Goal: Task Accomplishment & Management: Manage account settings

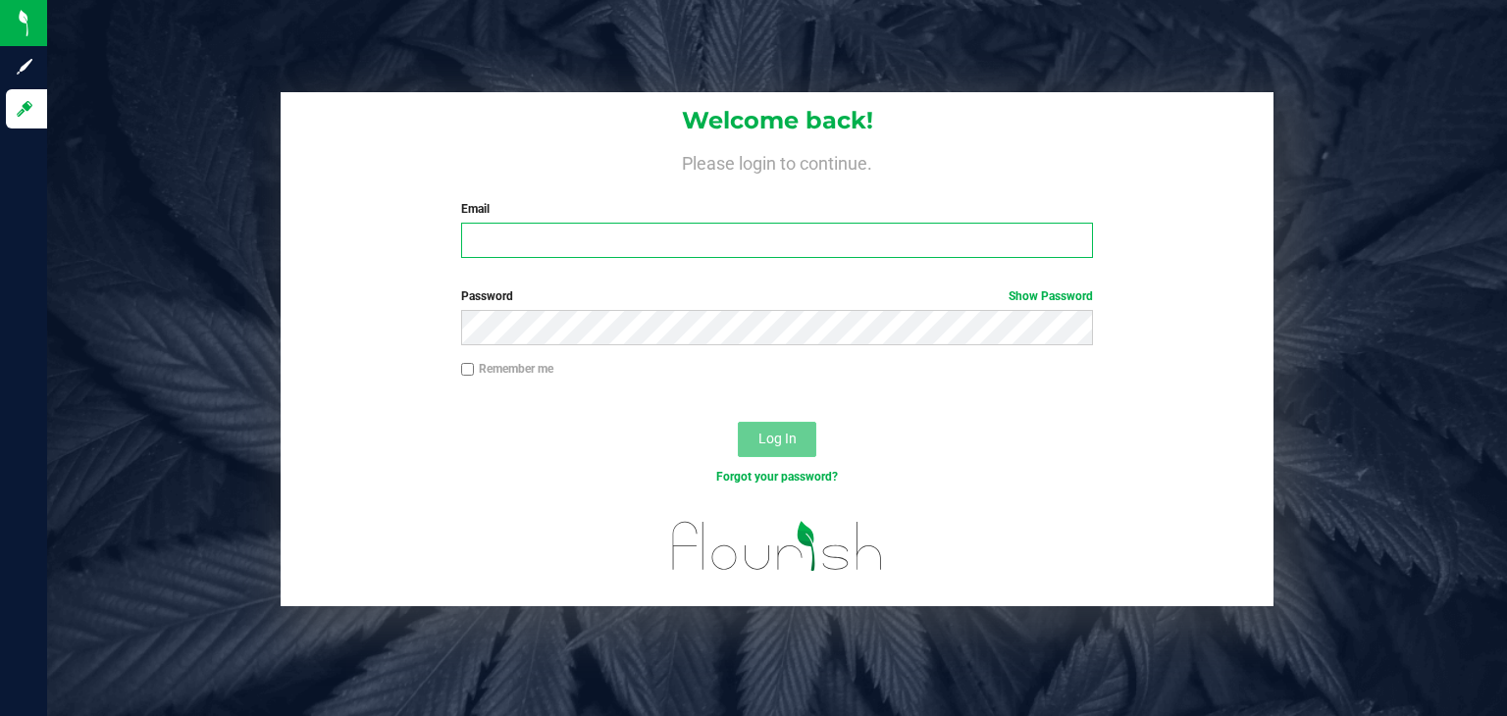
type input "[PERSON_NAME][EMAIL_ADDRESS][DOMAIN_NAME]"
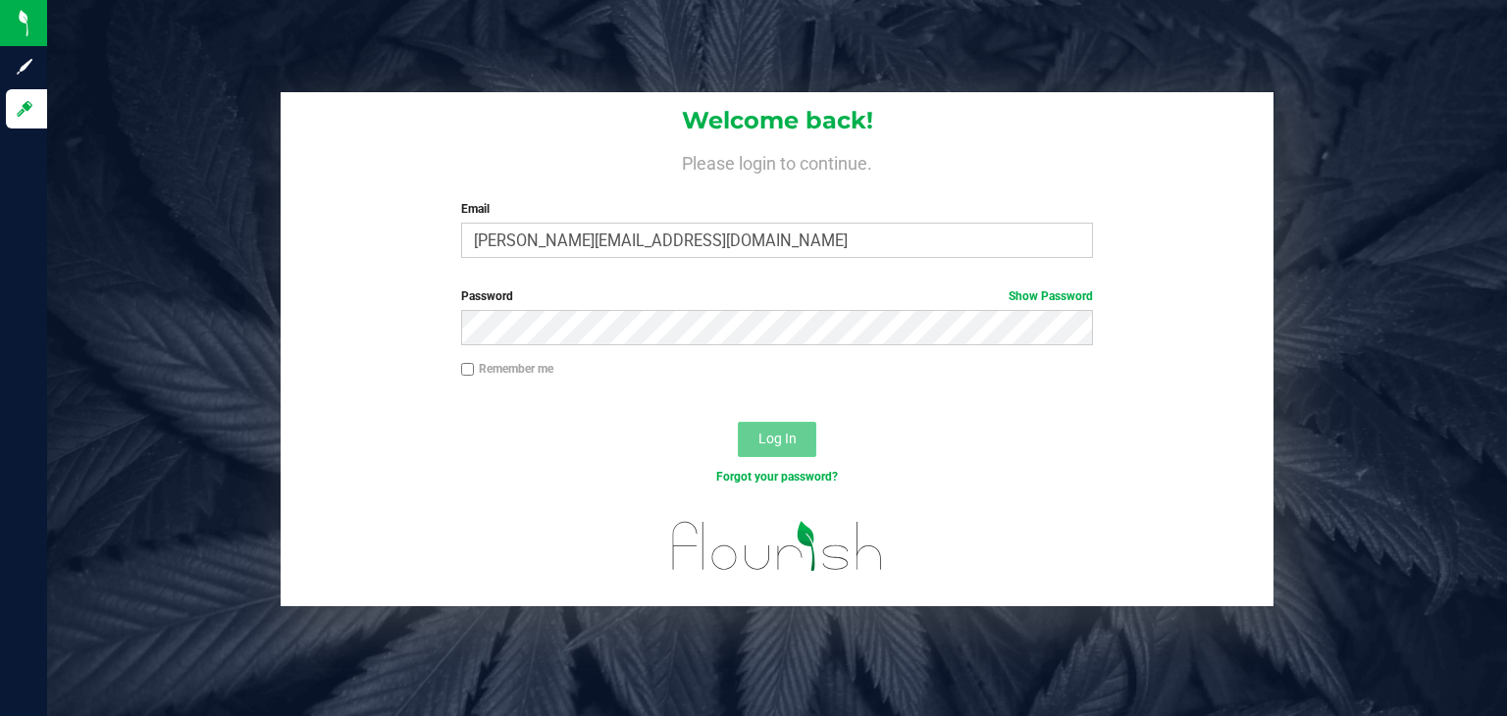
click at [770, 441] on span "Log In" at bounding box center [777, 439] width 38 height 16
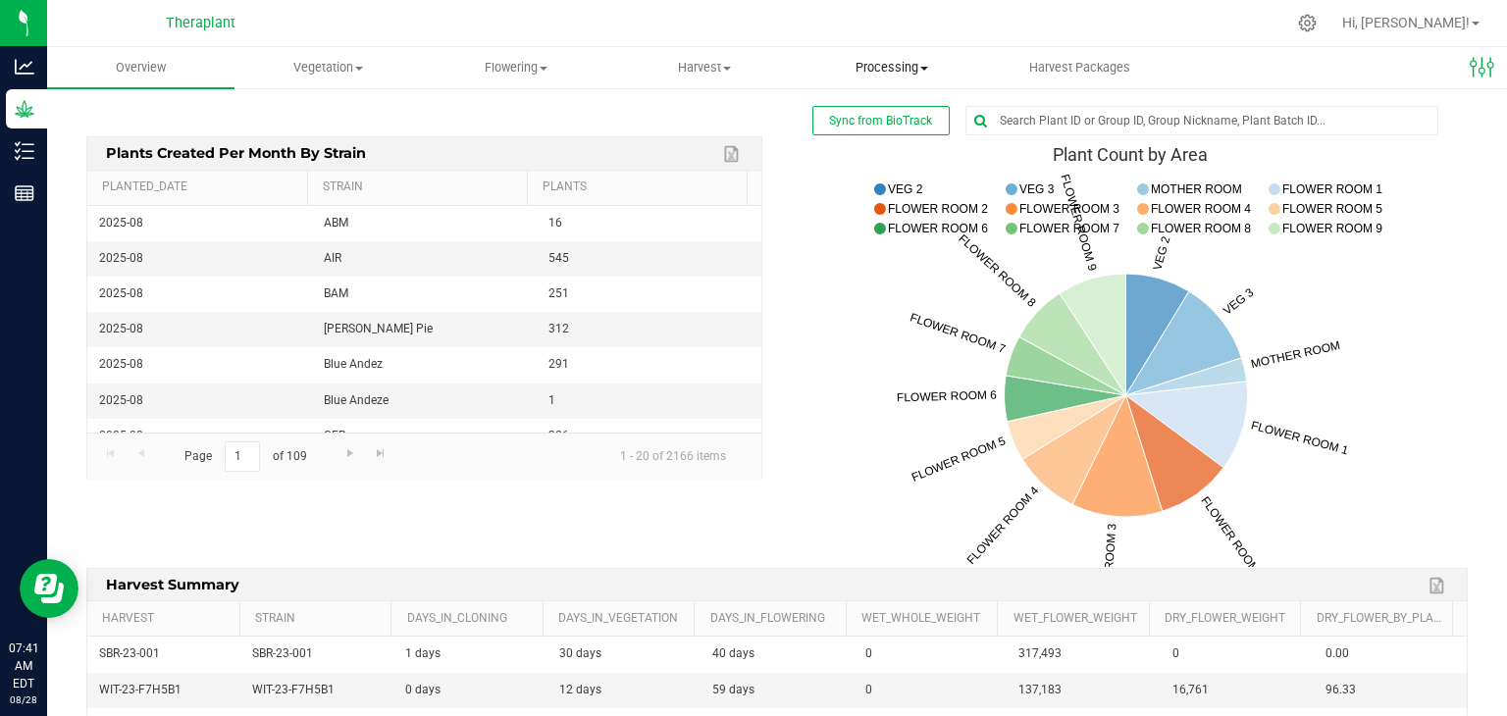
click at [918, 83] on uib-tab-heading "Processing Create package Processing harvests Processing plants Completed harve…" at bounding box center [891, 67] width 185 height 39
click at [892, 138] on span "Processing harvests" at bounding box center [888, 141] width 181 height 17
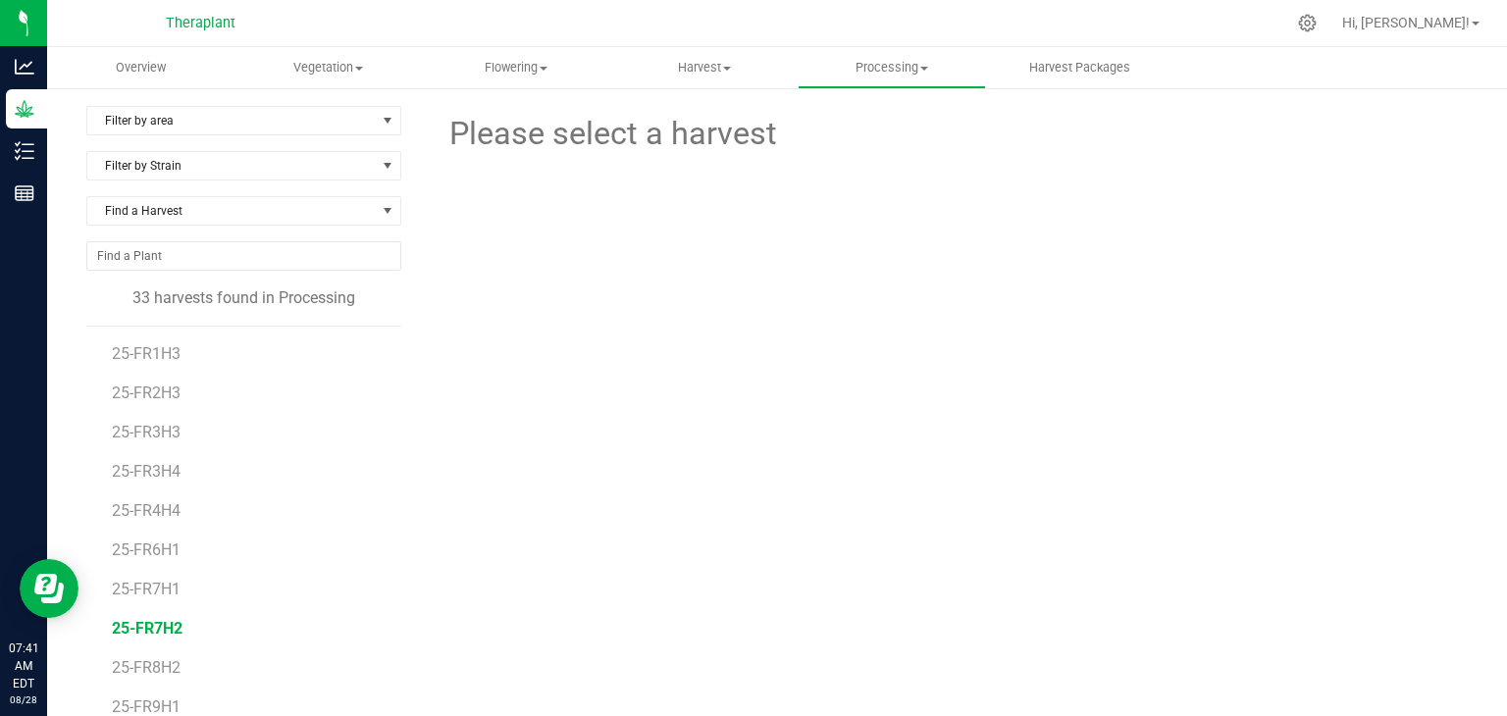
click at [154, 629] on span "25-FR7H2" at bounding box center [147, 628] width 71 height 19
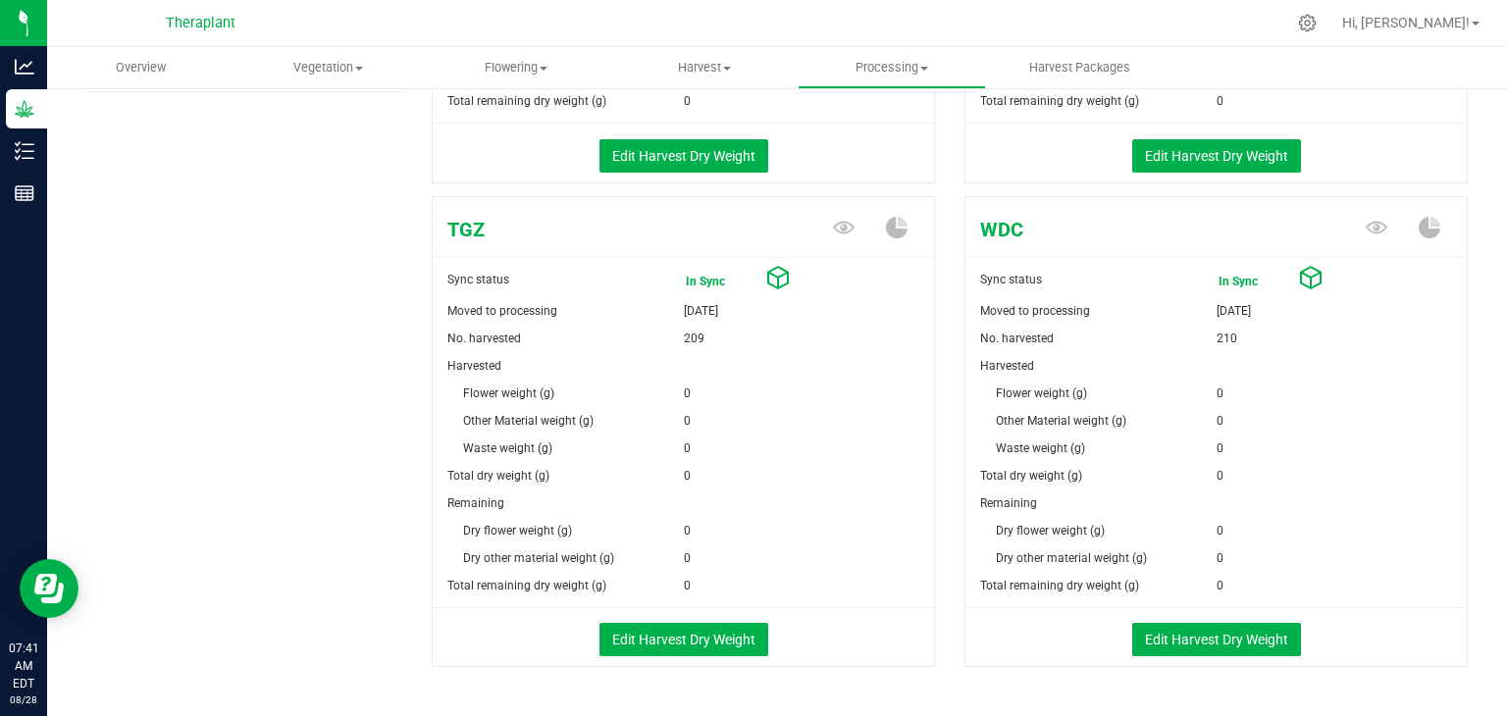
scroll to position [728, 0]
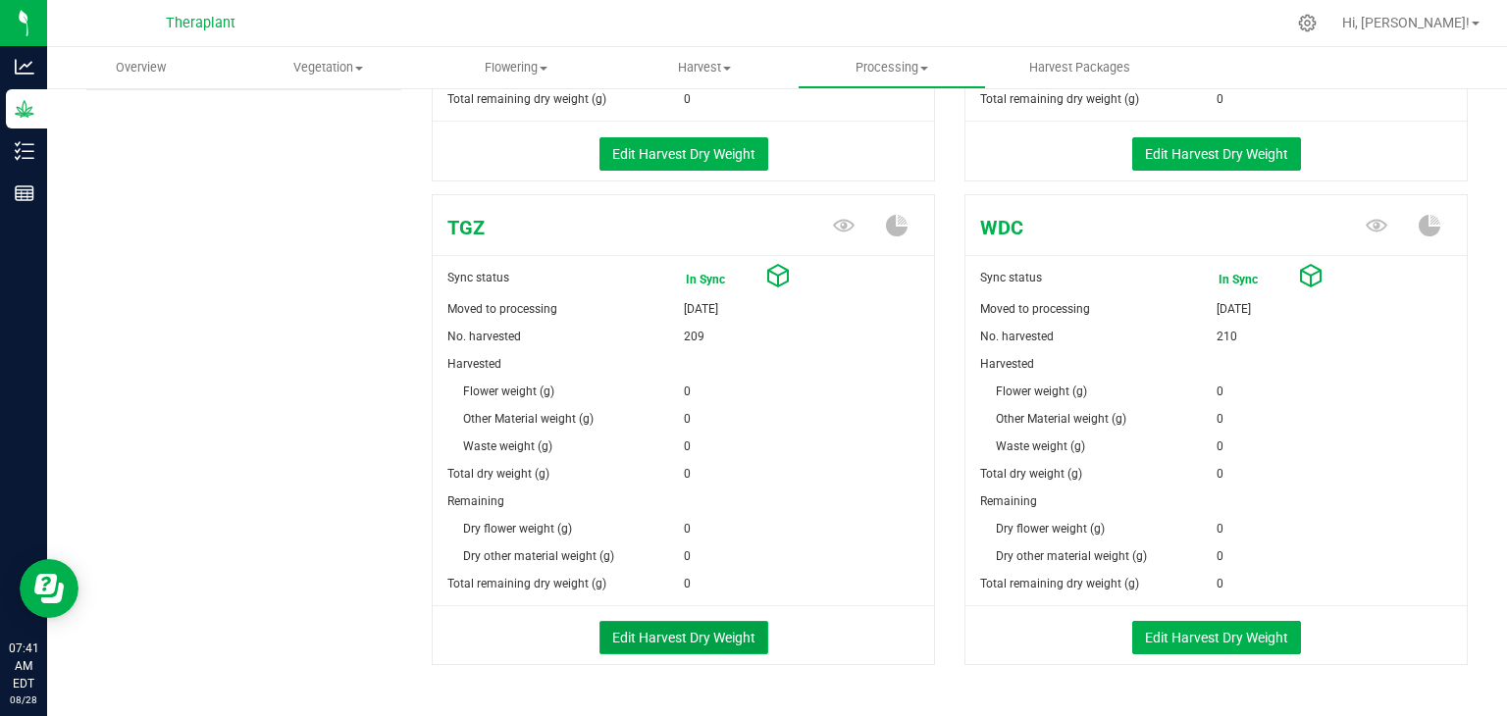
click at [716, 633] on button "Edit Harvest Dry Weight" at bounding box center [683, 637] width 169 height 33
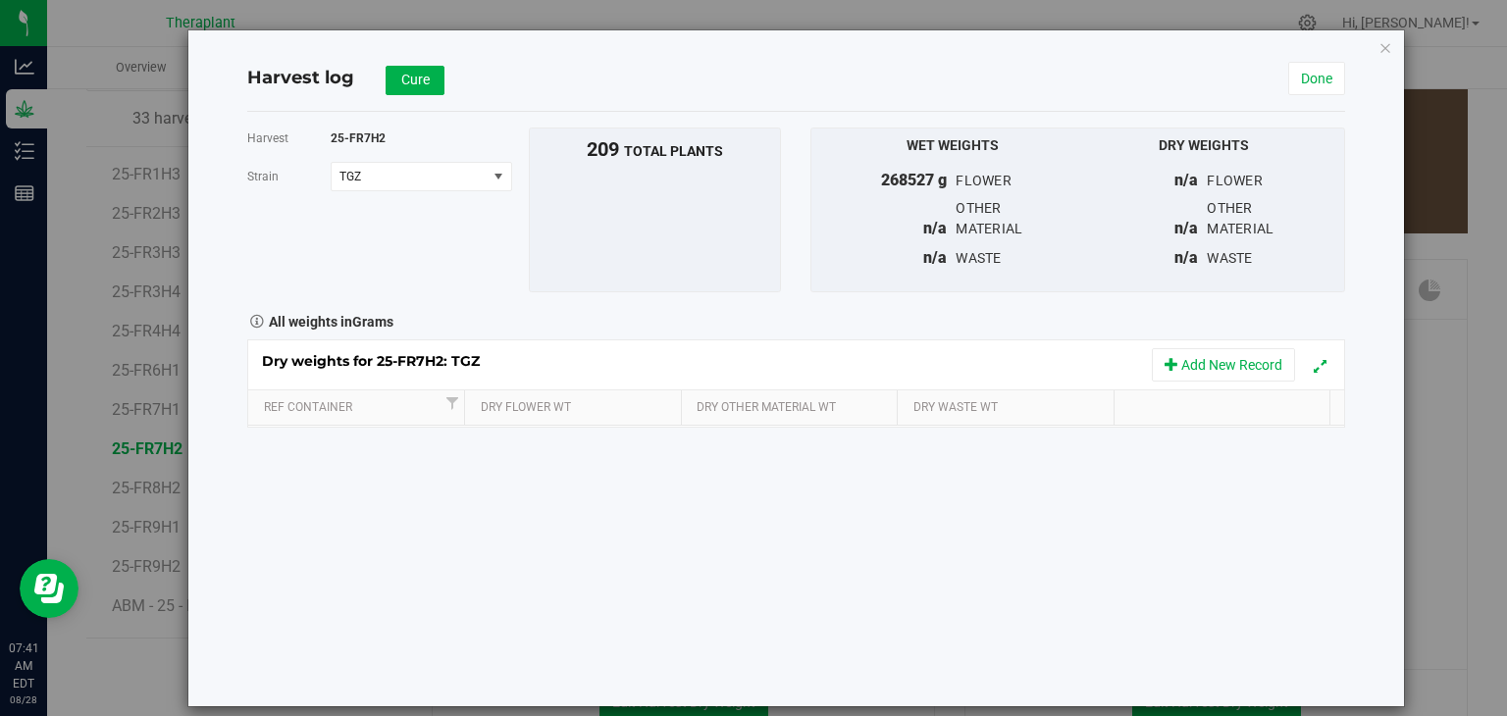
scroll to position [728, 0]
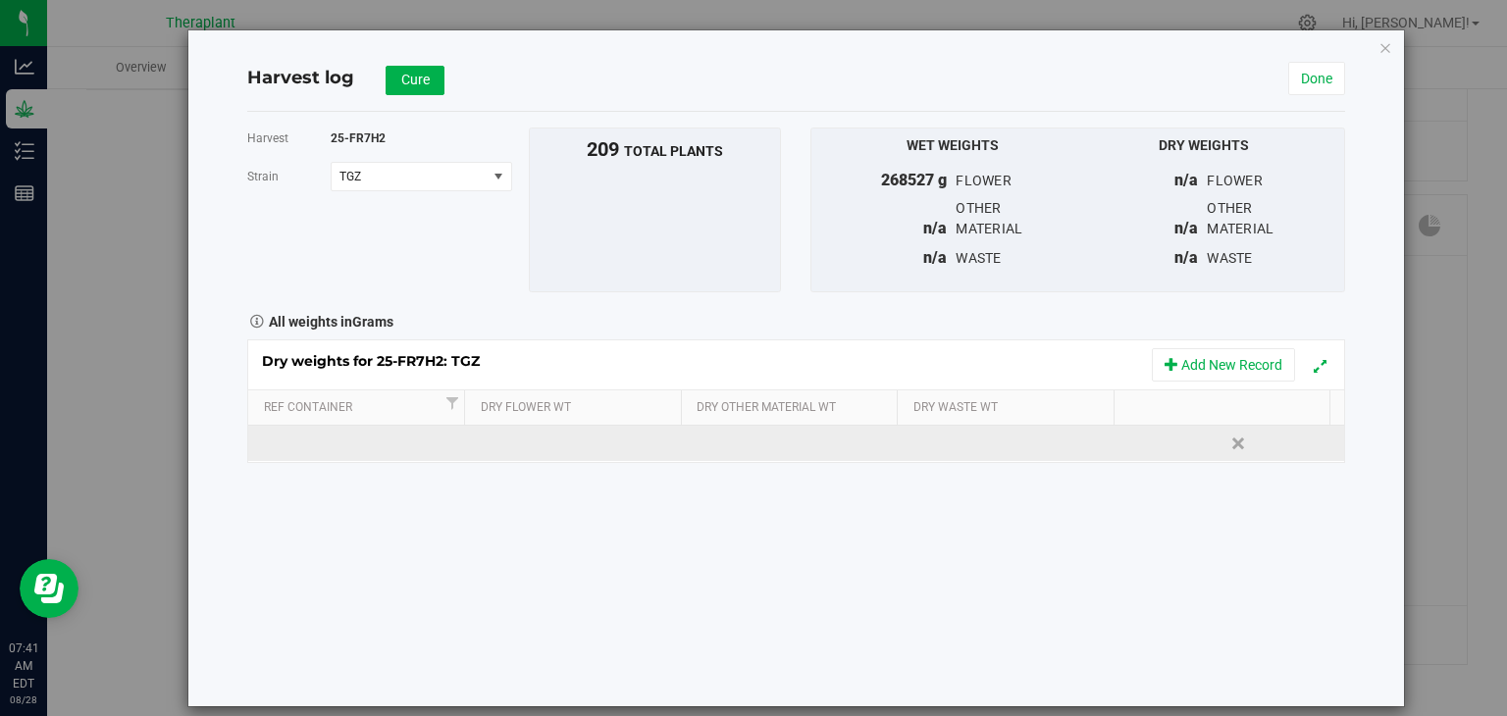
click at [594, 450] on td at bounding box center [576, 443] width 219 height 35
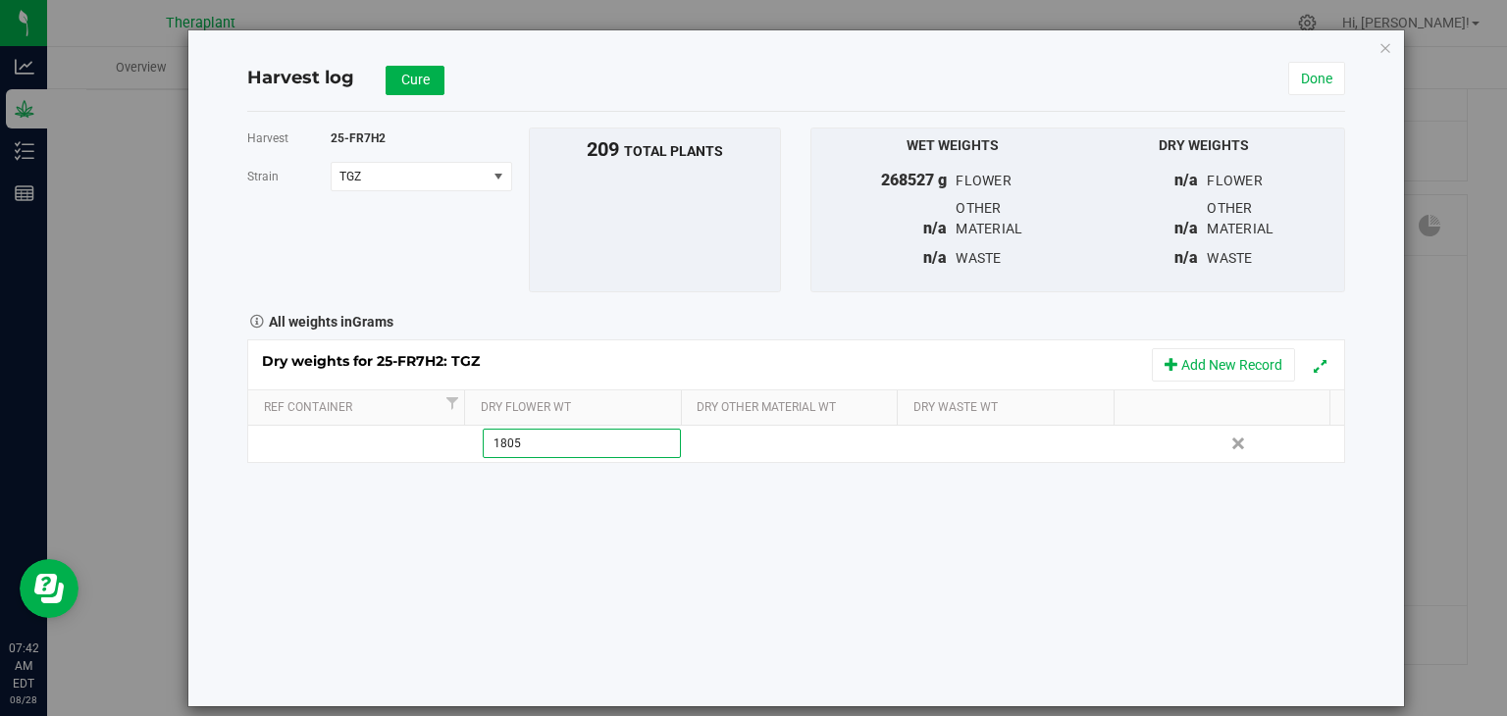
type input "18050"
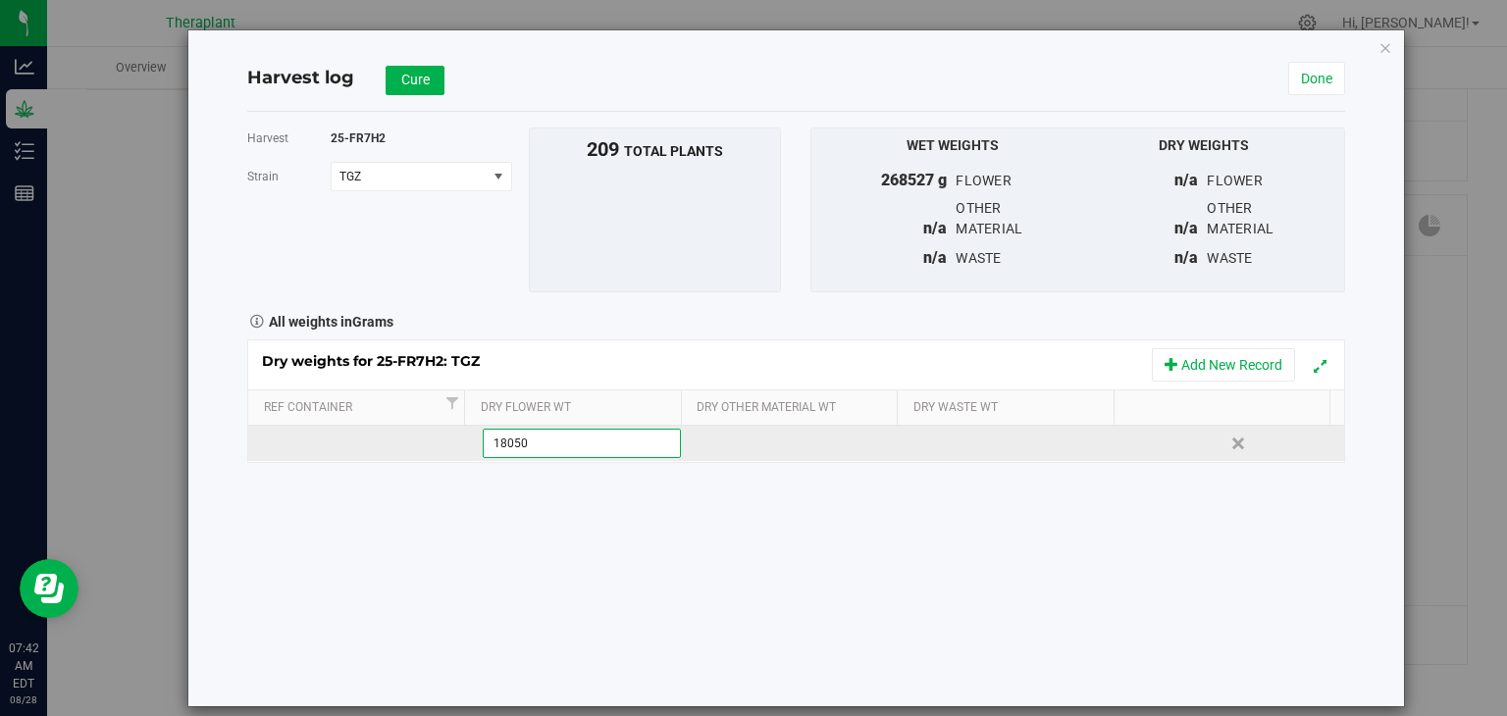
click at [723, 453] on div "Dry weights for 25-FR7H2: TGZ Add New Record Ref Container Dry Flower Wt Dry Ot…" at bounding box center [796, 401] width 1098 height 124
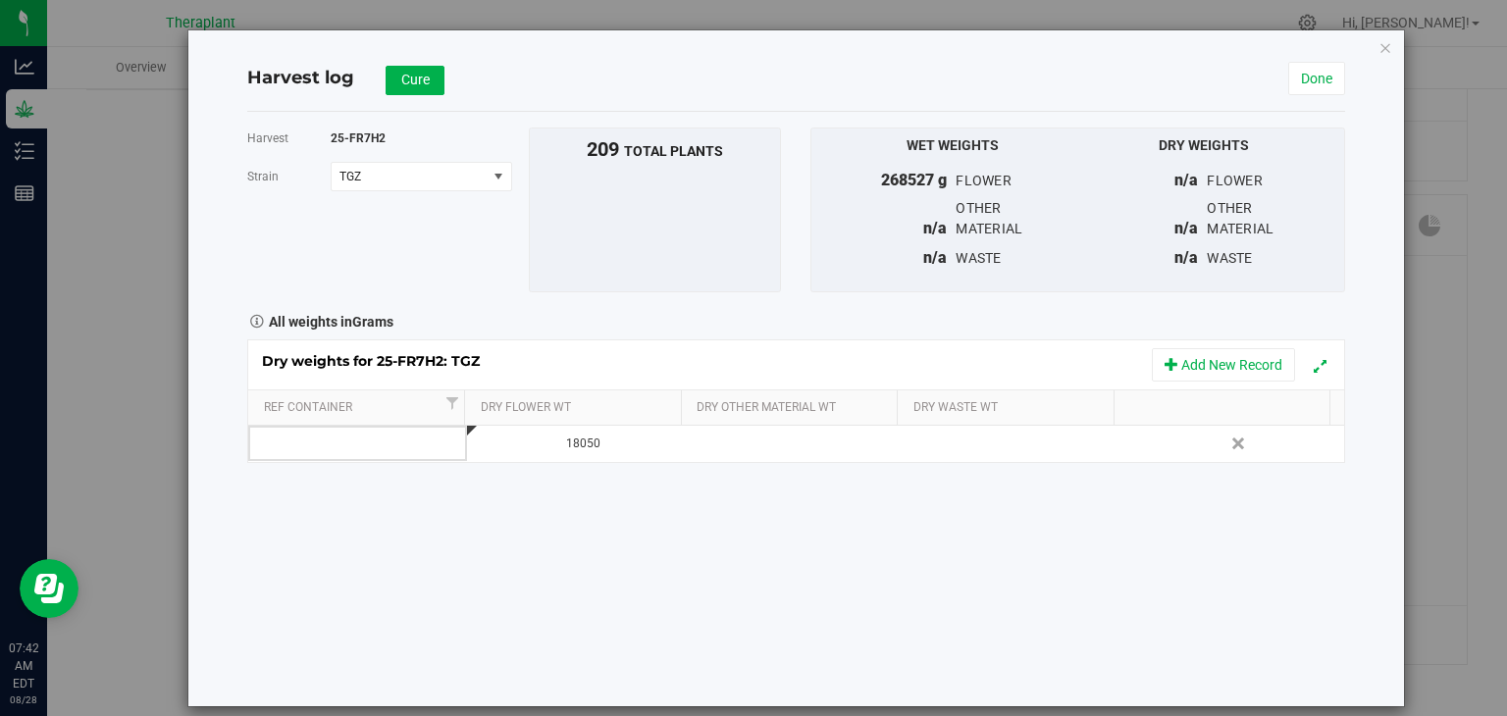
click at [723, 453] on td at bounding box center [796, 443] width 219 height 35
type input "34972"
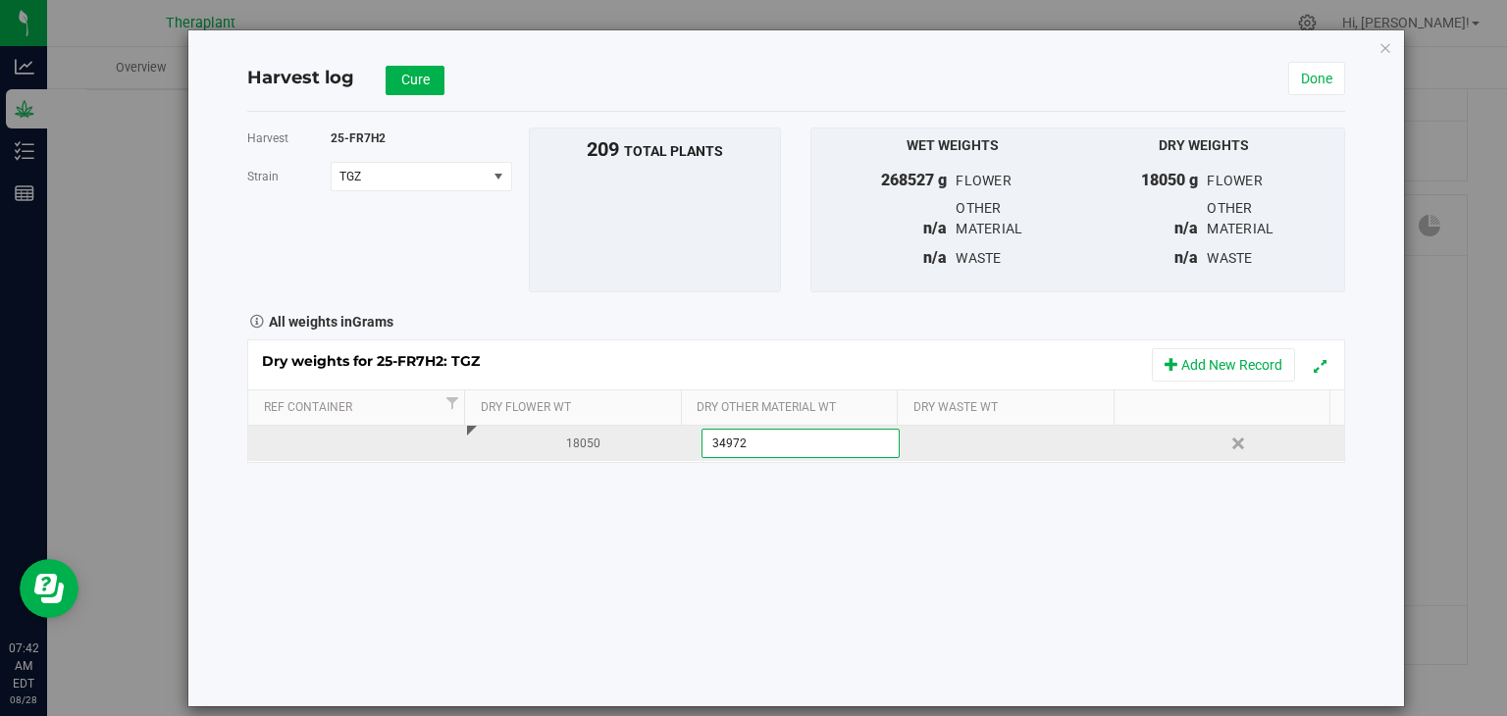
click at [938, 433] on div "Dry weights for 25-FR7H2: TGZ Add New Record Ref Container Dry Flower Wt Dry Ot…" at bounding box center [796, 401] width 1098 height 124
click at [942, 440] on div at bounding box center [1021, 443] width 204 height 29
type input "436"
click at [415, 88] on button "Cure" at bounding box center [415, 80] width 59 height 29
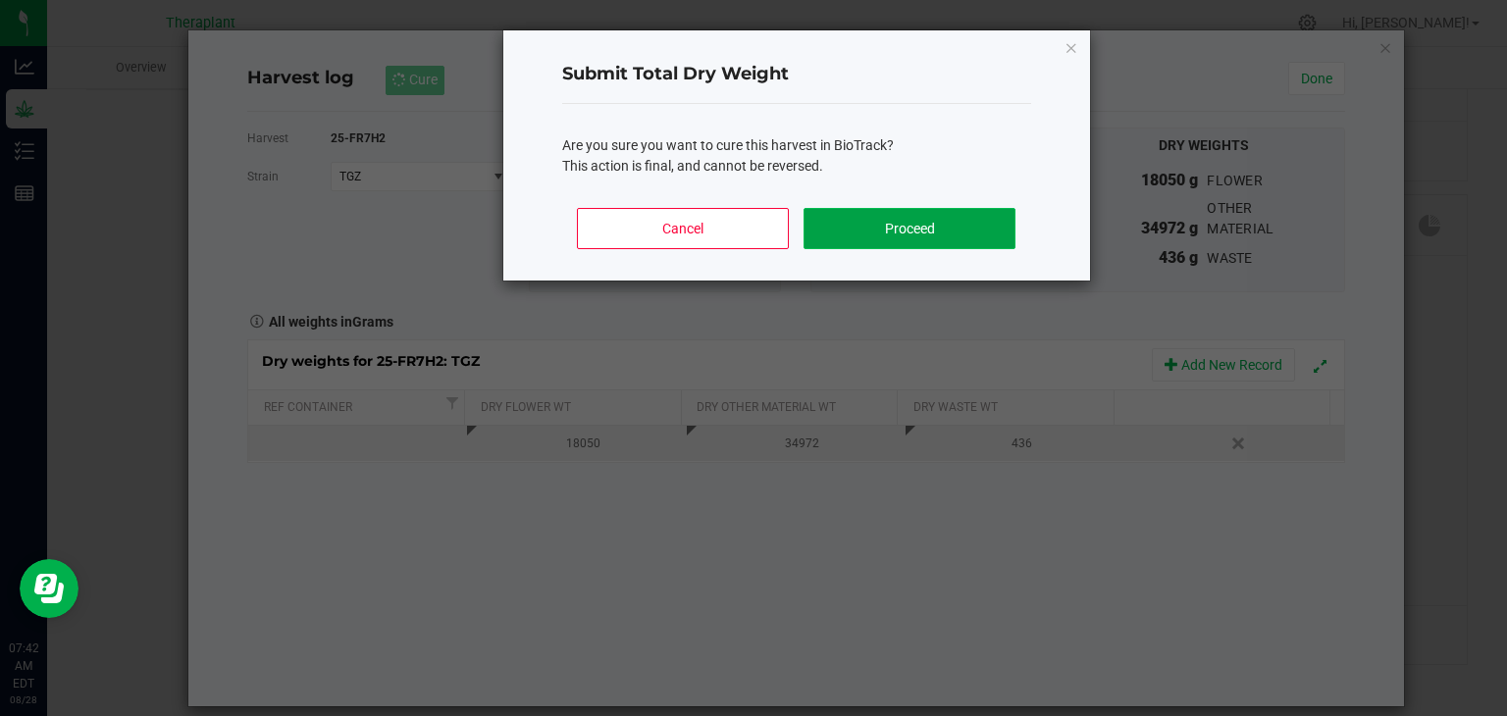
click at [820, 223] on button "Proceed" at bounding box center [908, 228] width 211 height 41
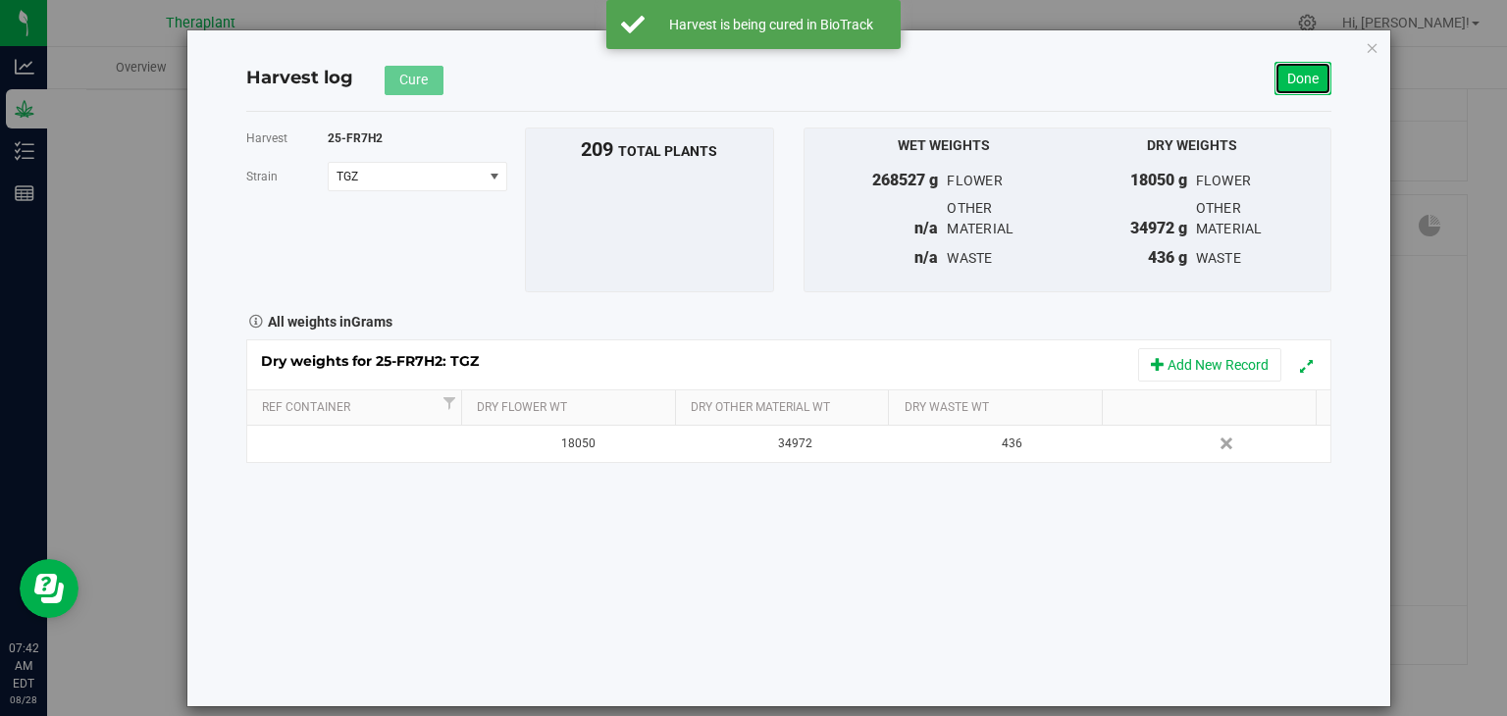
click at [1323, 88] on link "Done" at bounding box center [1302, 78] width 57 height 33
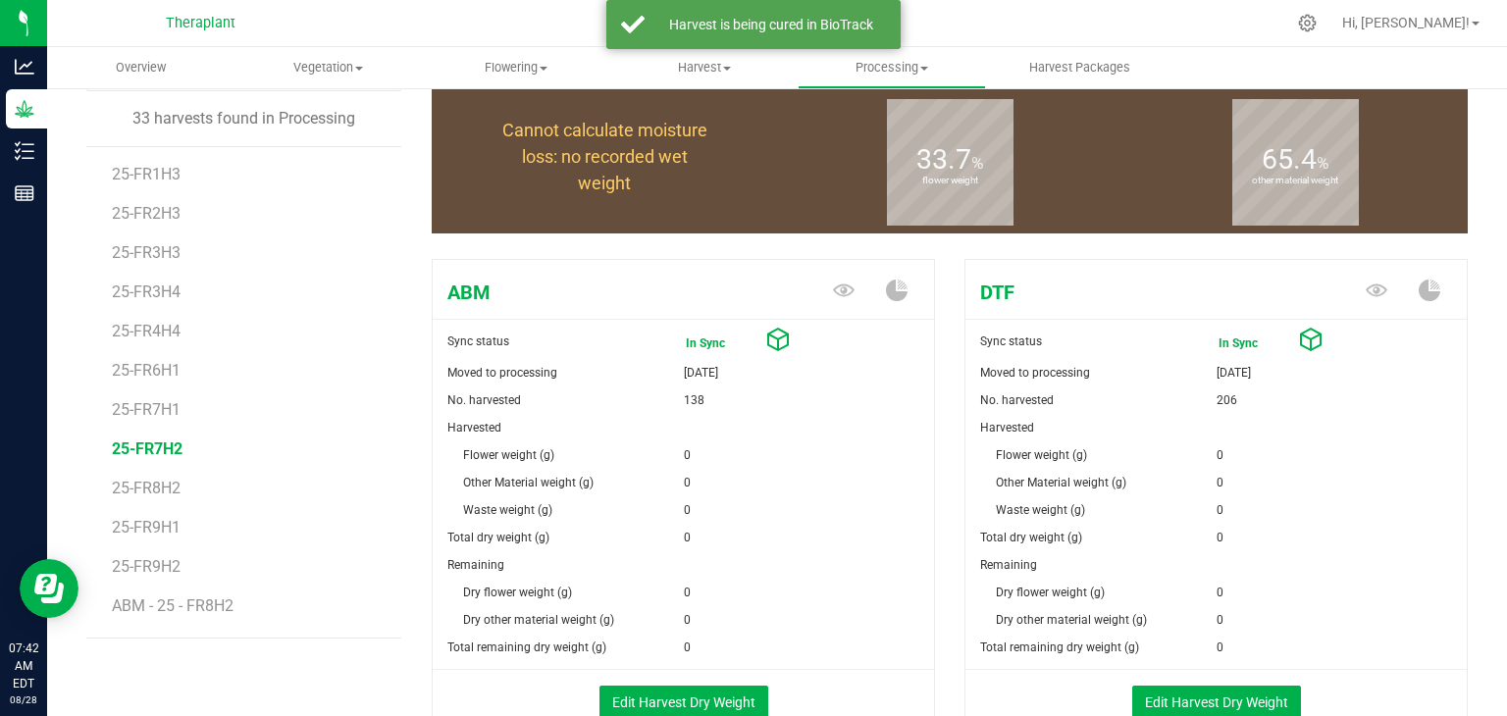
scroll to position [728, 0]
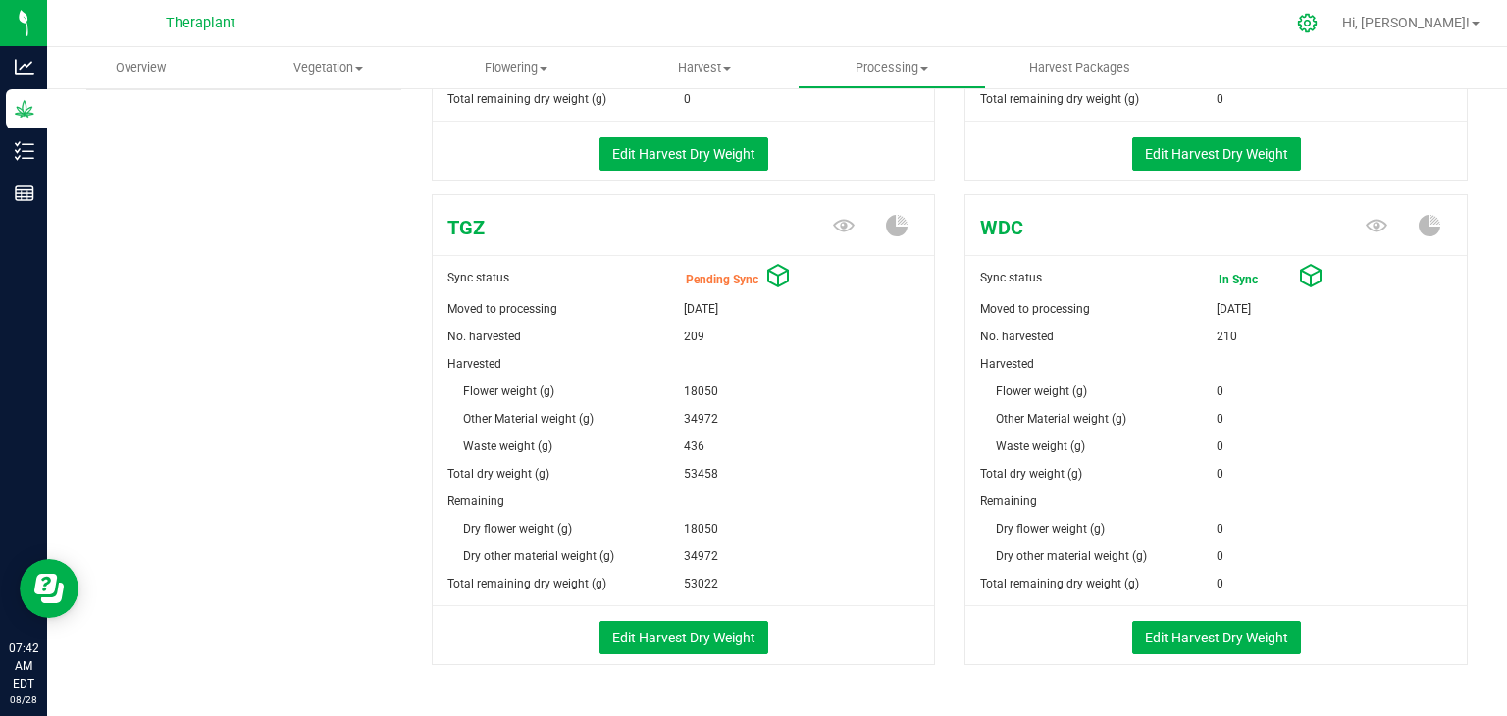
click at [1318, 28] on icon at bounding box center [1307, 23] width 21 height 21
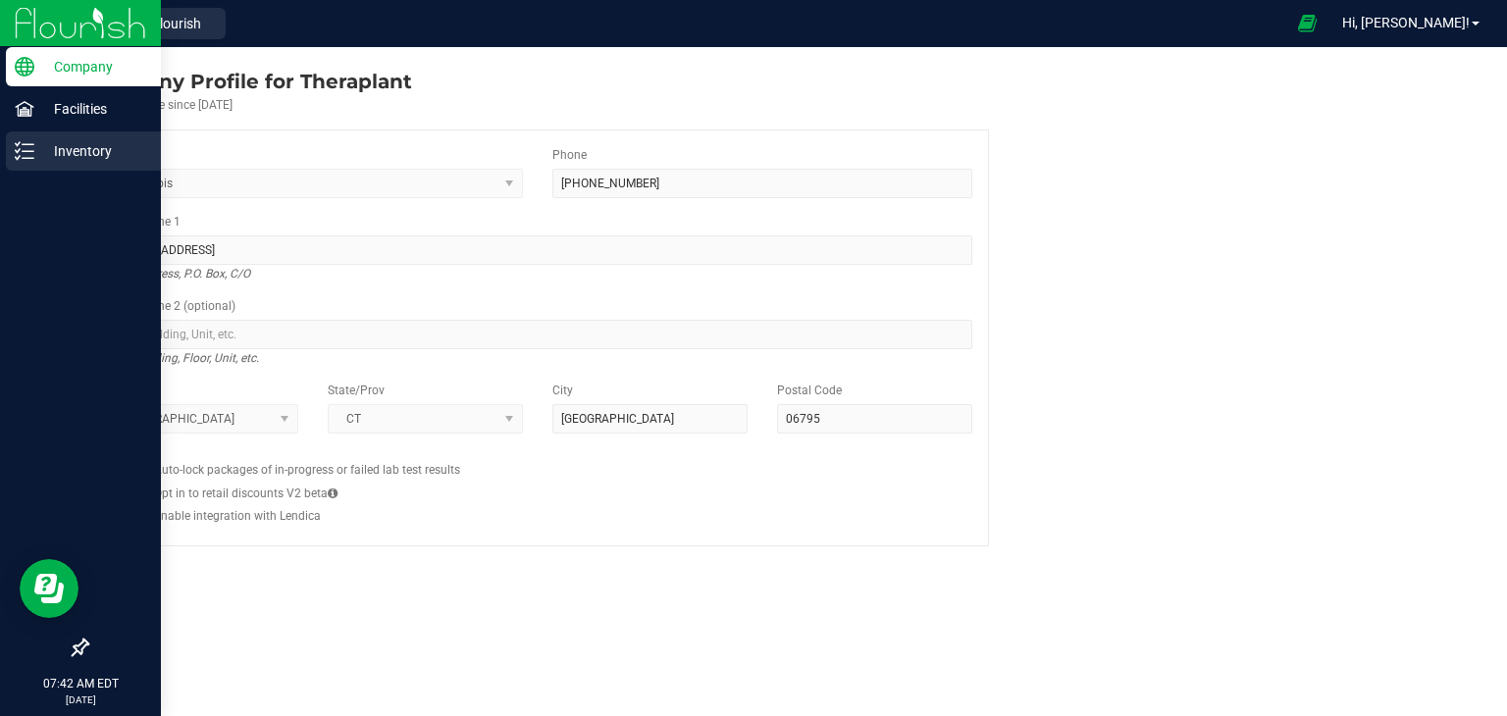
click at [85, 143] on p "Inventory" at bounding box center [93, 151] width 118 height 24
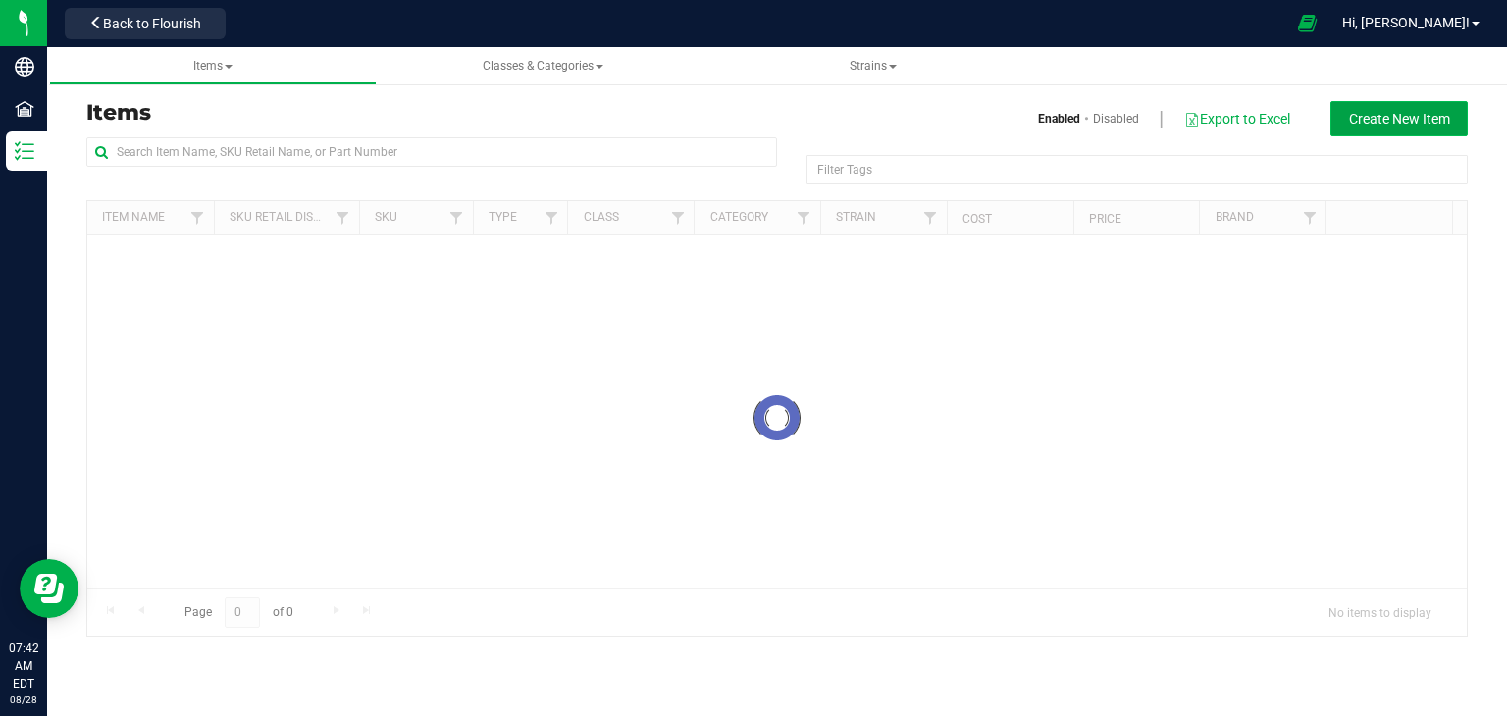
click at [1417, 124] on span "Create New Item" at bounding box center [1399, 119] width 101 height 16
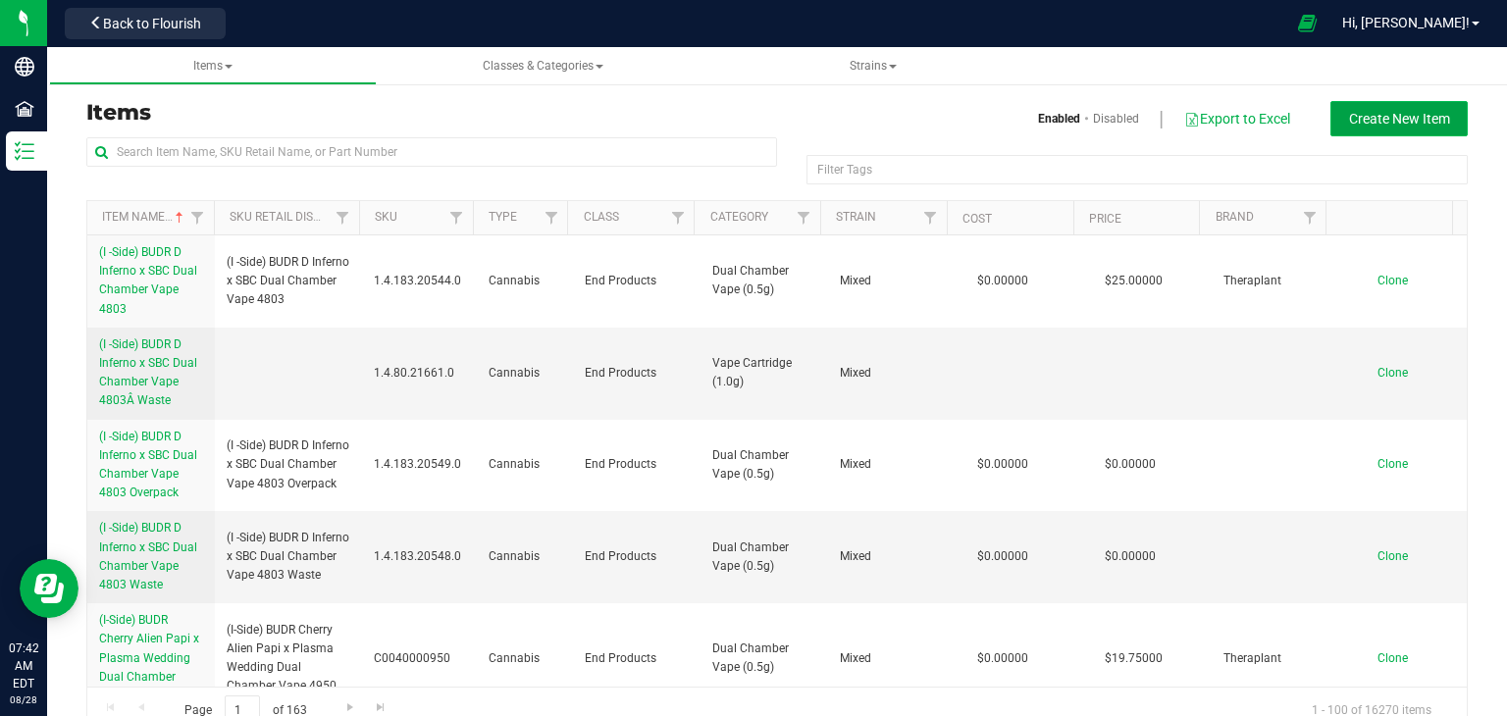
click at [1424, 117] on span "Create New Item" at bounding box center [1399, 119] width 101 height 16
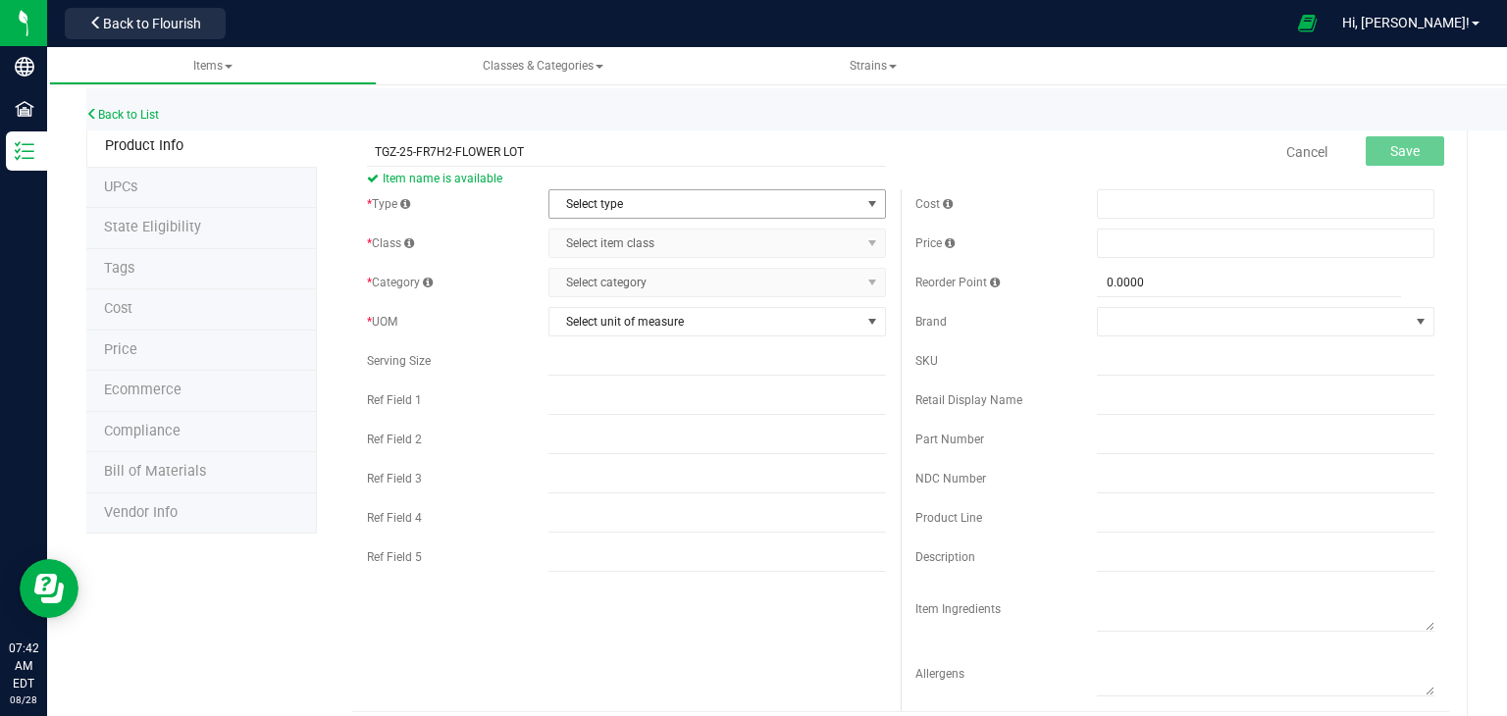
type input "TGZ-25-FR7H2-FLOWER LOT"
click at [592, 212] on span "Select type" at bounding box center [704, 203] width 311 height 27
click at [593, 225] on li "Cannabis" at bounding box center [710, 237] width 332 height 29
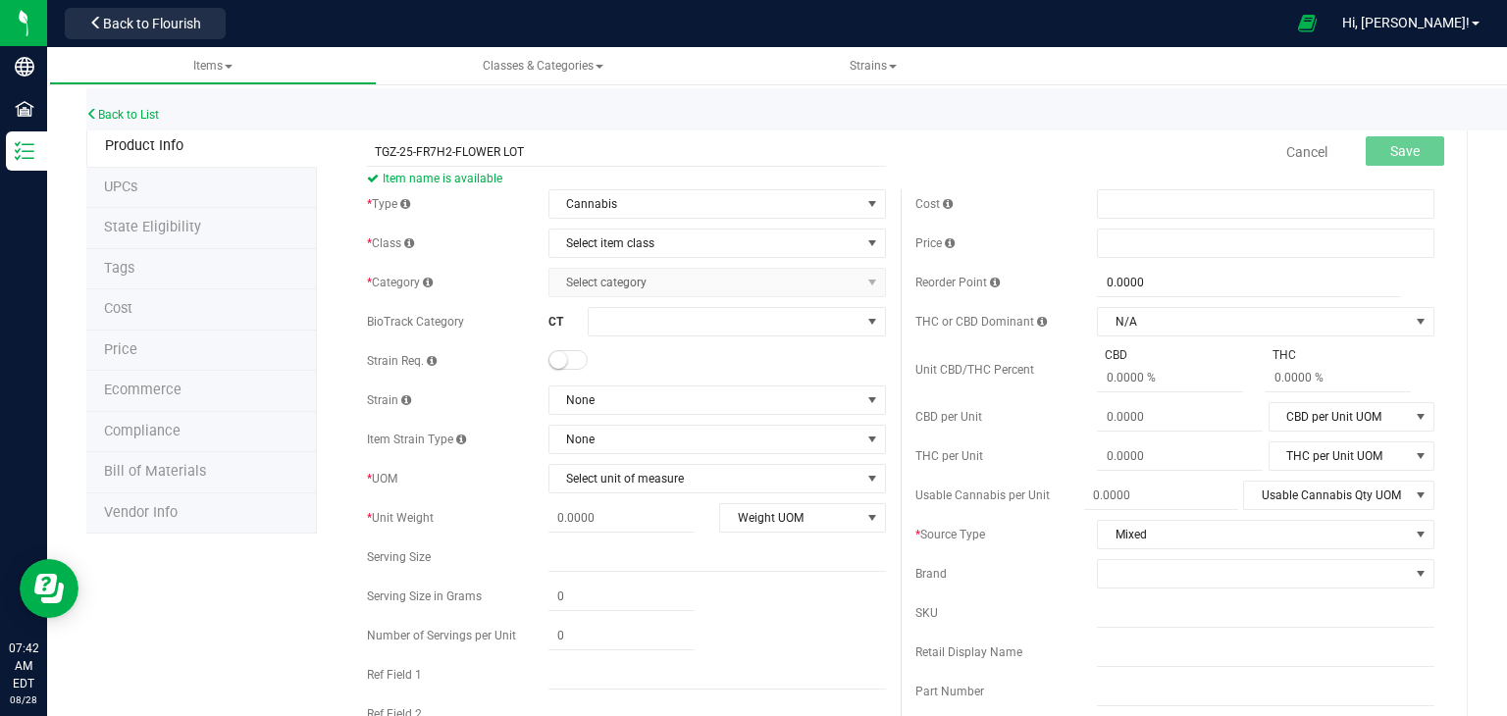
click at [593, 225] on div "* Type Cannabis Select type Cannabis Non-Inventory Raw Materials Supplies * Cla…" at bounding box center [626, 522] width 548 height 667
click at [595, 237] on span "Select item class" at bounding box center [704, 243] width 311 height 27
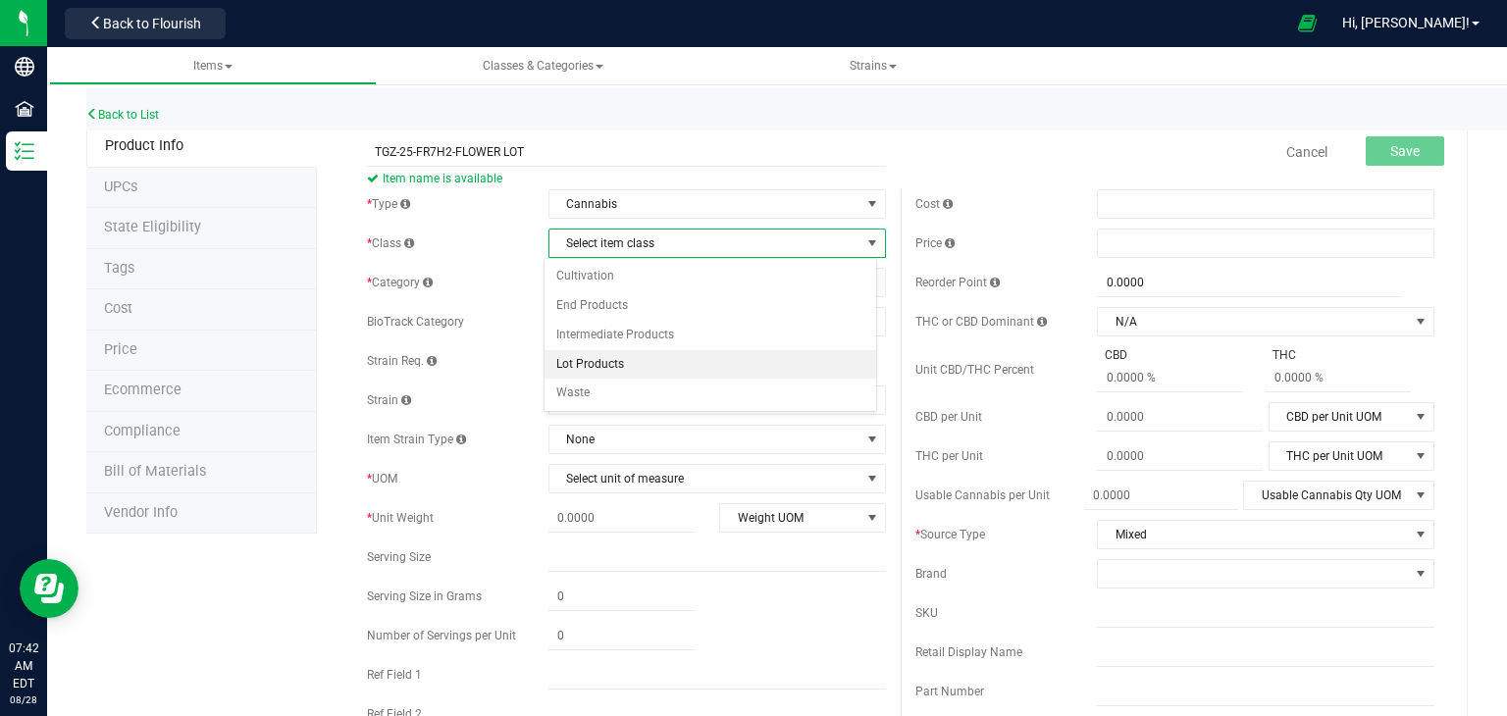
click at [594, 368] on li "Lot Products" at bounding box center [710, 364] width 332 height 29
click at [656, 284] on span "Select category" at bounding box center [704, 282] width 311 height 27
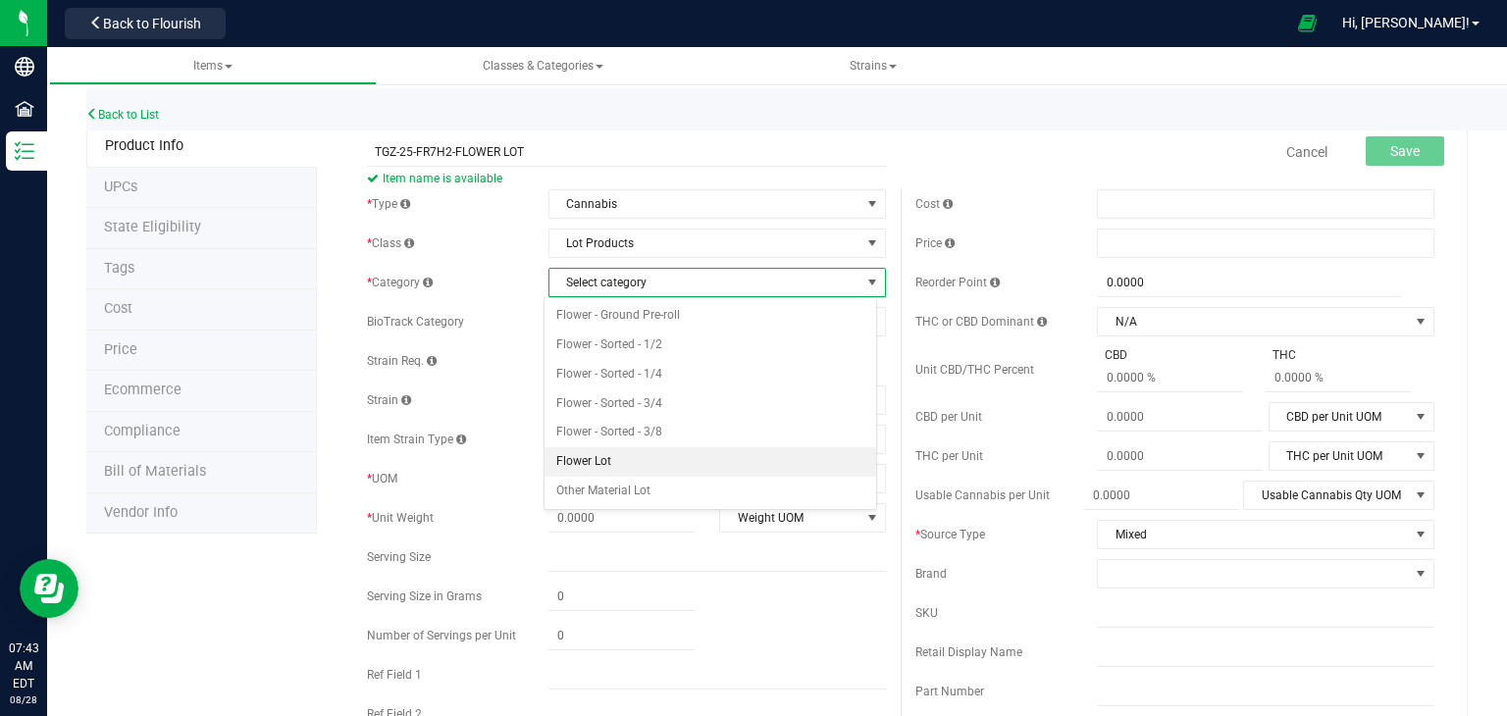
click at [612, 455] on li "Flower Lot" at bounding box center [710, 461] width 332 height 29
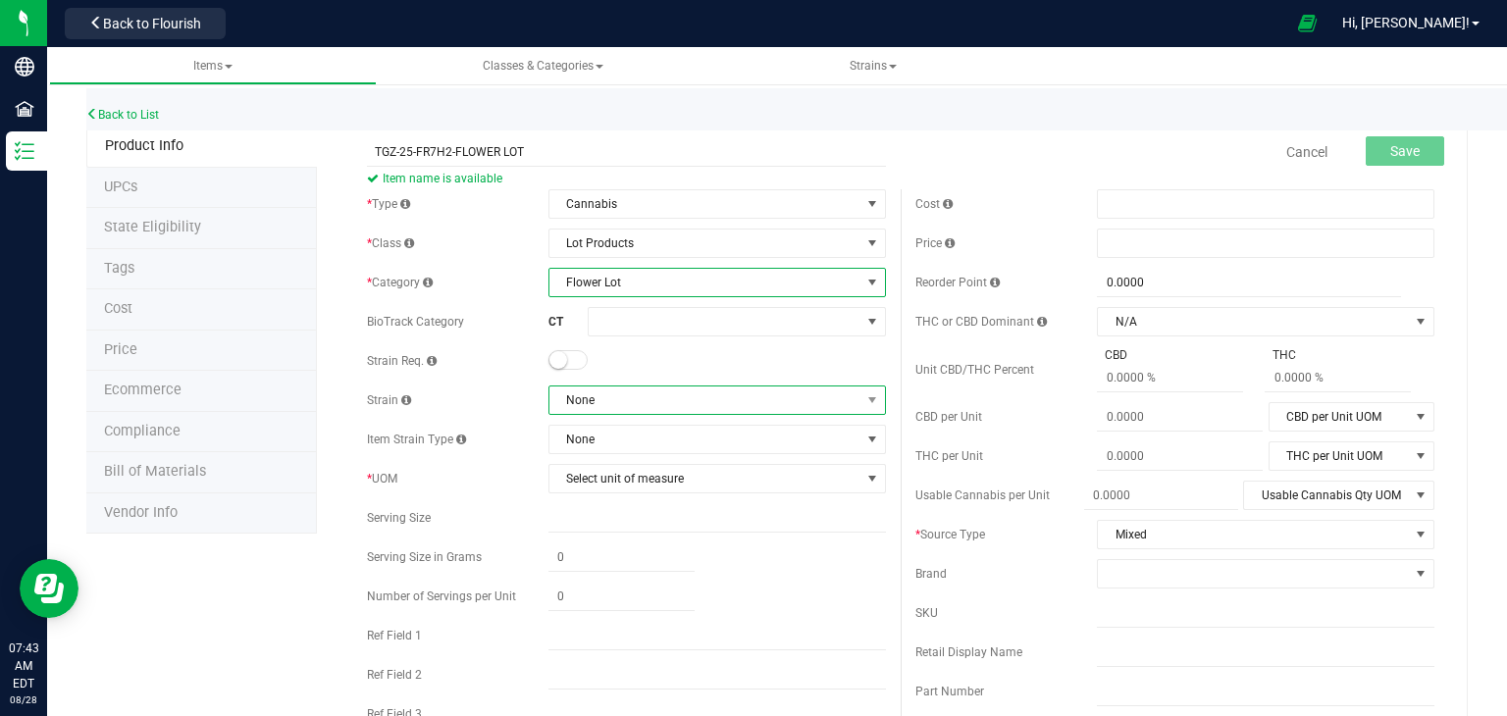
click at [655, 401] on span "None" at bounding box center [704, 400] width 311 height 27
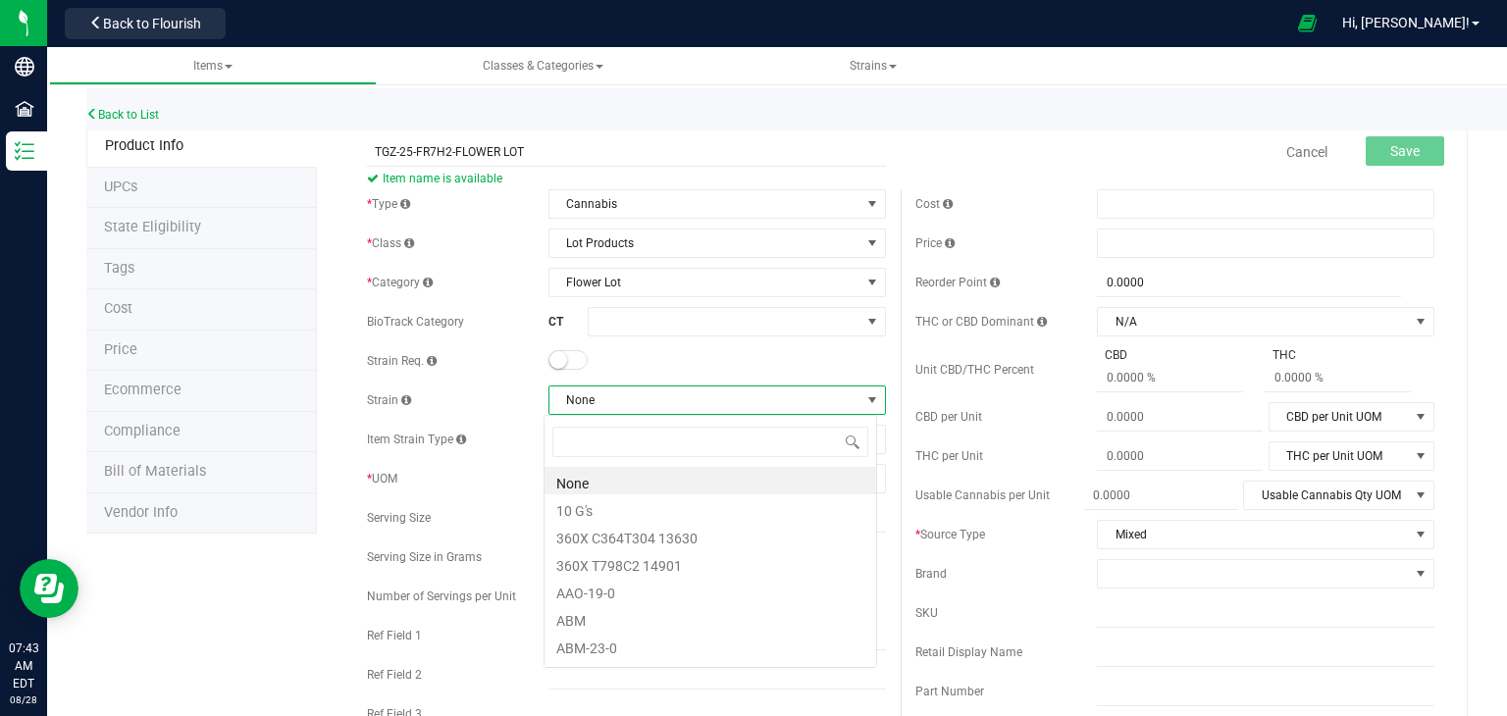
scroll to position [28, 334]
type input "TG"
click at [644, 479] on li "TGZ" at bounding box center [710, 480] width 332 height 27
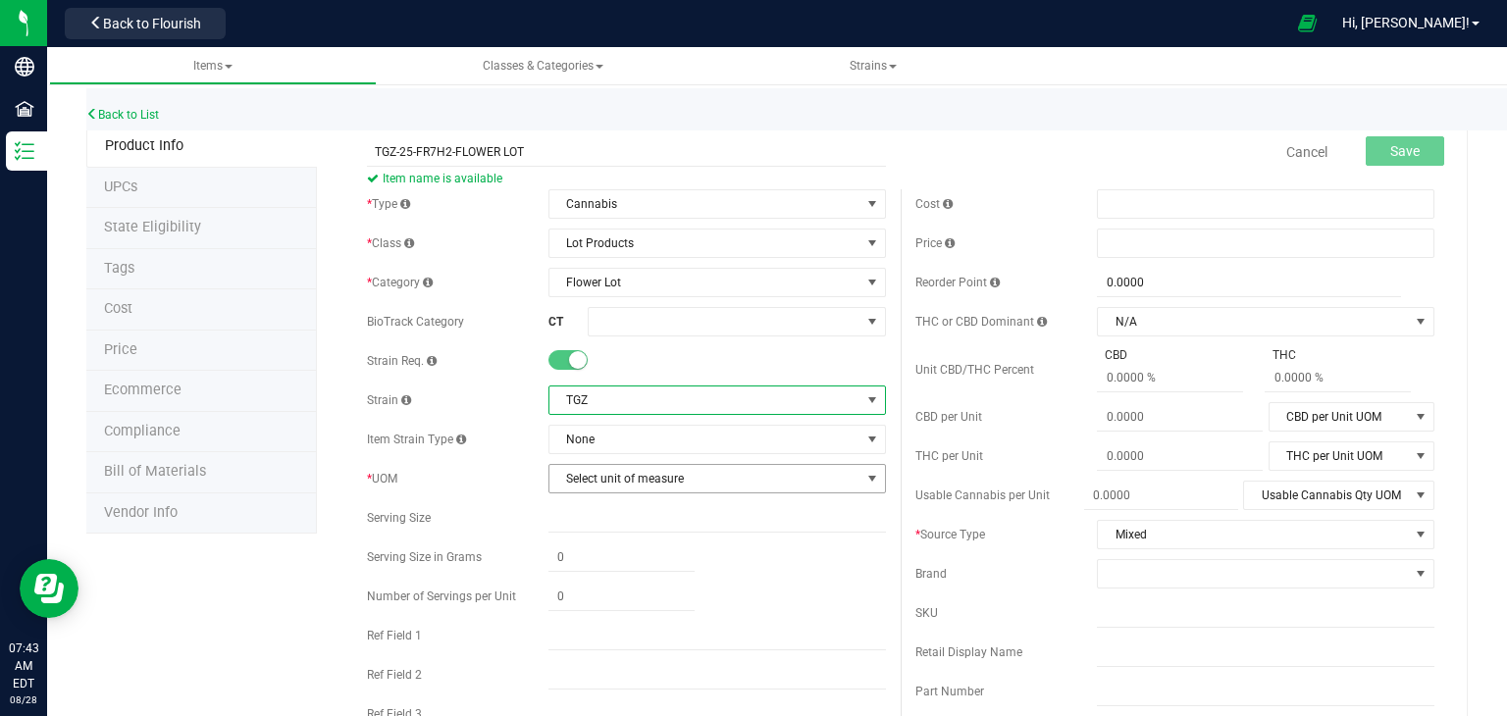
click at [644, 479] on span "Select unit of measure" at bounding box center [704, 478] width 311 height 27
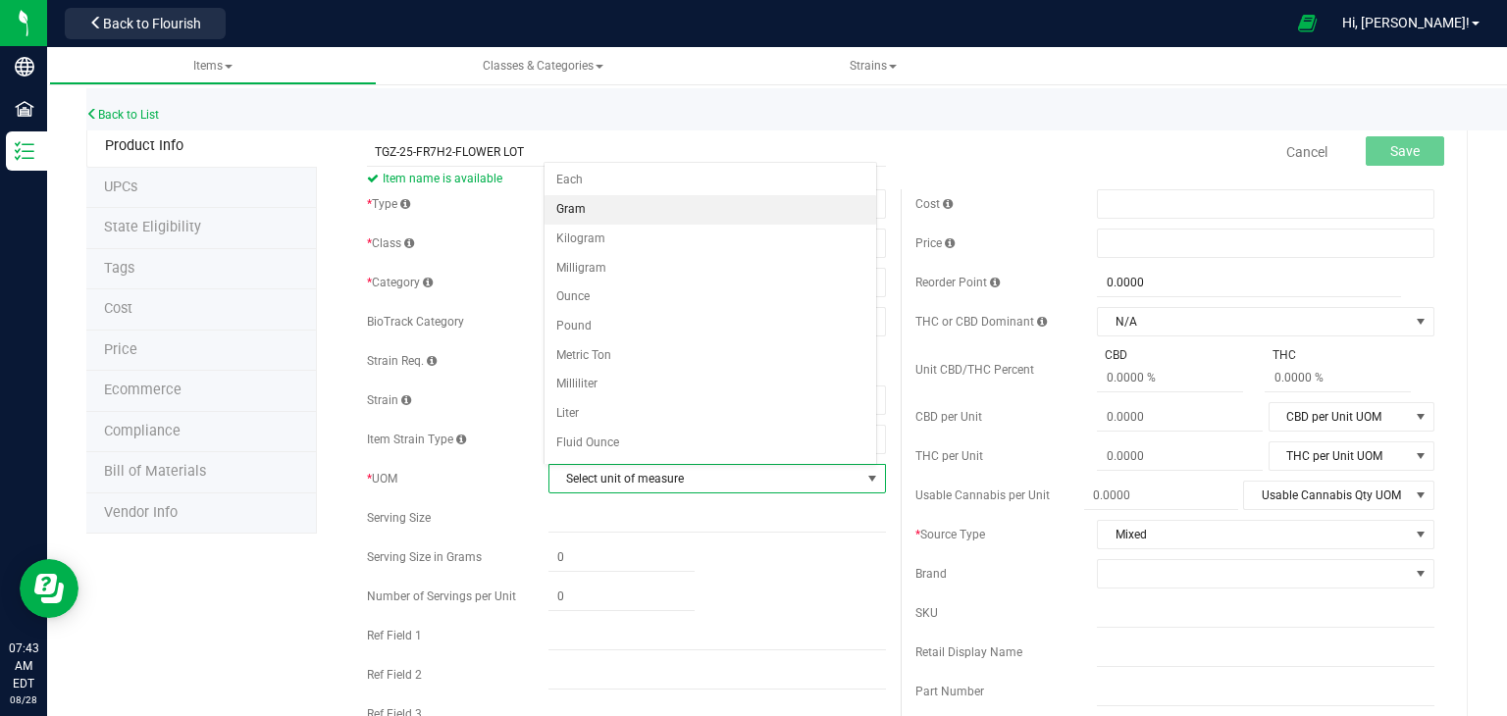
click at [602, 206] on li "Gram" at bounding box center [710, 209] width 332 height 29
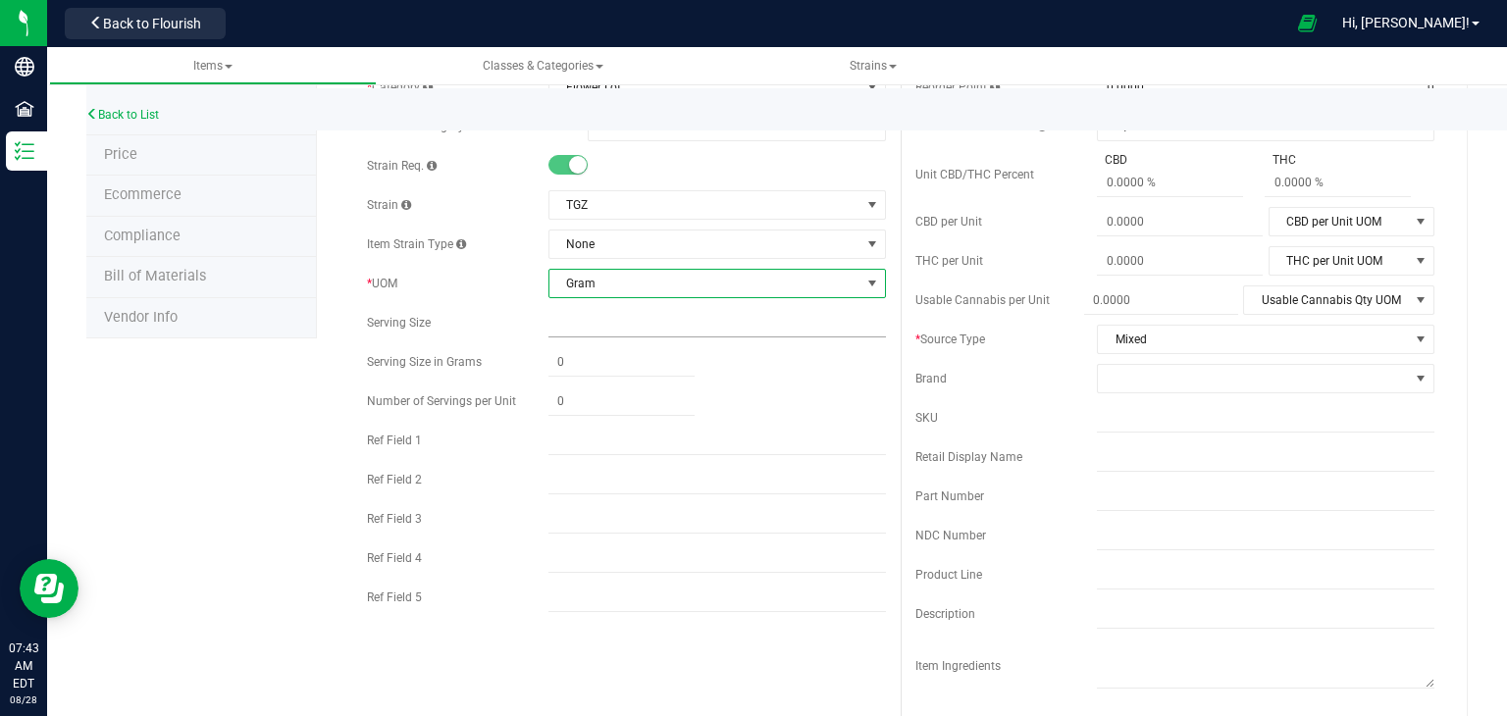
scroll to position [196, 0]
click at [596, 600] on input "text" at bounding box center [716, 596] width 337 height 29
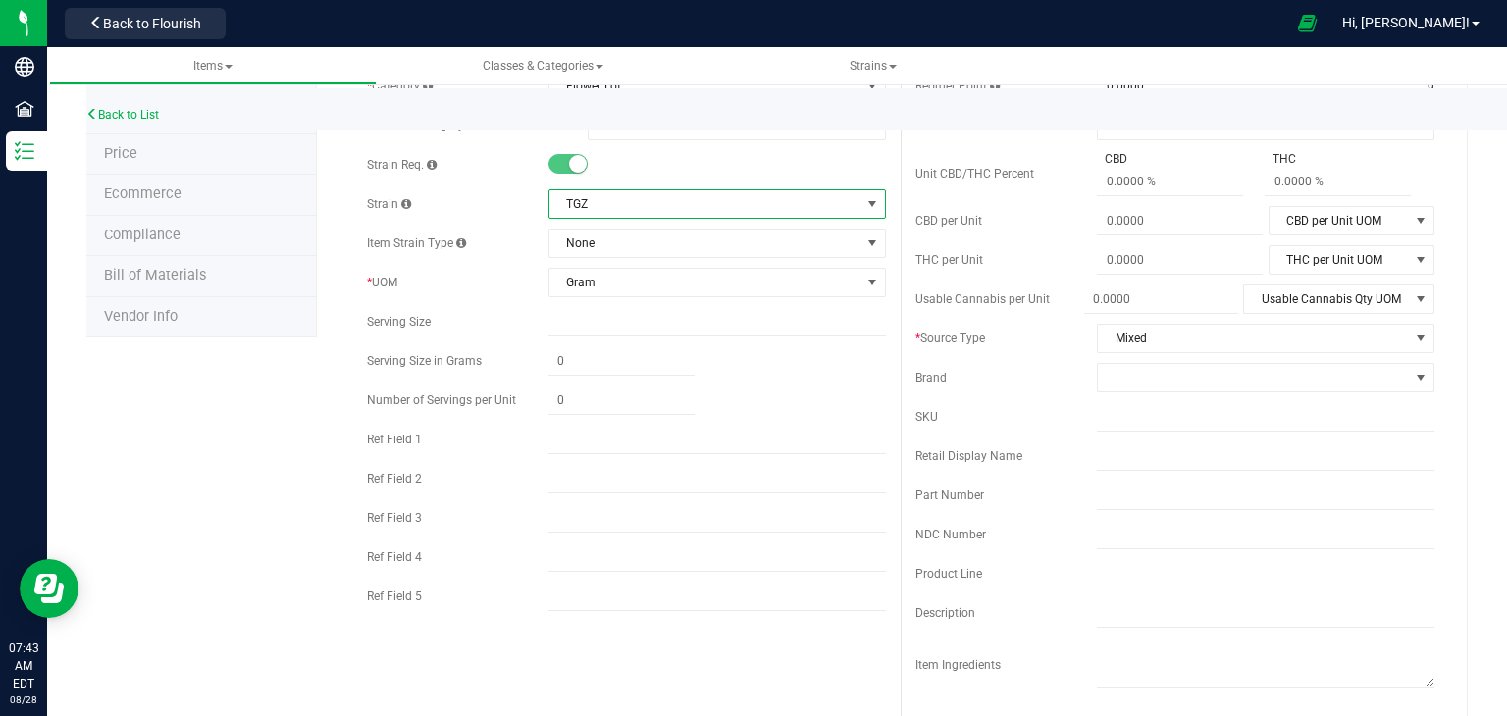
click at [588, 211] on span "TGZ" at bounding box center [704, 203] width 311 height 27
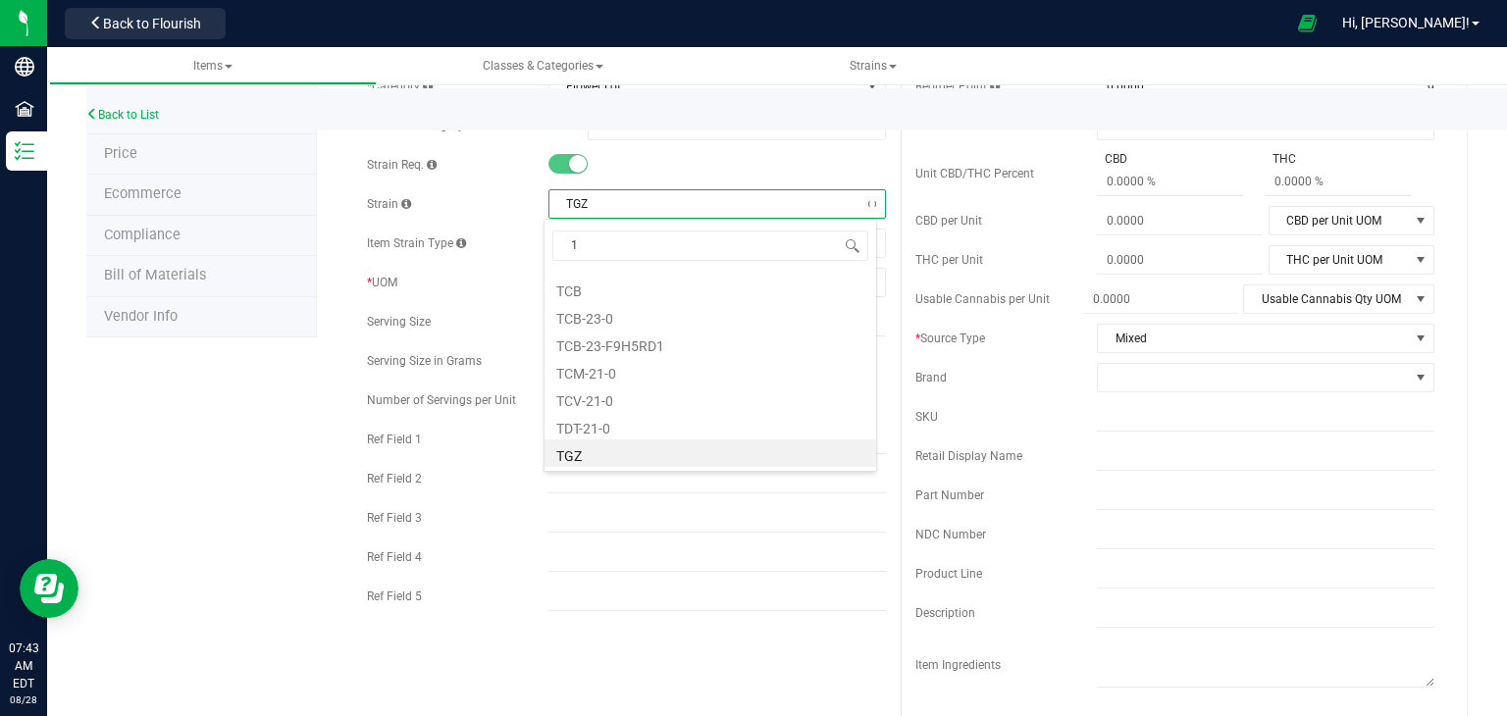
type input "10"
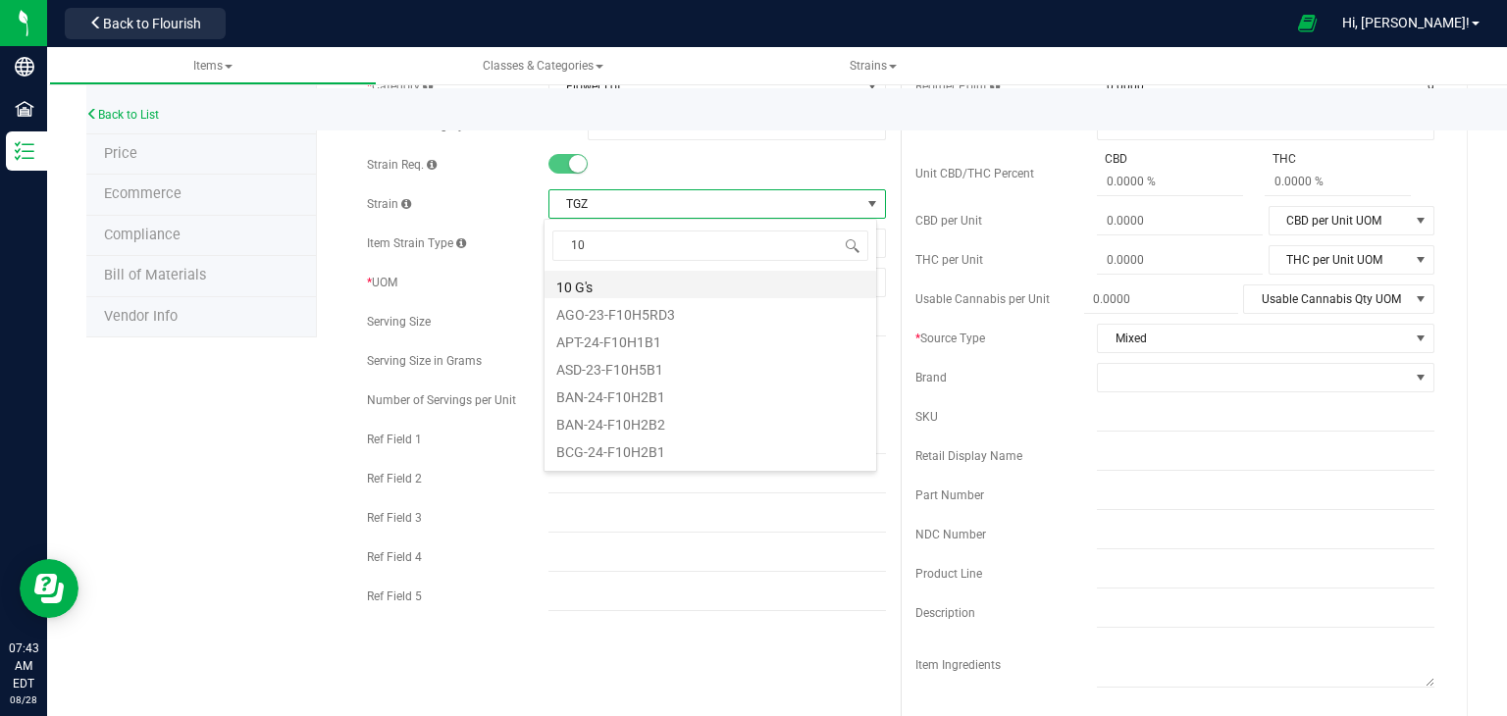
click at [603, 283] on li "10 G's" at bounding box center [710, 284] width 332 height 27
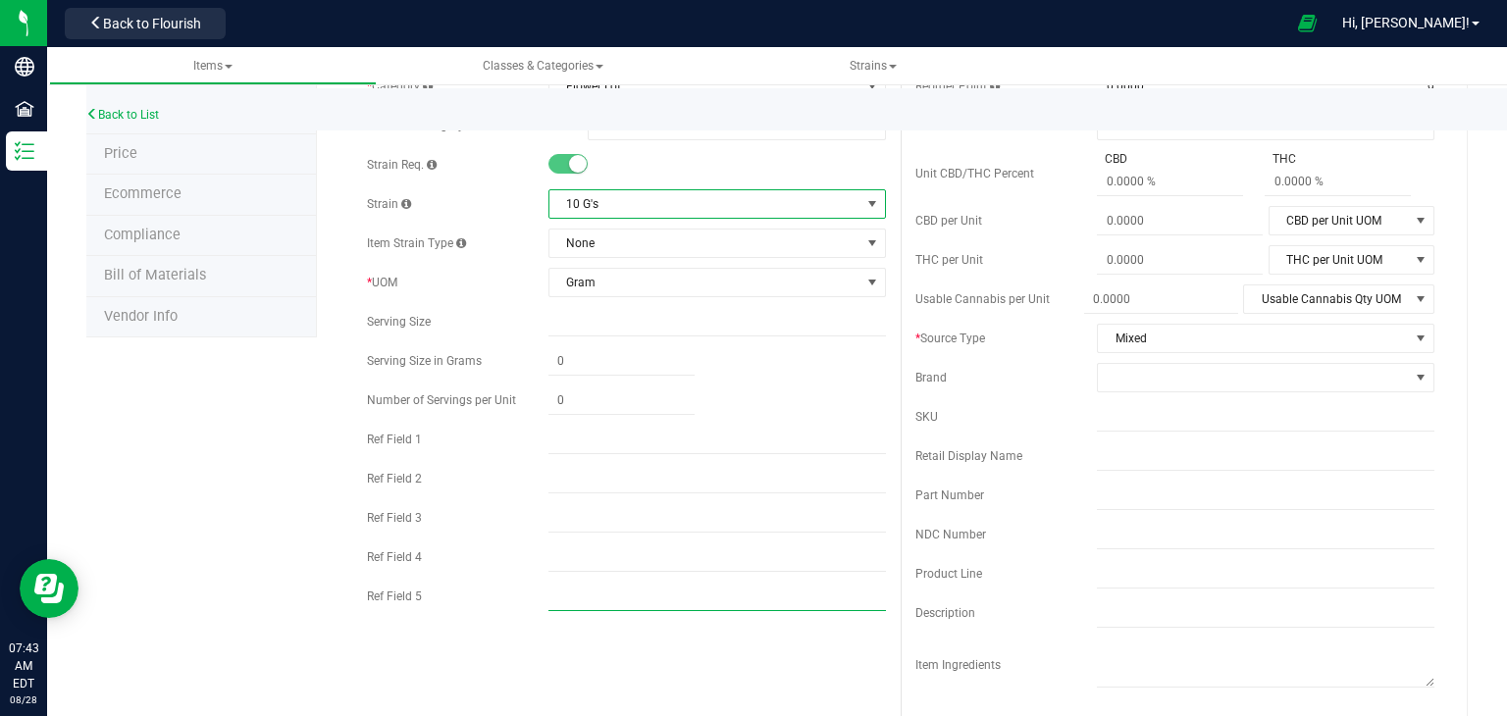
click at [604, 594] on input "text" at bounding box center [716, 596] width 337 height 29
type input "HYBRID"
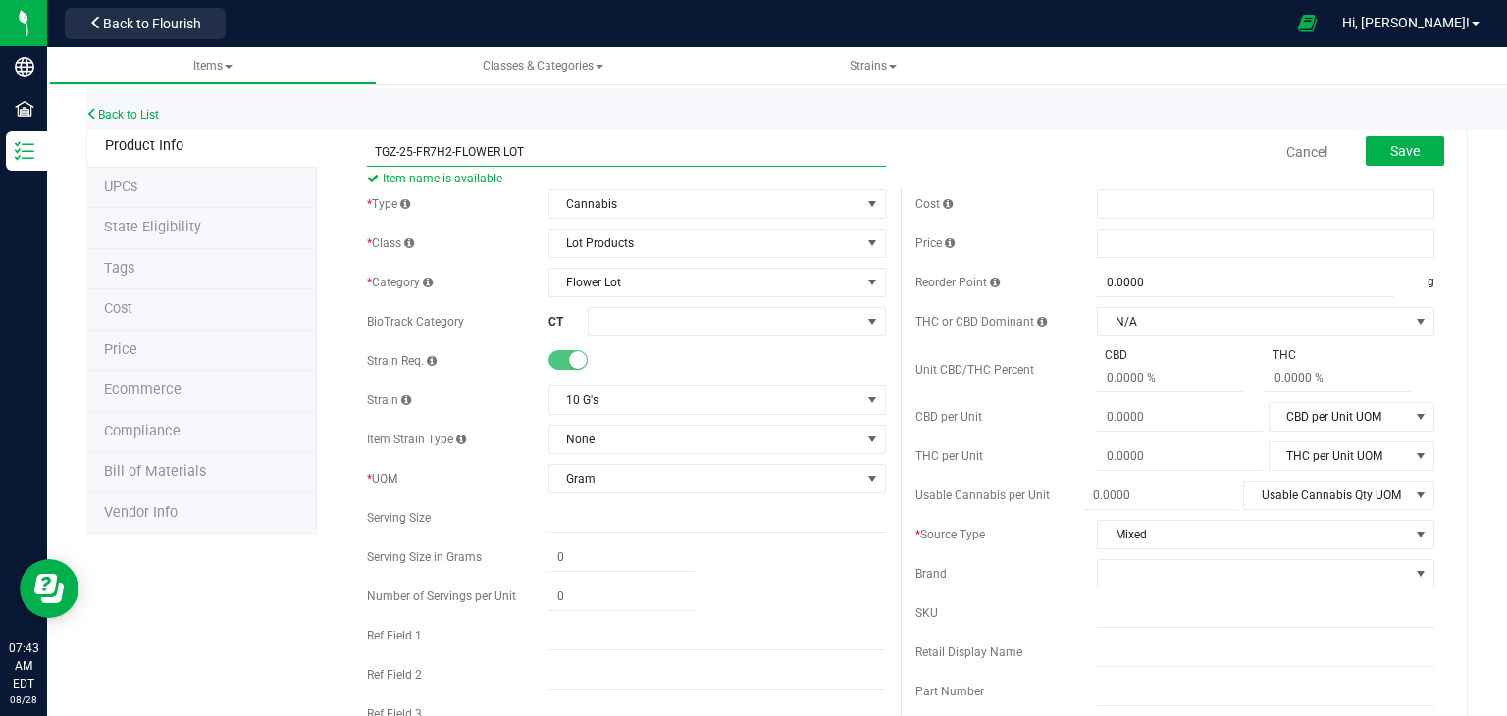
drag, startPoint x: 451, startPoint y: 154, endPoint x: 373, endPoint y: 162, distance: 78.9
click at [373, 162] on input "TGZ-25-FR7H2-FLOWER LOT" at bounding box center [626, 151] width 519 height 29
click at [1381, 158] on button "Save" at bounding box center [1405, 150] width 78 height 29
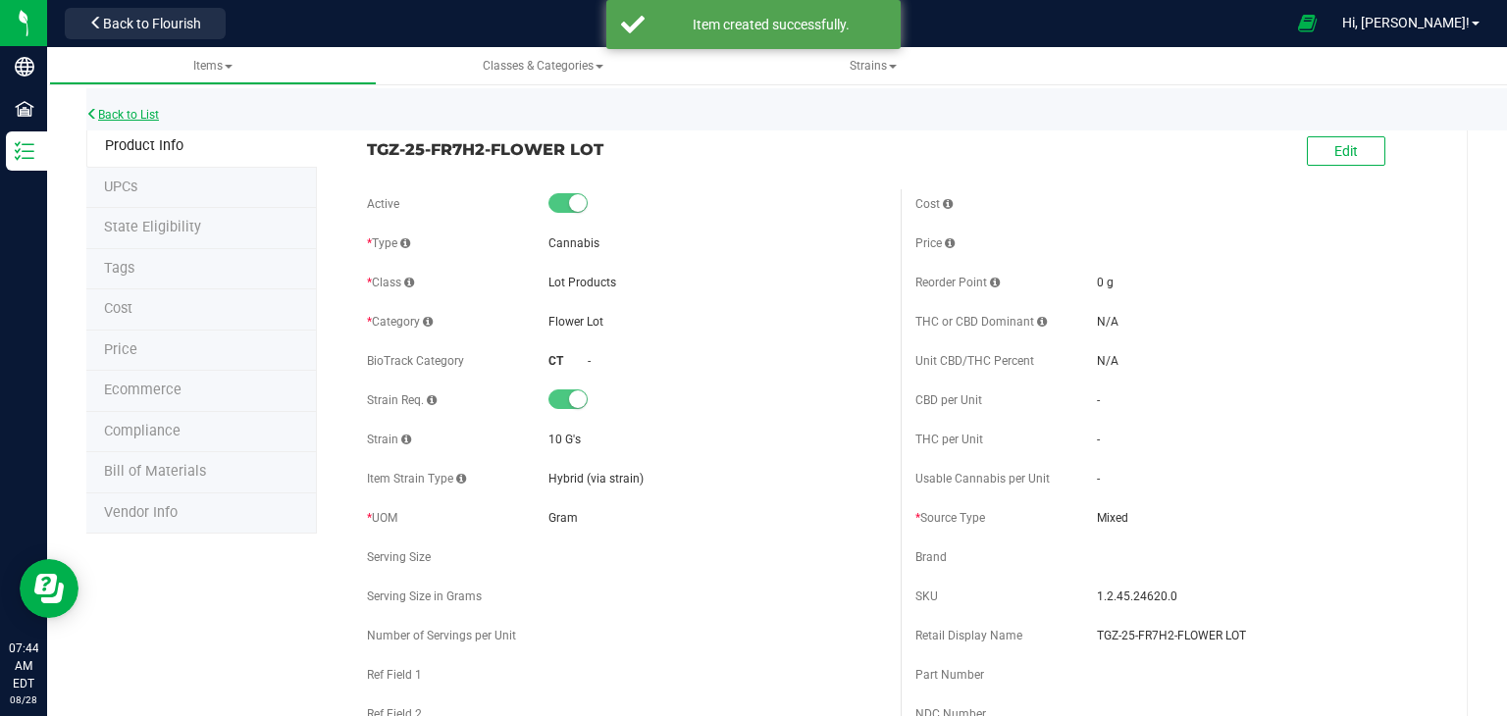
click at [155, 113] on link "Back to List" at bounding box center [122, 115] width 73 height 14
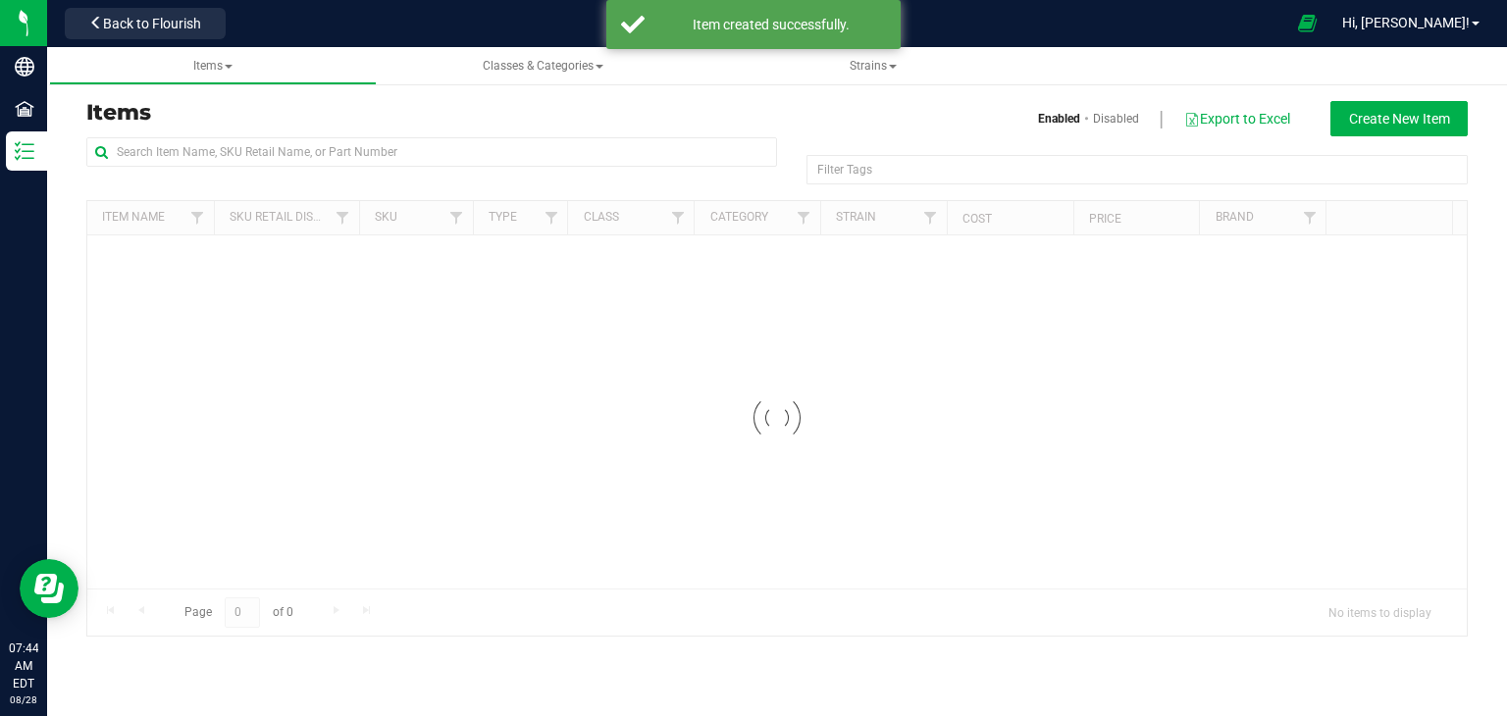
click at [1401, 137] on div "Filter Tags Filter Tags" at bounding box center [776, 168] width 1381 height 63
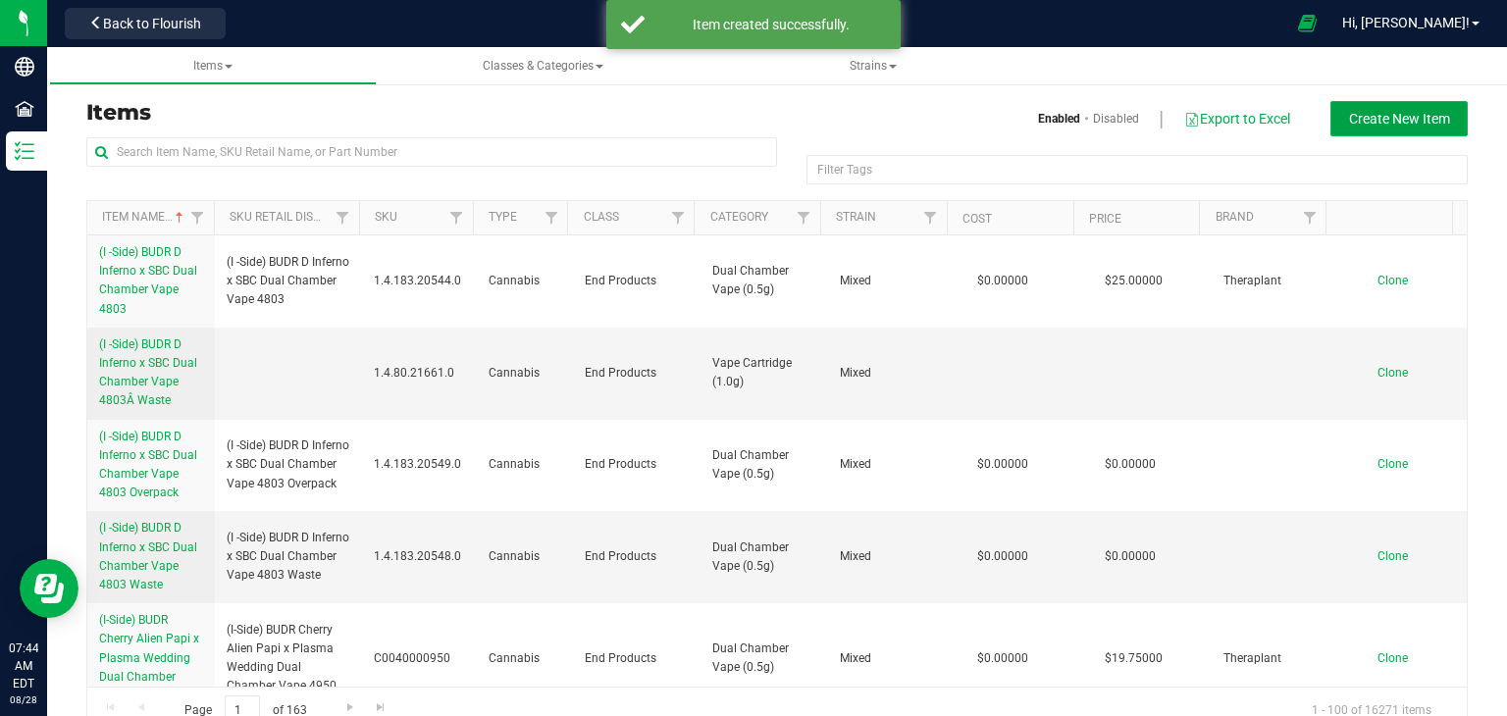
click at [1417, 118] on span "Create New Item" at bounding box center [1399, 119] width 101 height 16
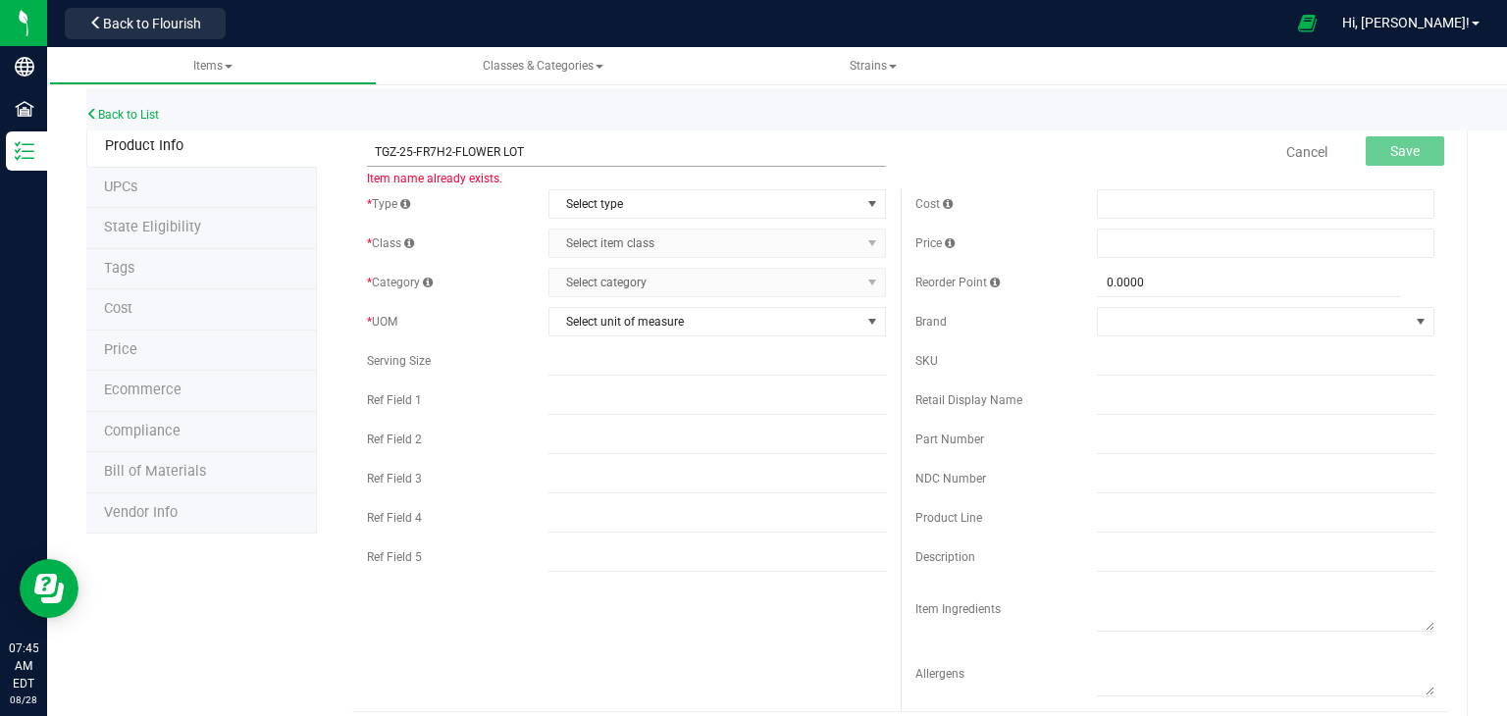
click at [499, 157] on input "TGZ-25-FR7H2-FLOWER LOT" at bounding box center [626, 151] width 519 height 29
type input "TGZ-25-FR7H2-OTHER MATERIAL LOT"
click at [593, 200] on span "Select type" at bounding box center [704, 203] width 311 height 27
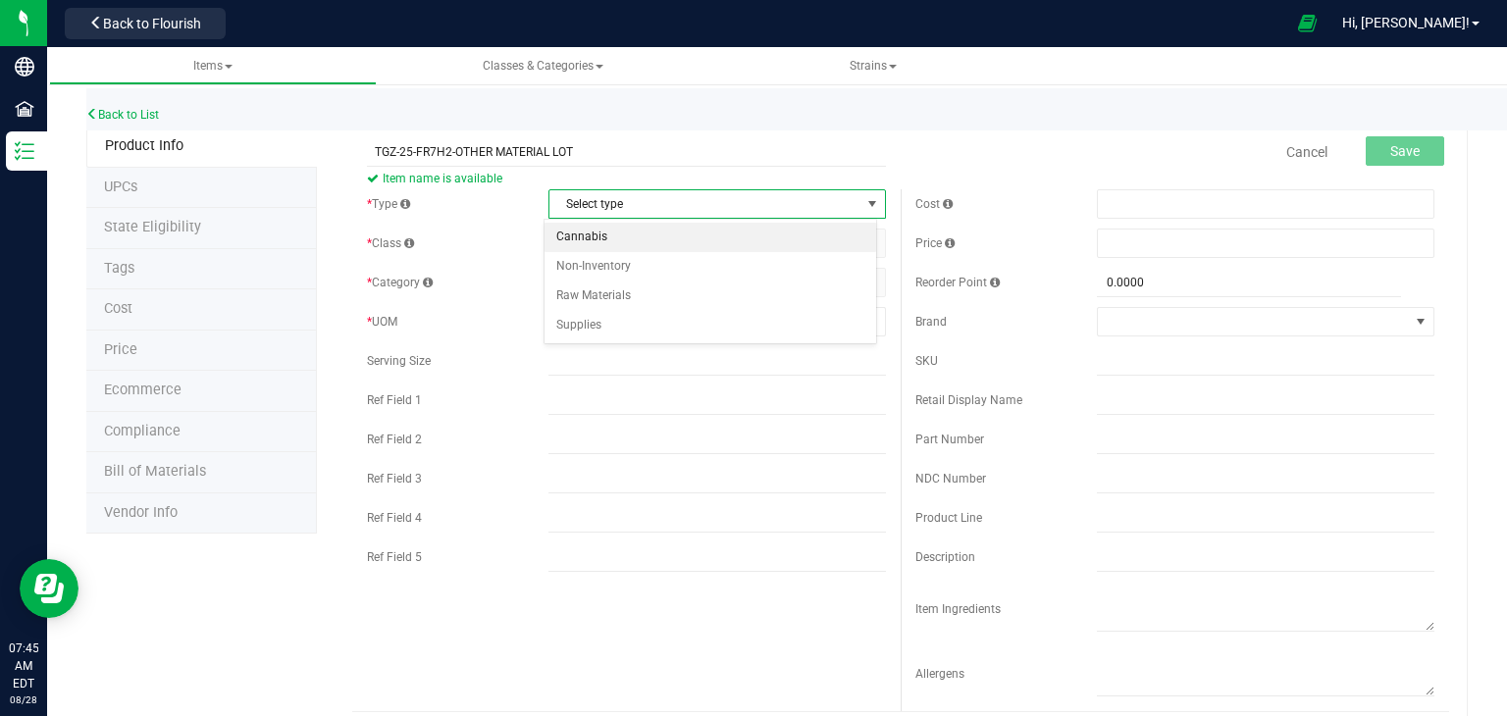
click at [602, 225] on li "Cannabis" at bounding box center [710, 237] width 332 height 29
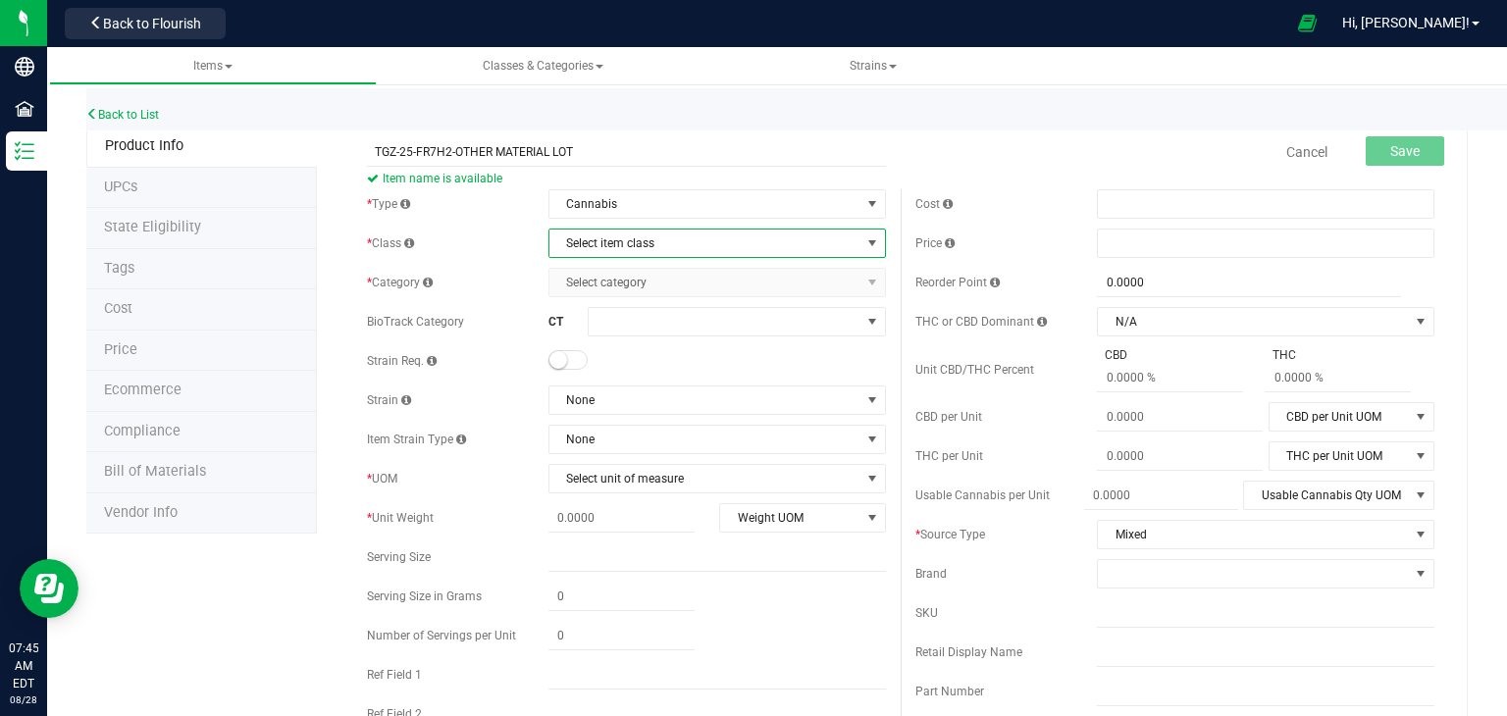
click at [606, 248] on span "Select item class" at bounding box center [704, 243] width 311 height 27
click at [608, 365] on li "Lot Products" at bounding box center [710, 364] width 332 height 29
click at [655, 285] on span "Select category" at bounding box center [704, 282] width 311 height 27
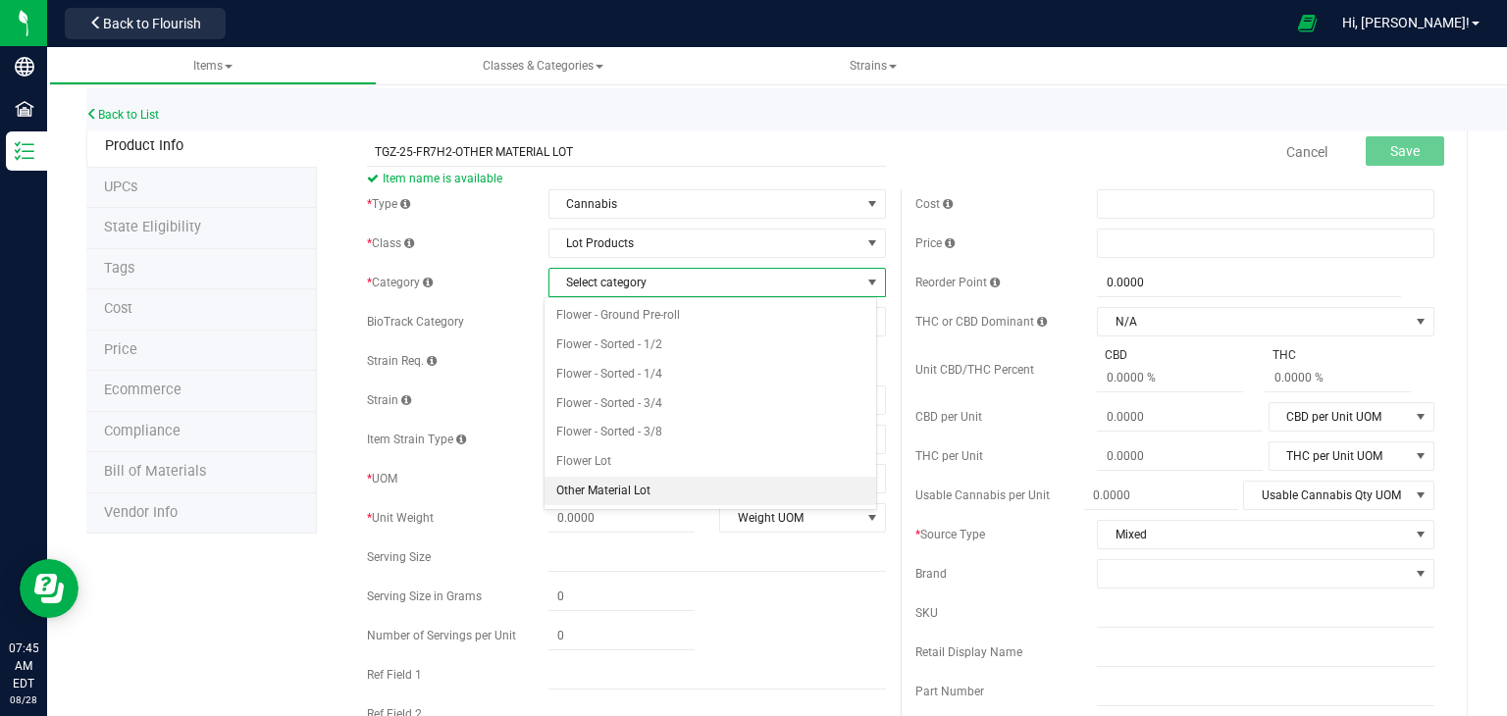
click at [614, 484] on li "Other Material Lot" at bounding box center [710, 491] width 332 height 29
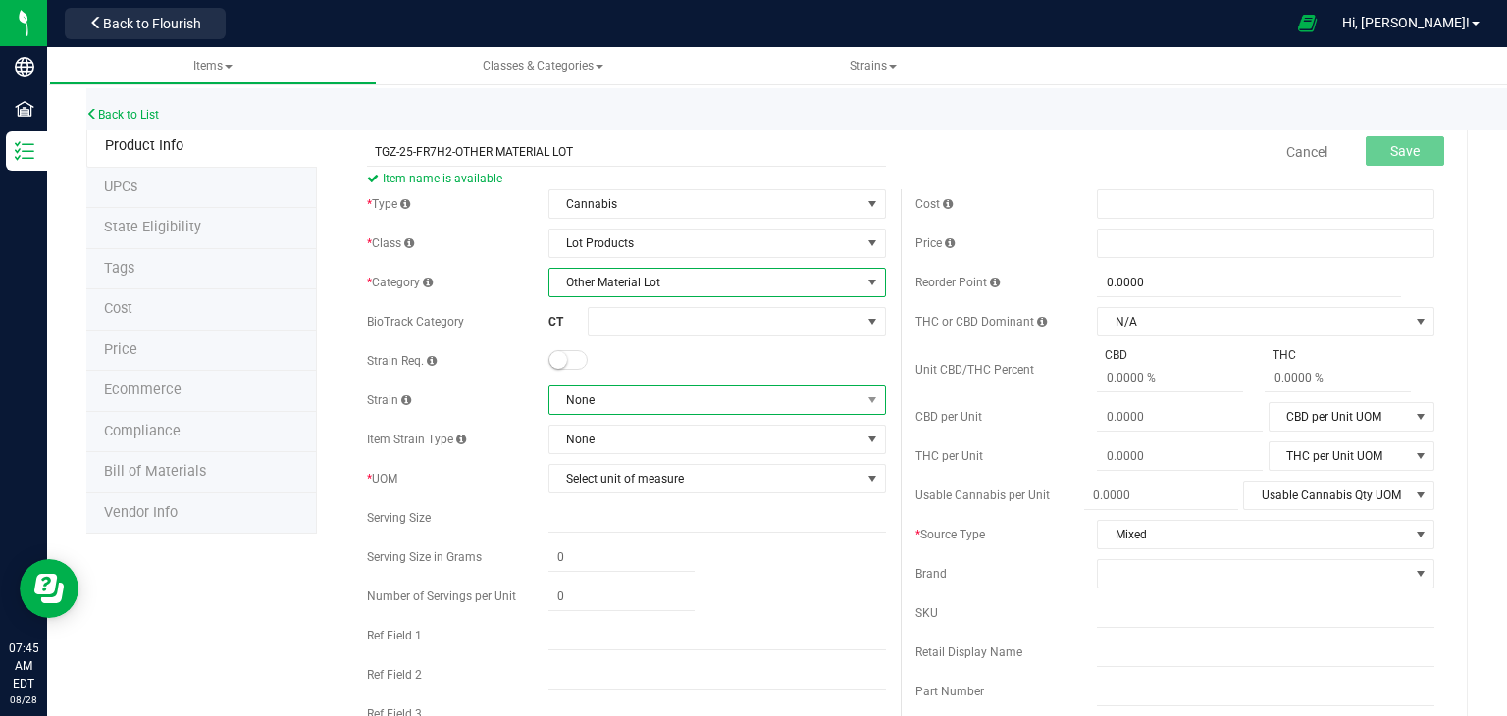
click at [645, 399] on span "None" at bounding box center [704, 400] width 311 height 27
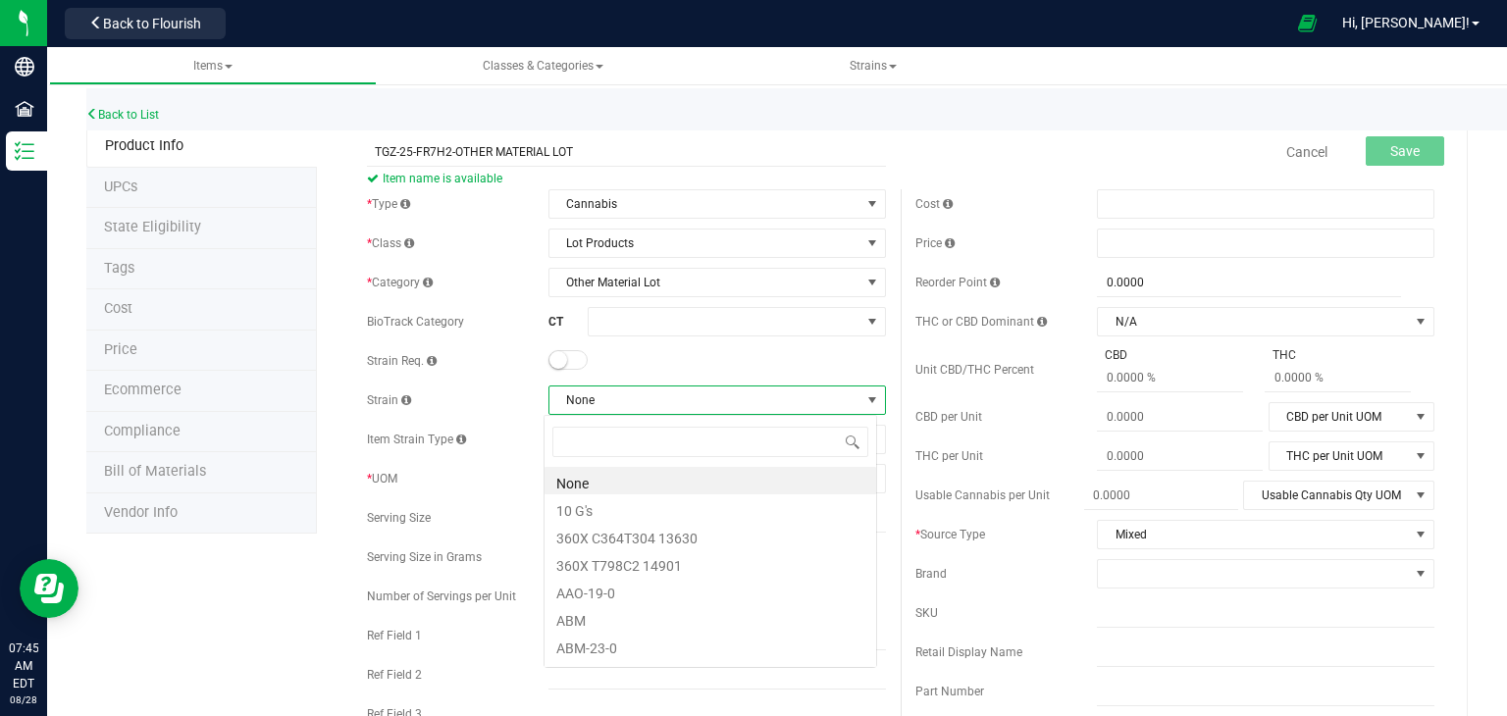
scroll to position [28, 334]
type input "10"
click at [628, 479] on li "10 G's" at bounding box center [710, 480] width 332 height 27
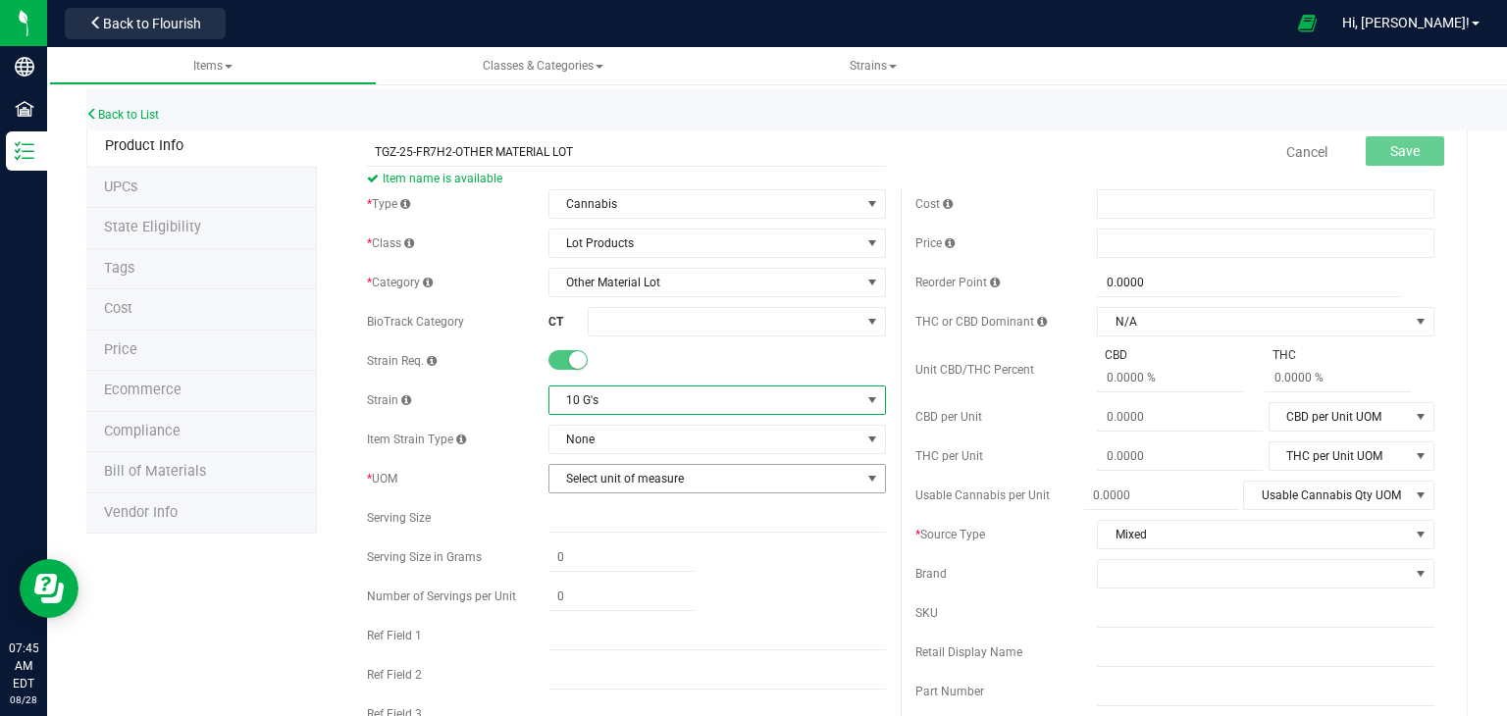
click at [628, 481] on span "Select unit of measure" at bounding box center [704, 478] width 311 height 27
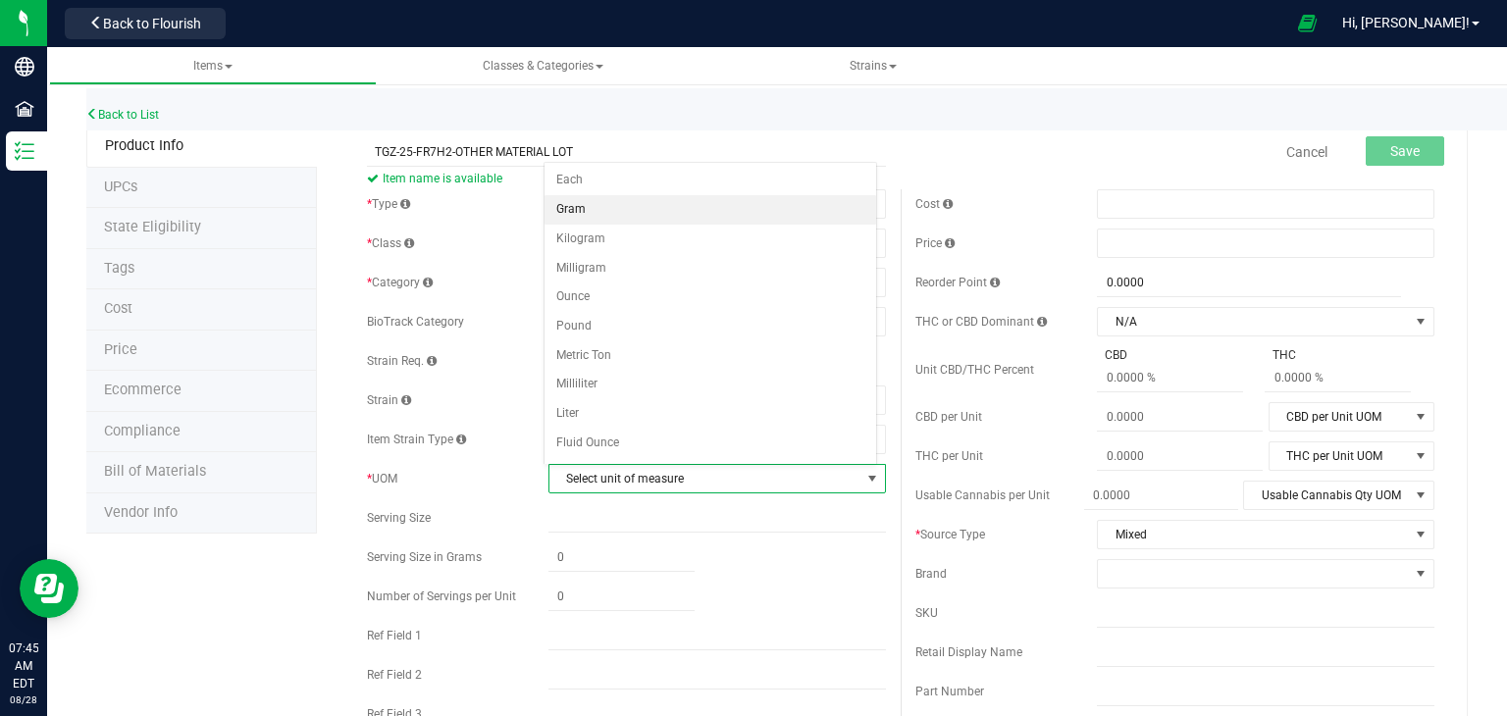
click at [610, 216] on li "Gram" at bounding box center [710, 209] width 332 height 29
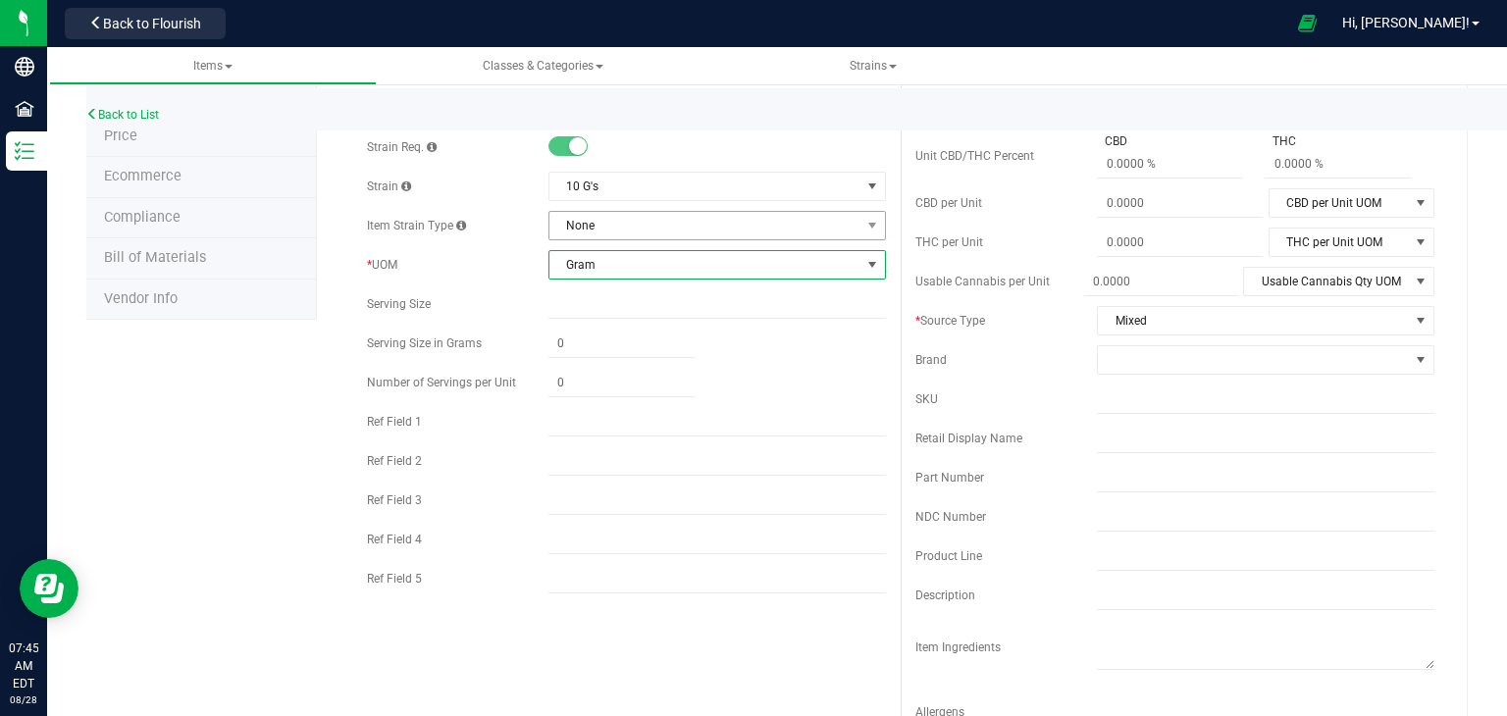
scroll to position [216, 0]
click at [621, 582] on input "text" at bounding box center [716, 576] width 337 height 29
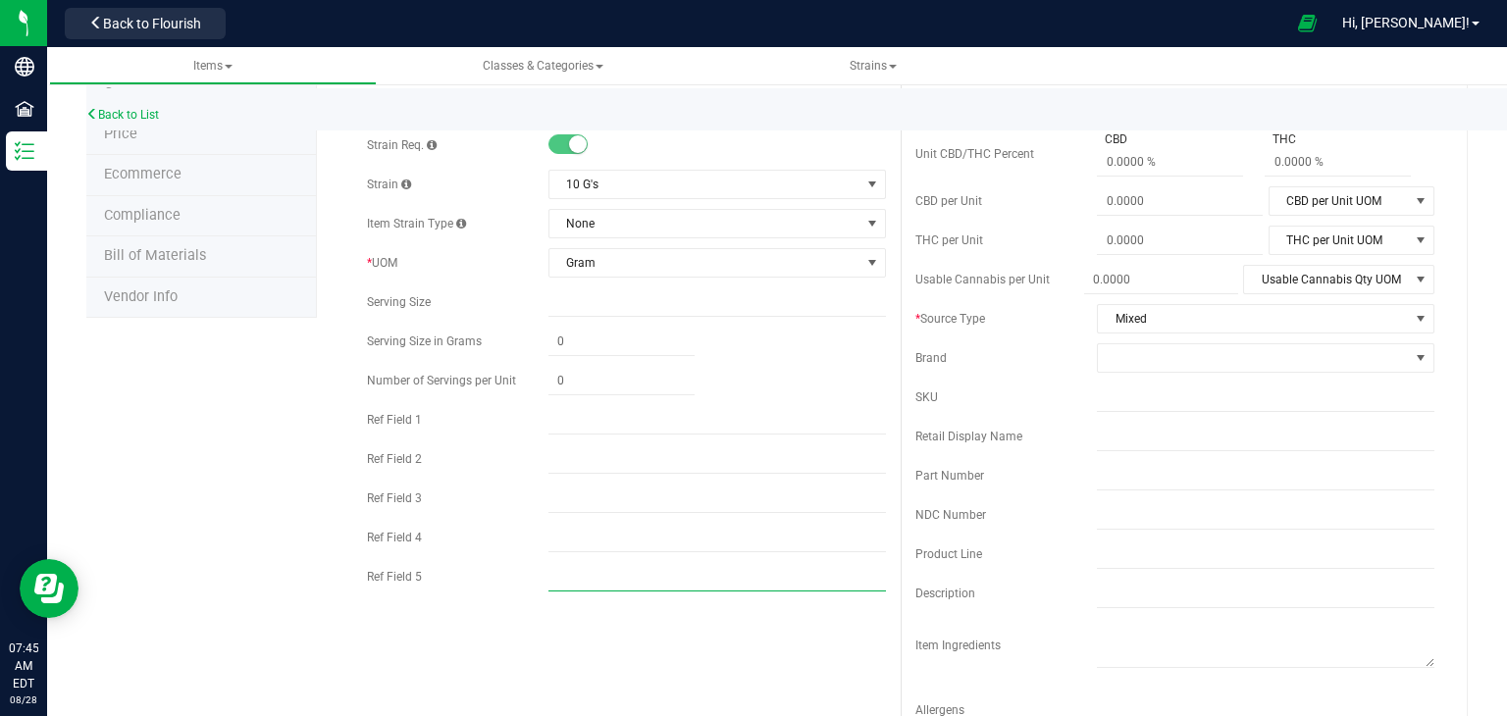
type input "HYBRID"
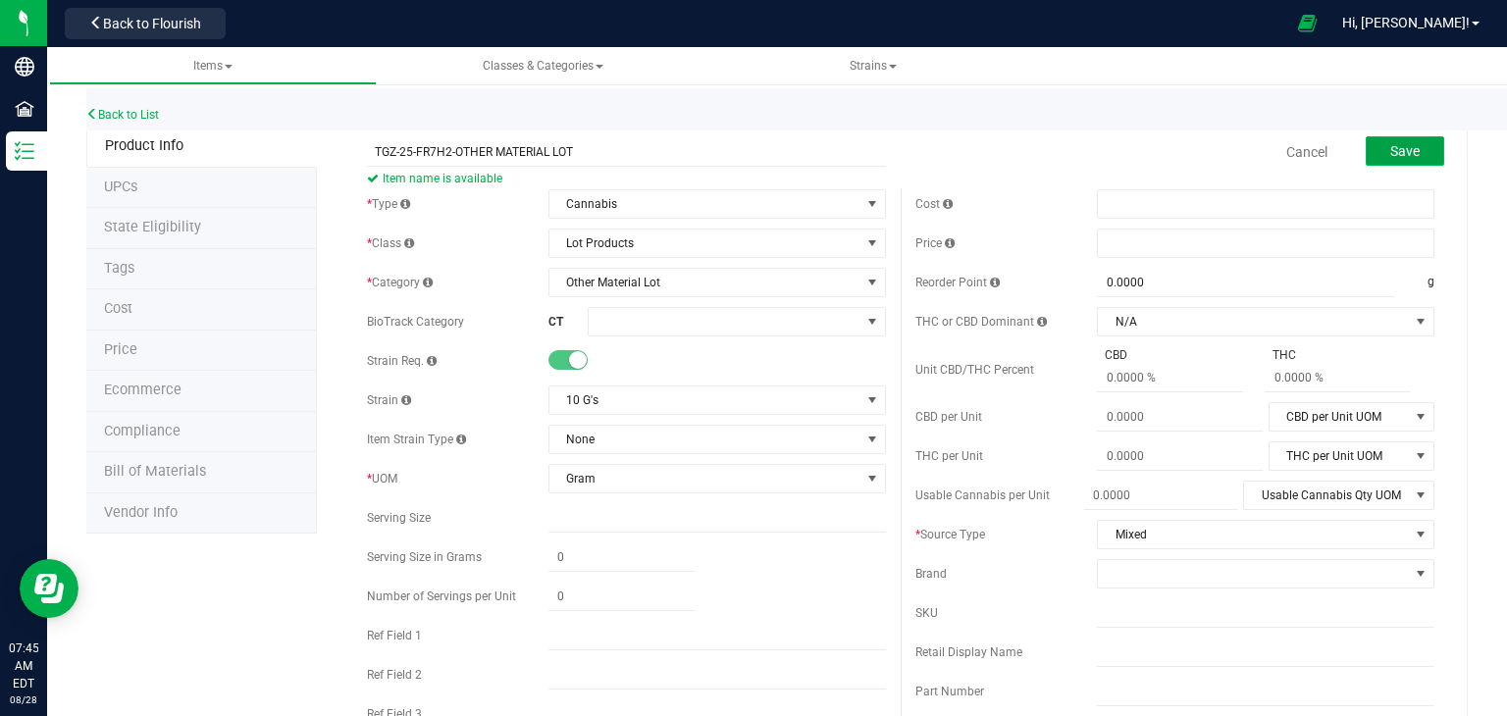
click at [1390, 154] on span "Save" at bounding box center [1404, 151] width 29 height 16
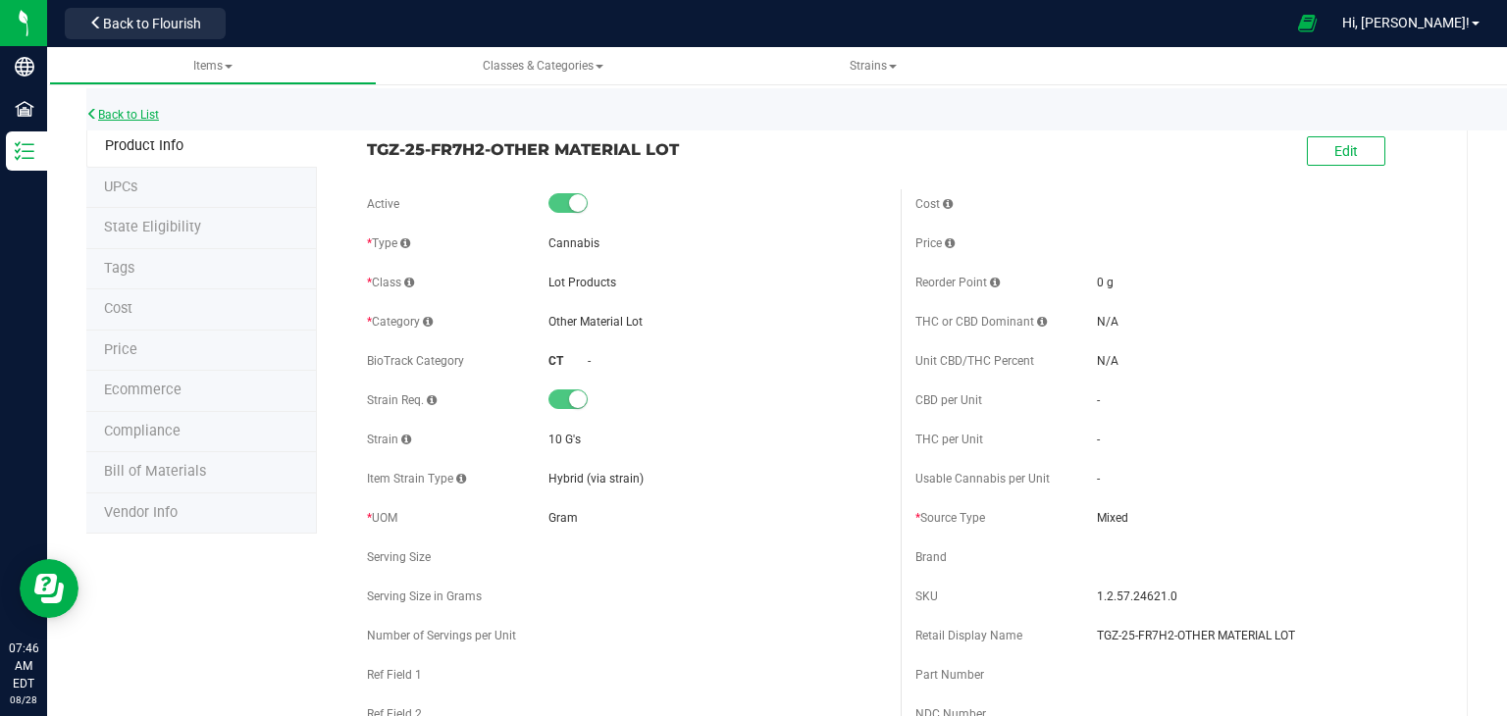
click at [105, 116] on link "Back to List" at bounding box center [122, 115] width 73 height 14
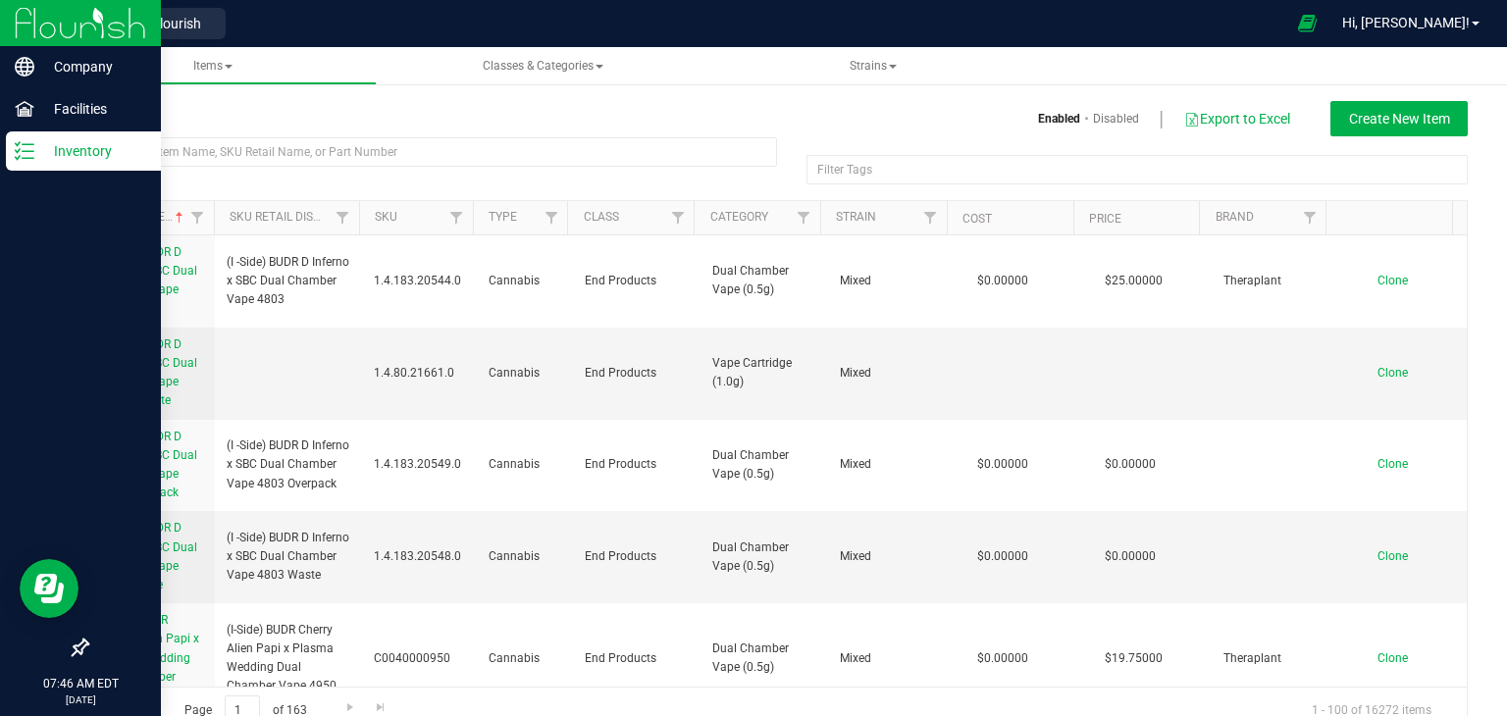
click at [83, 146] on p "Inventory" at bounding box center [93, 151] width 118 height 24
click at [75, 14] on img at bounding box center [80, 23] width 131 height 46
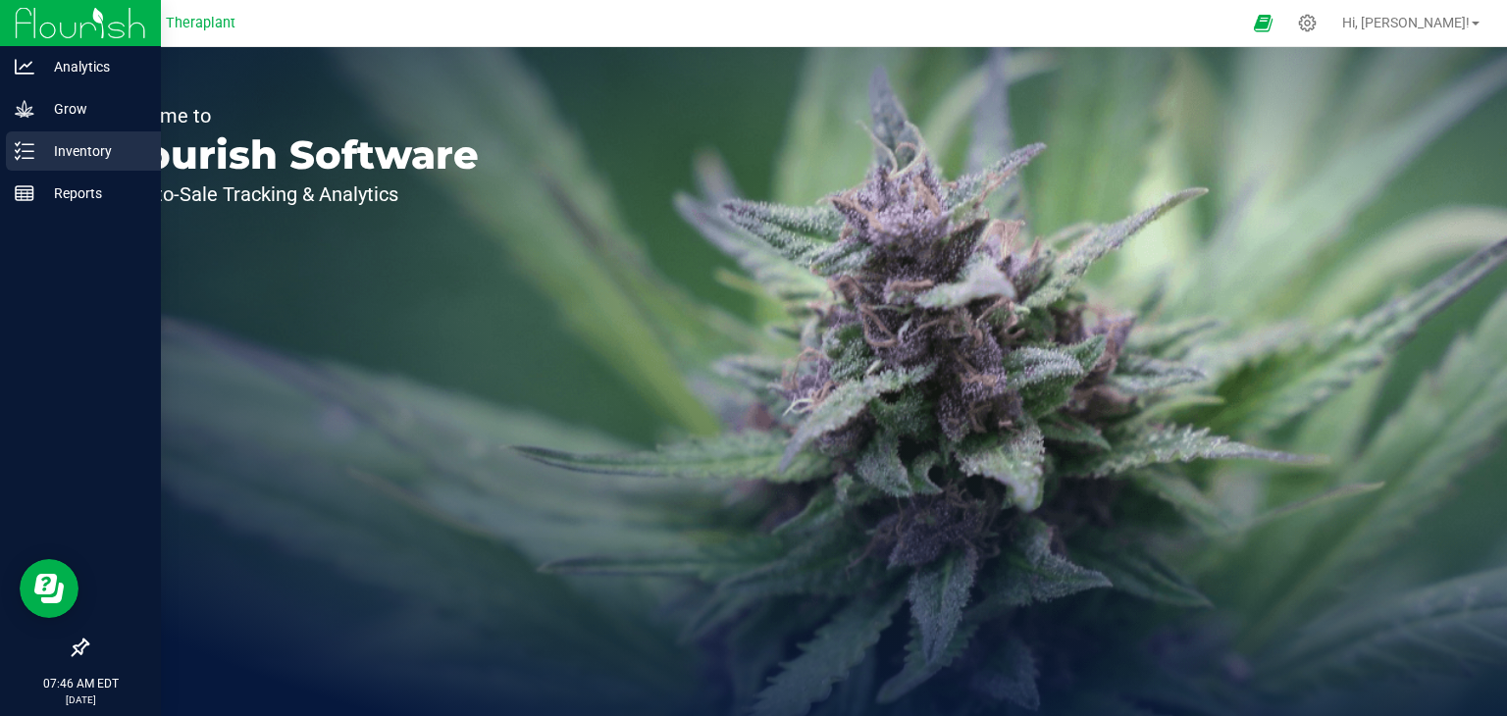
click at [76, 148] on p "Inventory" at bounding box center [93, 151] width 118 height 24
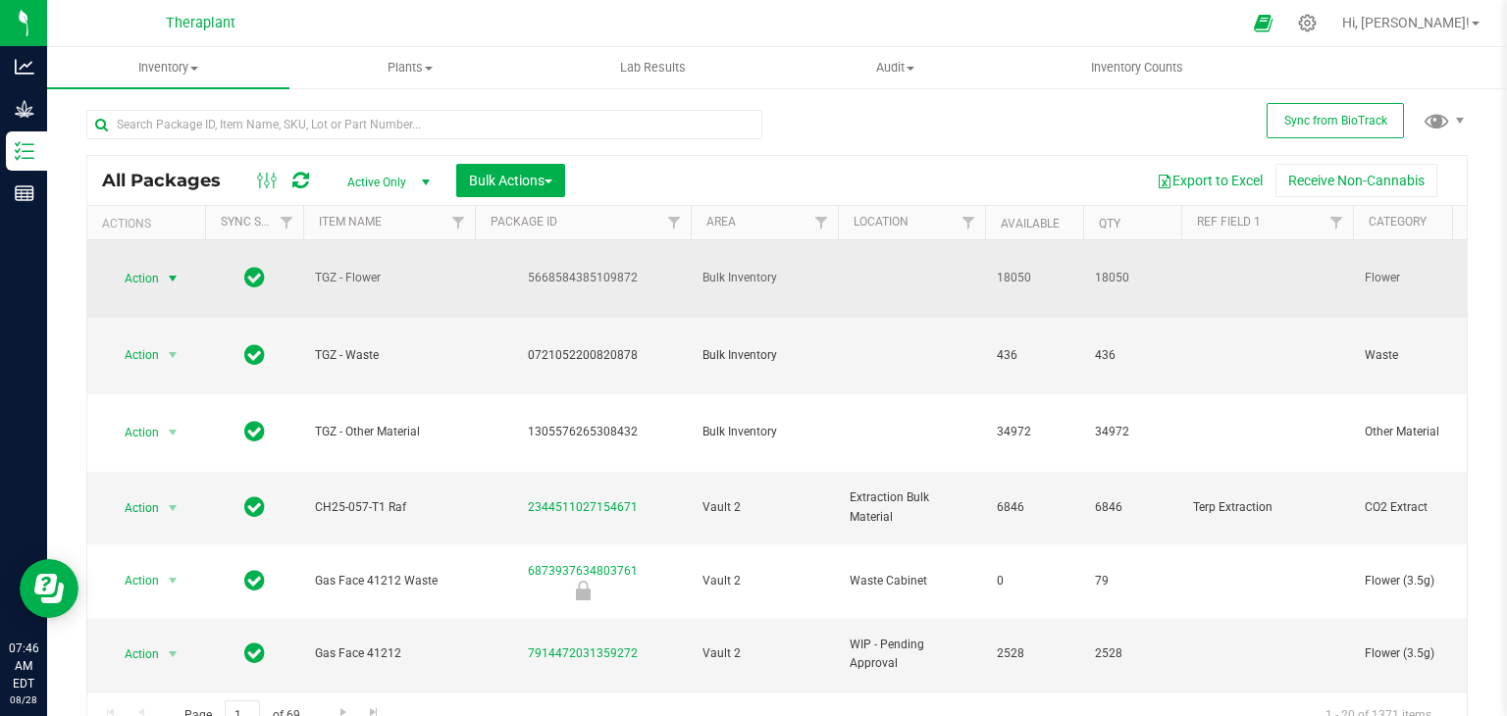
click at [173, 277] on span "select" at bounding box center [173, 279] width 16 height 16
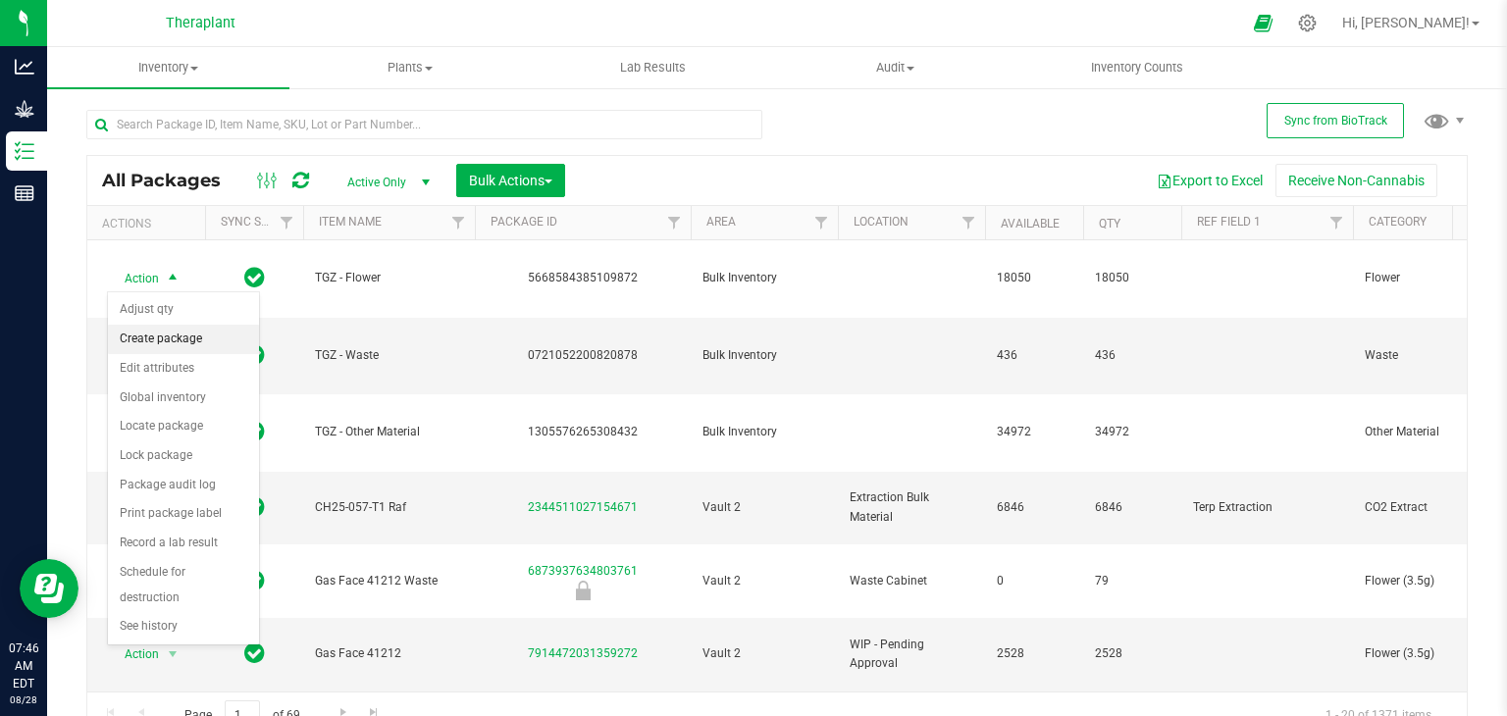
click at [172, 330] on li "Create package" at bounding box center [183, 339] width 151 height 29
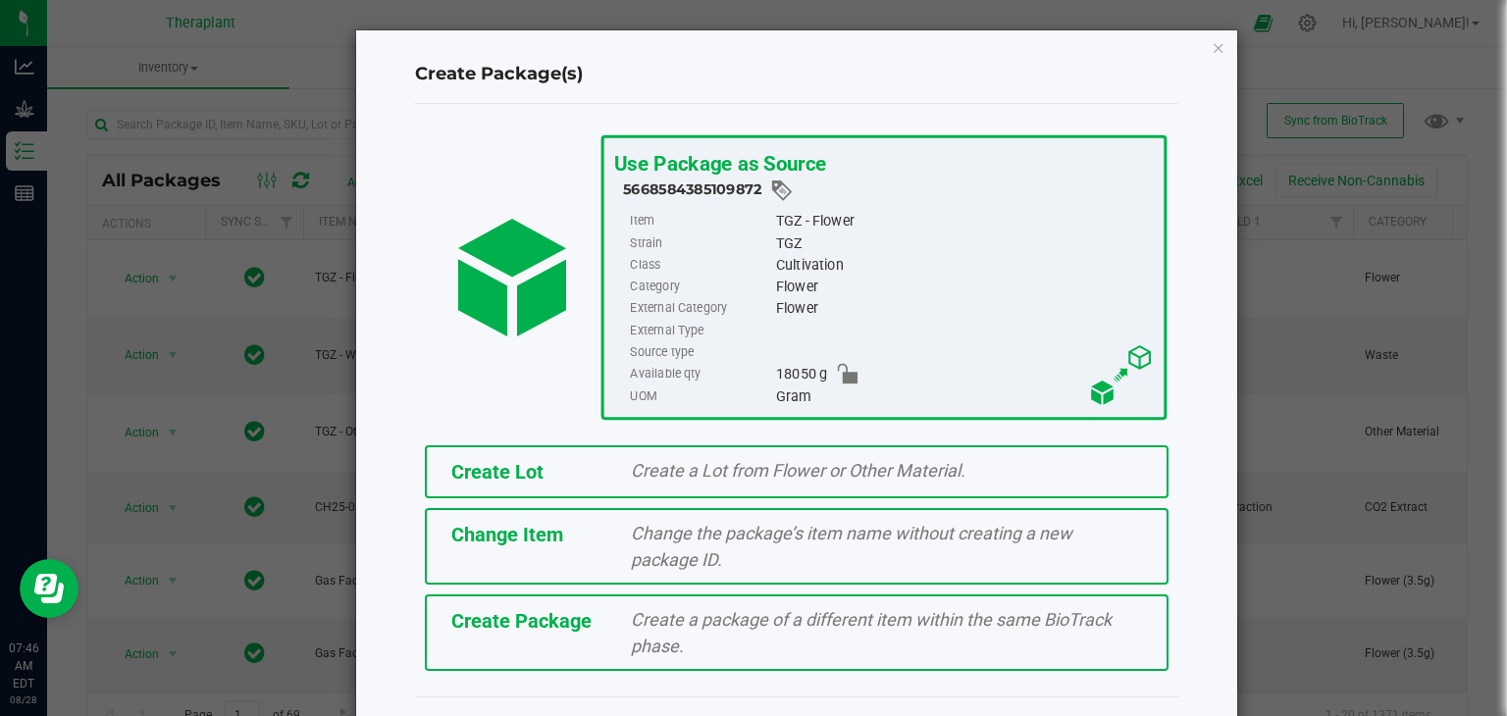
click at [498, 472] on span "Create Lot" at bounding box center [497, 472] width 92 height 24
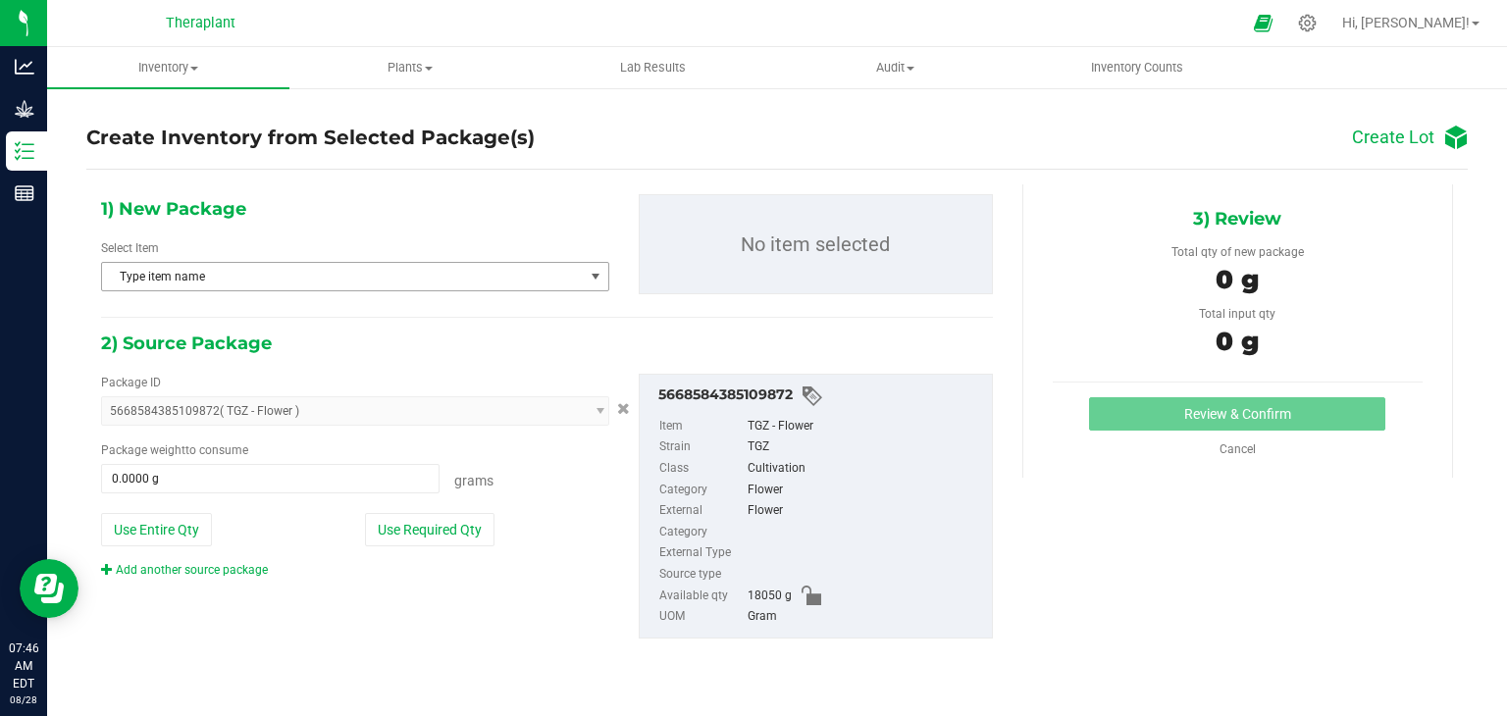
click at [547, 276] on span "Type item name" at bounding box center [343, 276] width 482 height 27
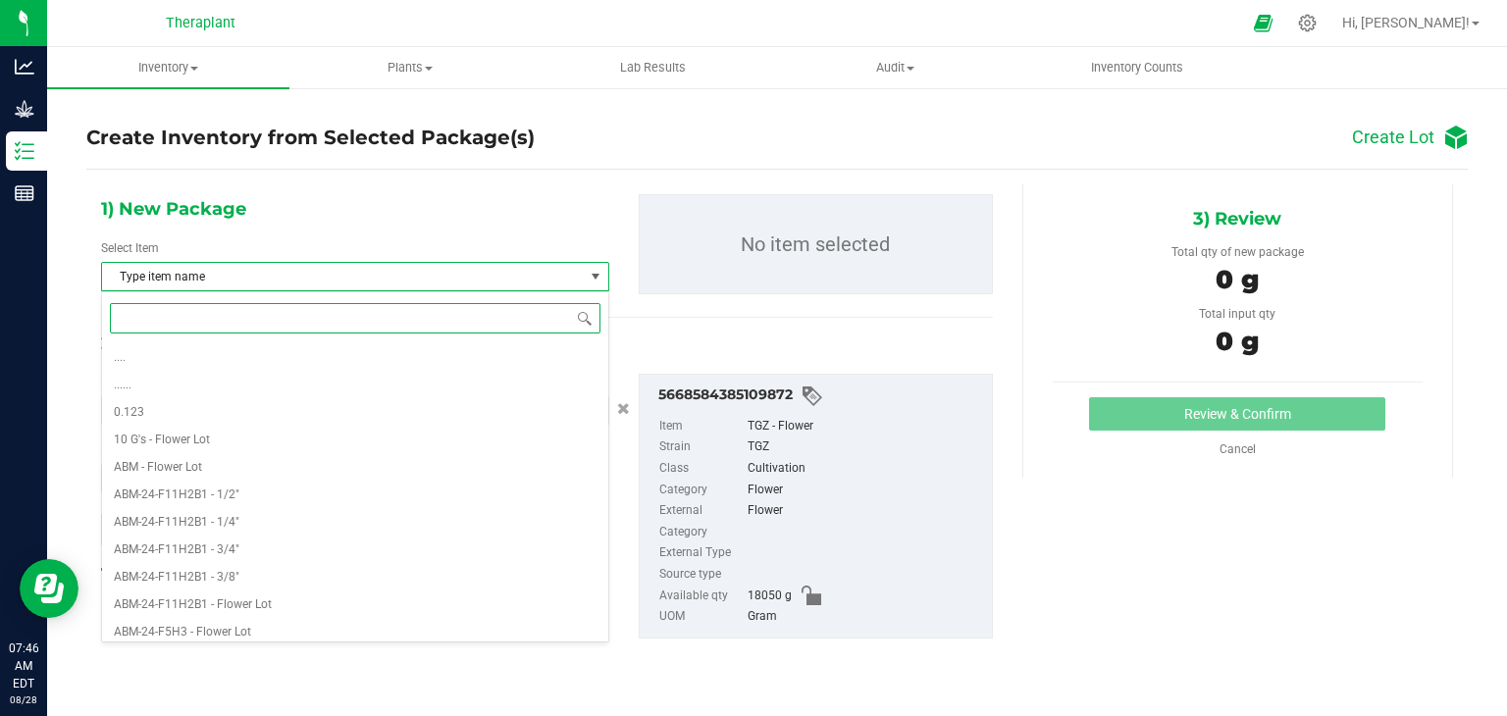
paste input "TGZ-25-FR7H2-"
type input "TGZ-25-FR7H2-"
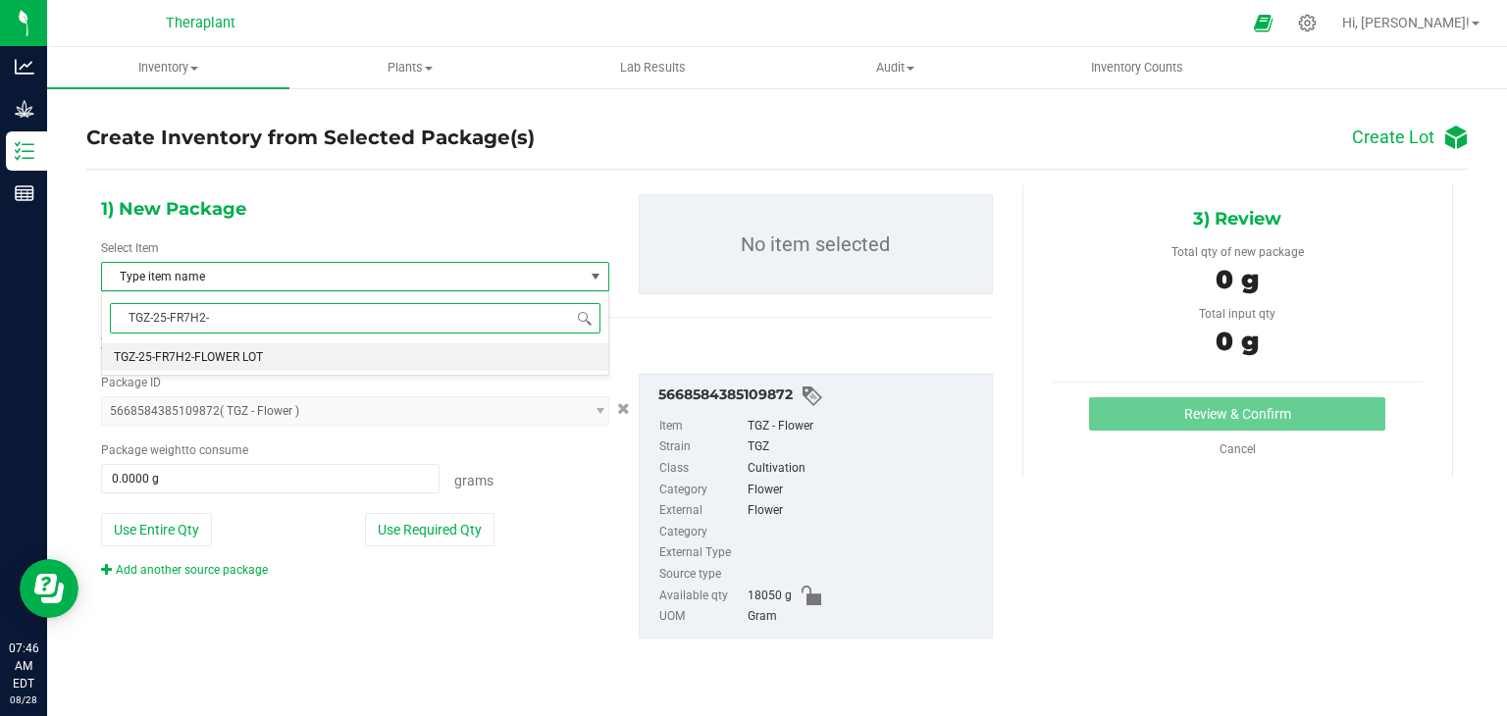
click at [287, 350] on li "TGZ-25-FR7H2-FLOWER LOT" at bounding box center [355, 356] width 506 height 27
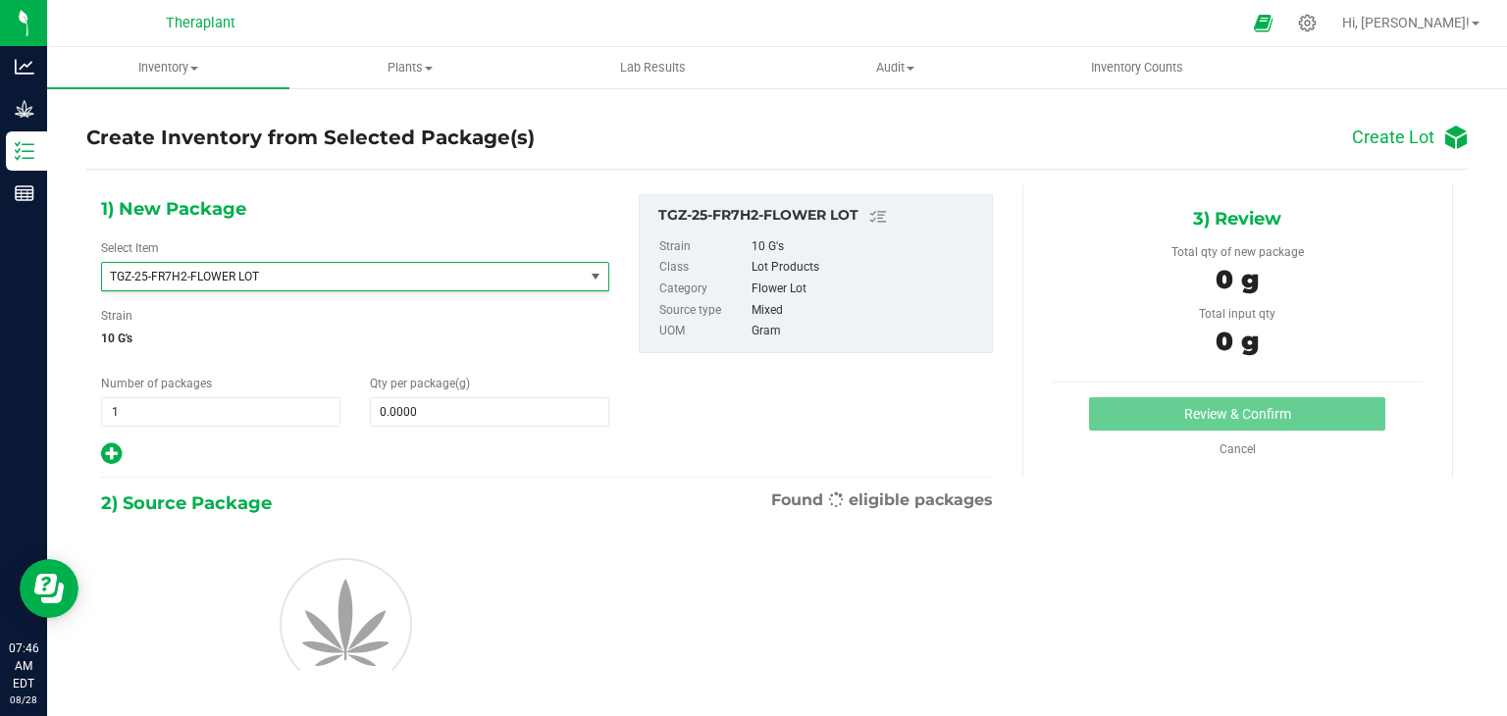
scroll to position [57712, 0]
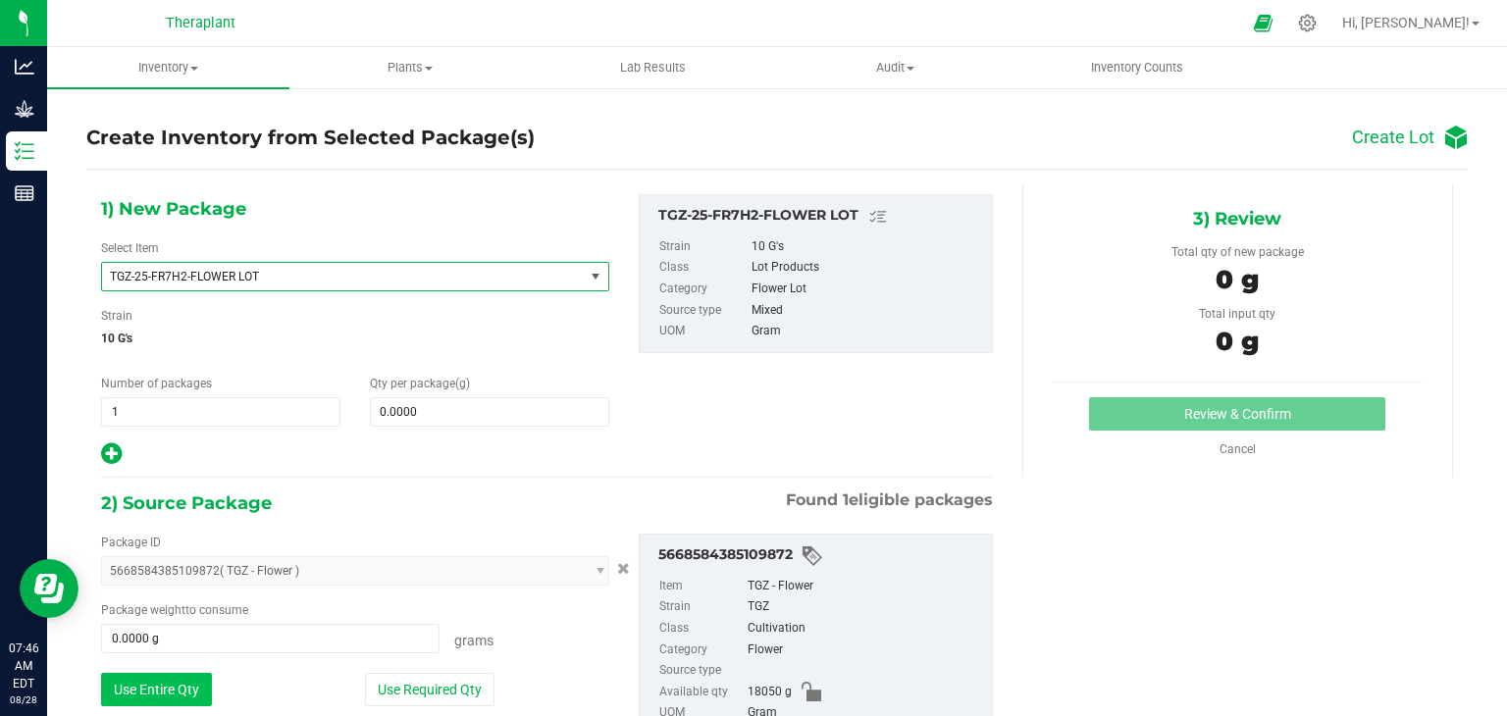
click at [154, 679] on button "Use Entire Qty" at bounding box center [156, 689] width 111 height 33
type input "18050.0000 g"
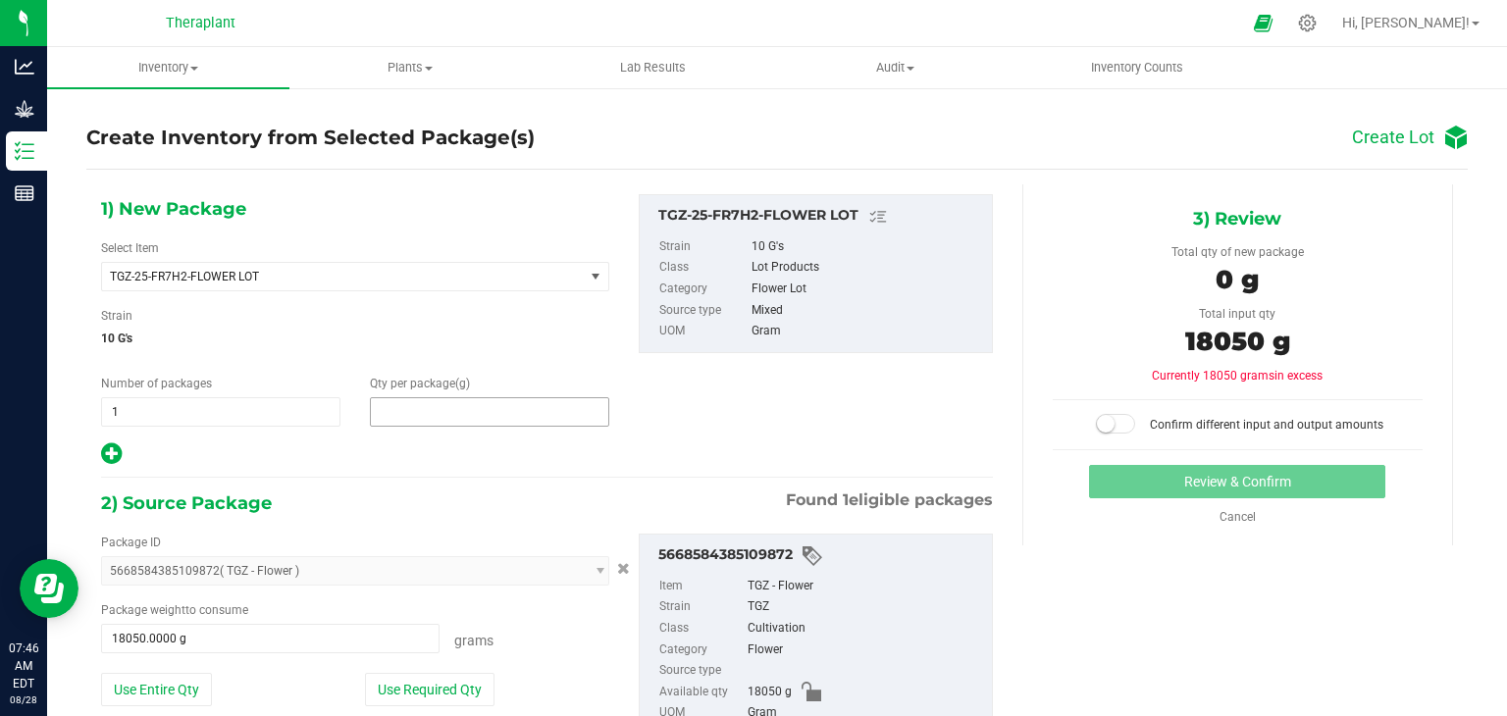
click at [466, 411] on span at bounding box center [489, 411] width 239 height 29
type input "18050"
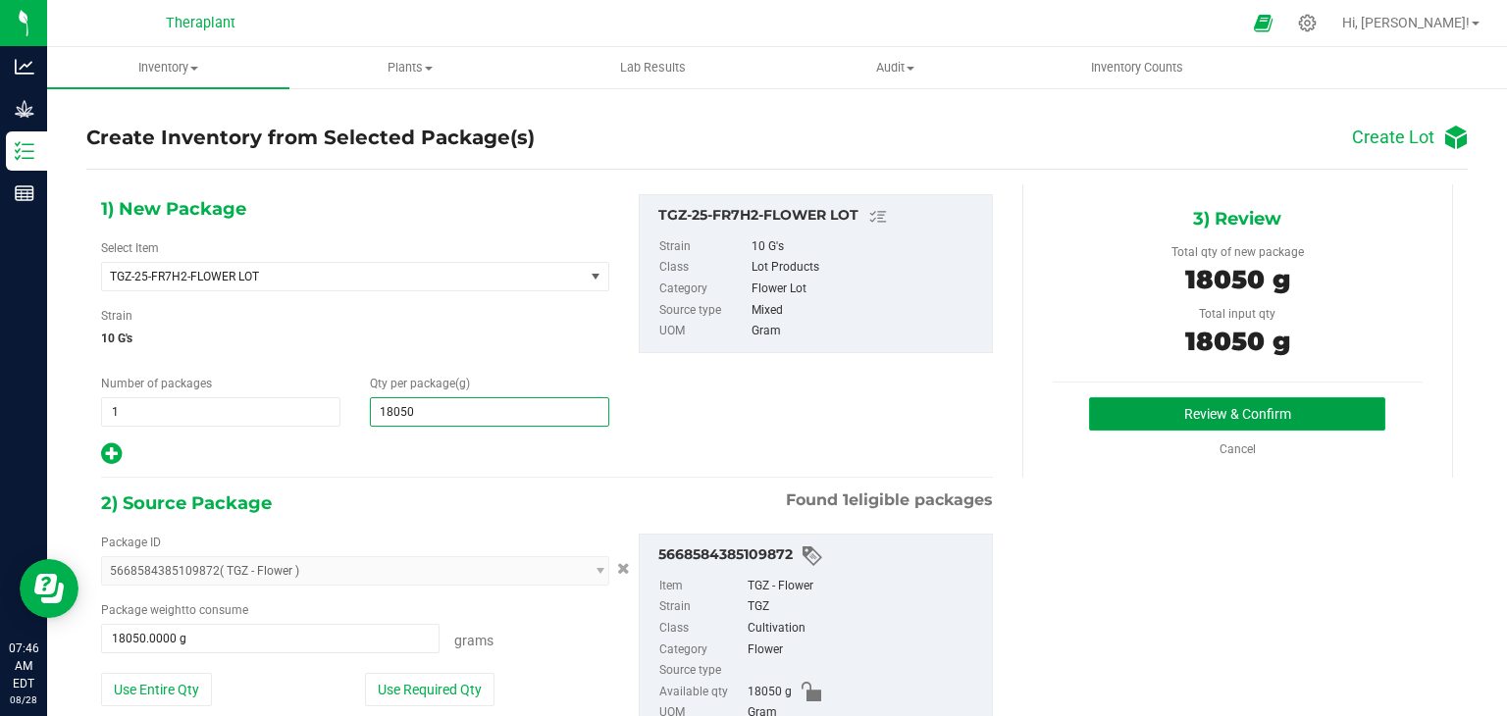
type input "18,050.0000"
click at [1156, 418] on button "Review & Confirm" at bounding box center [1237, 413] width 296 height 33
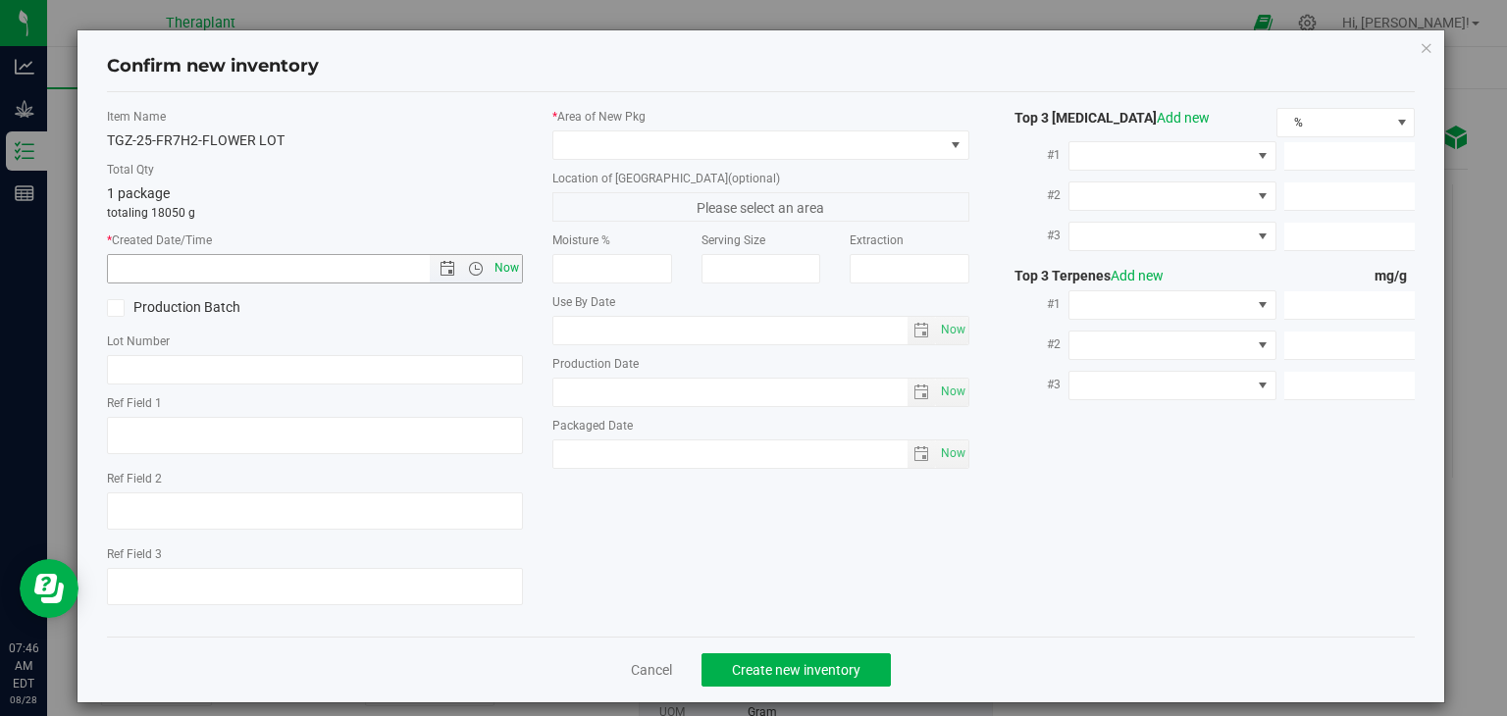
click at [504, 265] on span "Now" at bounding box center [507, 268] width 33 height 28
type input "[DATE] 7:46 AM"
click at [710, 148] on span at bounding box center [748, 144] width 390 height 27
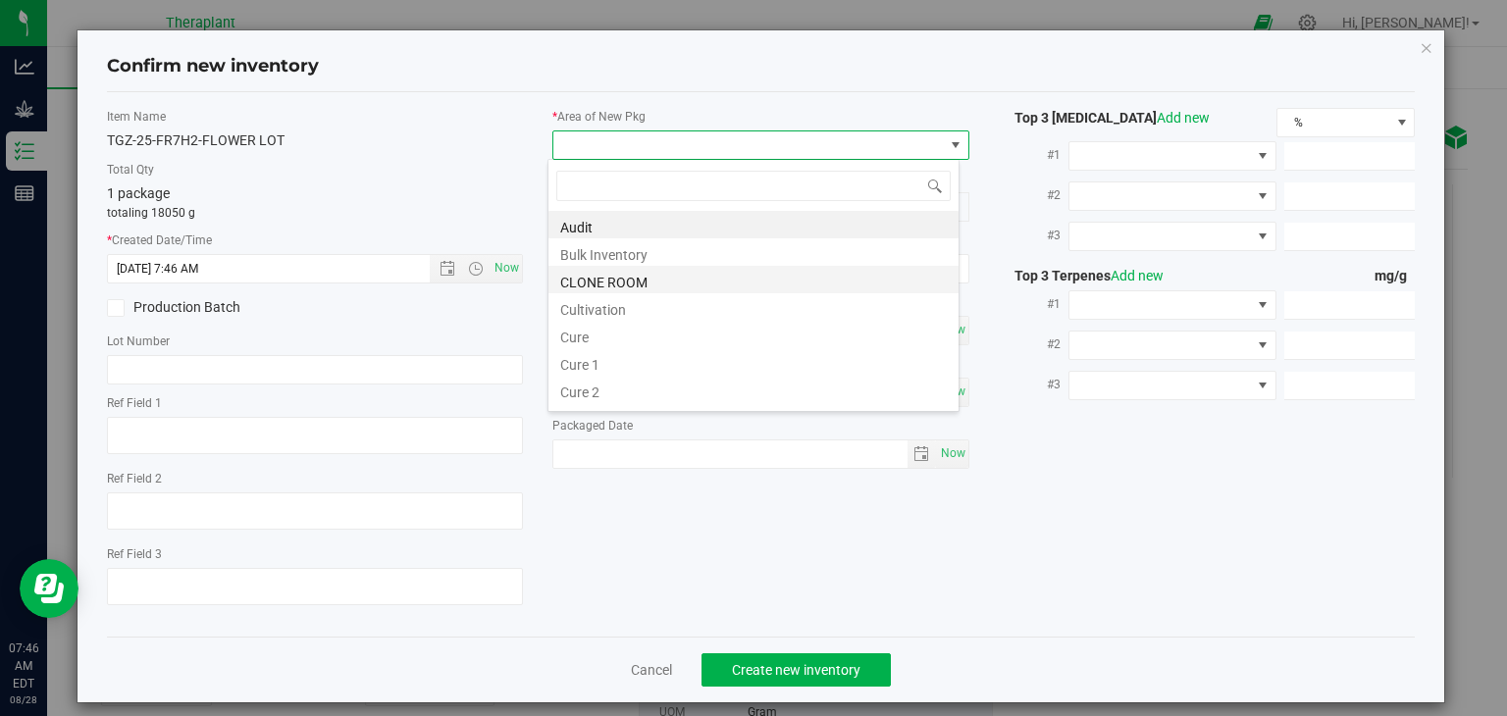
scroll to position [28, 412]
click at [637, 307] on li "Cultivation" at bounding box center [753, 306] width 410 height 27
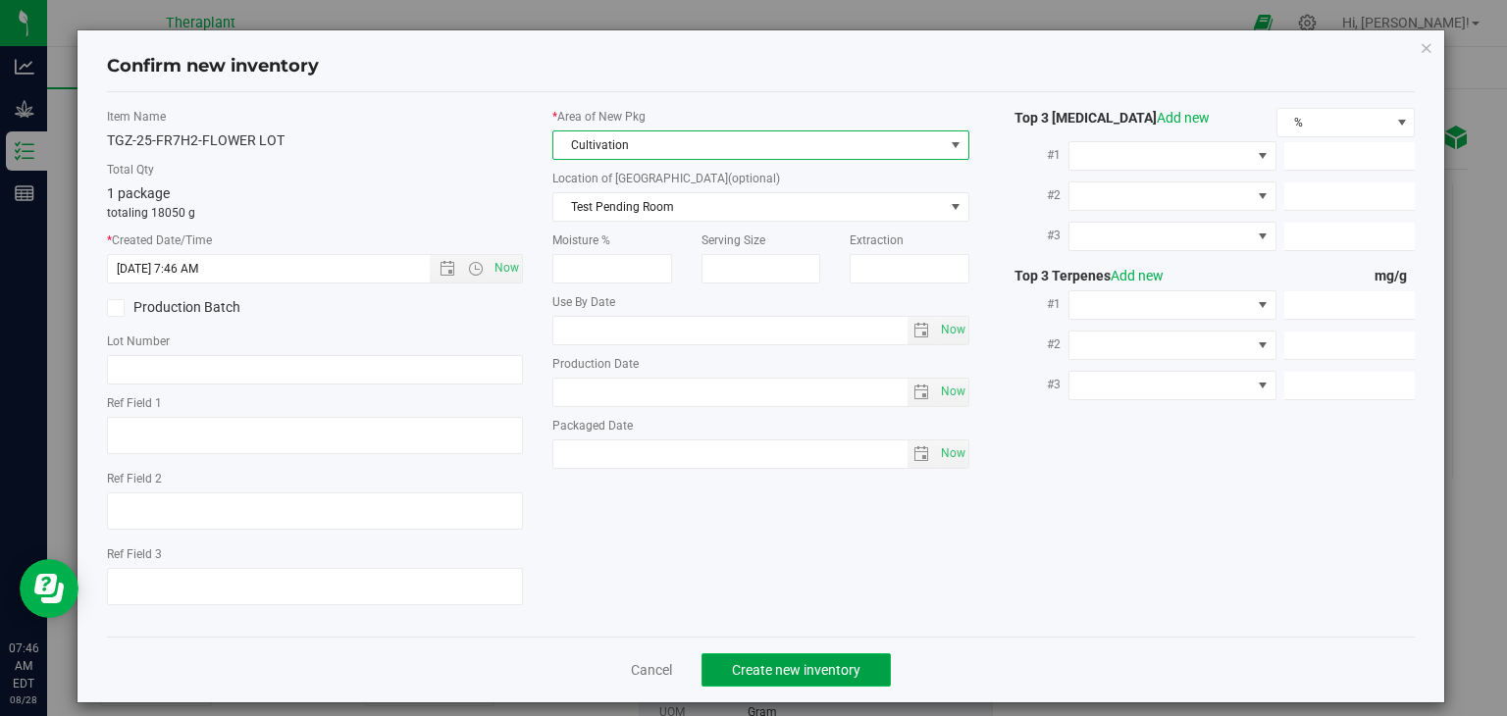
click at [791, 662] on span "Create new inventory" at bounding box center [796, 670] width 129 height 16
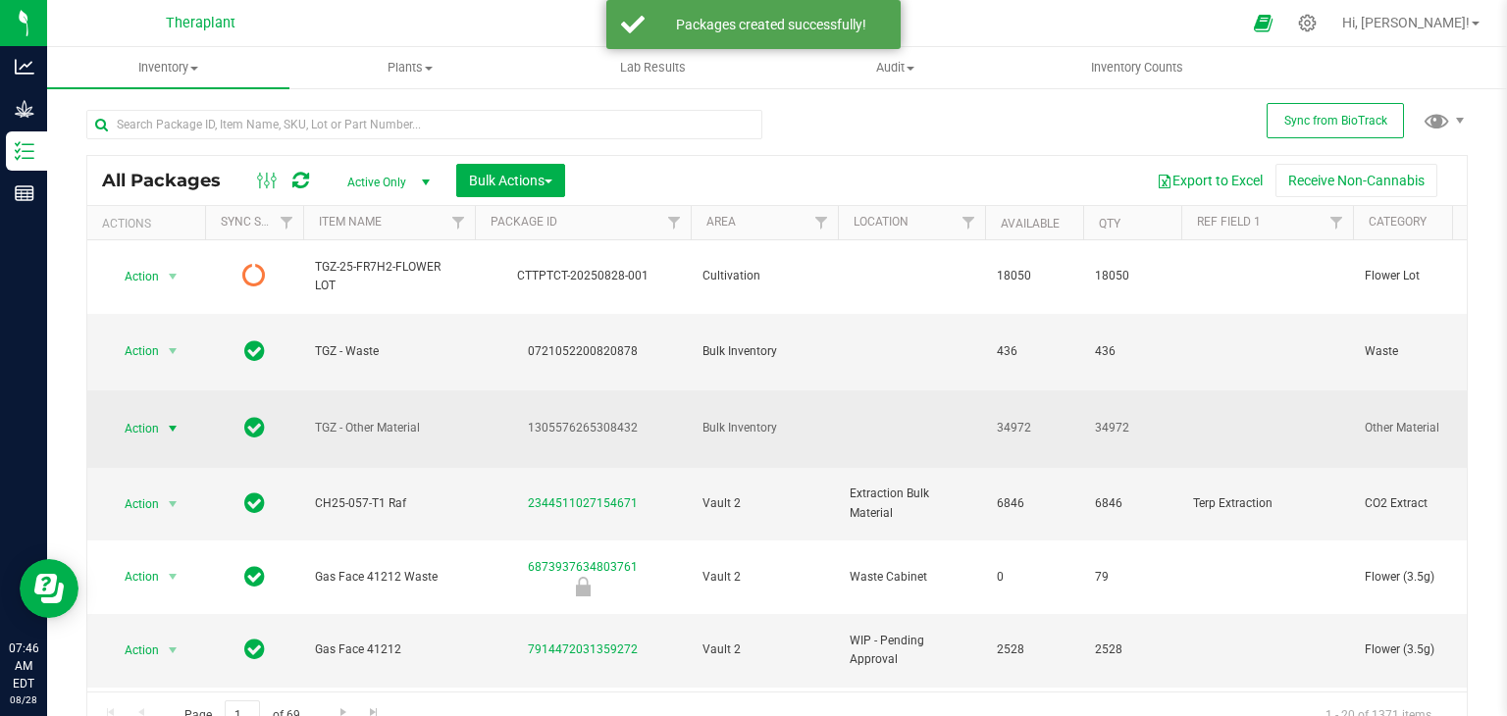
click at [172, 421] on span "select" at bounding box center [173, 429] width 16 height 16
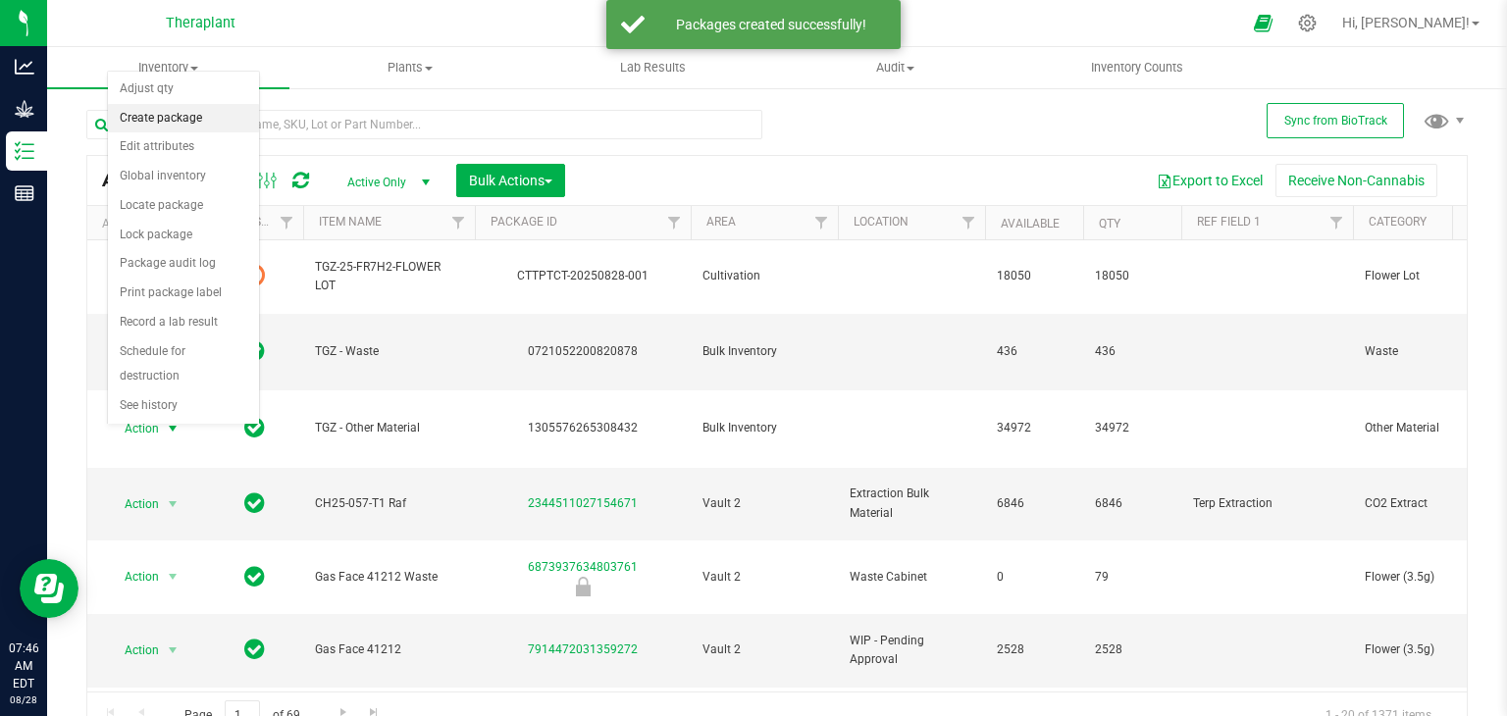
click at [188, 121] on li "Create package" at bounding box center [183, 118] width 151 height 29
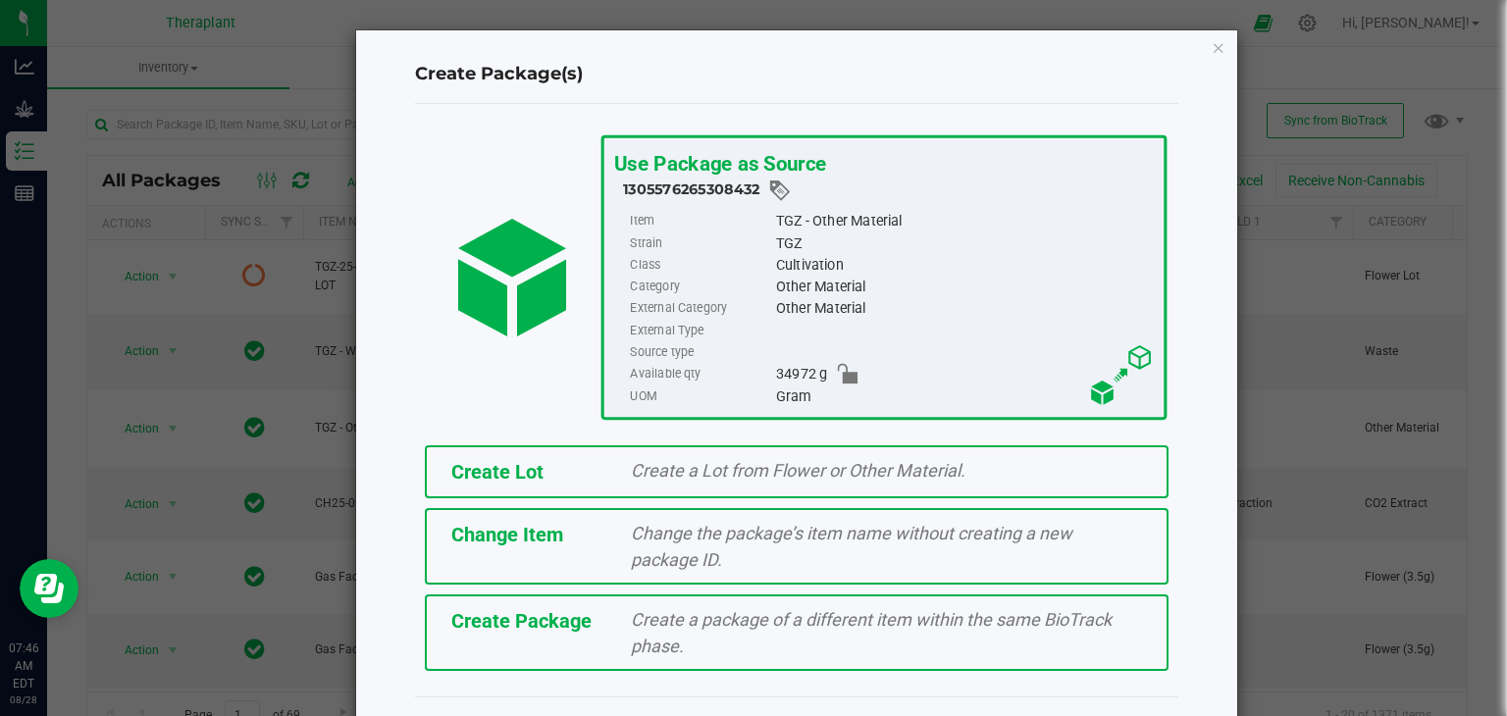
click at [528, 495] on div "Create Lot Create a Lot from Flower or Other Material. Change Item Change the p…" at bounding box center [796, 558] width 793 height 245
click at [551, 474] on div "Create Lot" at bounding box center [527, 471] width 181 height 29
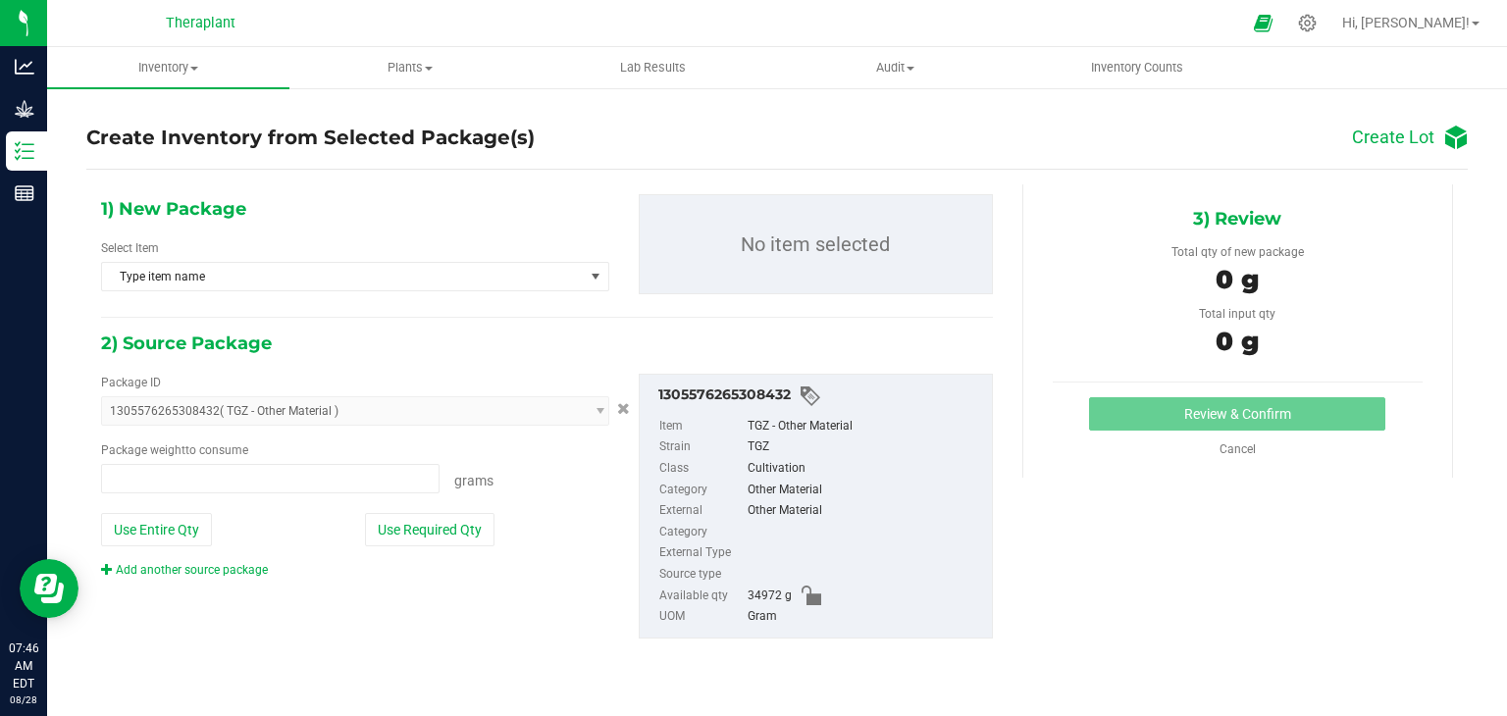
type input "0.0000 g"
click at [380, 282] on span "Type item name" at bounding box center [343, 276] width 482 height 27
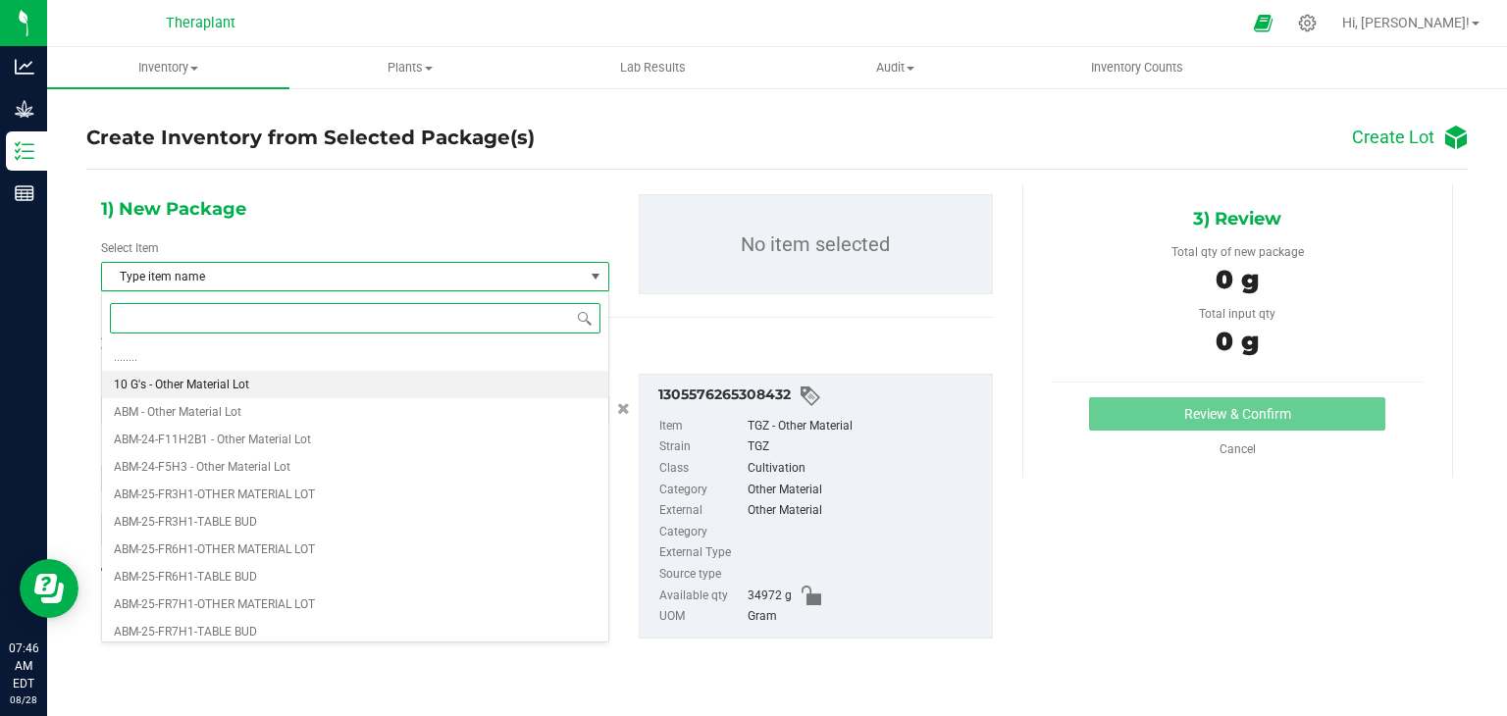
click at [285, 378] on li "10 G's - Other Material Lot" at bounding box center [355, 384] width 506 height 27
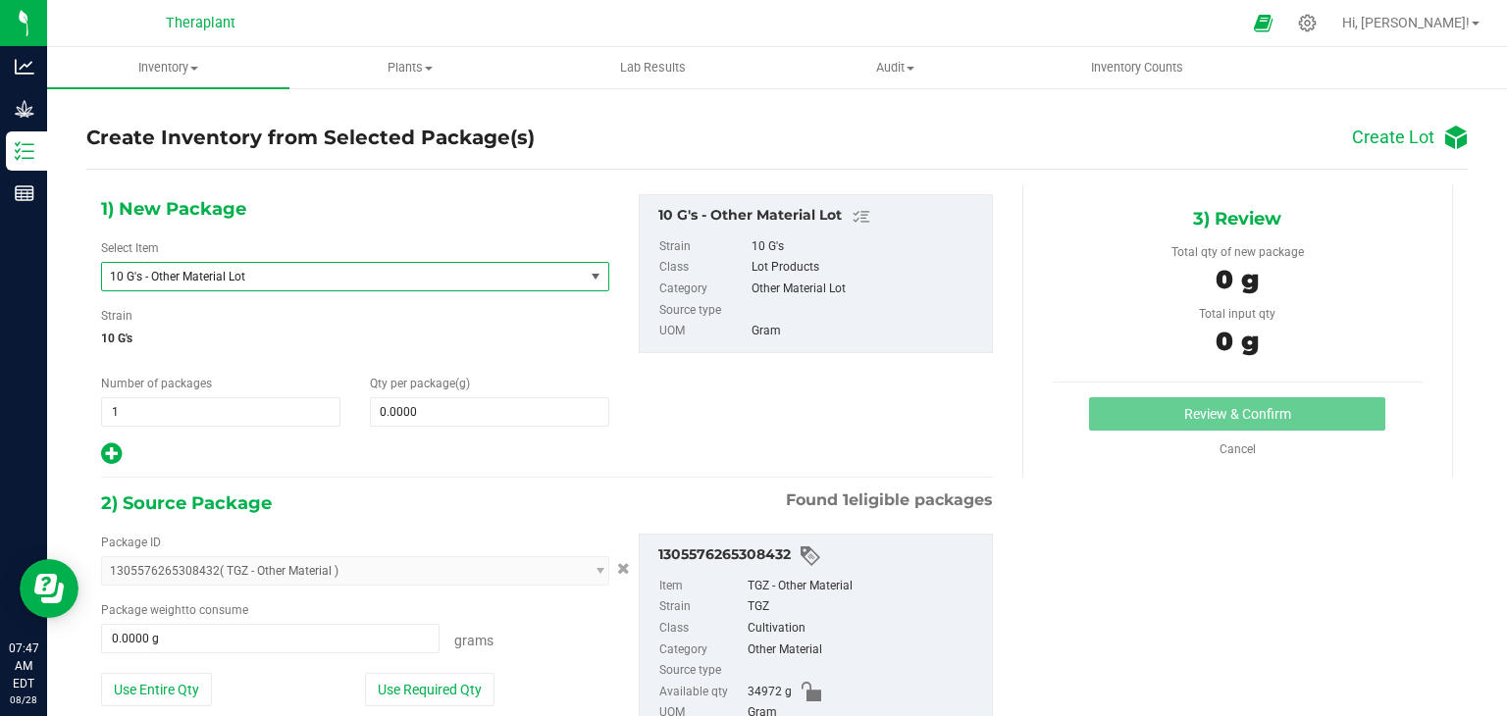
click at [240, 279] on span "10 G's - Other Material Lot" at bounding box center [333, 277] width 447 height 14
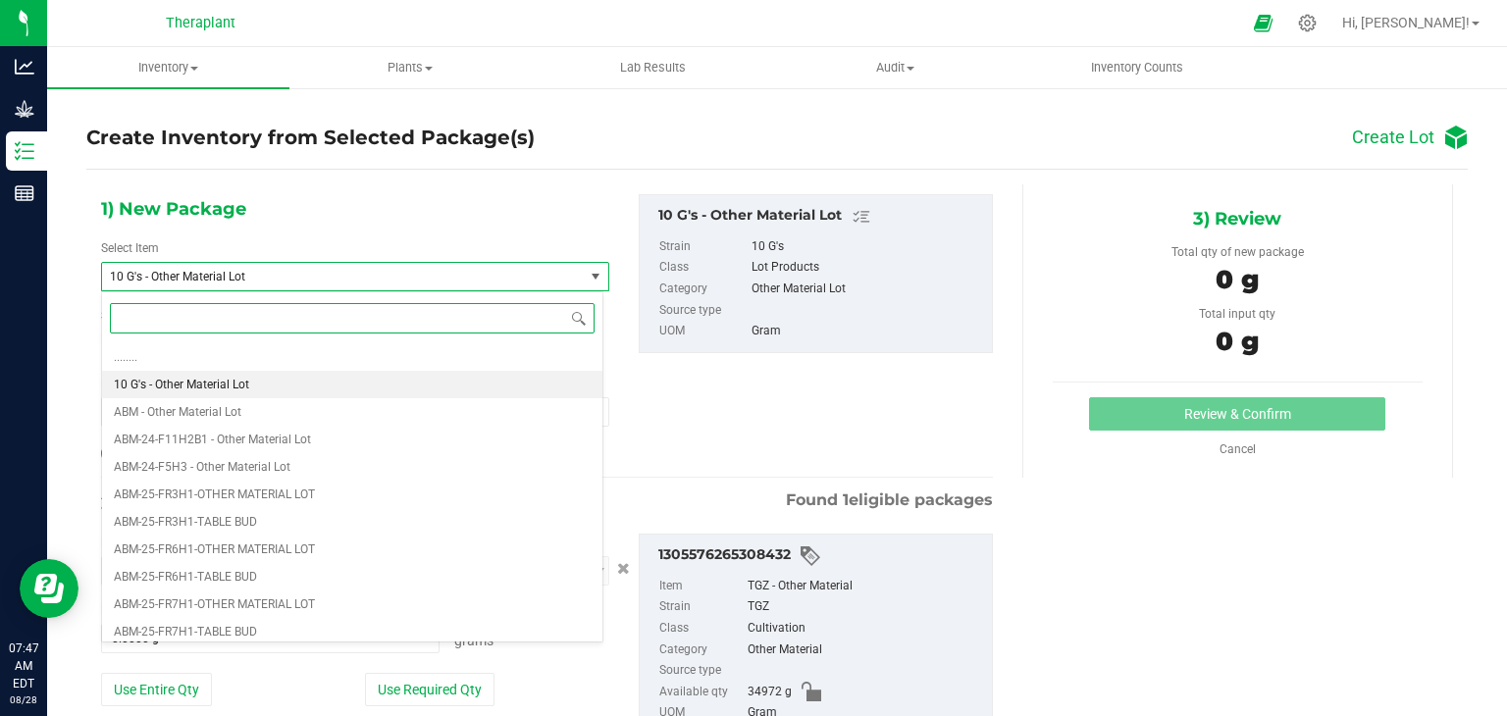
paste input "TGZ-25-FR7H2-"
type input "TGZ-25-FR7H2-"
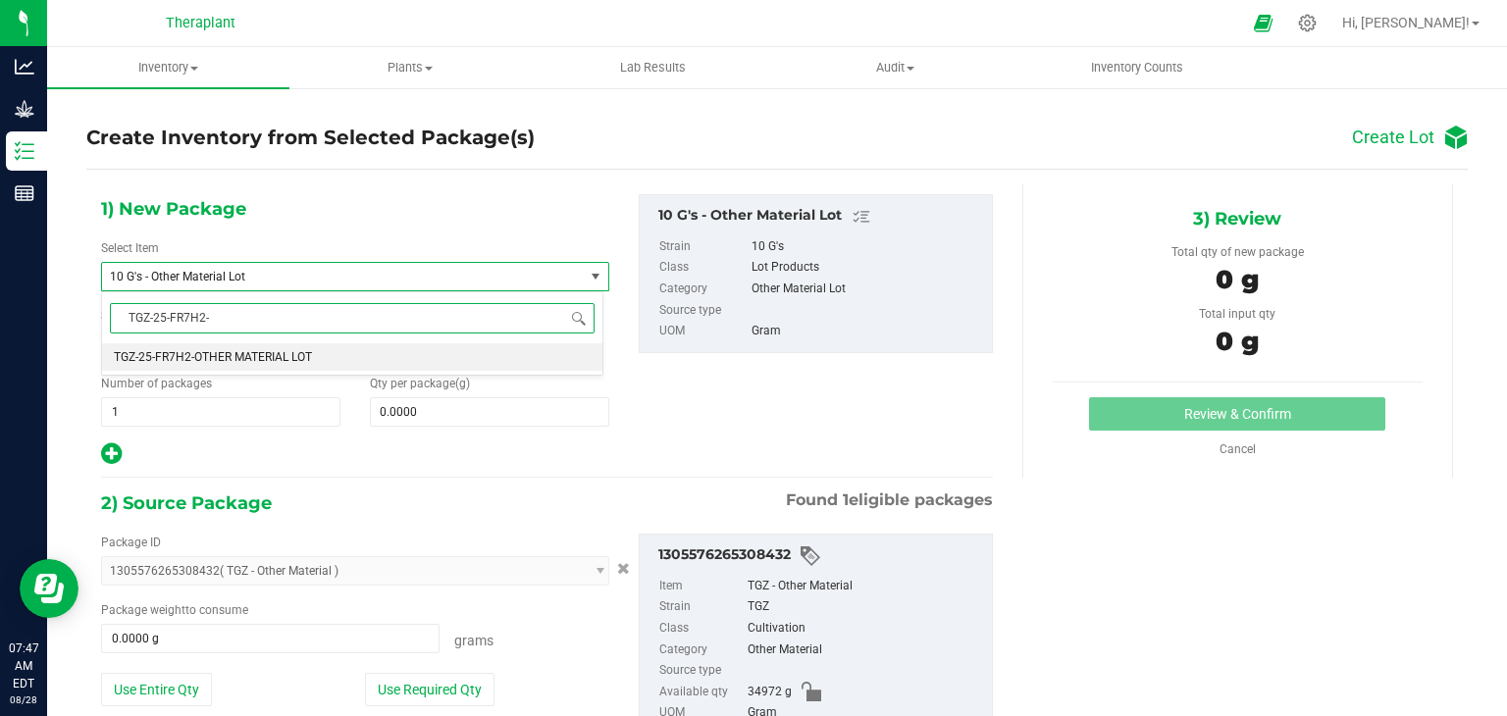
click at [247, 361] on span "TGZ-25-FR7H2-OTHER MATERIAL LOT" at bounding box center [213, 357] width 198 height 14
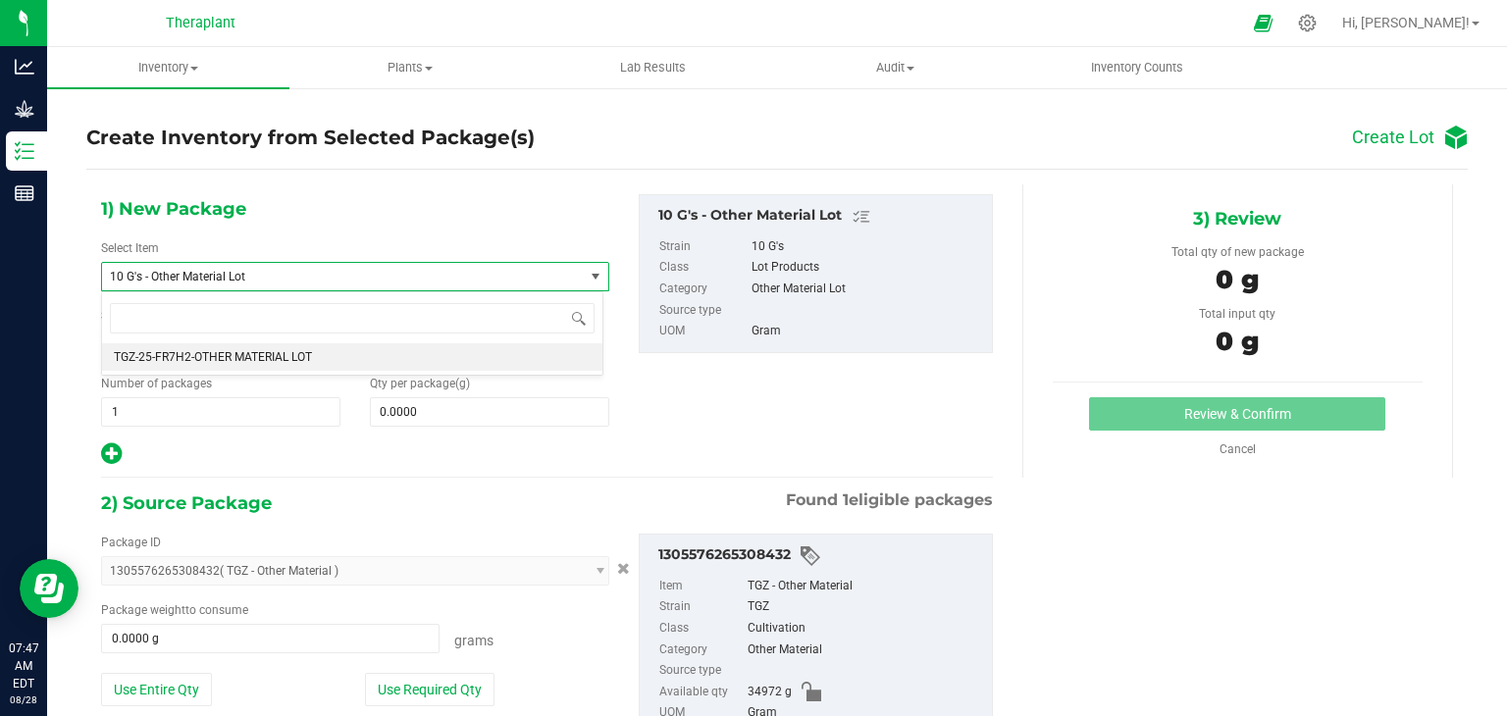
type input "0.0000"
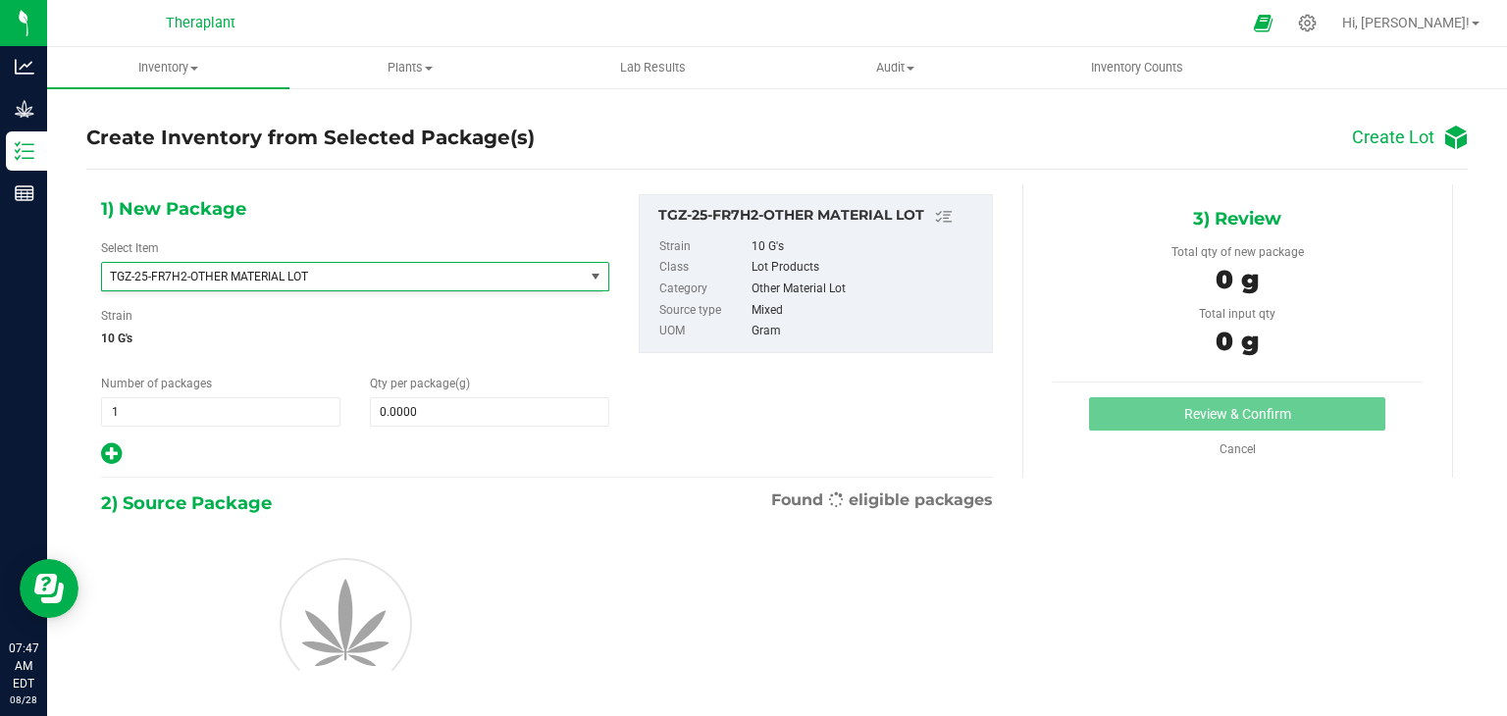
scroll to position [20601, 0]
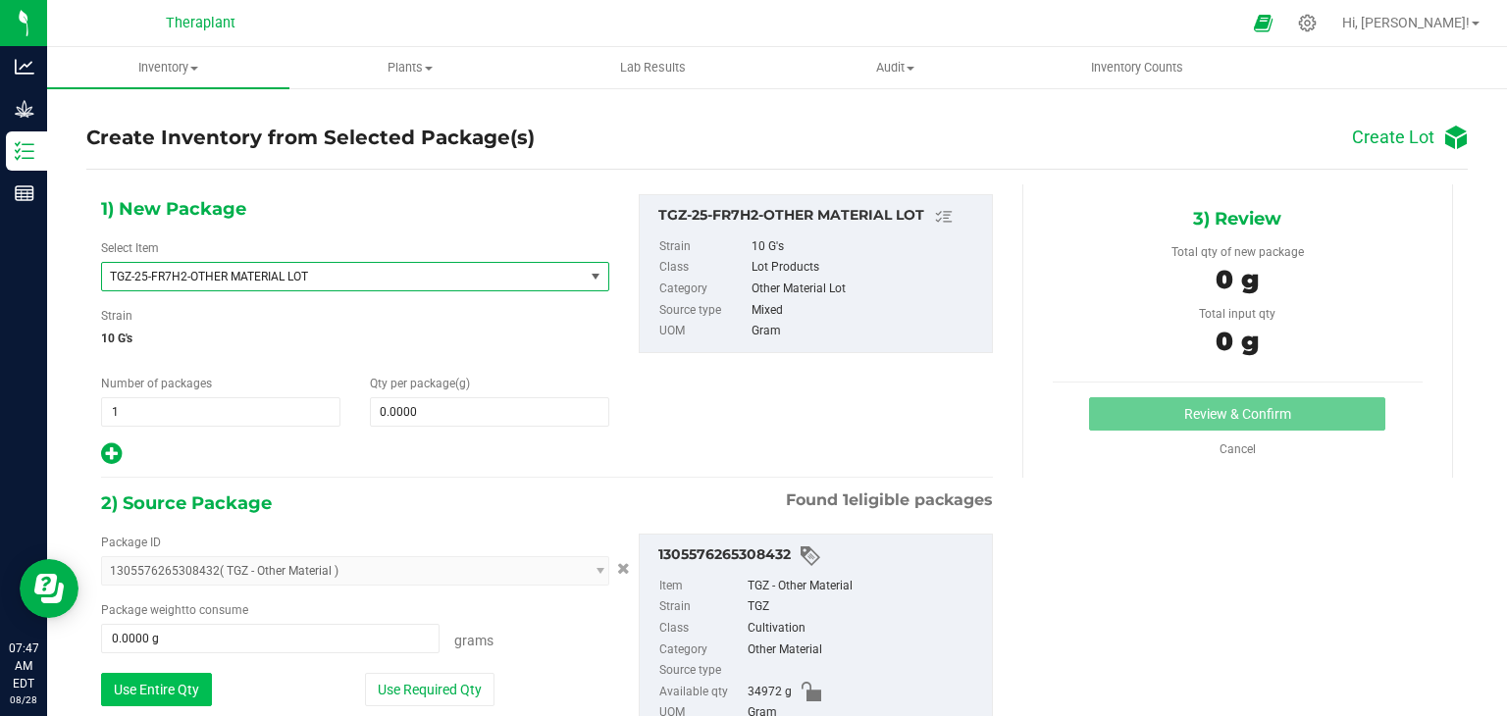
click at [160, 689] on button "Use Entire Qty" at bounding box center [156, 689] width 111 height 33
type input "34972.0000 g"
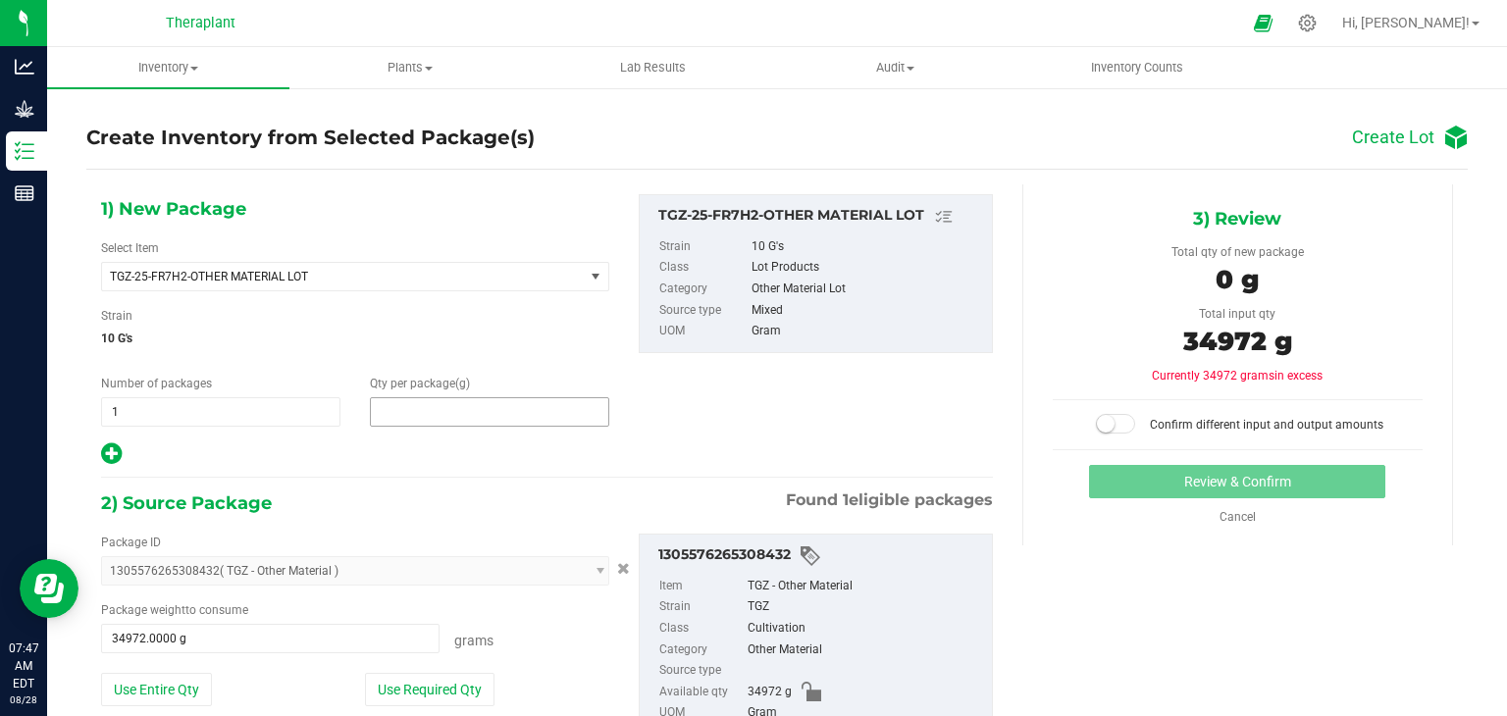
click at [477, 416] on span at bounding box center [489, 411] width 239 height 29
type input "34972"
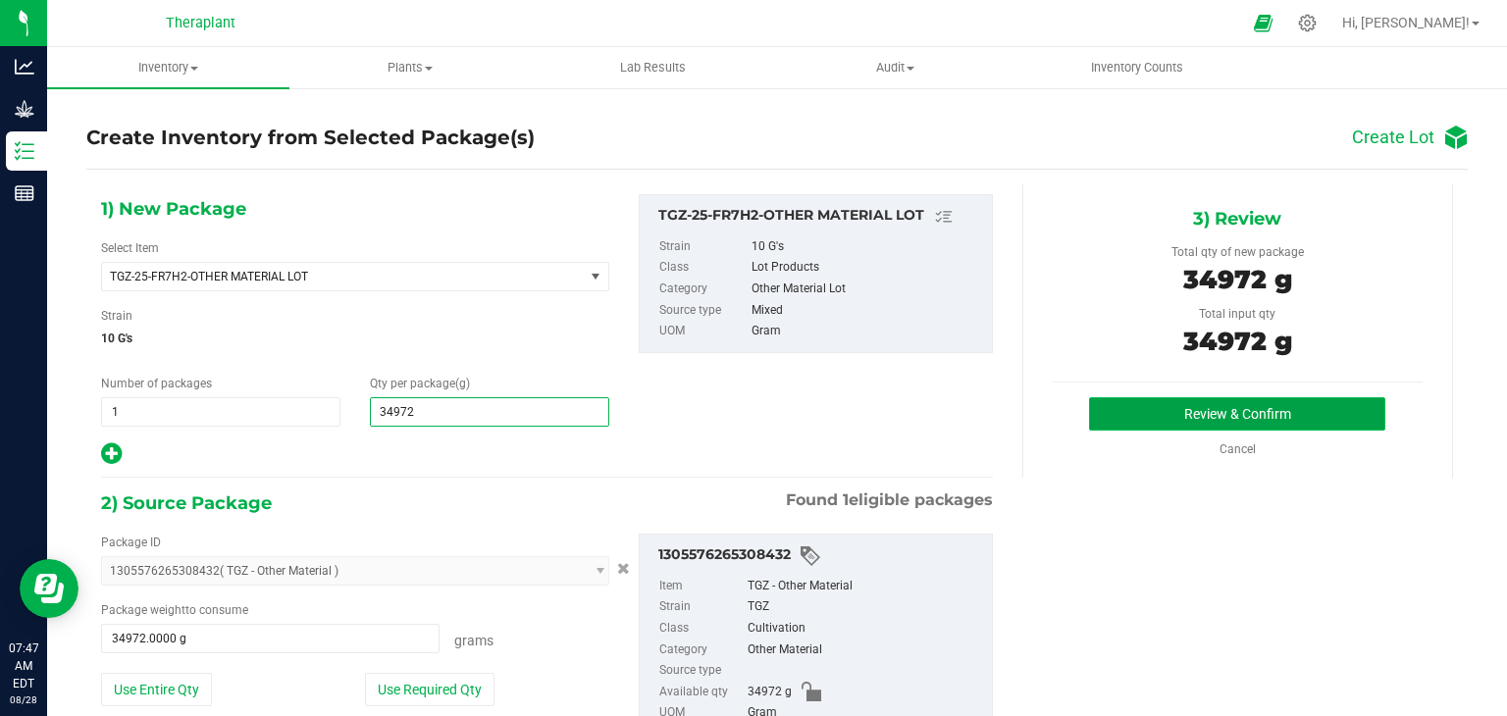
type input "34,972.0000"
click at [1122, 401] on button "Review & Confirm" at bounding box center [1237, 413] width 296 height 33
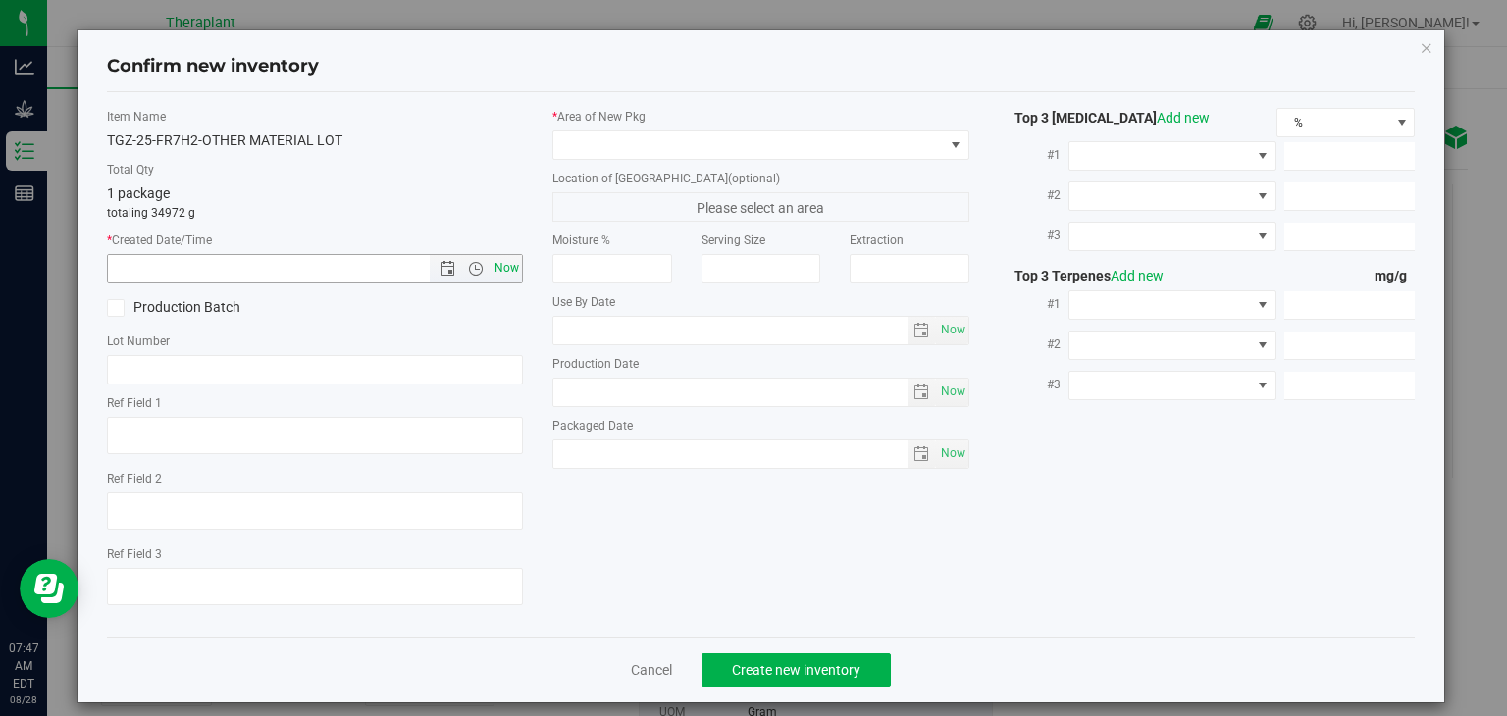
click at [506, 263] on span "Now" at bounding box center [507, 268] width 33 height 28
type input "[DATE] 7:47 AM"
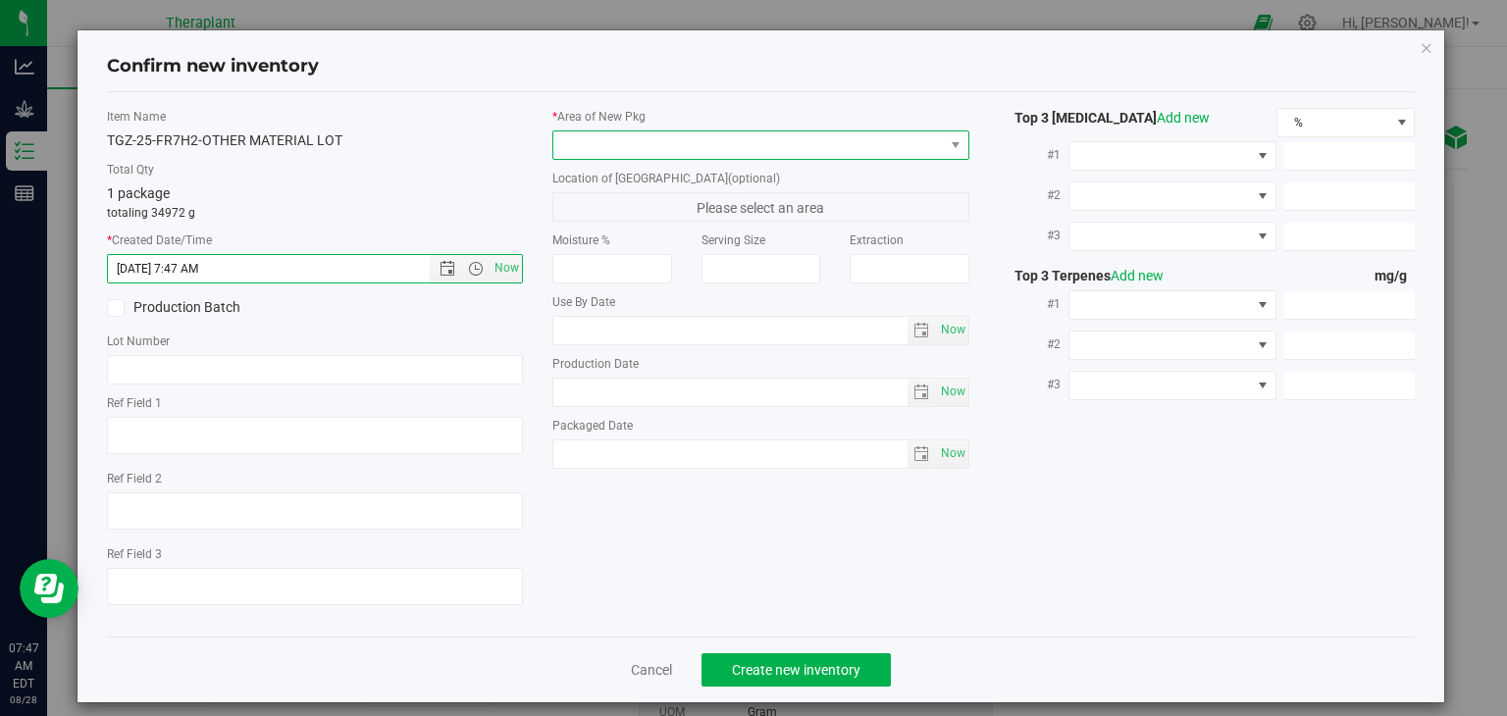
click at [698, 148] on span at bounding box center [748, 144] width 390 height 27
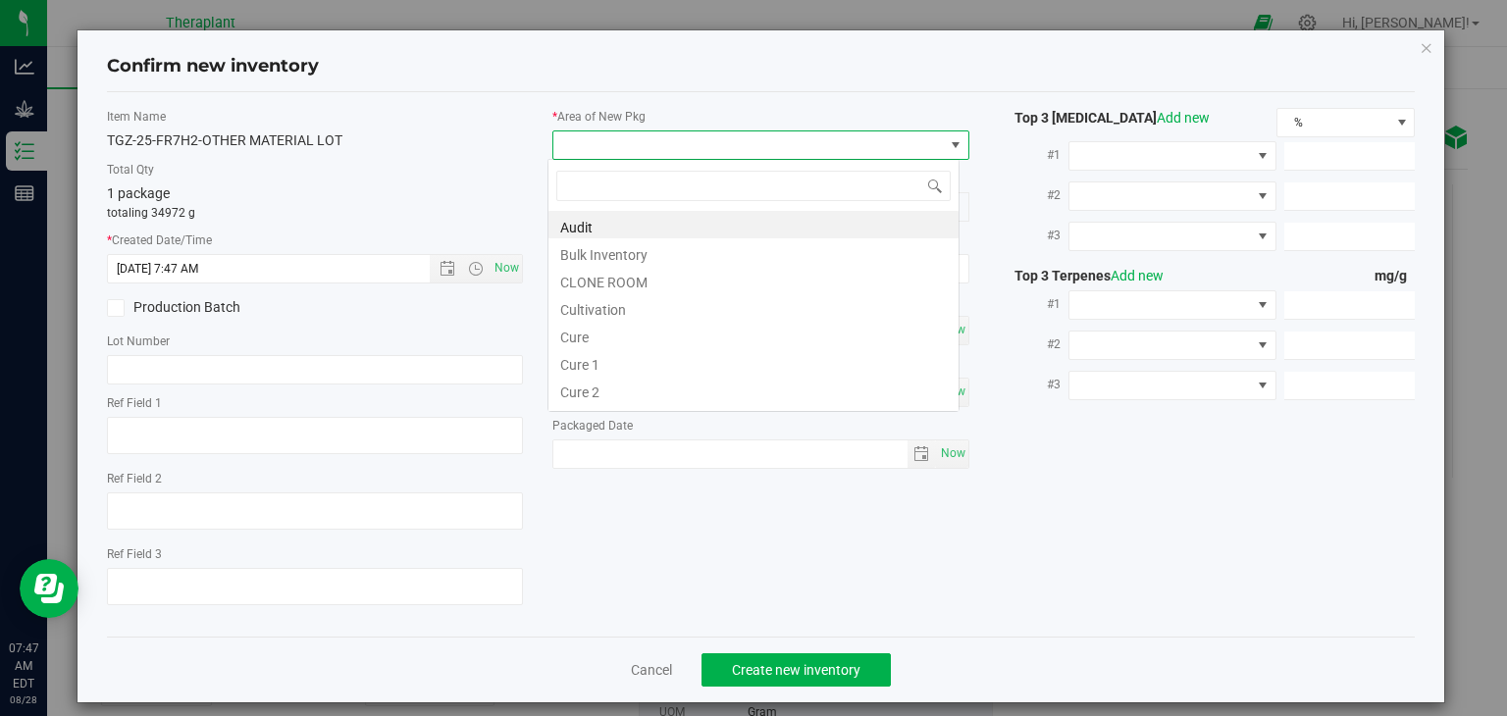
scroll to position [28, 412]
click at [699, 299] on li "Cultivation" at bounding box center [753, 306] width 410 height 27
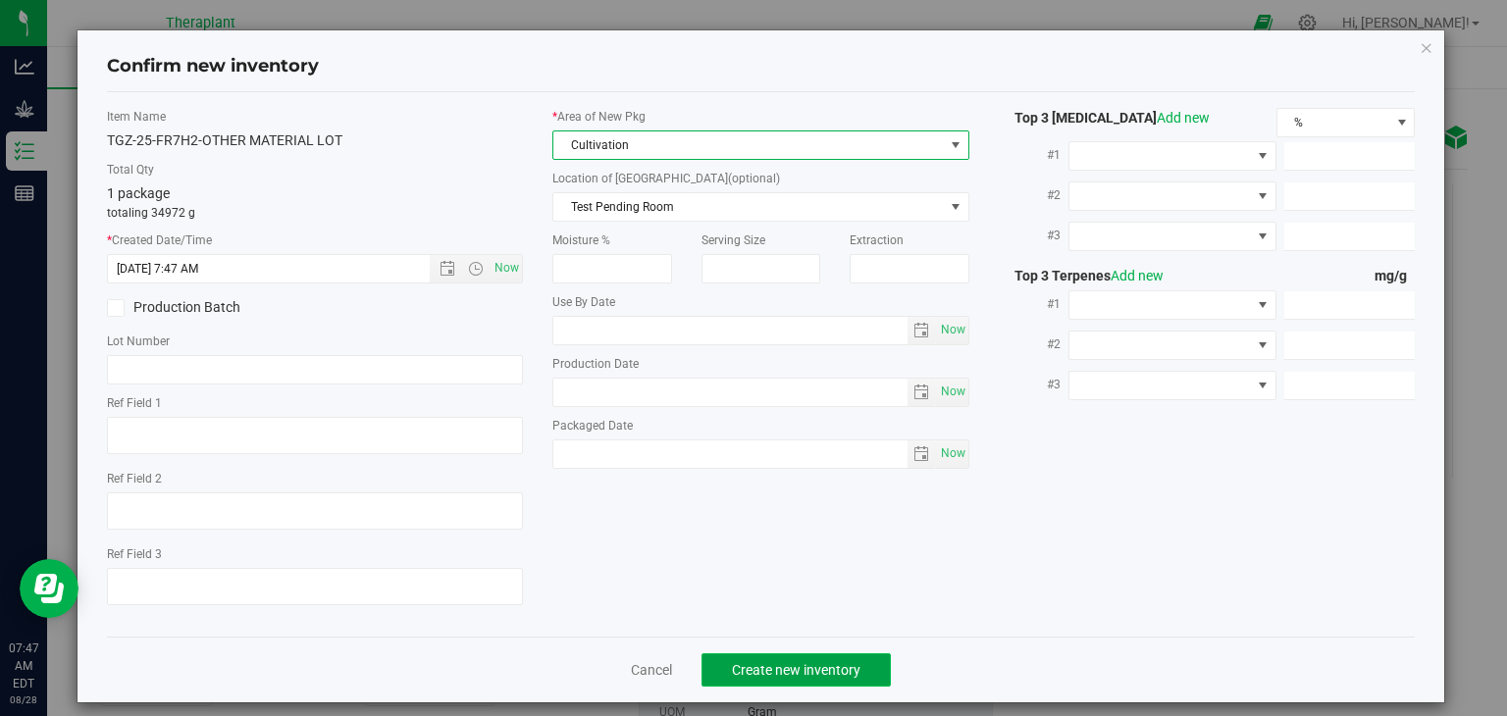
click at [838, 669] on span "Create new inventory" at bounding box center [796, 670] width 129 height 16
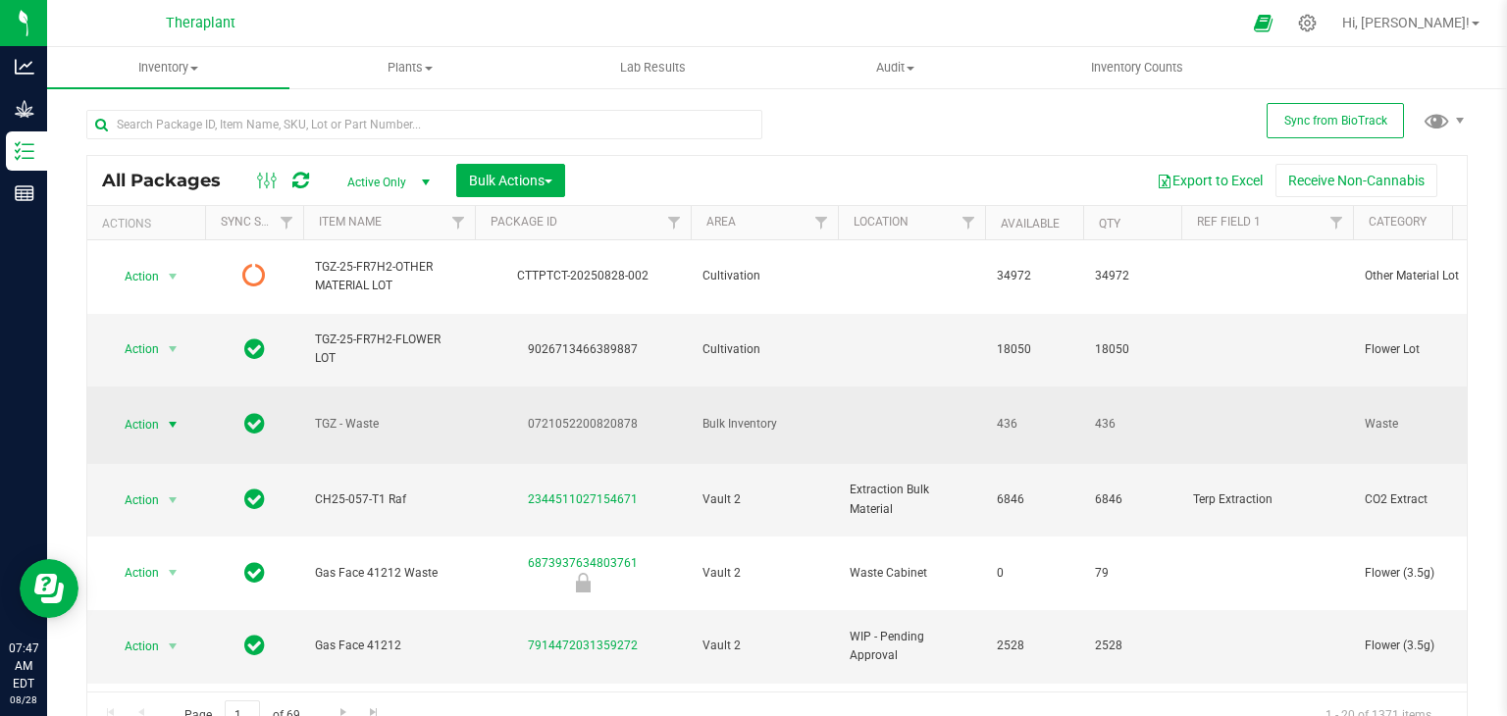
click at [174, 417] on span "select" at bounding box center [173, 425] width 16 height 16
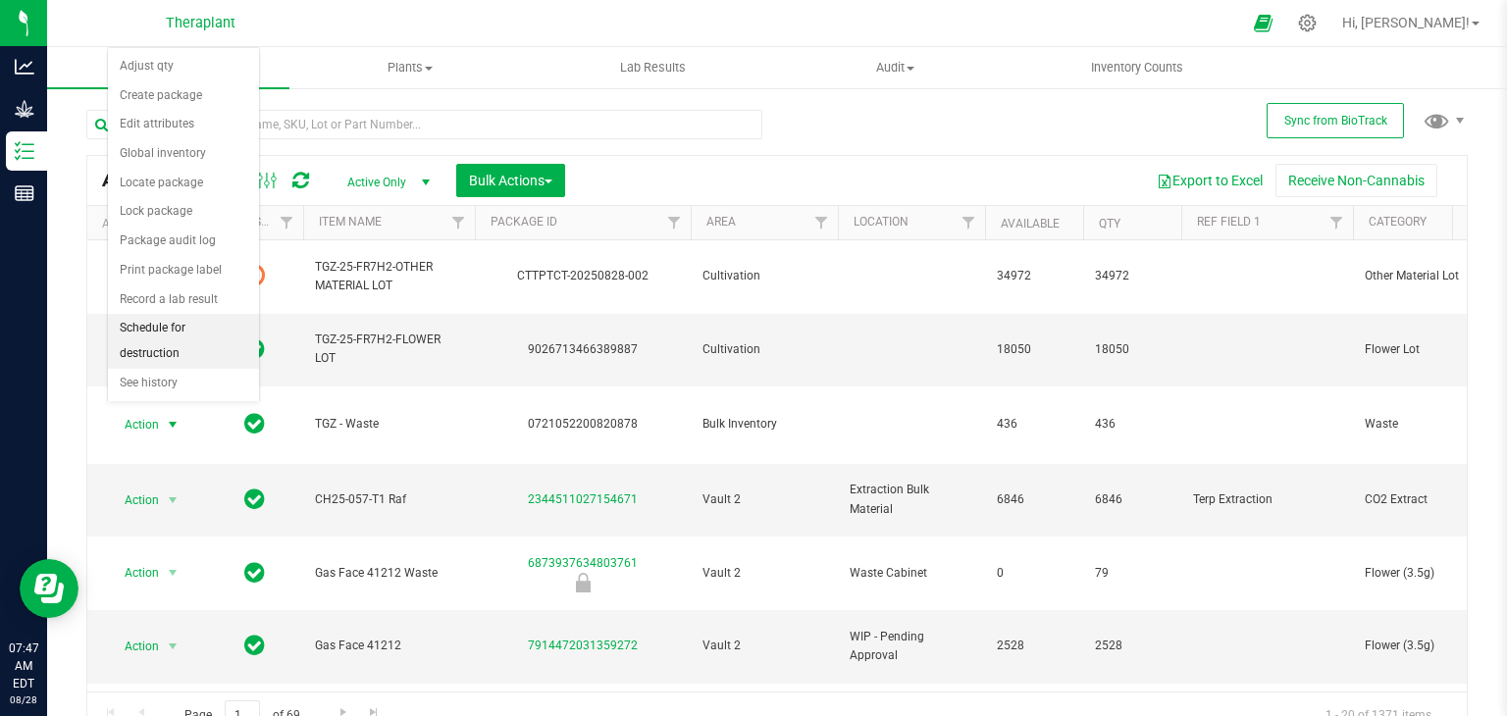
click at [191, 319] on li "Schedule for destruction" at bounding box center [183, 341] width 151 height 54
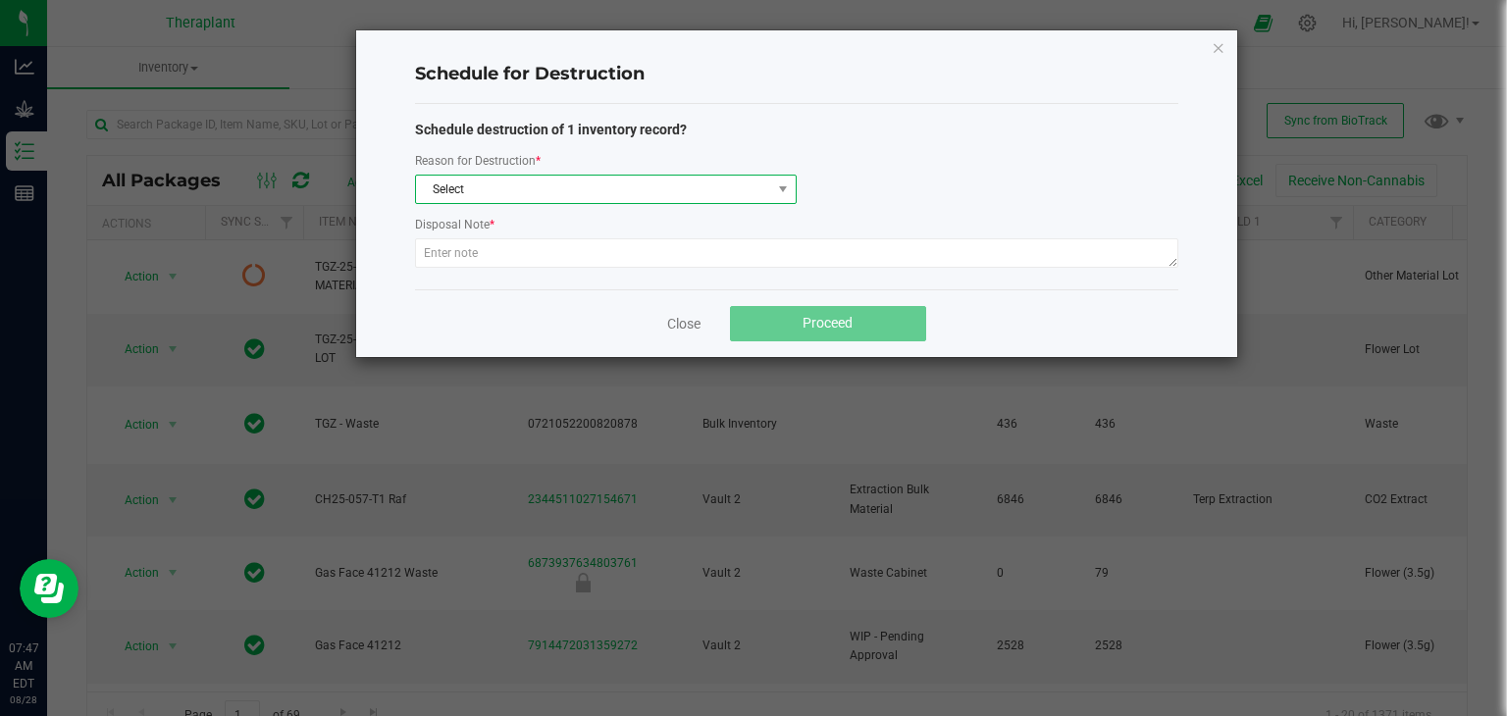
click at [664, 183] on span "Select" at bounding box center [593, 189] width 355 height 27
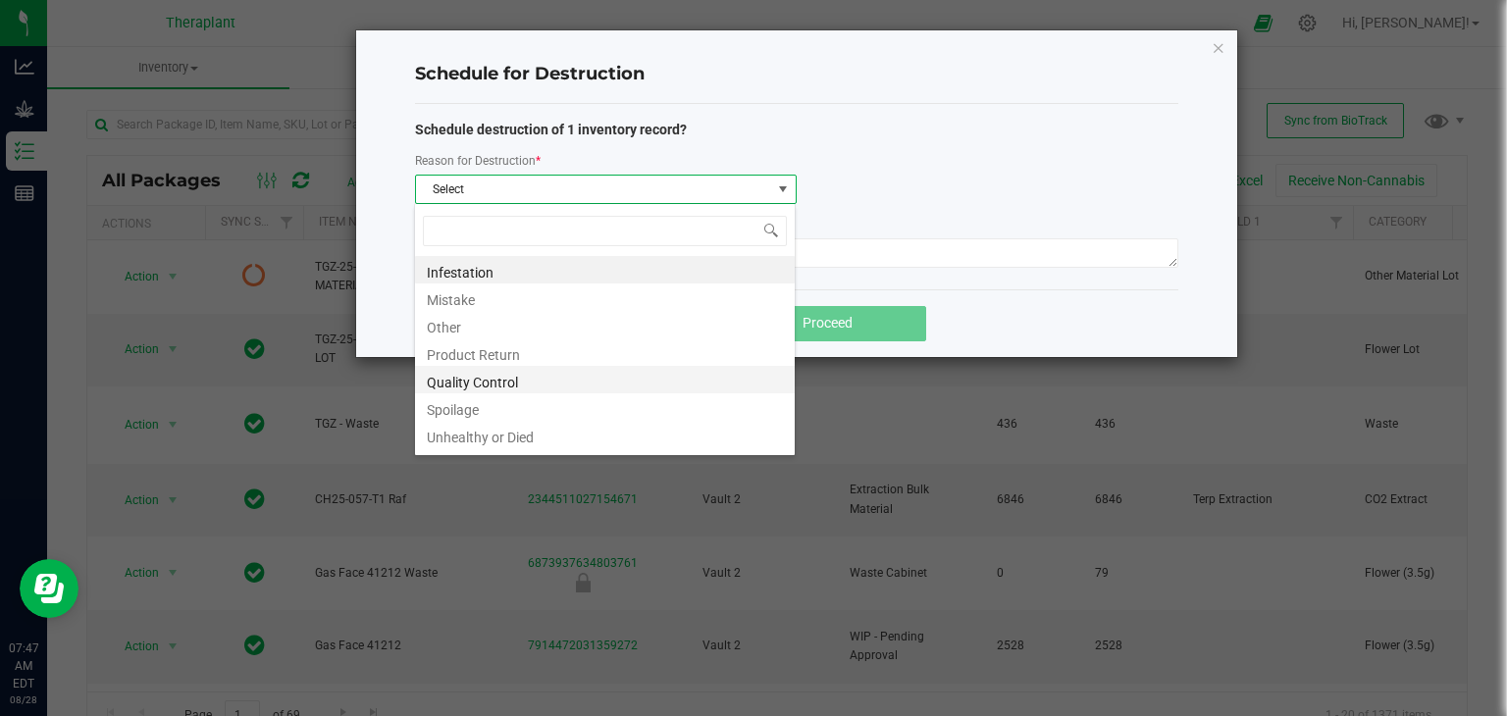
scroll to position [24, 0]
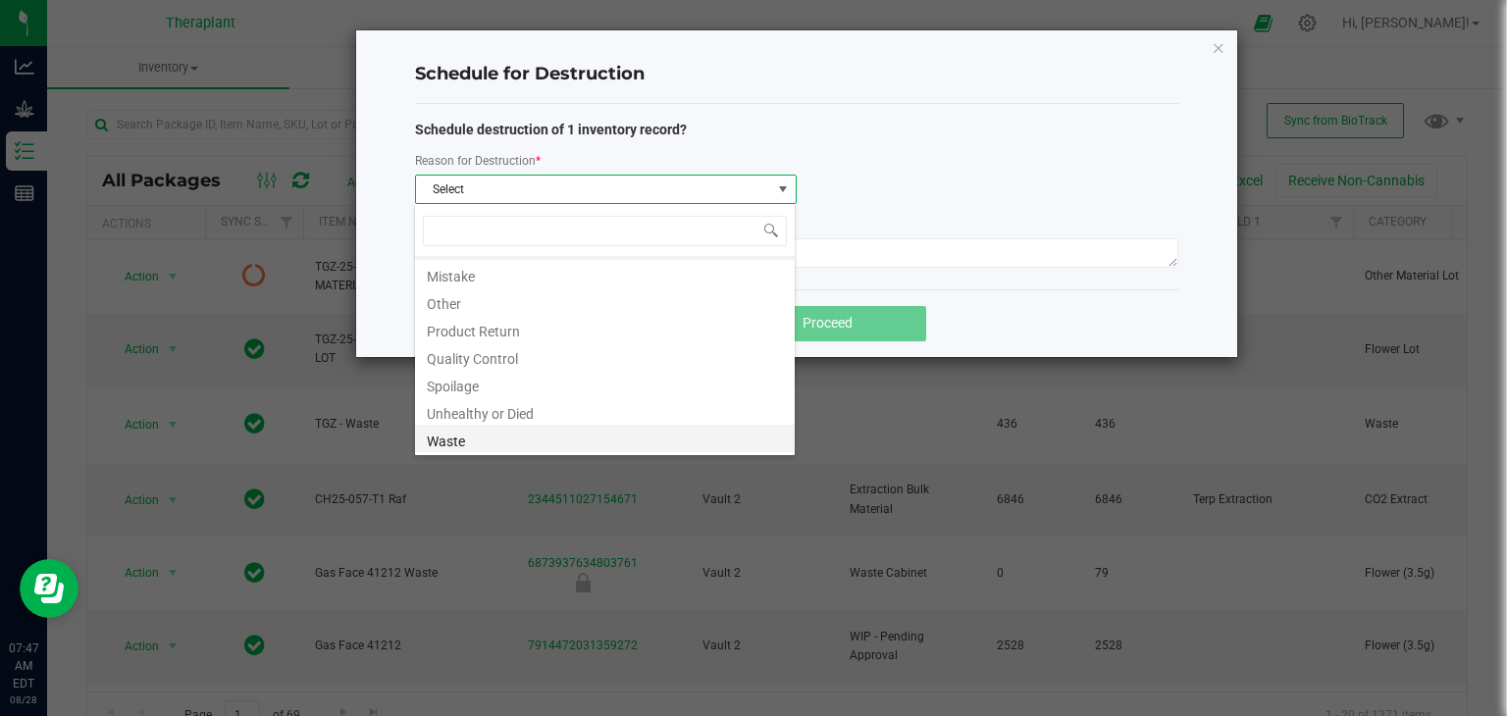
click at [479, 435] on li "Waste" at bounding box center [605, 438] width 380 height 27
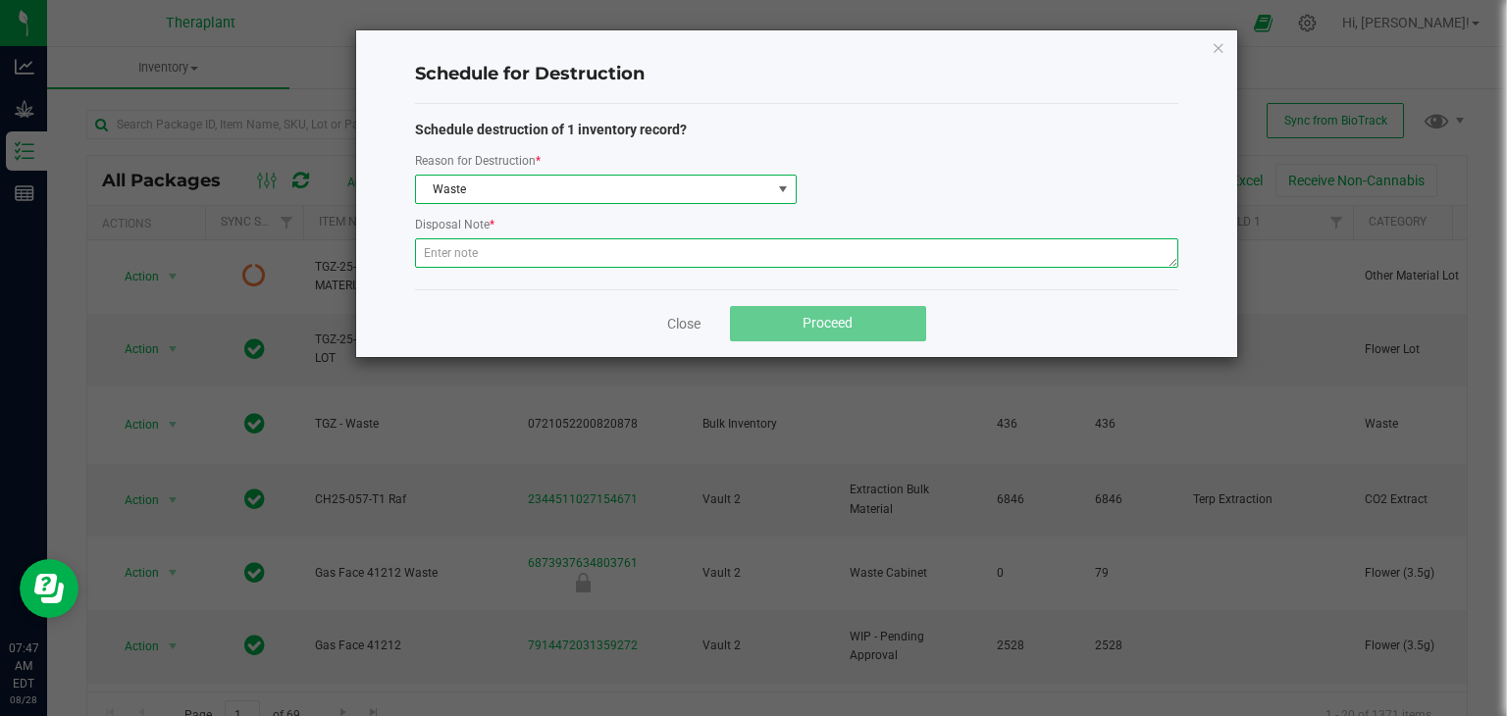
click at [584, 251] on textarea at bounding box center [796, 252] width 763 height 29
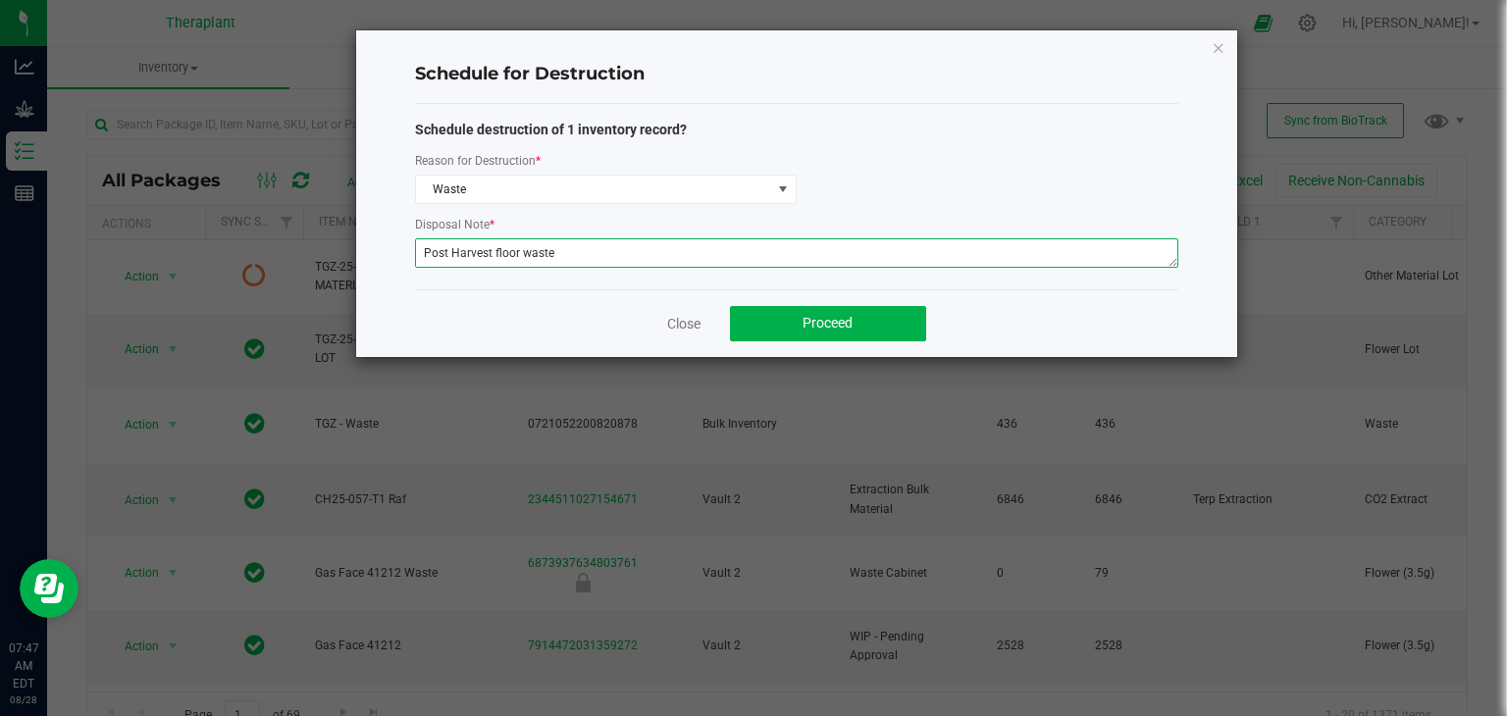
drag, startPoint x: 584, startPoint y: 251, endPoint x: 423, endPoint y: 255, distance: 160.9
click at [423, 255] on textarea "Post Harvest floor waste" at bounding box center [796, 252] width 763 height 29
type textarea "Post Harvest floor waste"
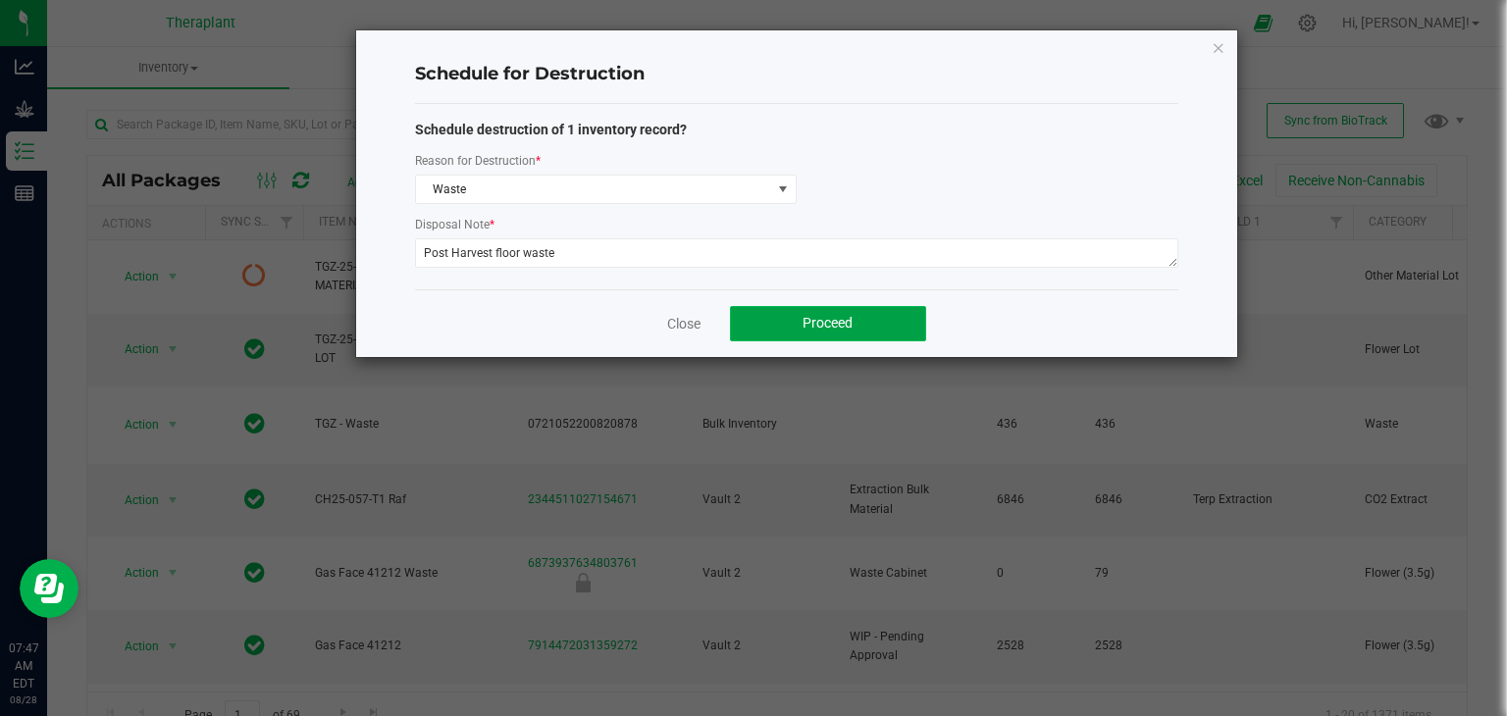
click at [911, 322] on button "Proceed" at bounding box center [828, 323] width 196 height 35
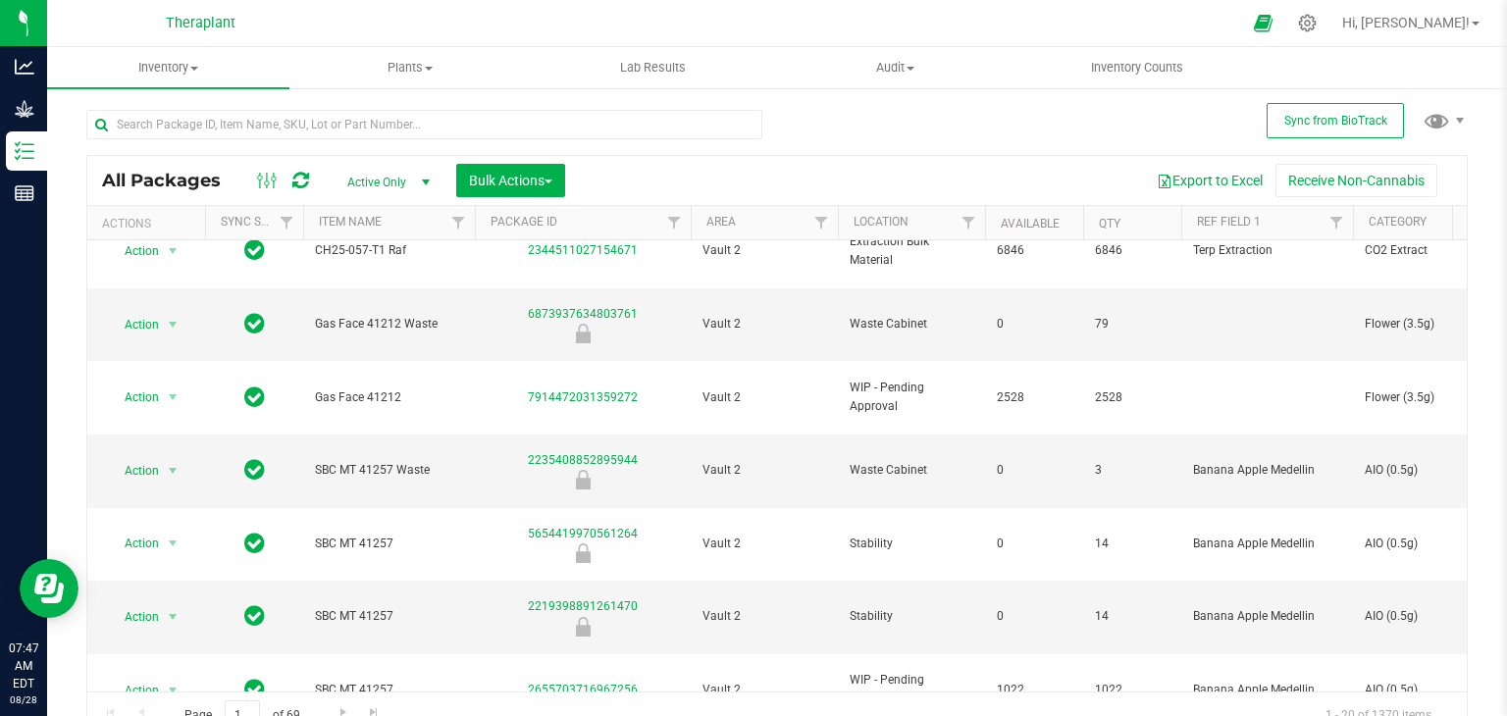
scroll to position [0, 0]
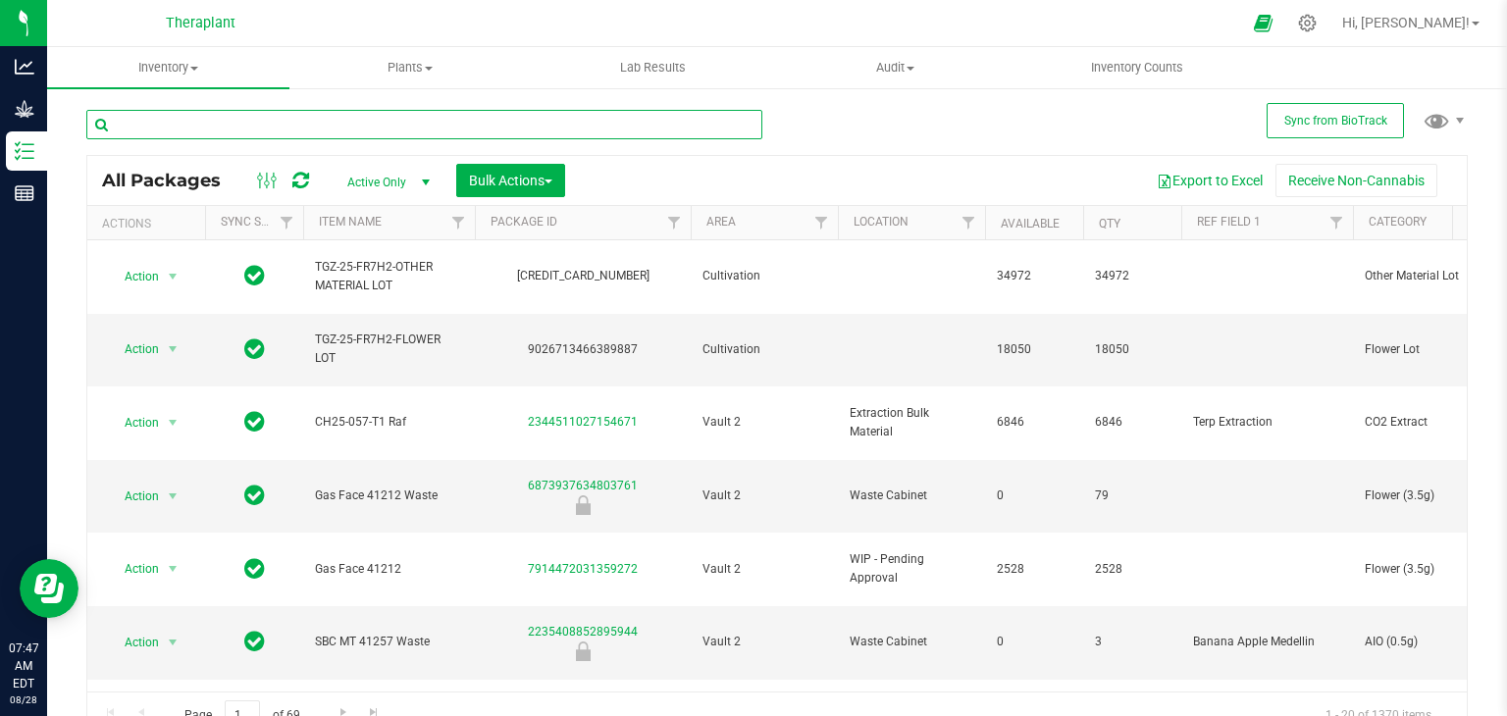
click at [247, 129] on input "text" at bounding box center [424, 124] width 676 height 29
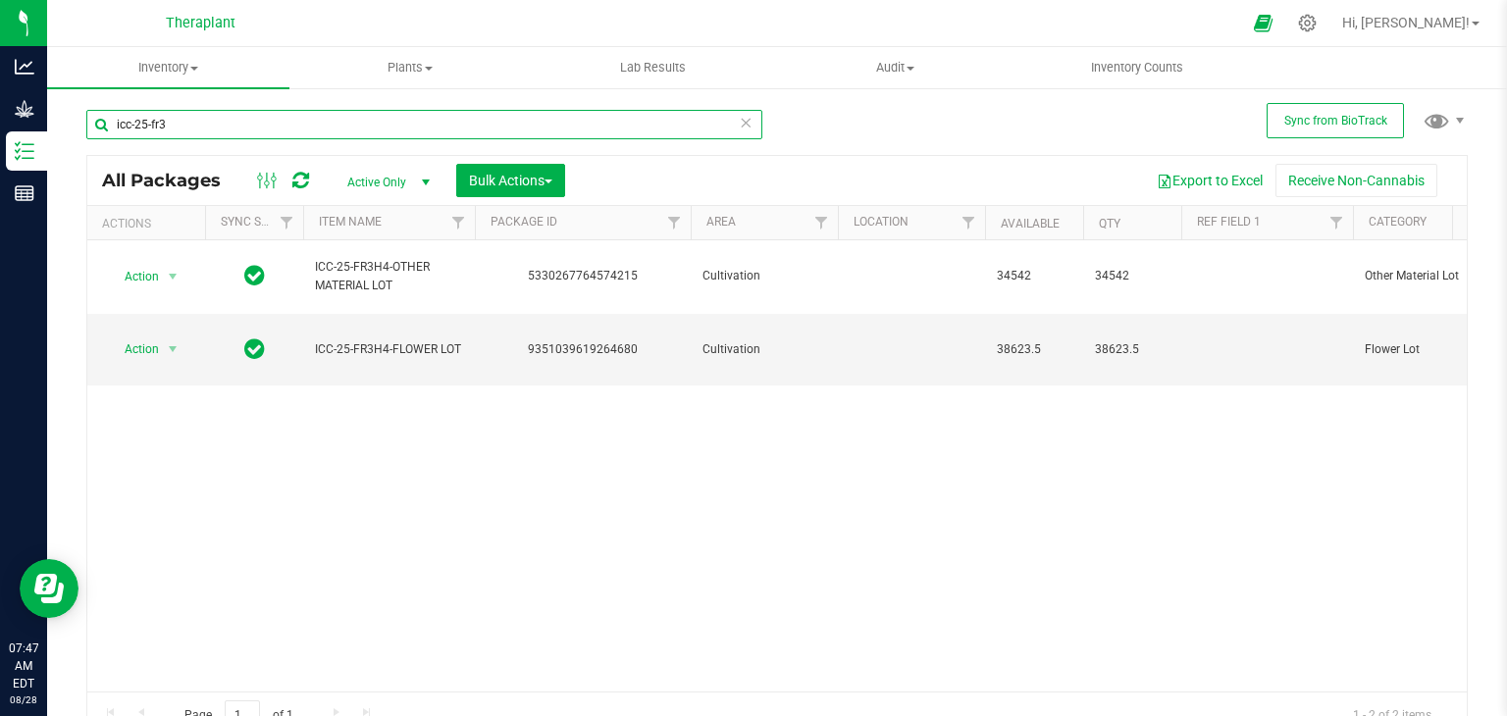
drag, startPoint x: 133, startPoint y: 129, endPoint x: 94, endPoint y: 119, distance: 40.4
click at [94, 119] on input "icc-25-fr3" at bounding box center [424, 124] width 676 height 29
click at [161, 123] on input "25-fr3" at bounding box center [424, 124] width 676 height 29
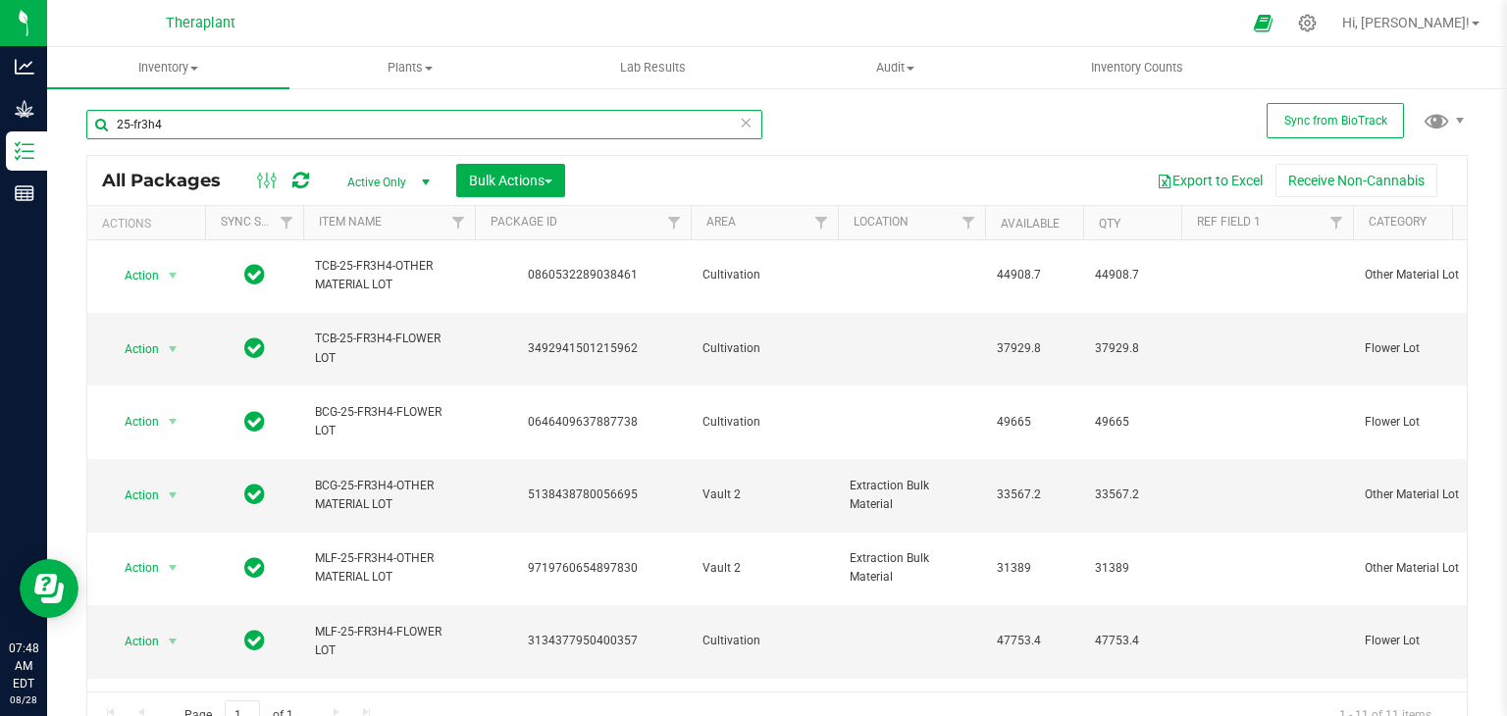
scroll to position [149, 0]
type input "2"
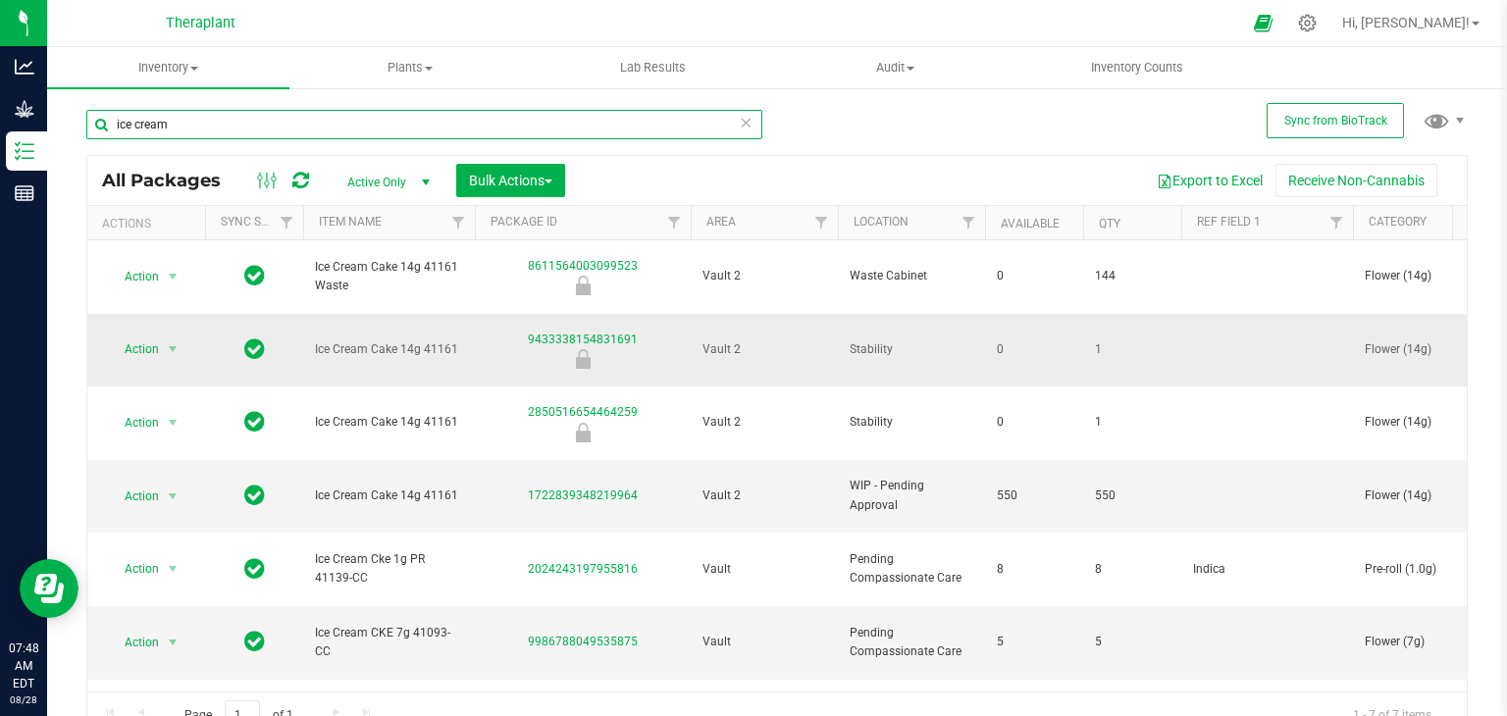
scroll to position [22, 0]
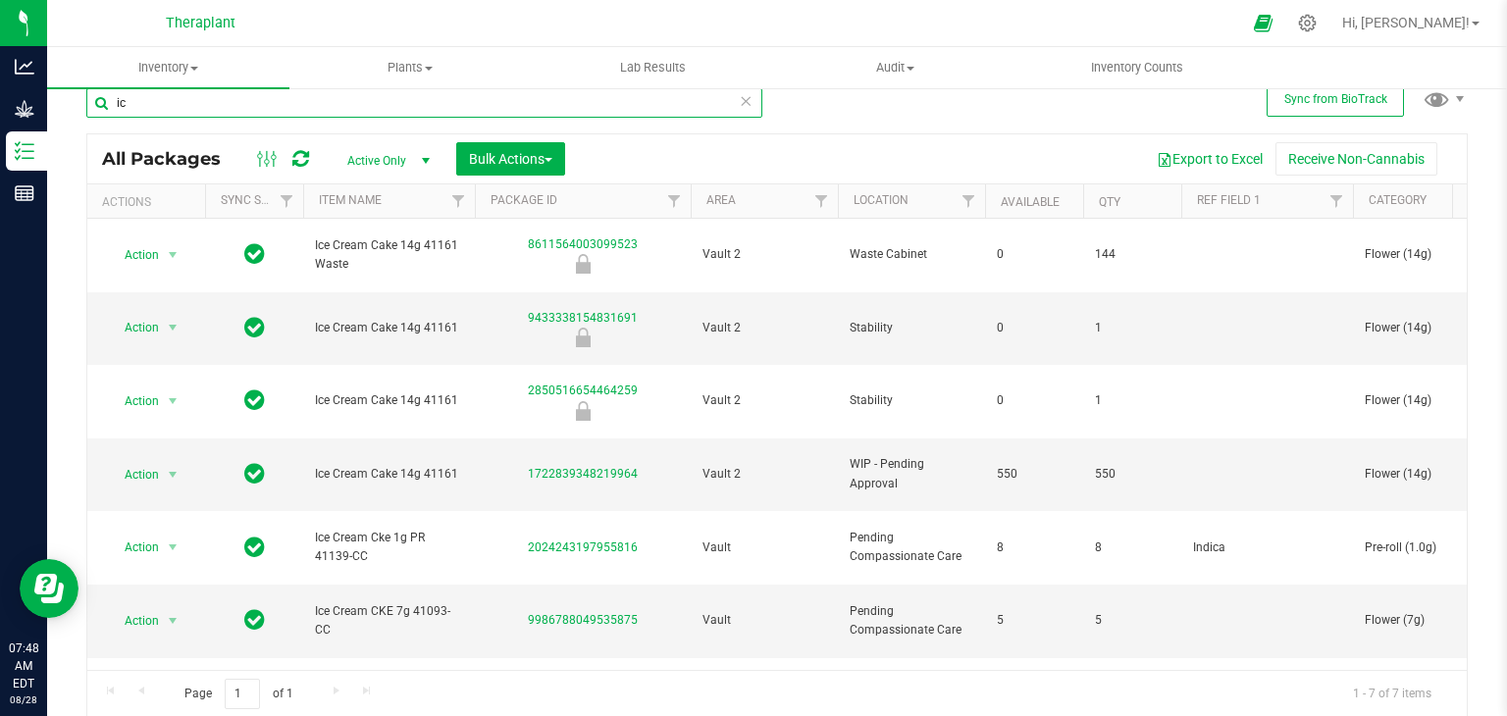
type input "i"
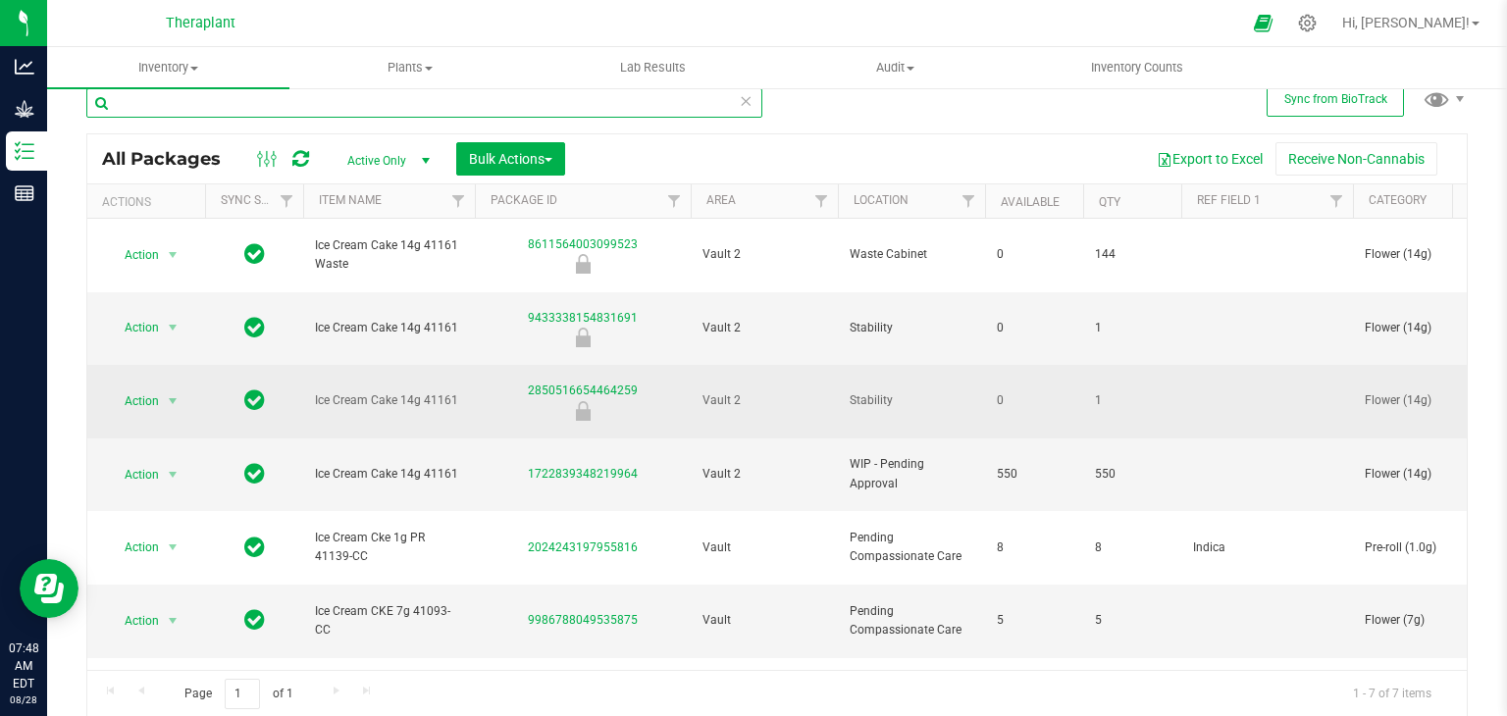
scroll to position [0, 0]
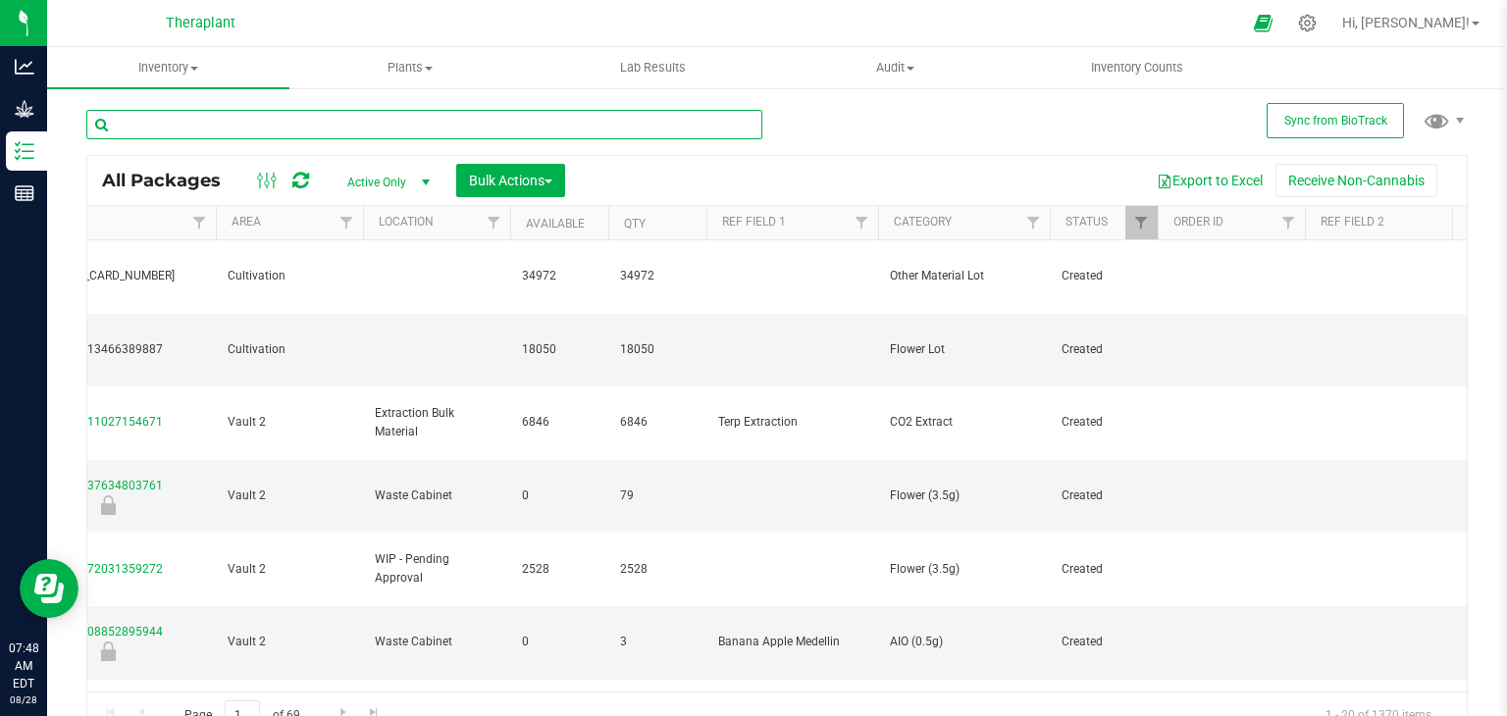
scroll to position [0, 561]
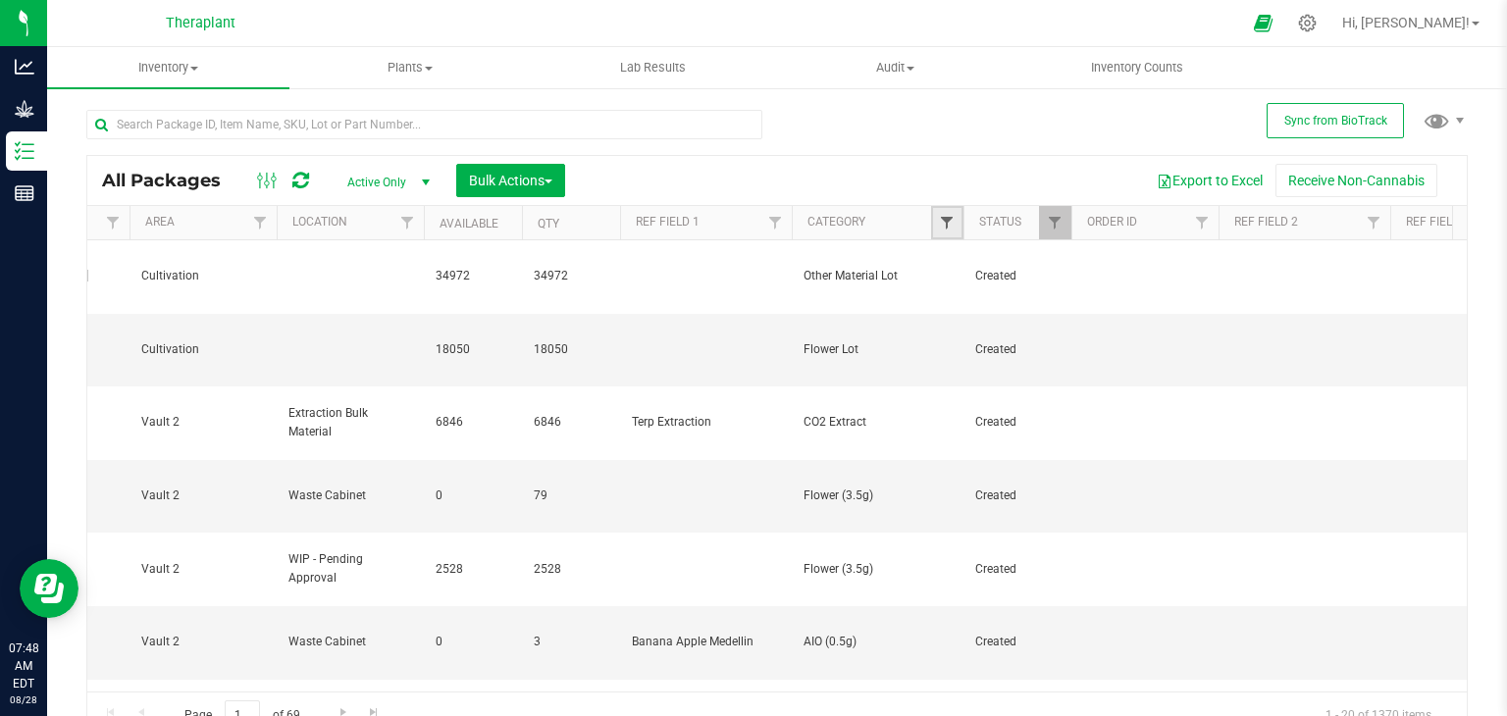
click at [954, 220] on span "Filter" at bounding box center [947, 223] width 16 height 16
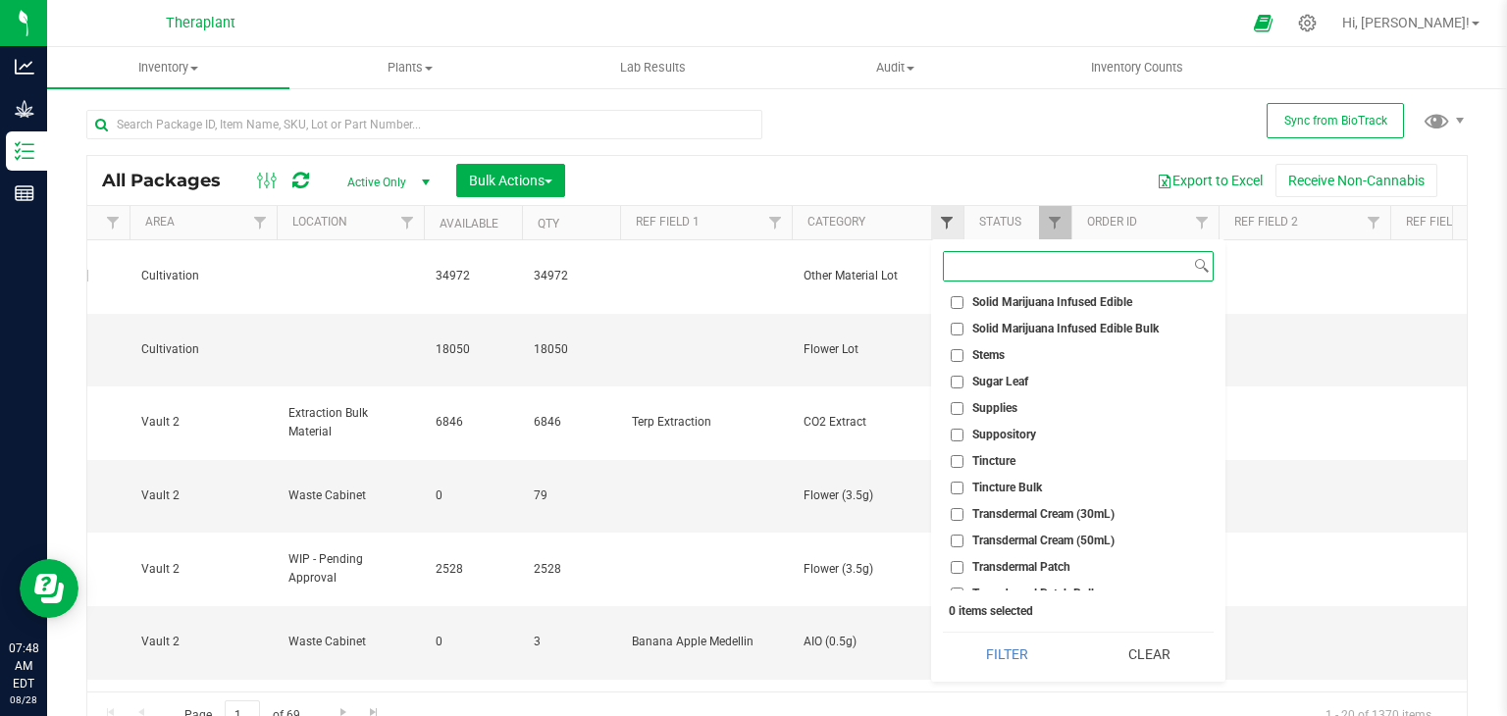
scroll to position [3725, 0]
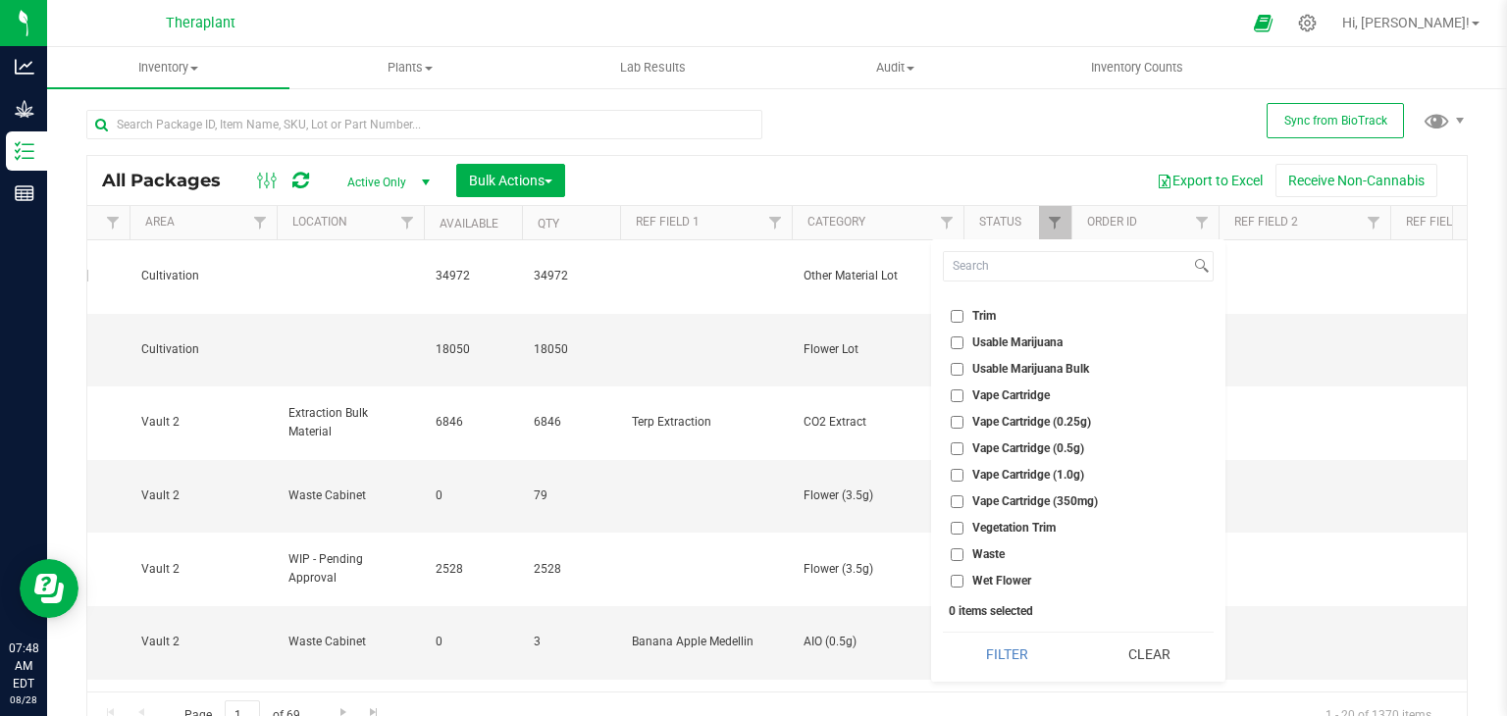
click at [1070, 558] on li "Waste" at bounding box center [1078, 554] width 271 height 21
click at [994, 552] on span "Waste" at bounding box center [988, 554] width 32 height 12
click at [963, 552] on input "Waste" at bounding box center [957, 554] width 13 height 13
checkbox input "true"
click at [1009, 660] on button "Filter" at bounding box center [1007, 654] width 129 height 43
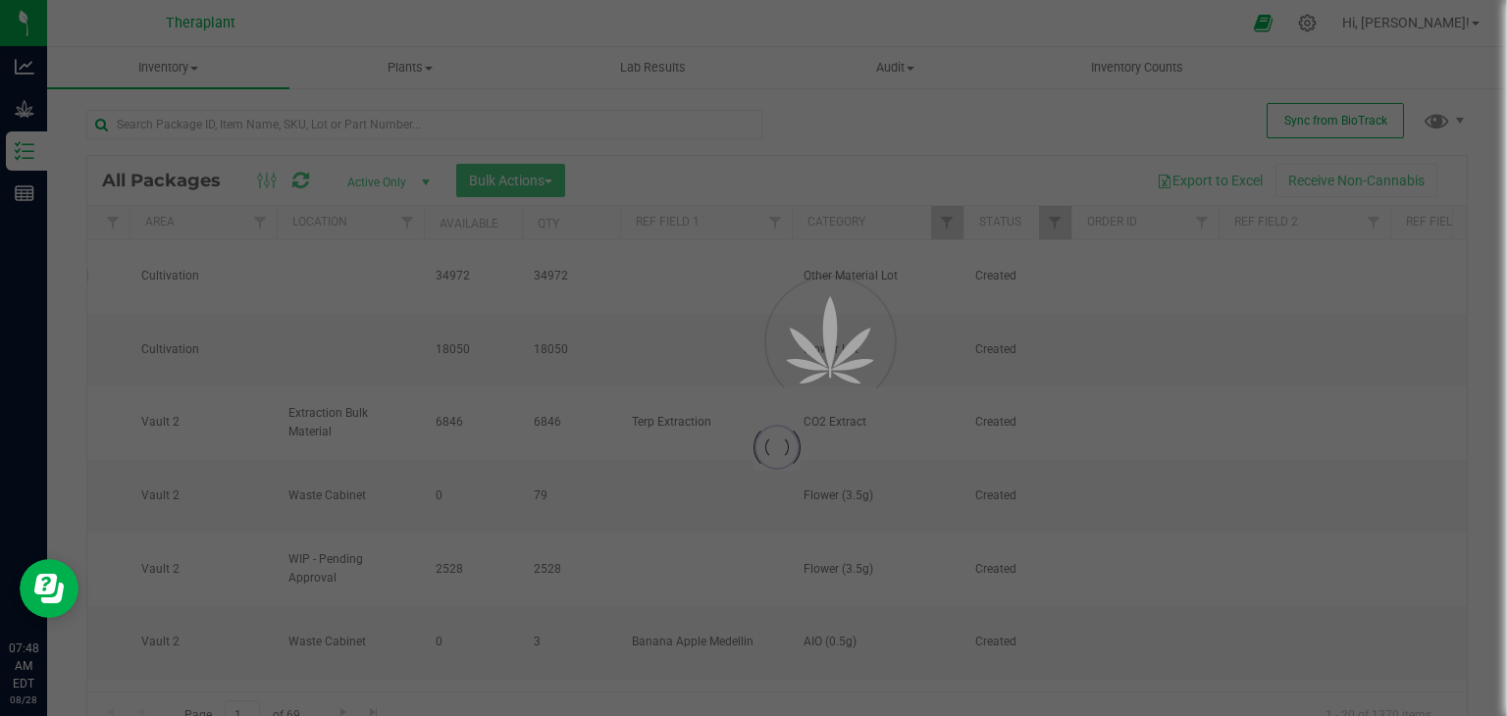
click at [1387, 340] on div at bounding box center [753, 358] width 1507 height 716
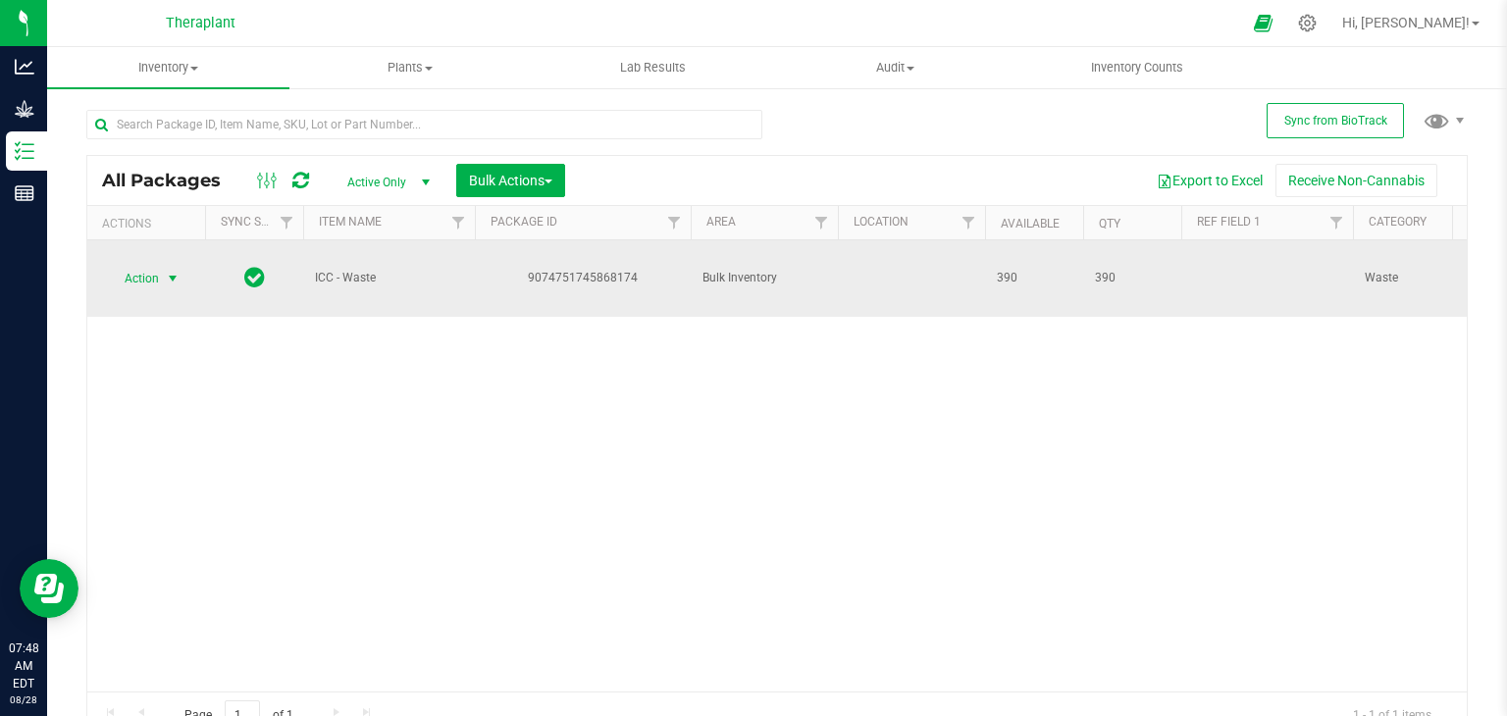
click at [172, 276] on span "select" at bounding box center [173, 279] width 16 height 16
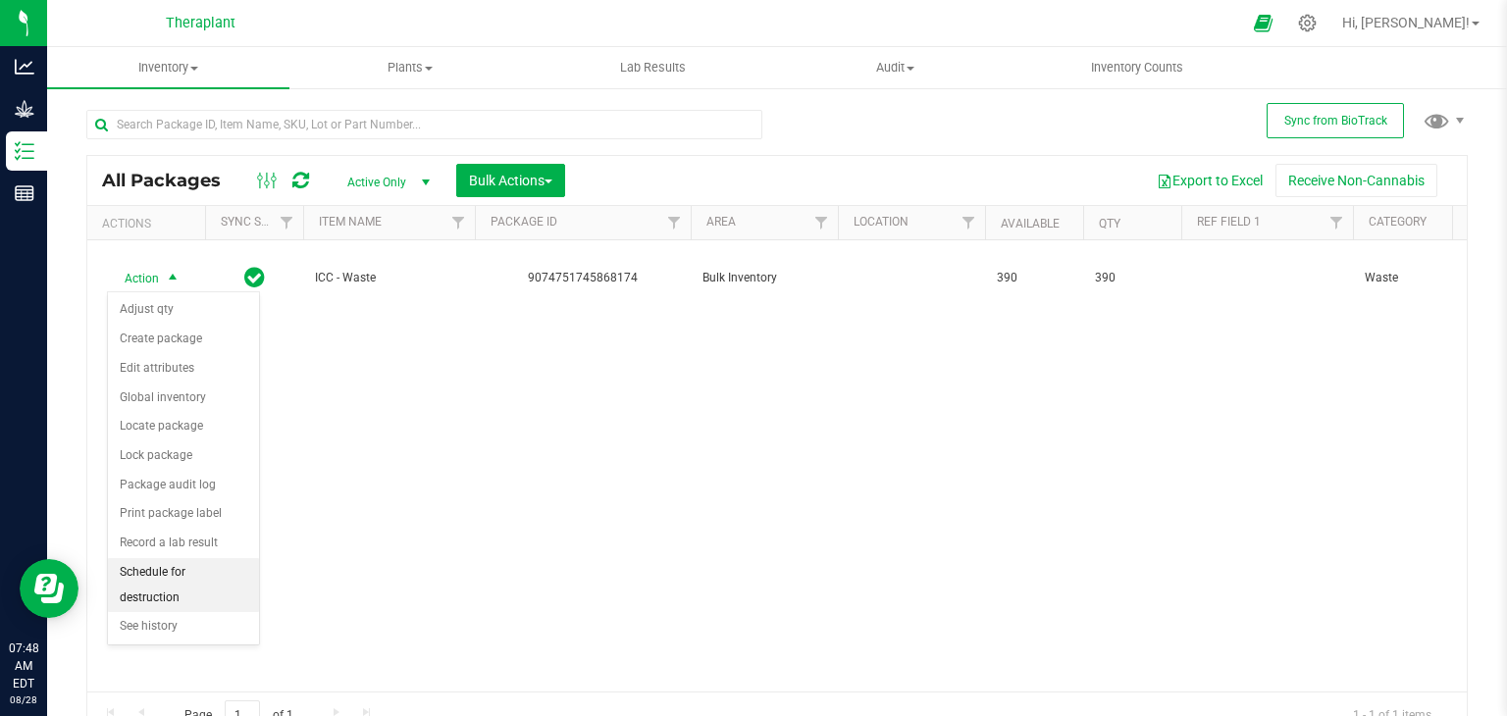
click at [192, 569] on li "Schedule for destruction" at bounding box center [183, 585] width 151 height 54
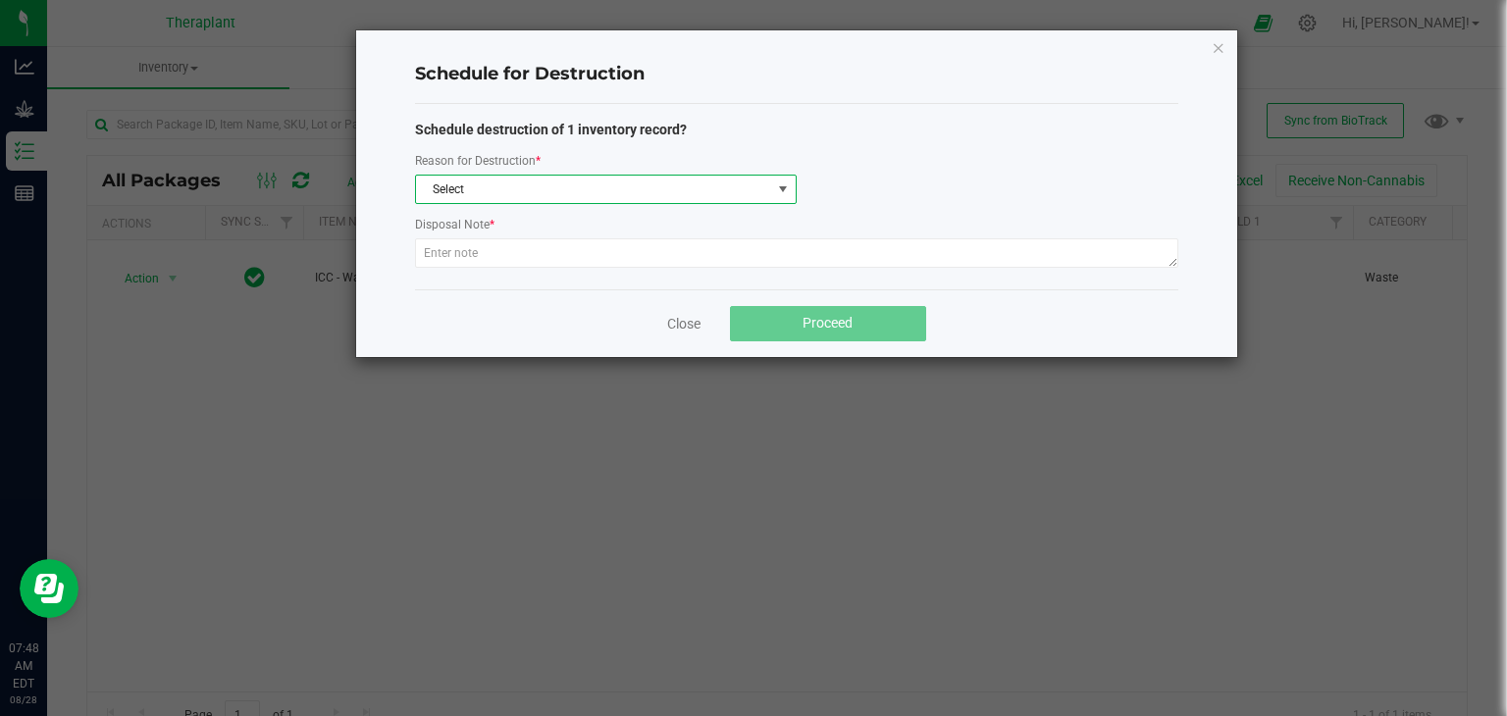
click at [615, 193] on span "Select" at bounding box center [593, 189] width 355 height 27
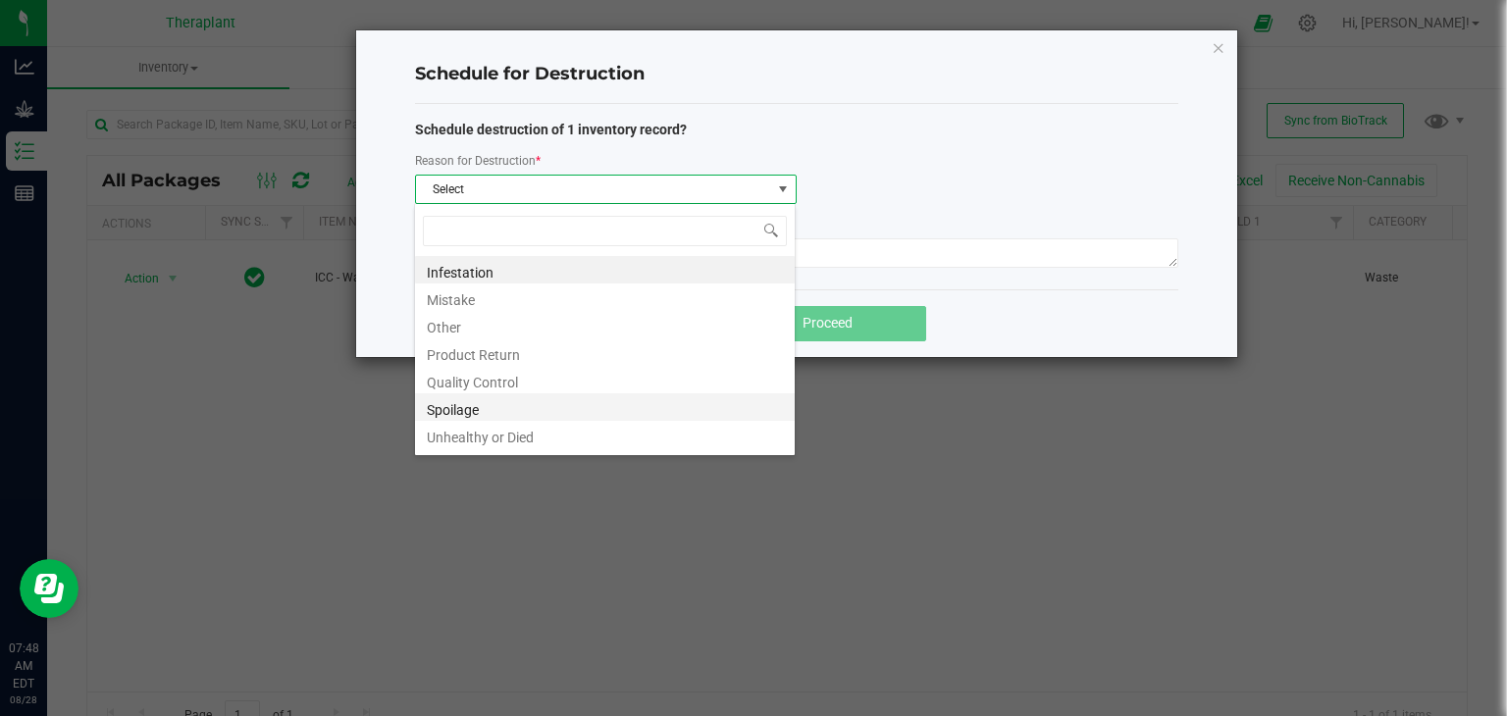
scroll to position [24, 0]
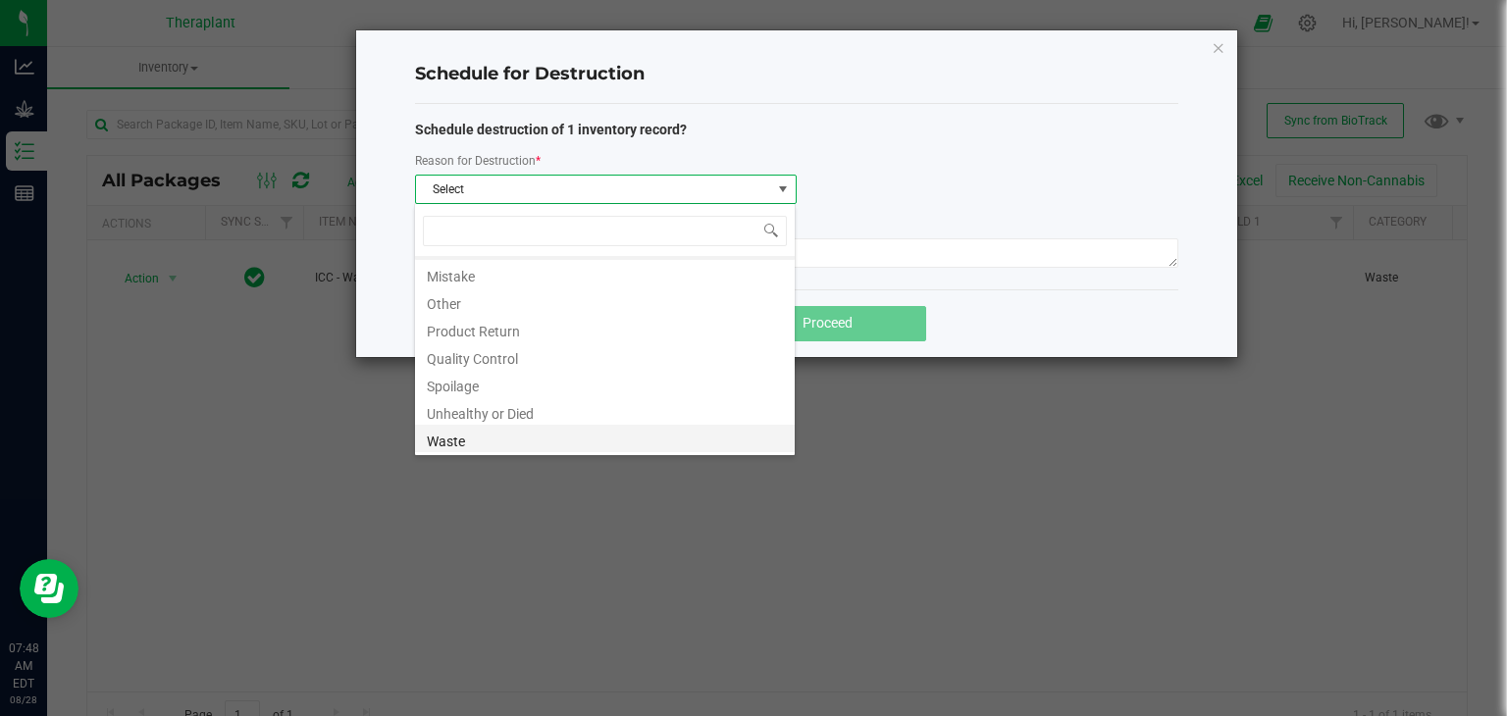
click at [524, 444] on li "Waste" at bounding box center [605, 438] width 380 height 27
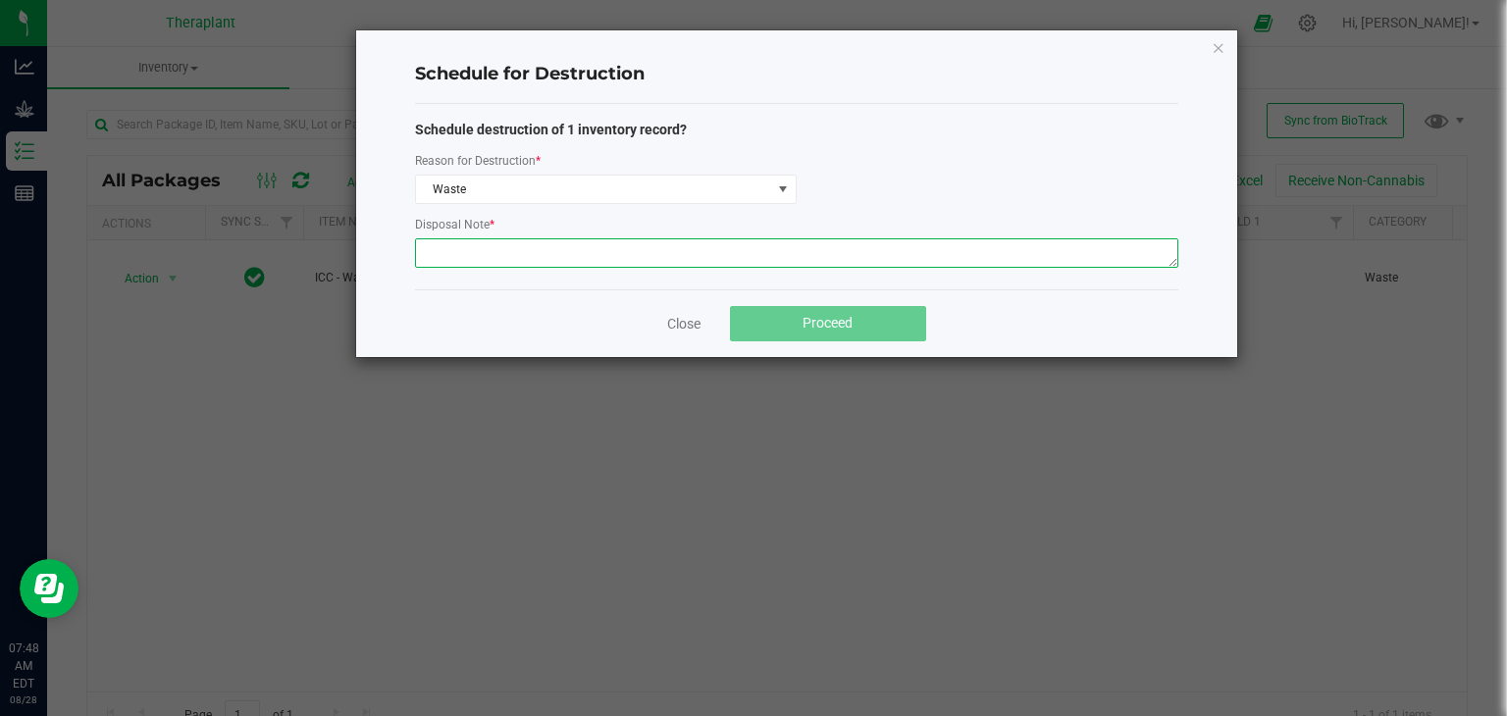
click at [548, 249] on textarea at bounding box center [796, 252] width 763 height 29
paste textarea "Post Harvest floor waste"
type textarea "Post Harvest floor waste"
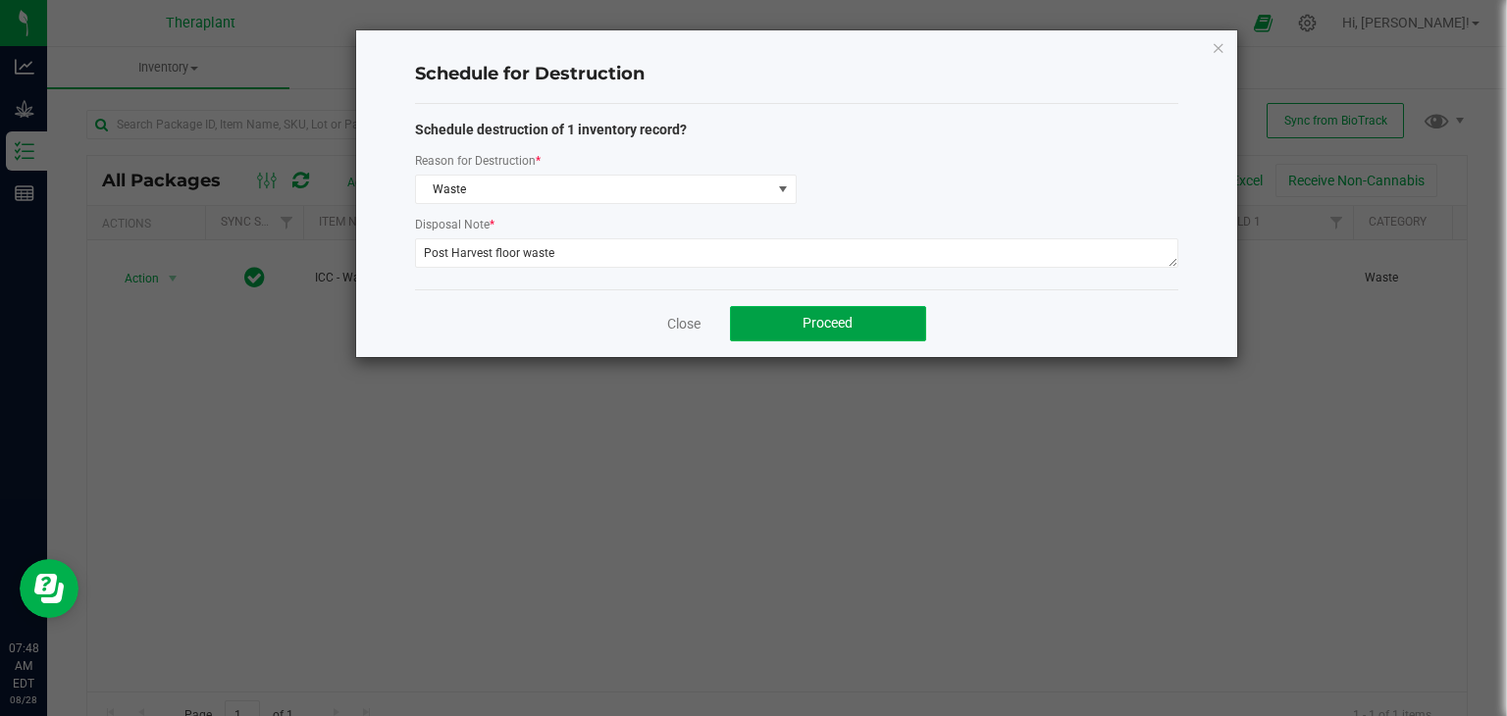
click at [825, 311] on button "Proceed" at bounding box center [828, 323] width 196 height 35
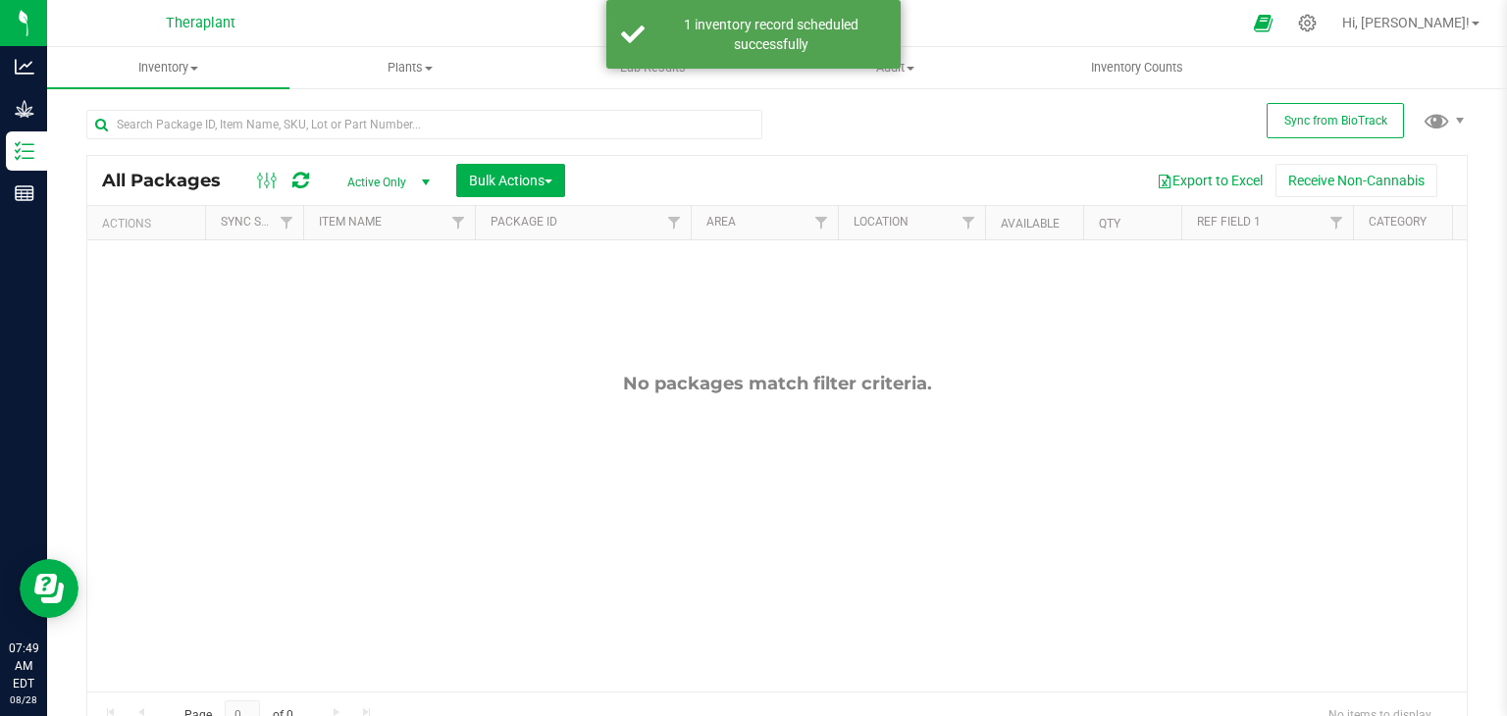
click at [342, 190] on span "Active Only" at bounding box center [385, 182] width 108 height 27
click at [366, 303] on li "All" at bounding box center [384, 301] width 106 height 29
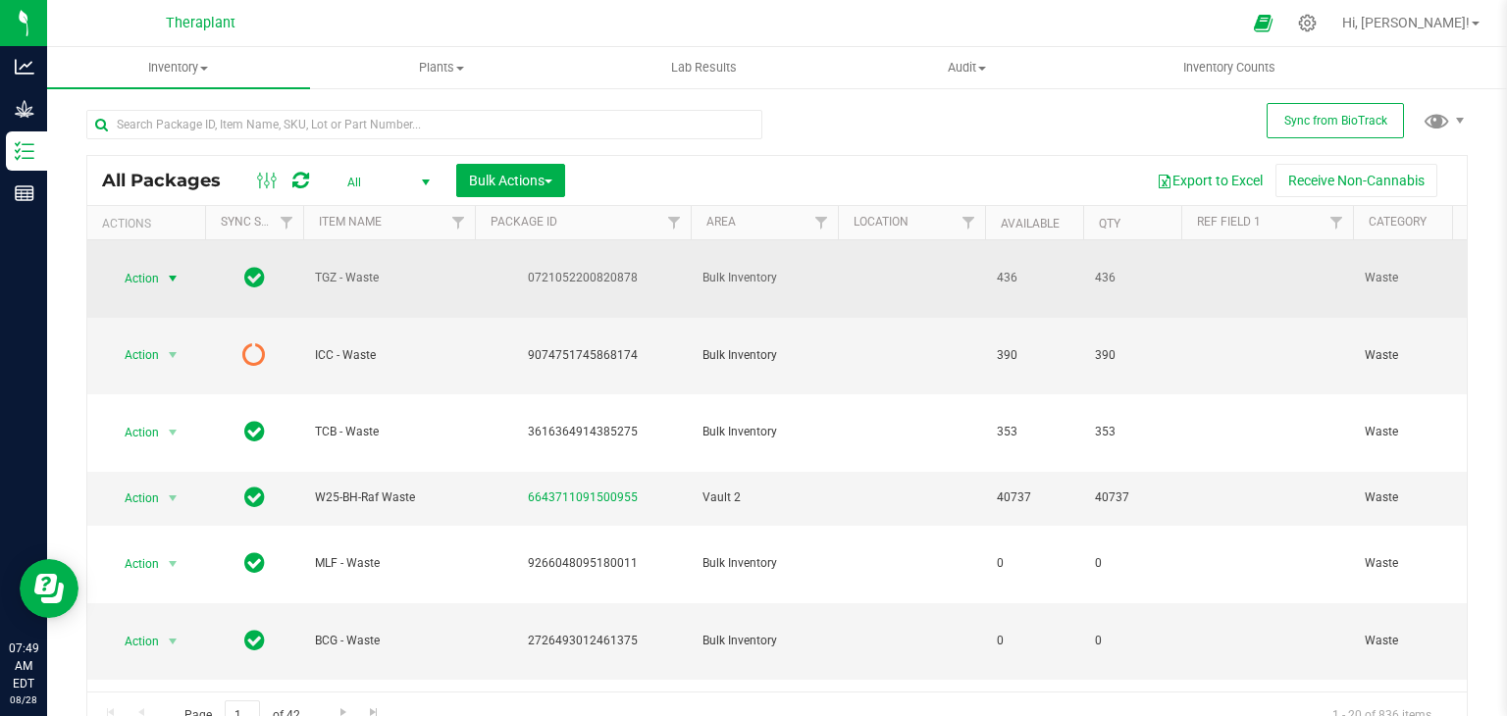
click at [174, 277] on span "select" at bounding box center [173, 279] width 16 height 16
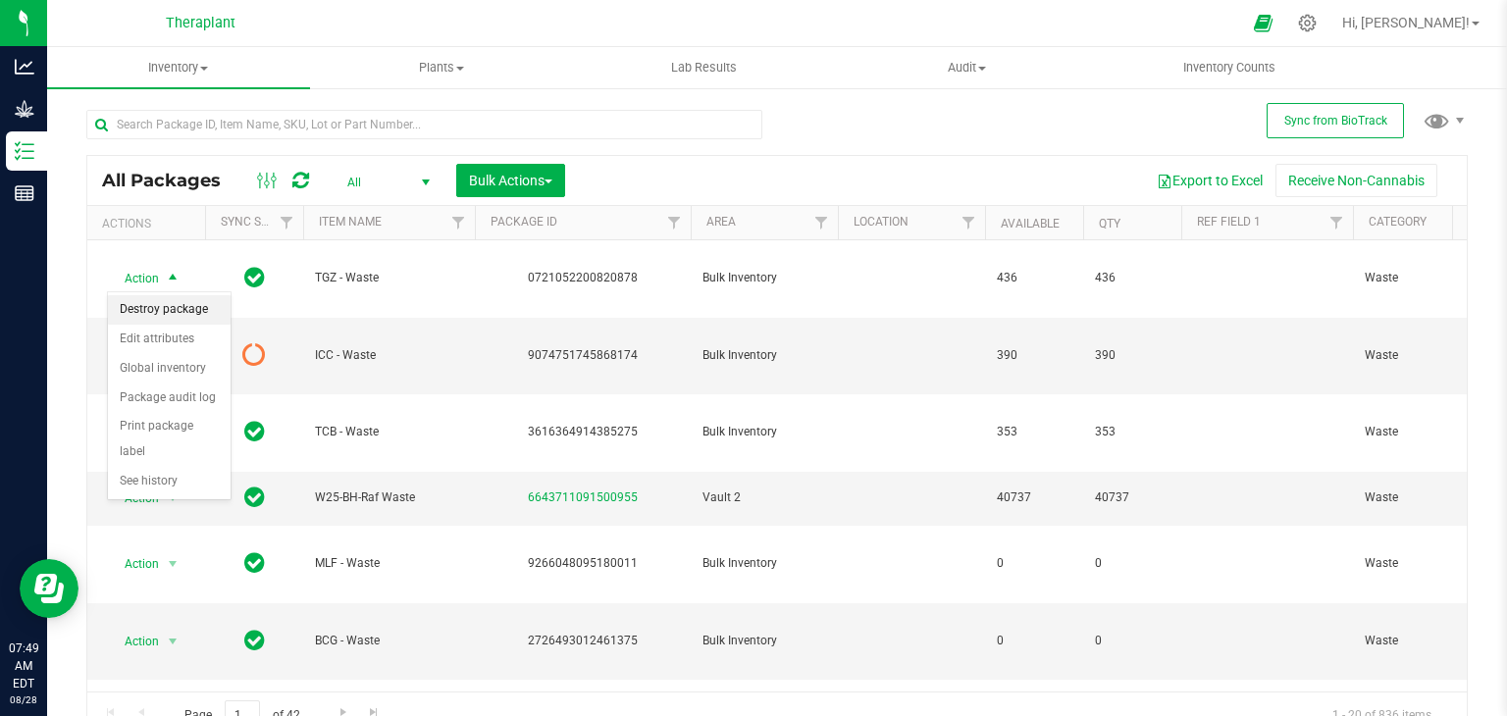
click at [173, 311] on li "Destroy package" at bounding box center [169, 309] width 123 height 29
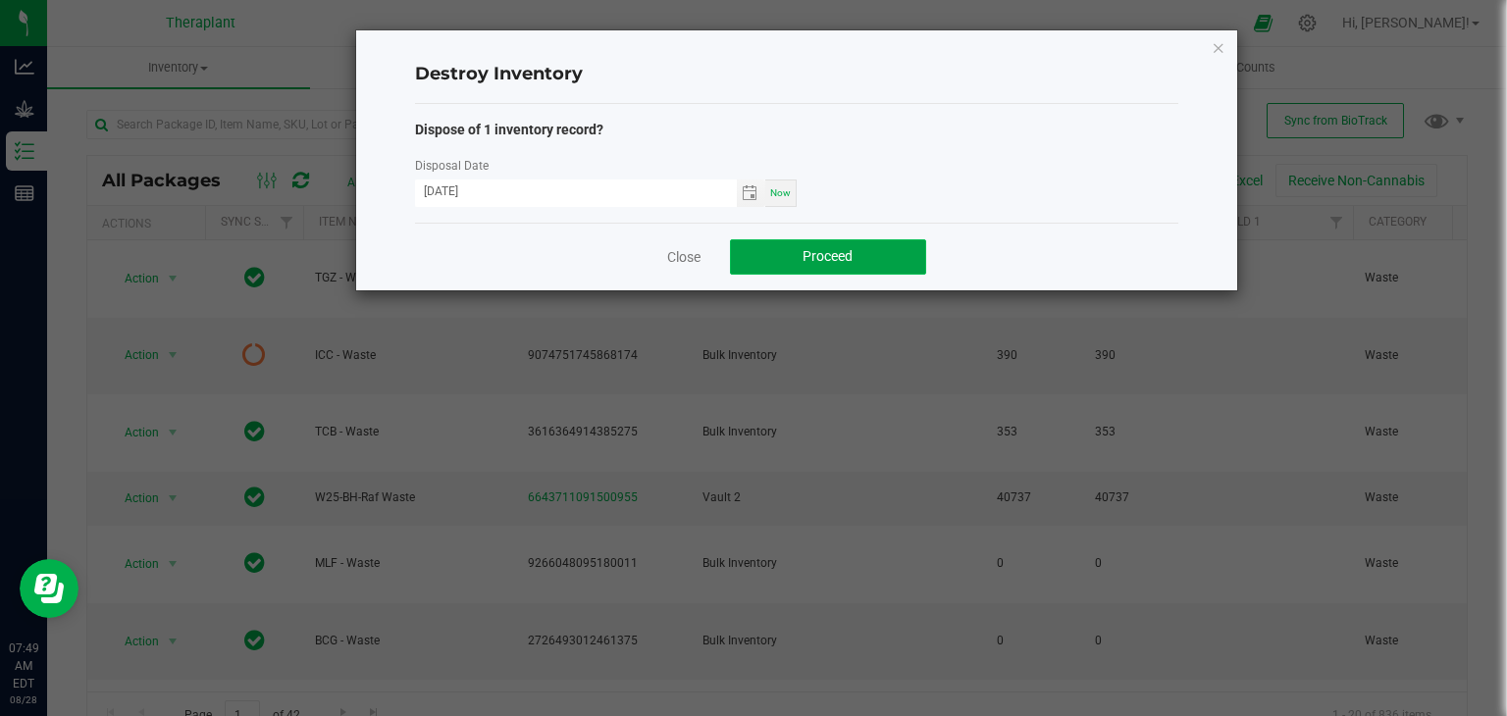
click at [791, 256] on button "Proceed" at bounding box center [828, 256] width 196 height 35
click at [674, 248] on link "Close" at bounding box center [683, 257] width 33 height 20
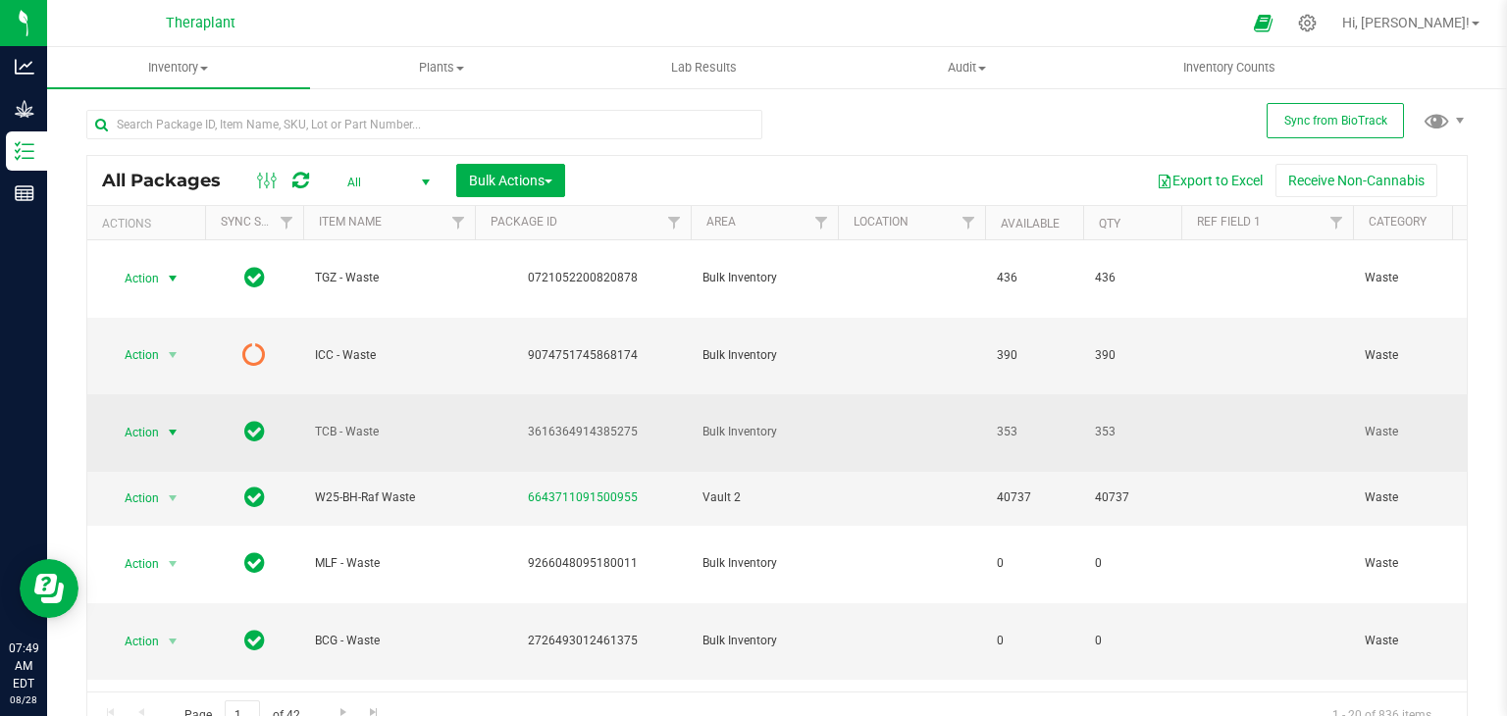
click at [169, 430] on span "select" at bounding box center [173, 433] width 16 height 16
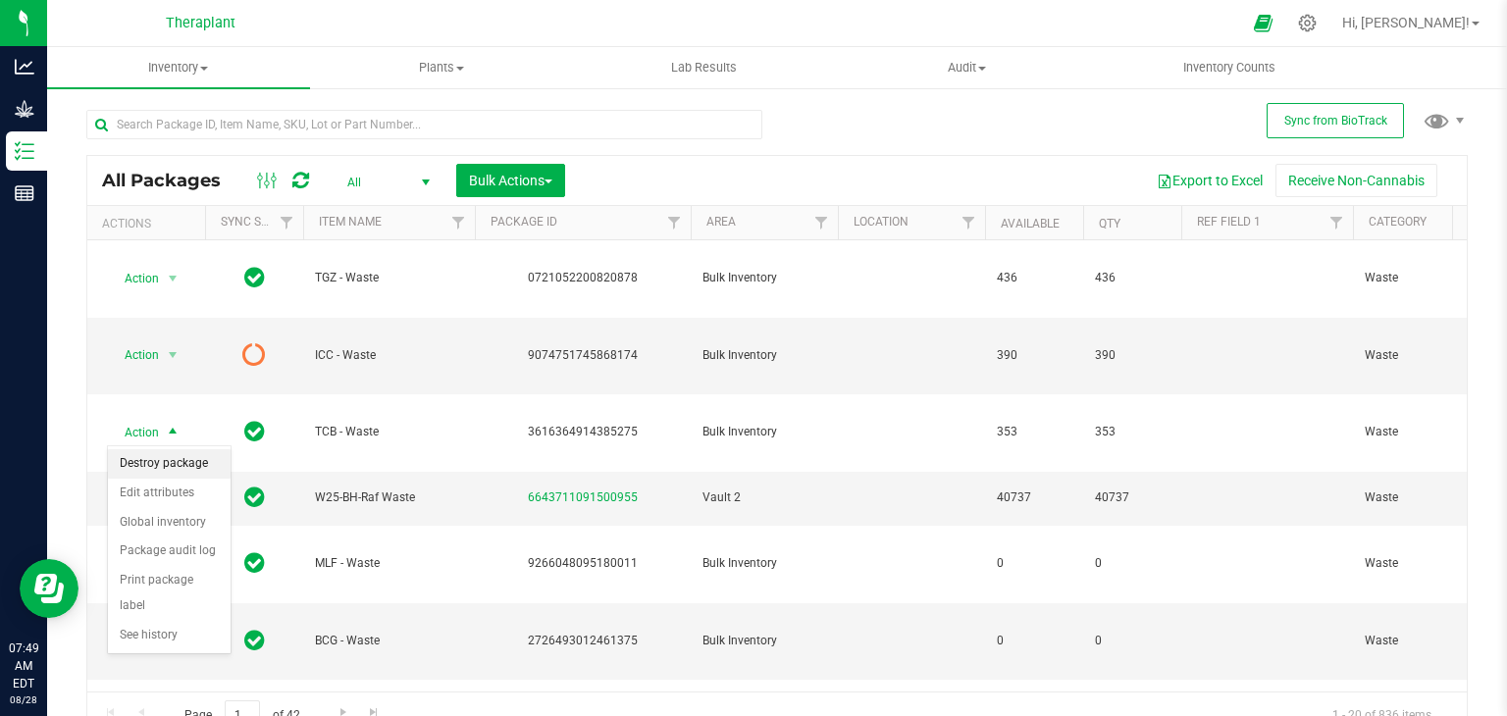
click at [185, 464] on li "Destroy package" at bounding box center [169, 463] width 123 height 29
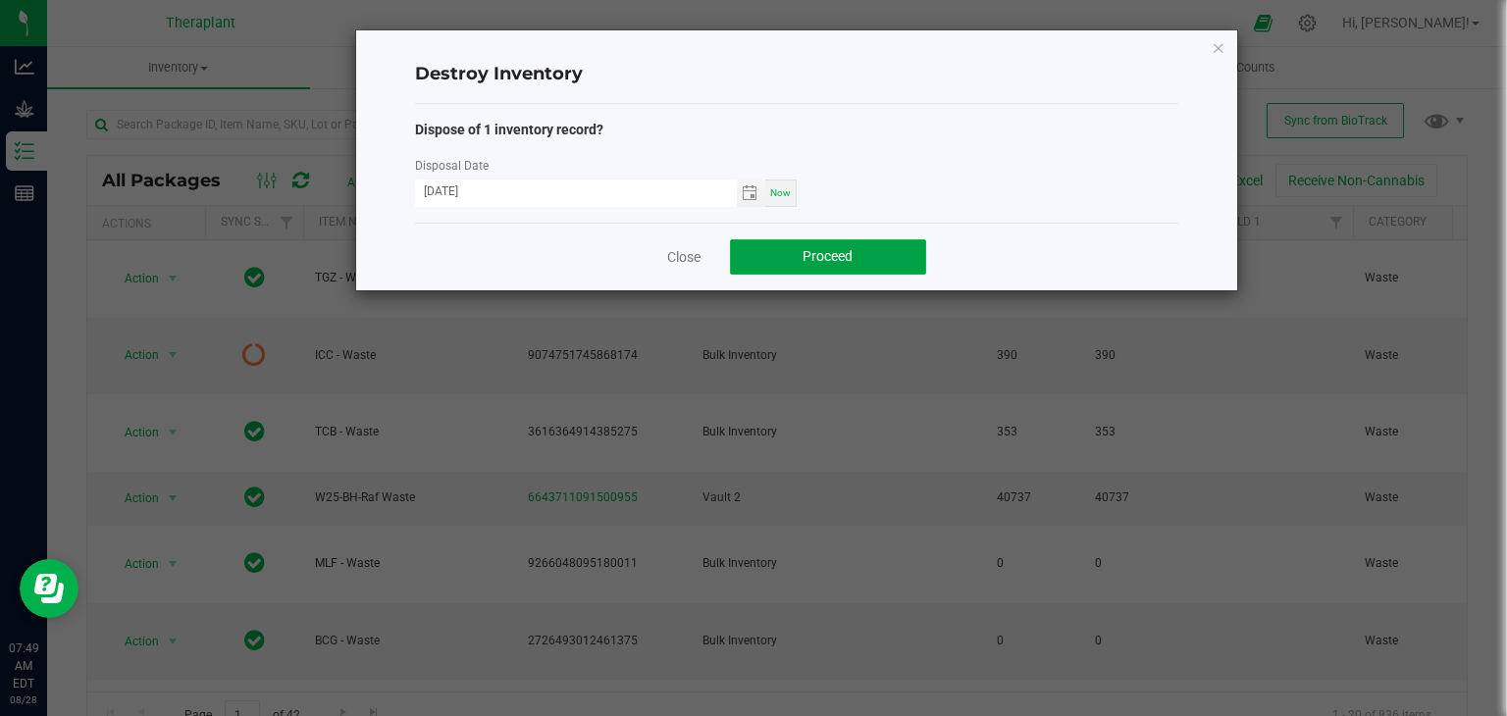
click at [839, 248] on span "Proceed" at bounding box center [827, 256] width 50 height 16
click at [698, 258] on link "Close" at bounding box center [683, 257] width 33 height 20
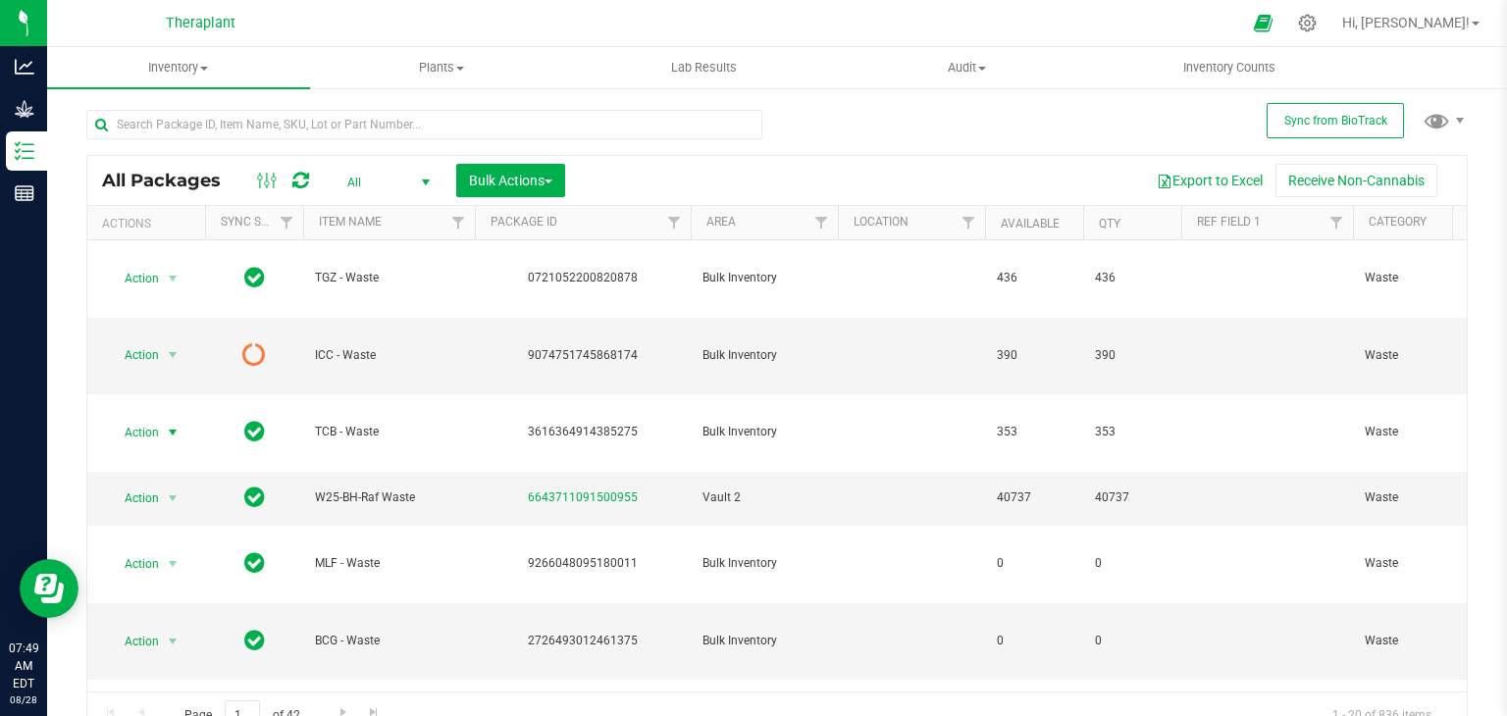
click at [294, 181] on icon at bounding box center [300, 181] width 17 height 20
click at [170, 355] on span "select" at bounding box center [173, 355] width 16 height 16
click at [177, 388] on li "Destroy package" at bounding box center [169, 387] width 123 height 29
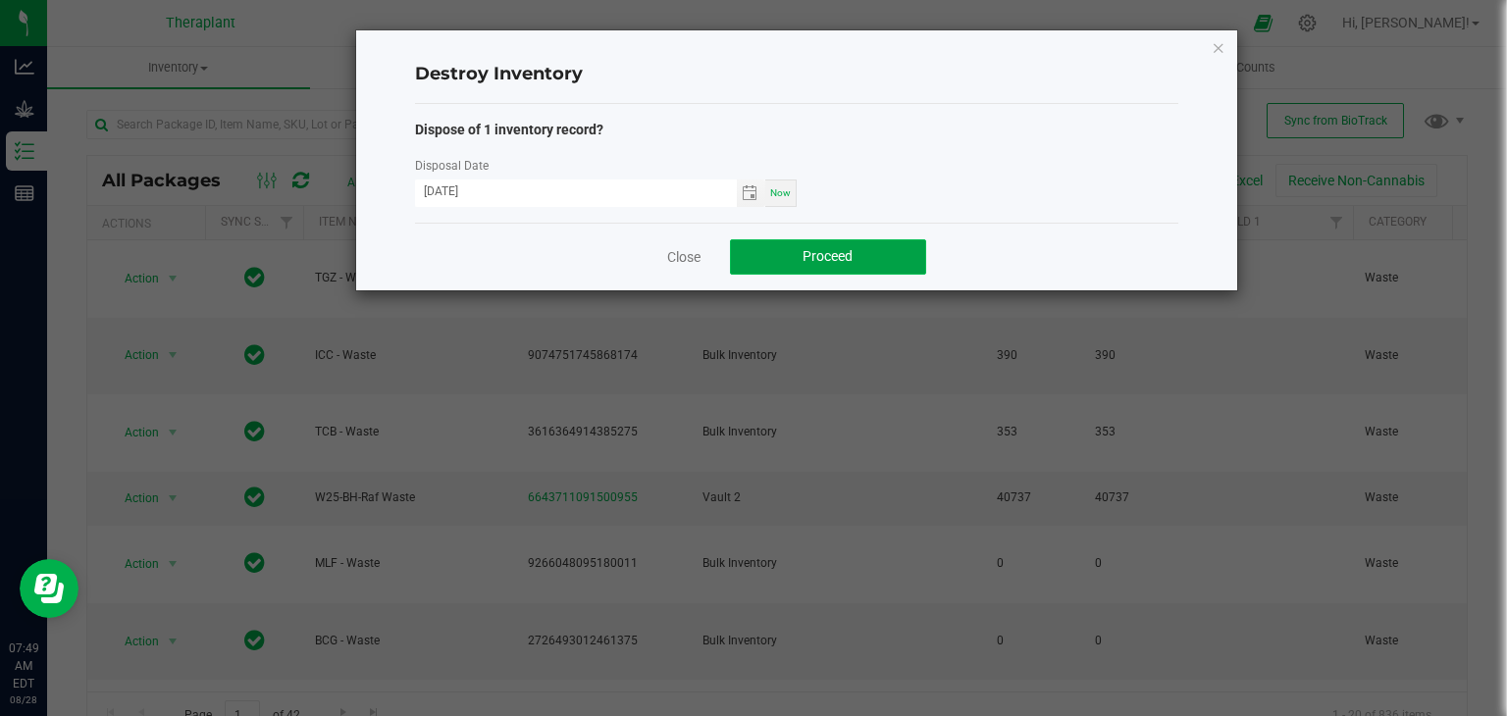
click at [819, 254] on span "Proceed" at bounding box center [827, 256] width 50 height 16
click at [695, 252] on link "Close" at bounding box center [683, 257] width 33 height 20
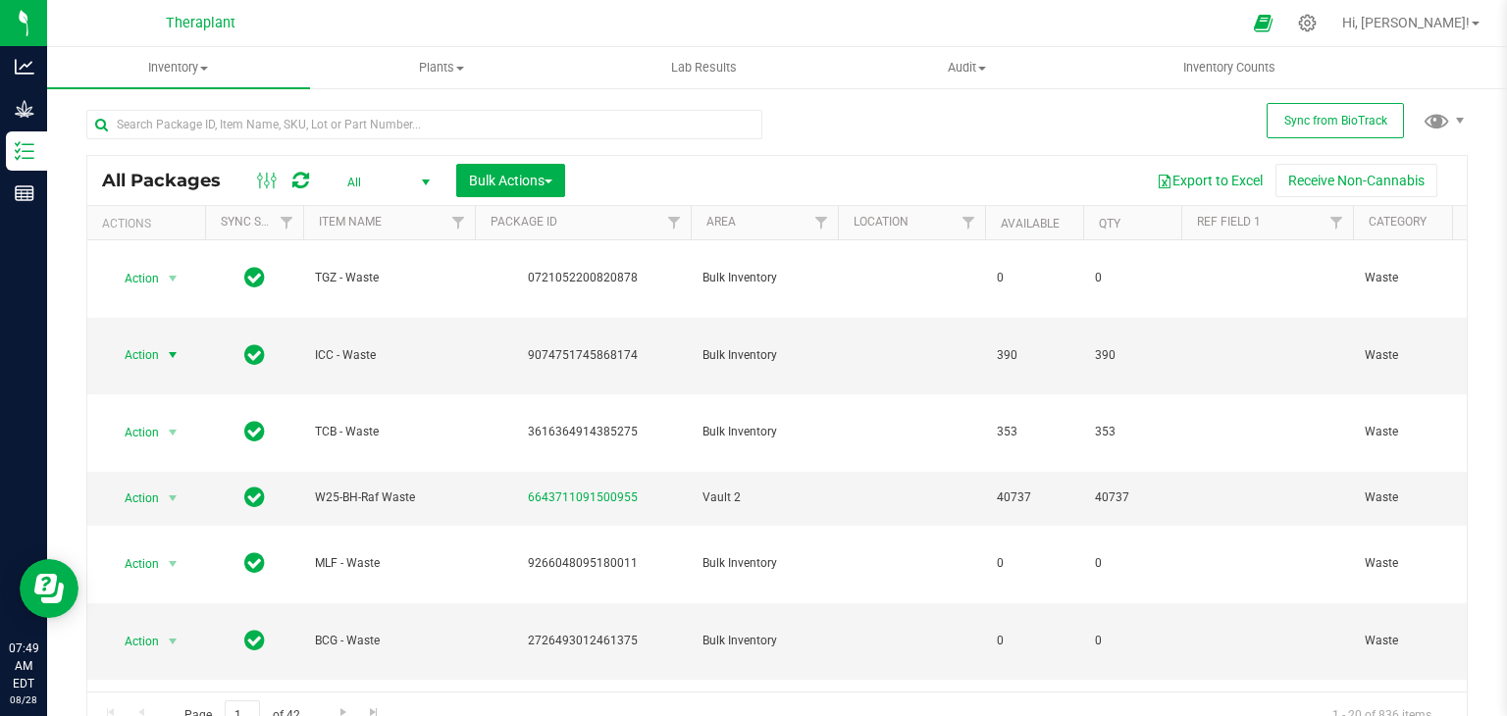
click at [296, 183] on icon at bounding box center [300, 181] width 17 height 20
click at [175, 360] on span "select" at bounding box center [173, 355] width 16 height 16
click at [200, 386] on li "Destroy package" at bounding box center [169, 387] width 123 height 29
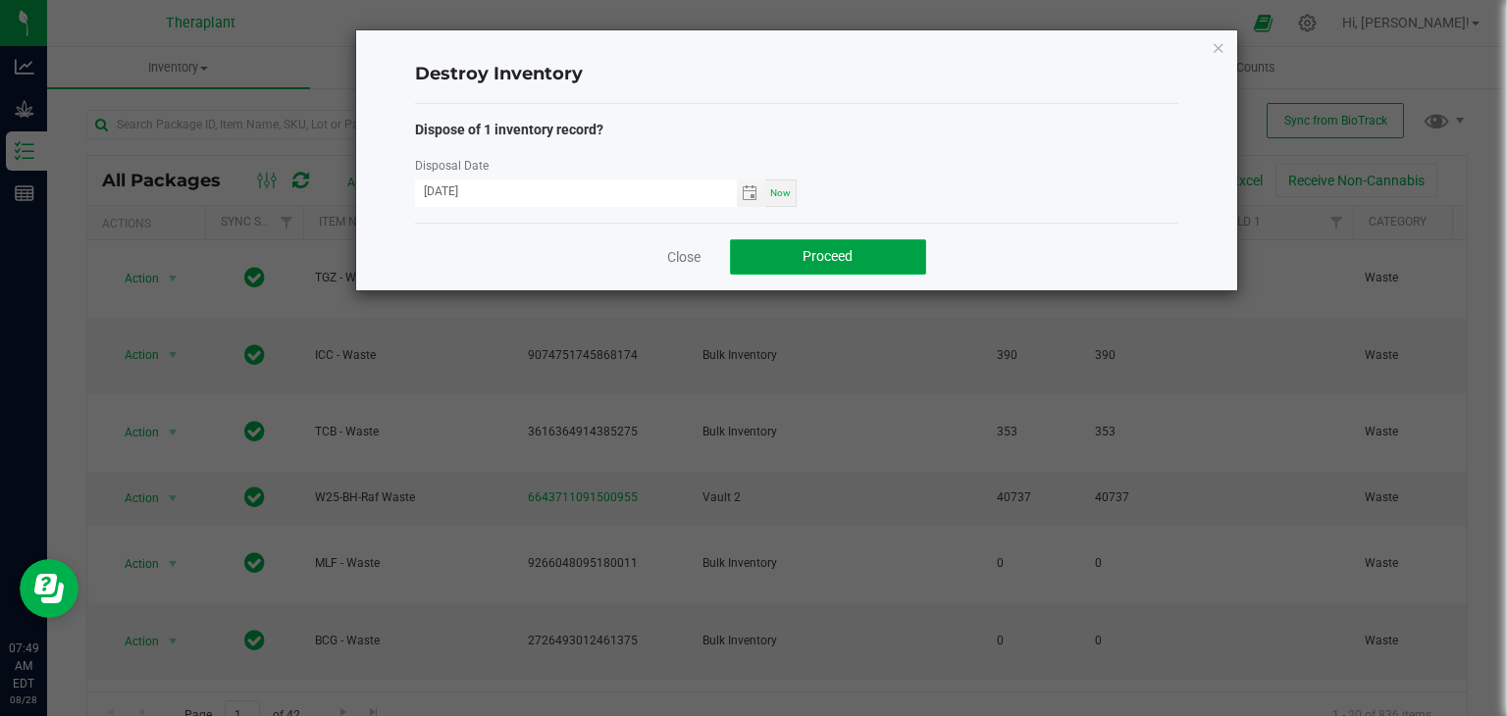
click at [744, 244] on button "Proceed" at bounding box center [828, 256] width 196 height 35
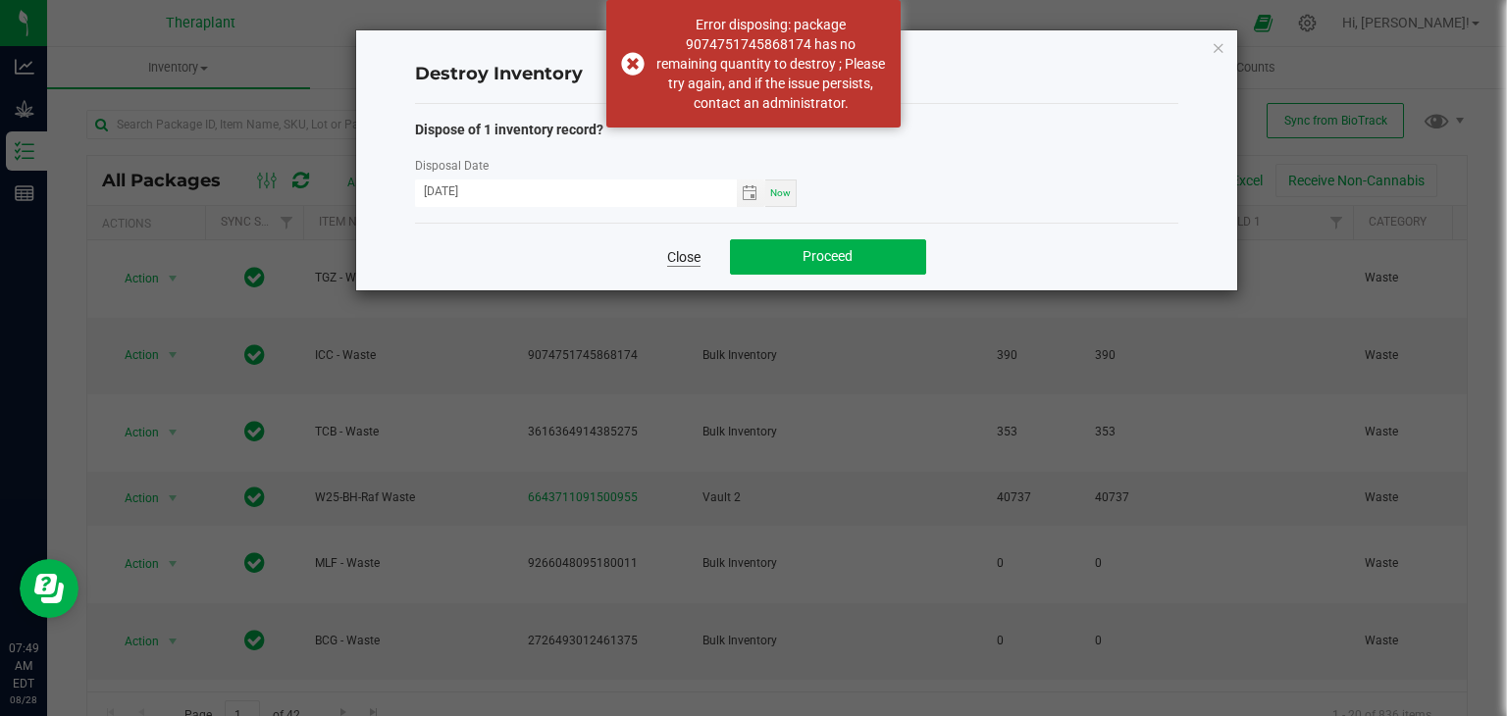
click at [686, 257] on link "Close" at bounding box center [683, 257] width 33 height 20
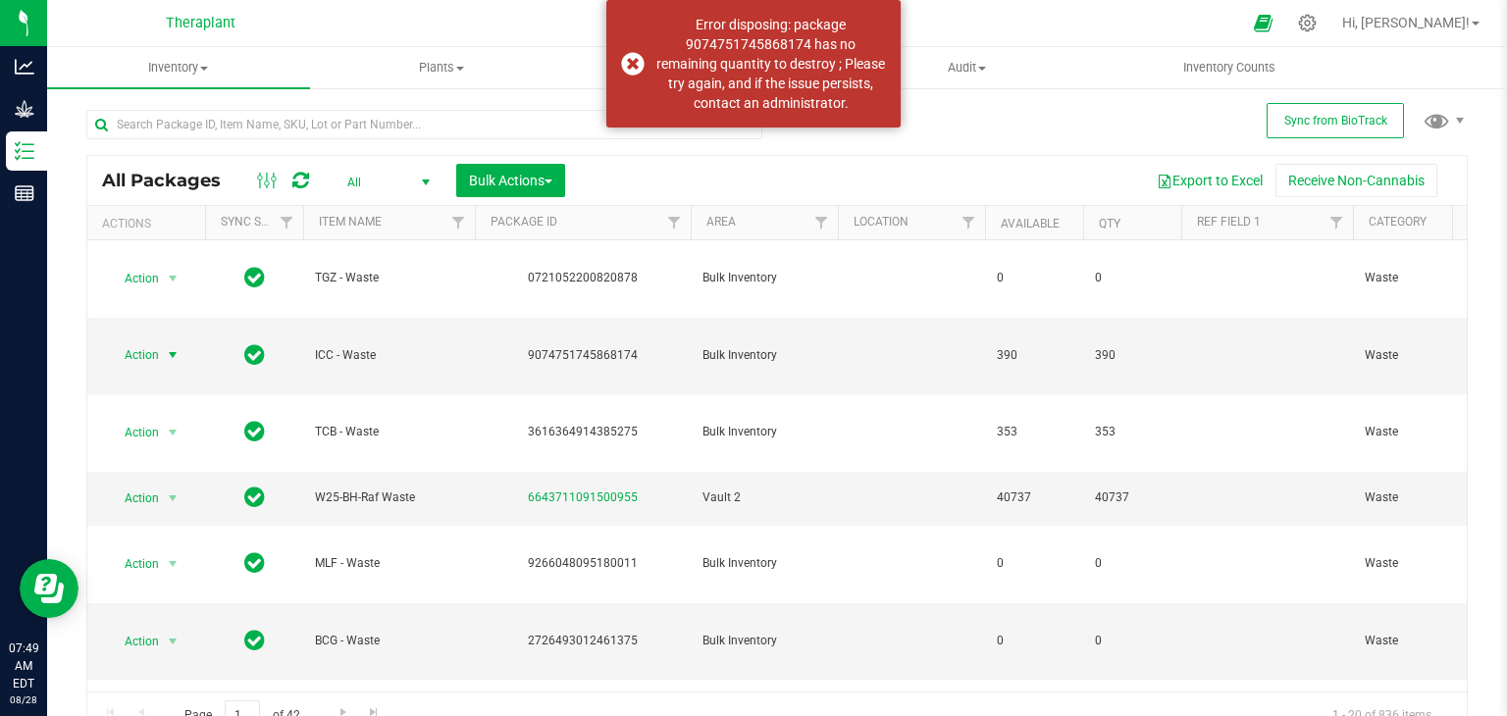
click at [294, 185] on icon at bounding box center [300, 181] width 17 height 20
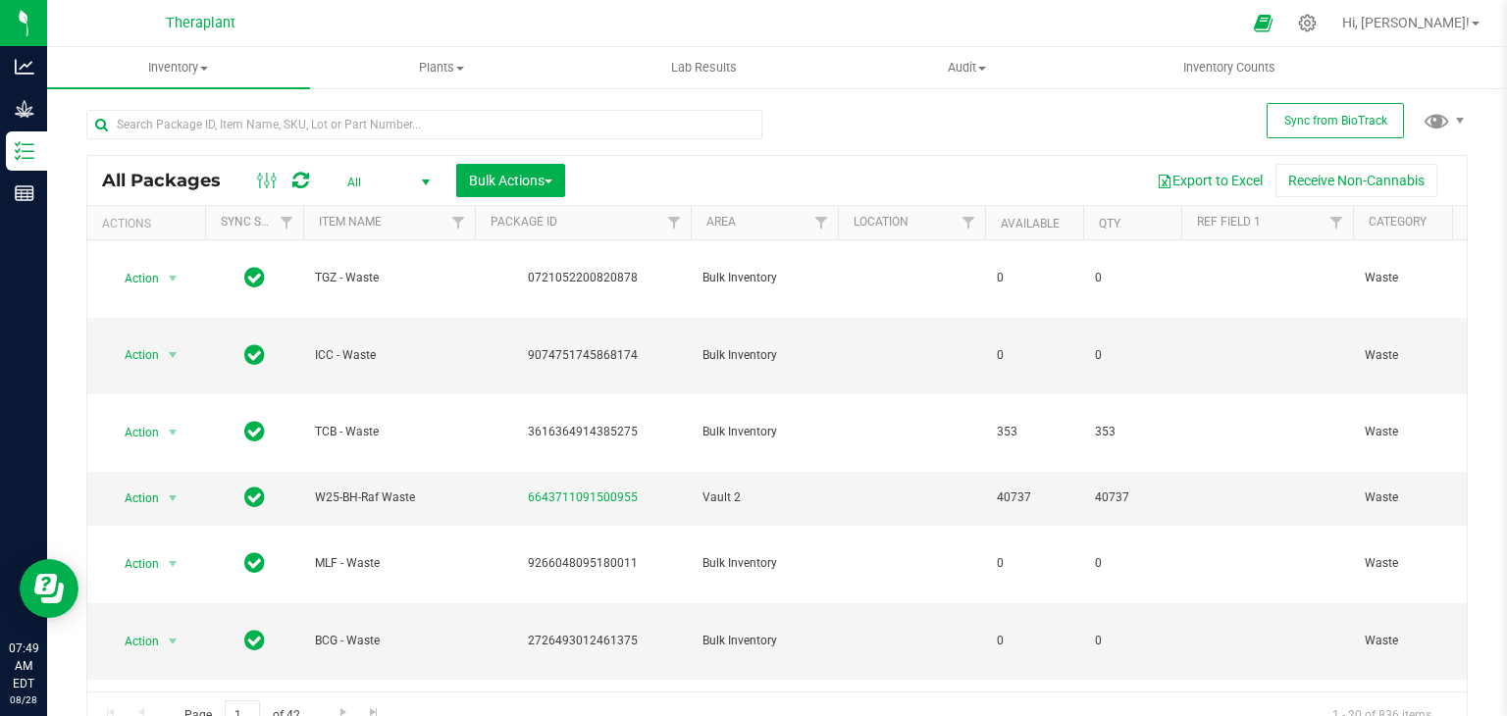
click at [294, 194] on div "All Packages All Active Only Lab Samples Locked All External Internal Bulk Acti…" at bounding box center [776, 180] width 1379 height 49
click at [298, 178] on icon at bounding box center [300, 181] width 17 height 20
click at [294, 178] on icon at bounding box center [300, 181] width 17 height 20
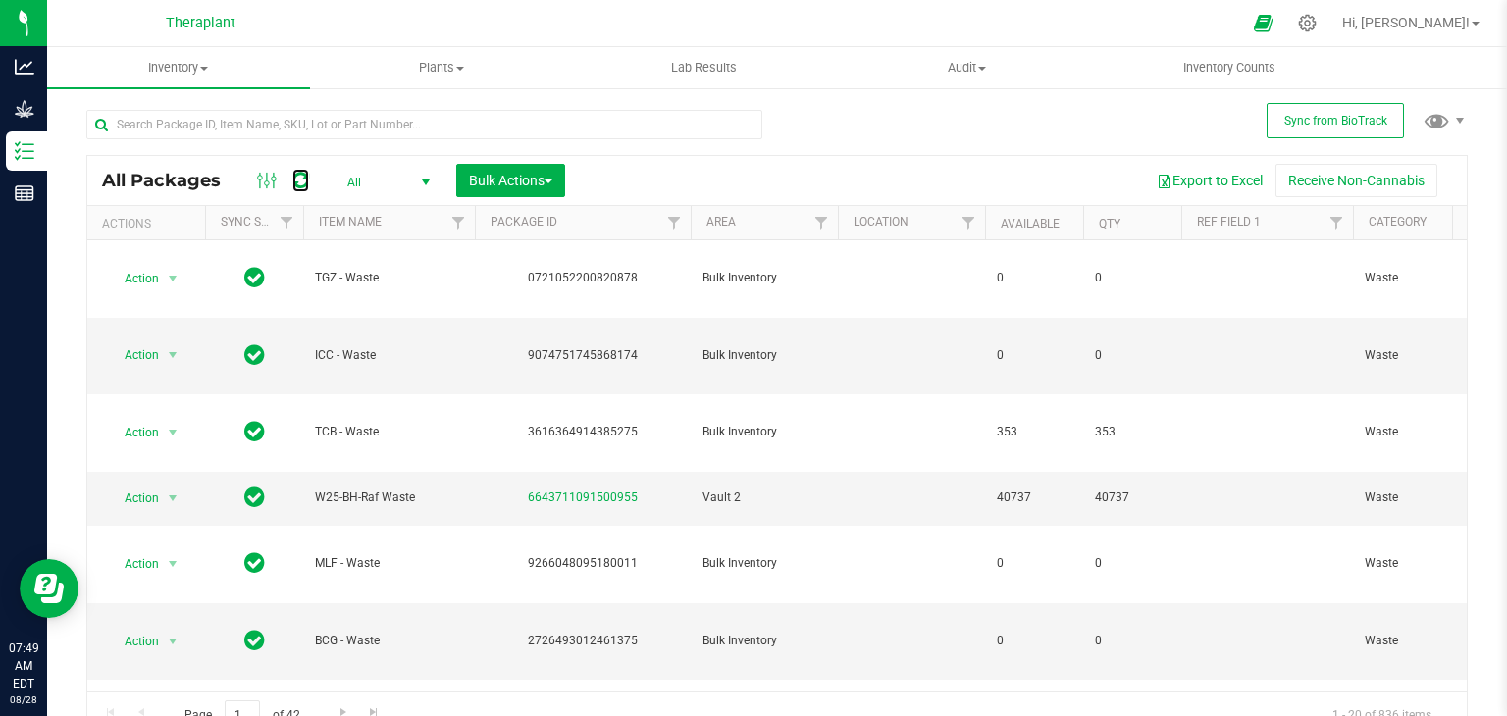
click at [294, 178] on icon at bounding box center [300, 181] width 17 height 20
click at [295, 178] on icon at bounding box center [300, 181] width 17 height 20
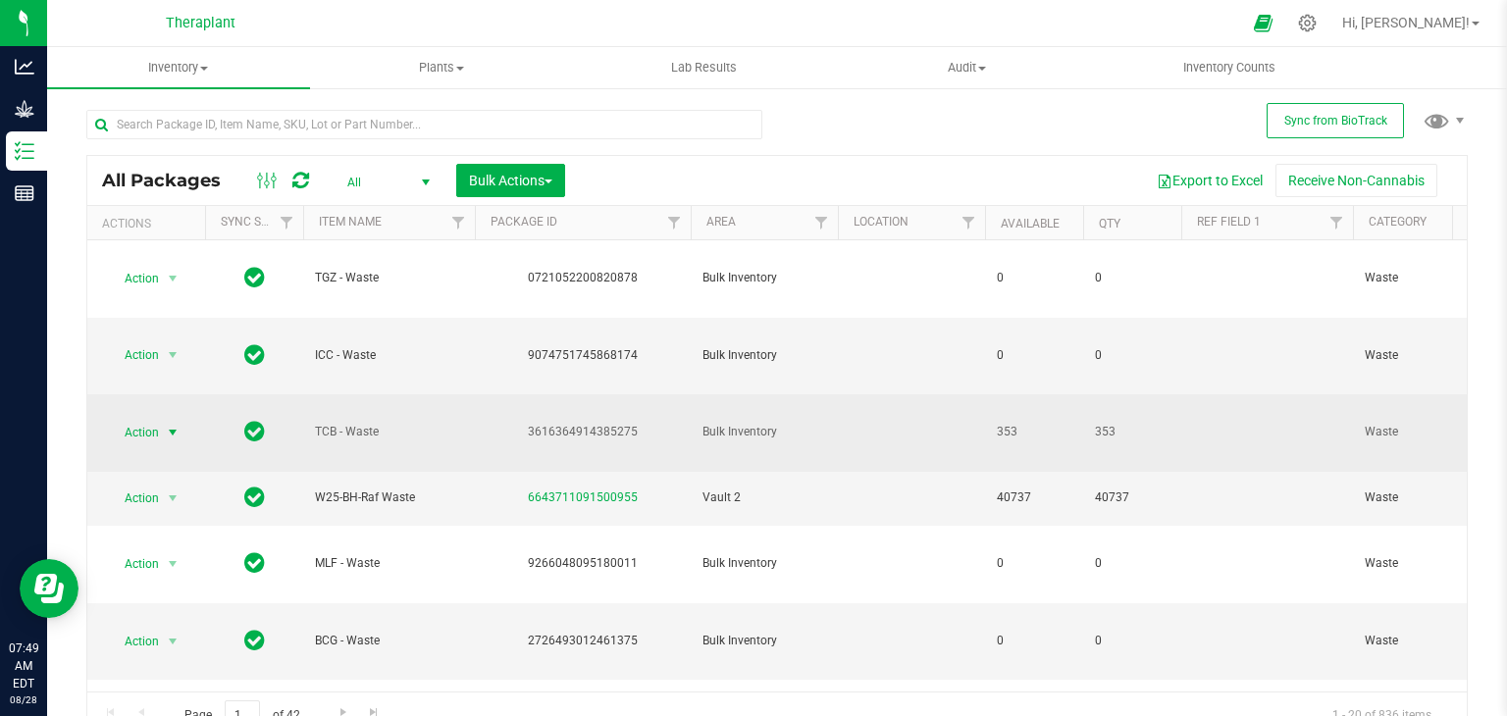
click at [179, 427] on span "select" at bounding box center [173, 433] width 16 height 16
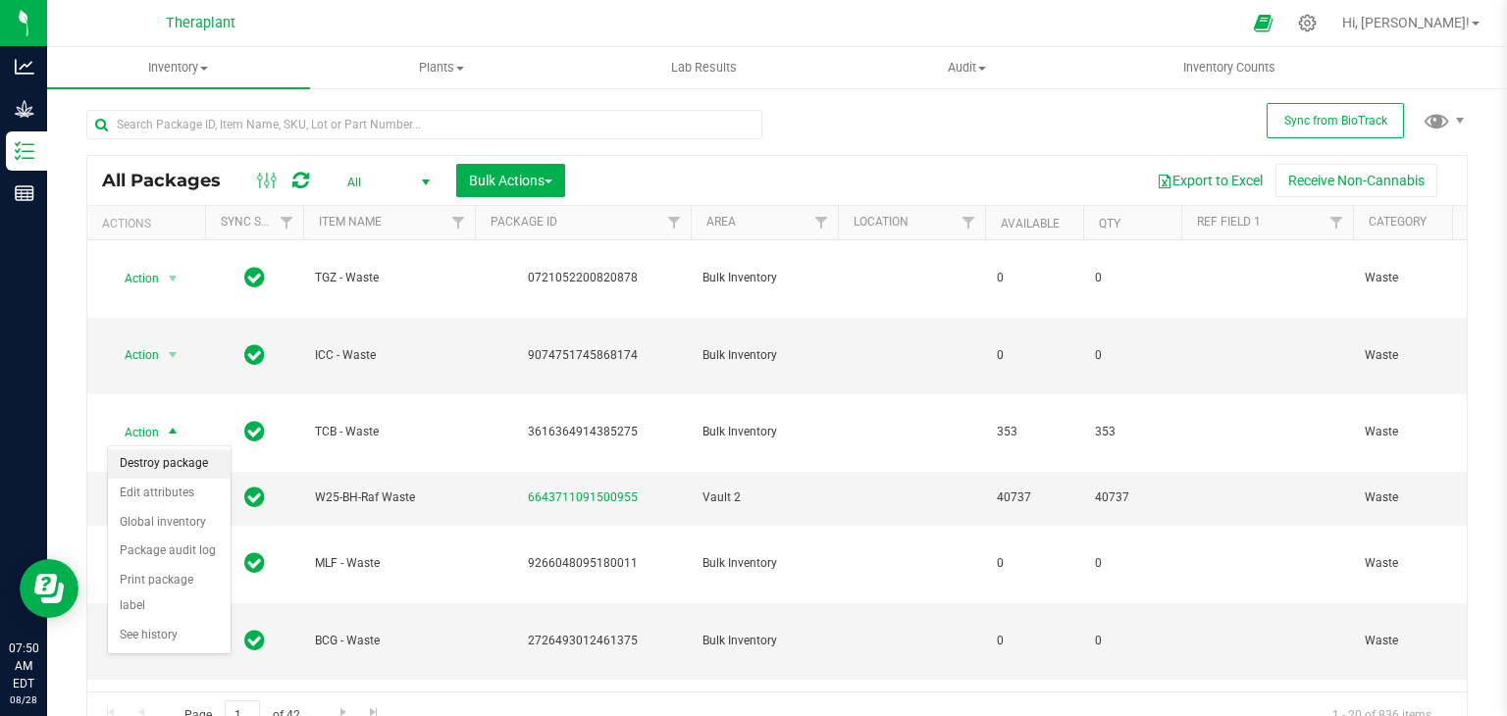
click at [178, 463] on li "Destroy package" at bounding box center [169, 463] width 123 height 29
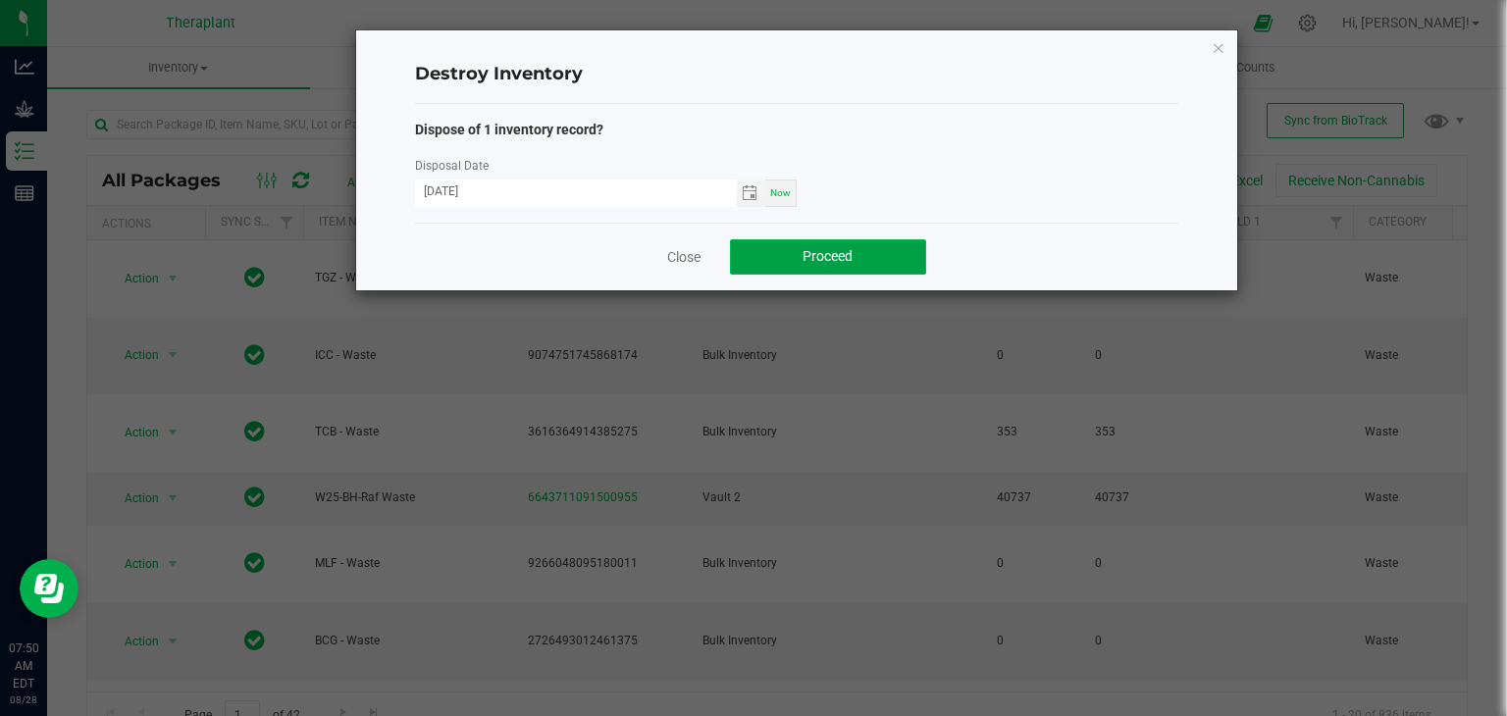
click at [768, 248] on button "Proceed" at bounding box center [828, 256] width 196 height 35
click at [691, 260] on link "Close" at bounding box center [683, 257] width 33 height 20
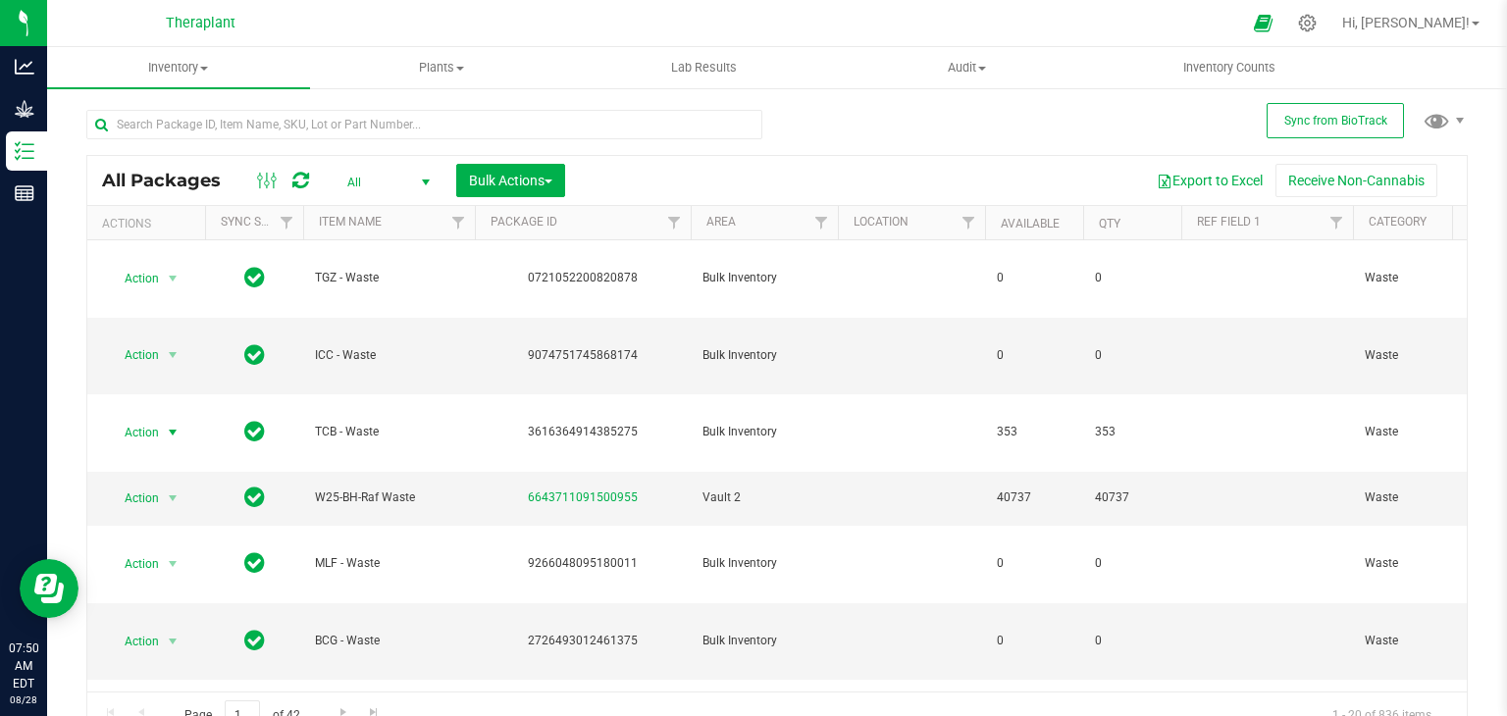
click at [303, 180] on icon at bounding box center [300, 181] width 17 height 20
click at [304, 180] on icon at bounding box center [300, 181] width 17 height 20
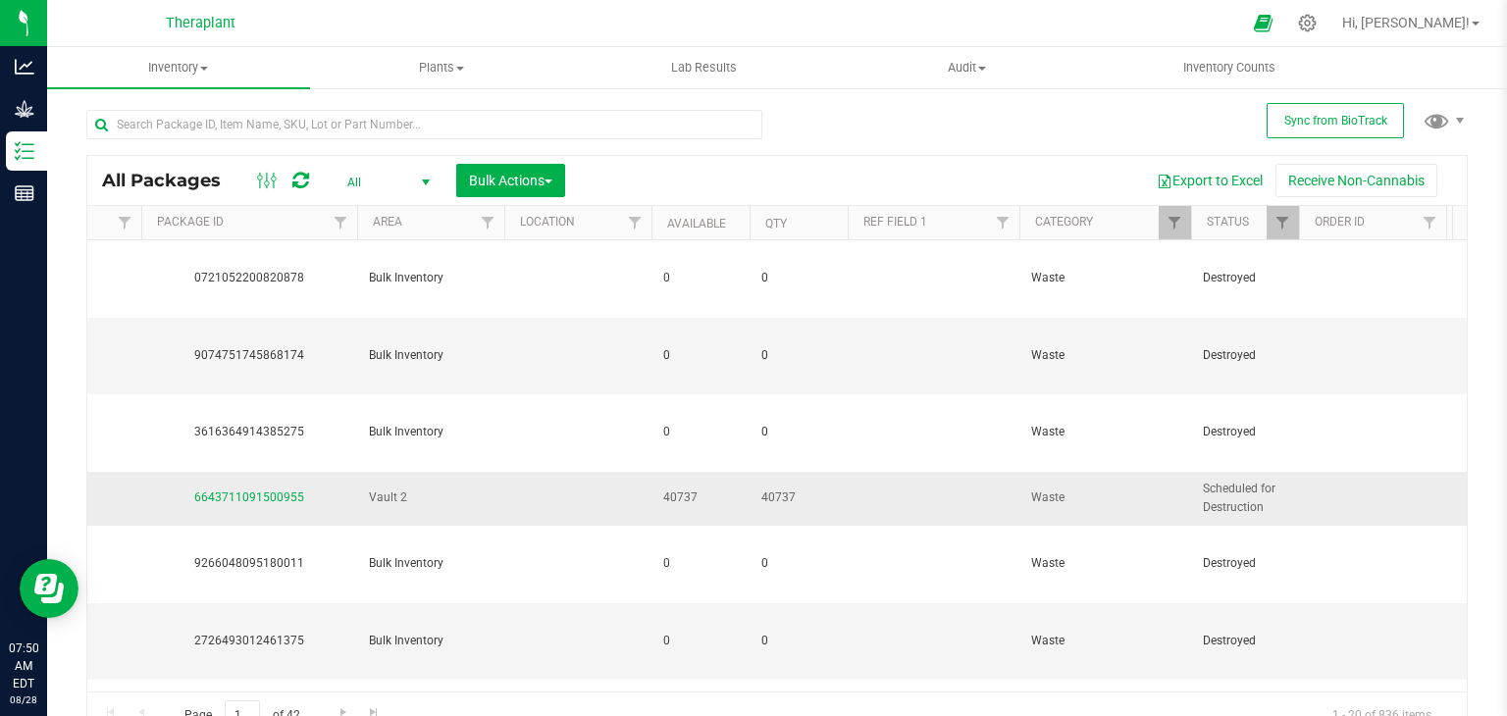
scroll to position [0, 344]
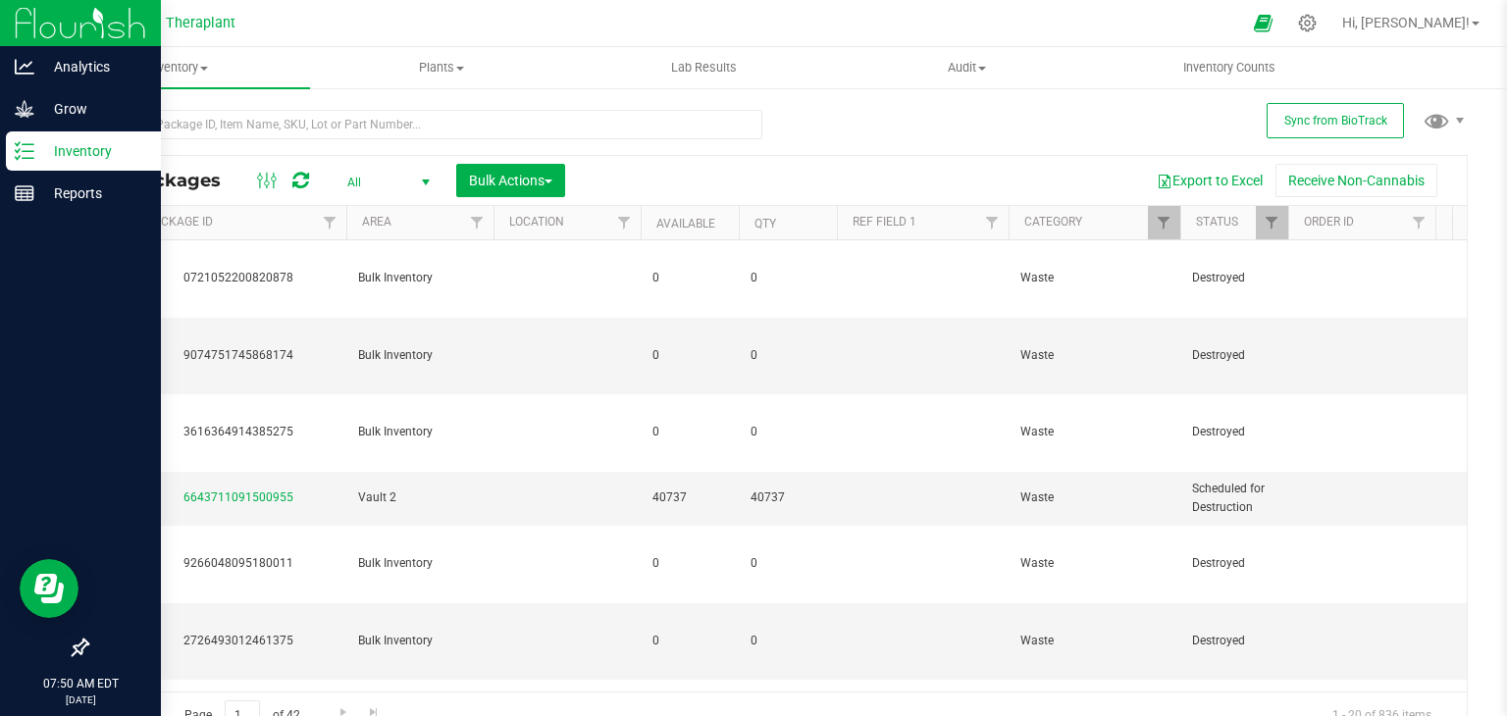
click at [33, 17] on img at bounding box center [80, 23] width 131 height 46
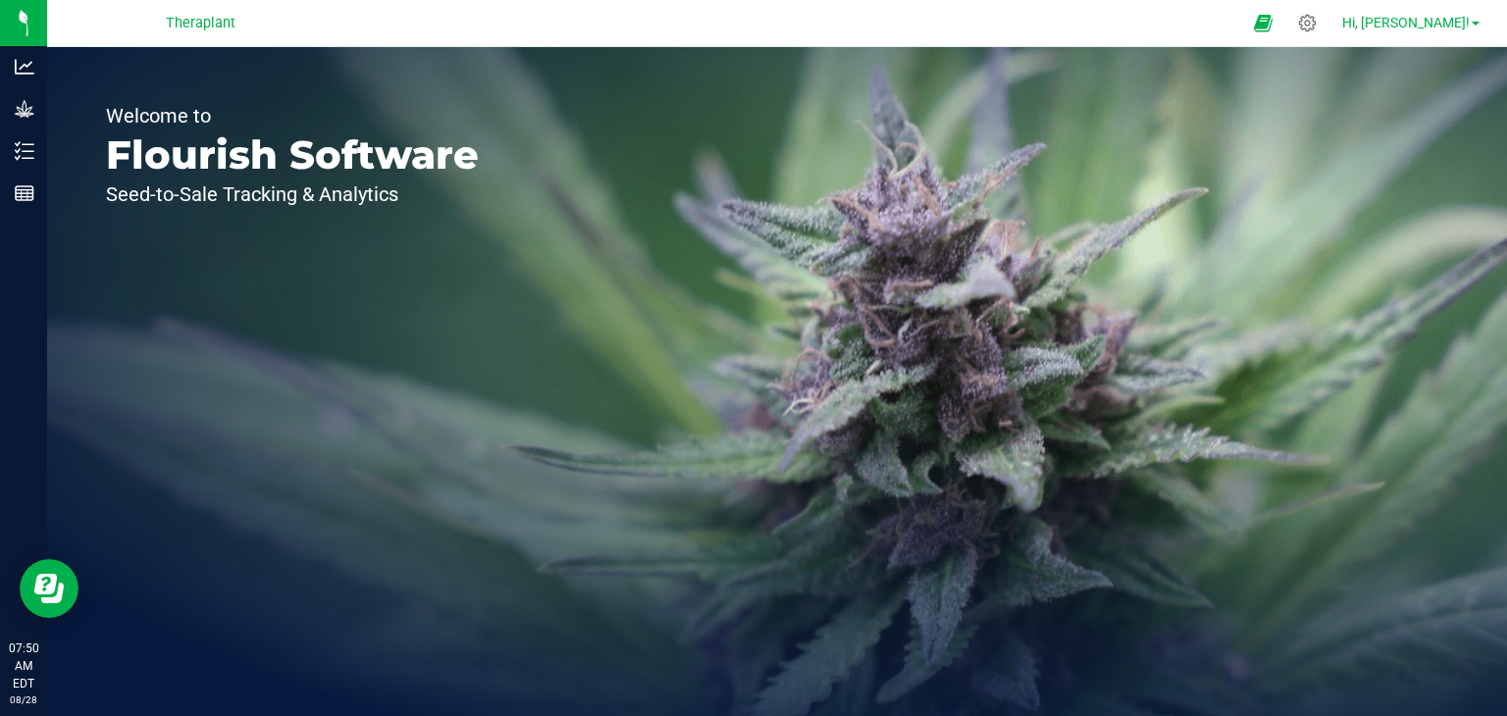
click at [1452, 20] on span "Hi, [PERSON_NAME]!" at bounding box center [1406, 23] width 128 height 16
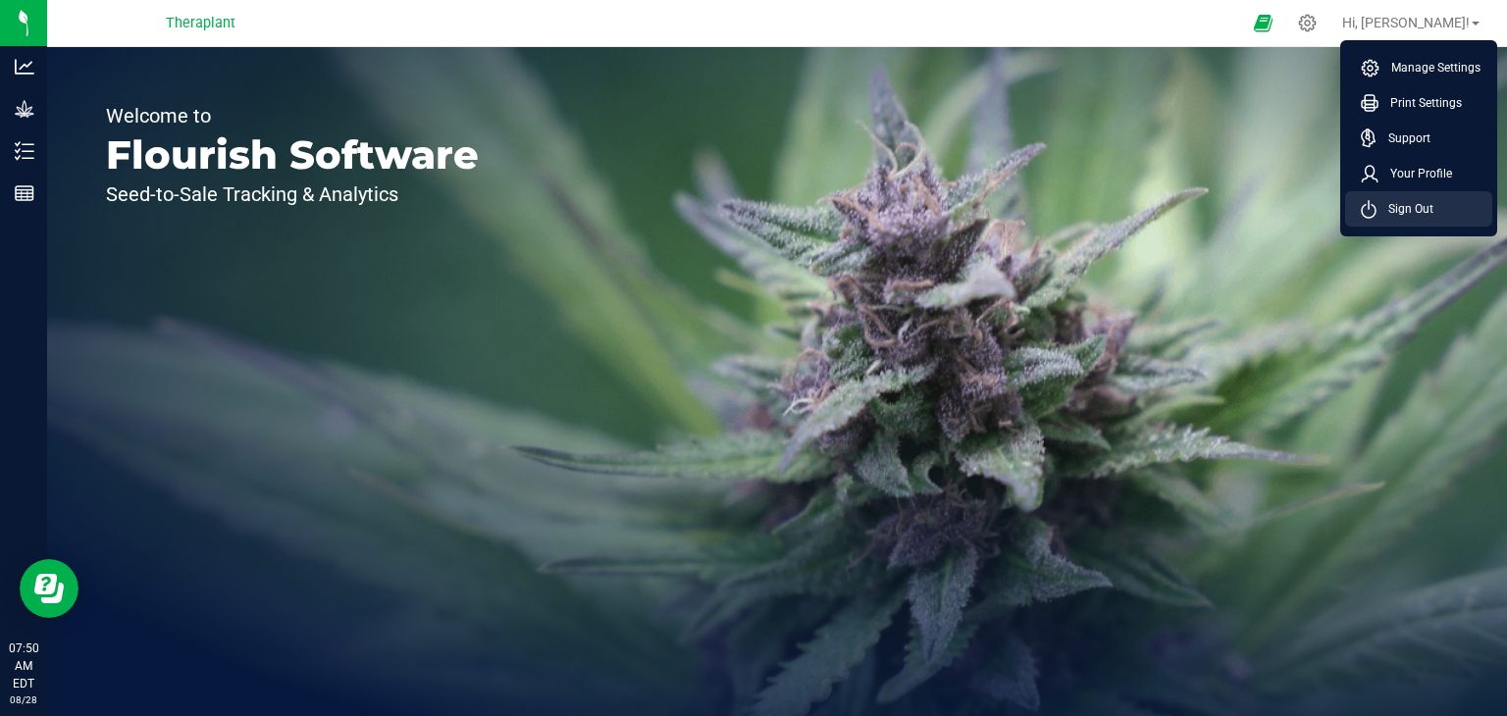
click at [1405, 218] on span "Sign Out" at bounding box center [1404, 209] width 57 height 20
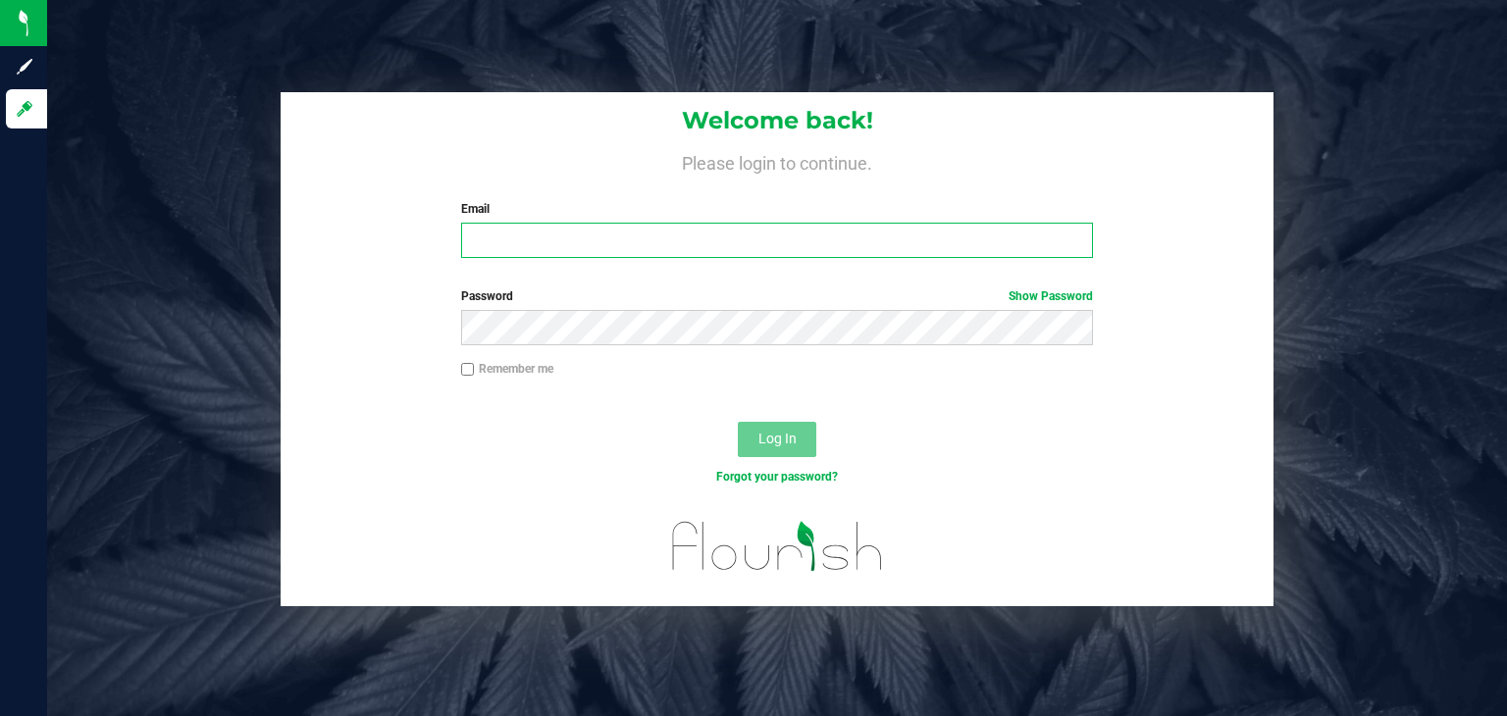
type input "[PERSON_NAME][EMAIL_ADDRESS][DOMAIN_NAME]"
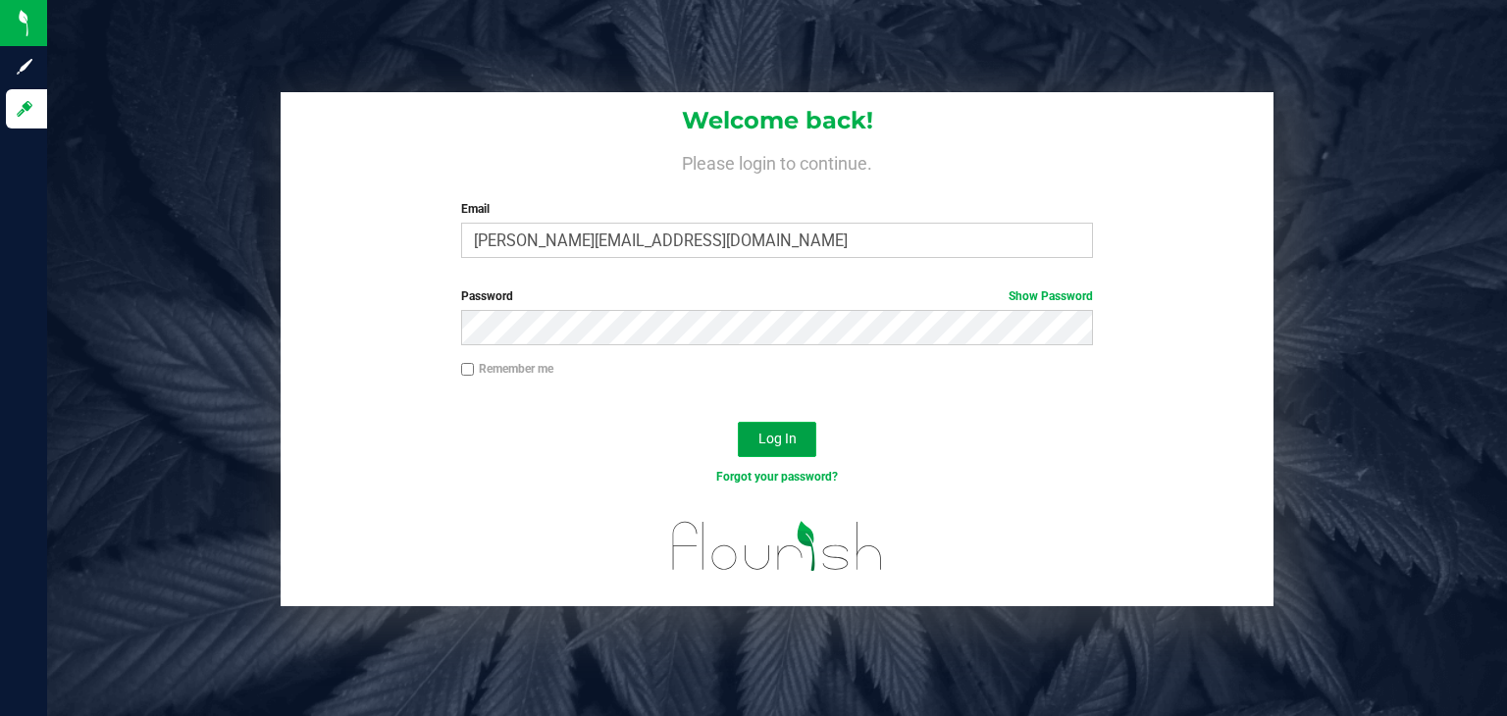
click at [760, 439] on span "Log In" at bounding box center [777, 439] width 38 height 16
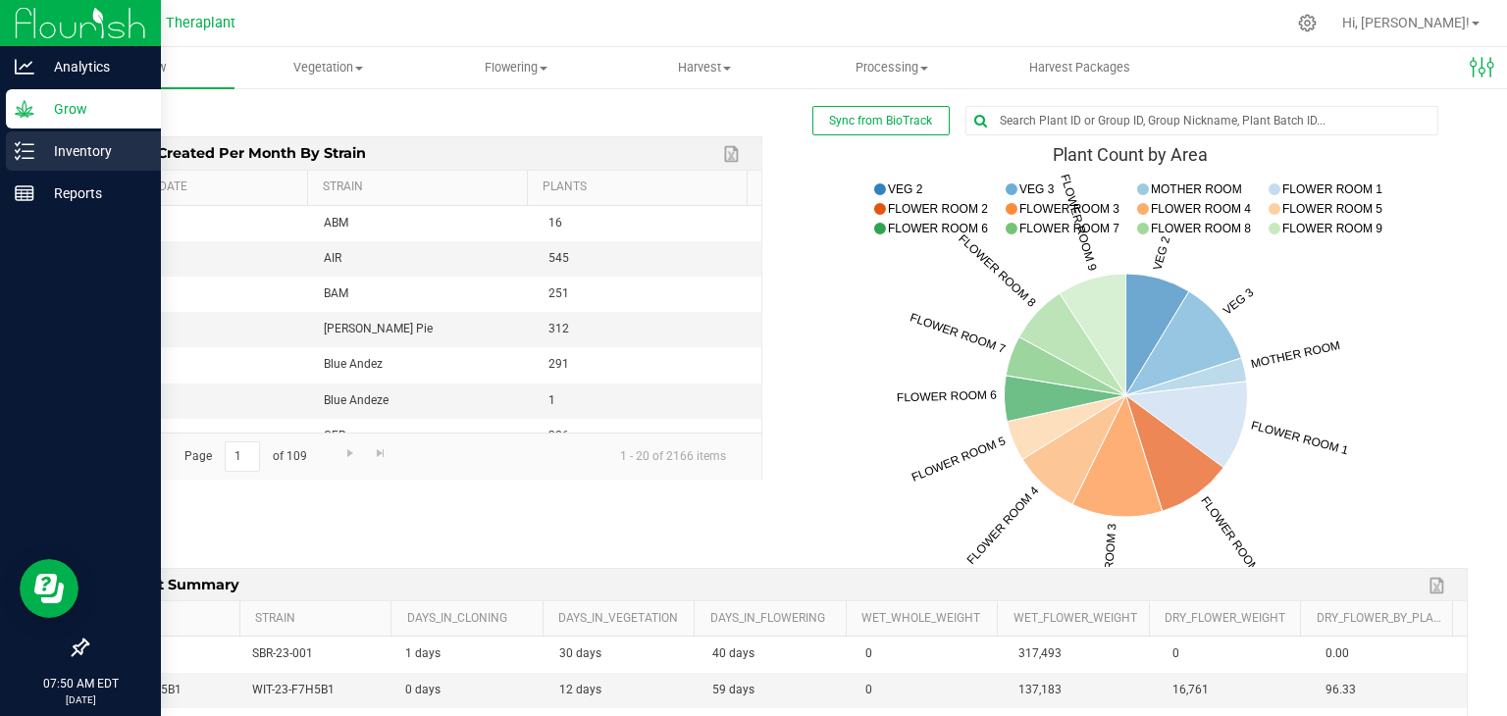
click at [17, 154] on icon at bounding box center [25, 151] width 20 height 20
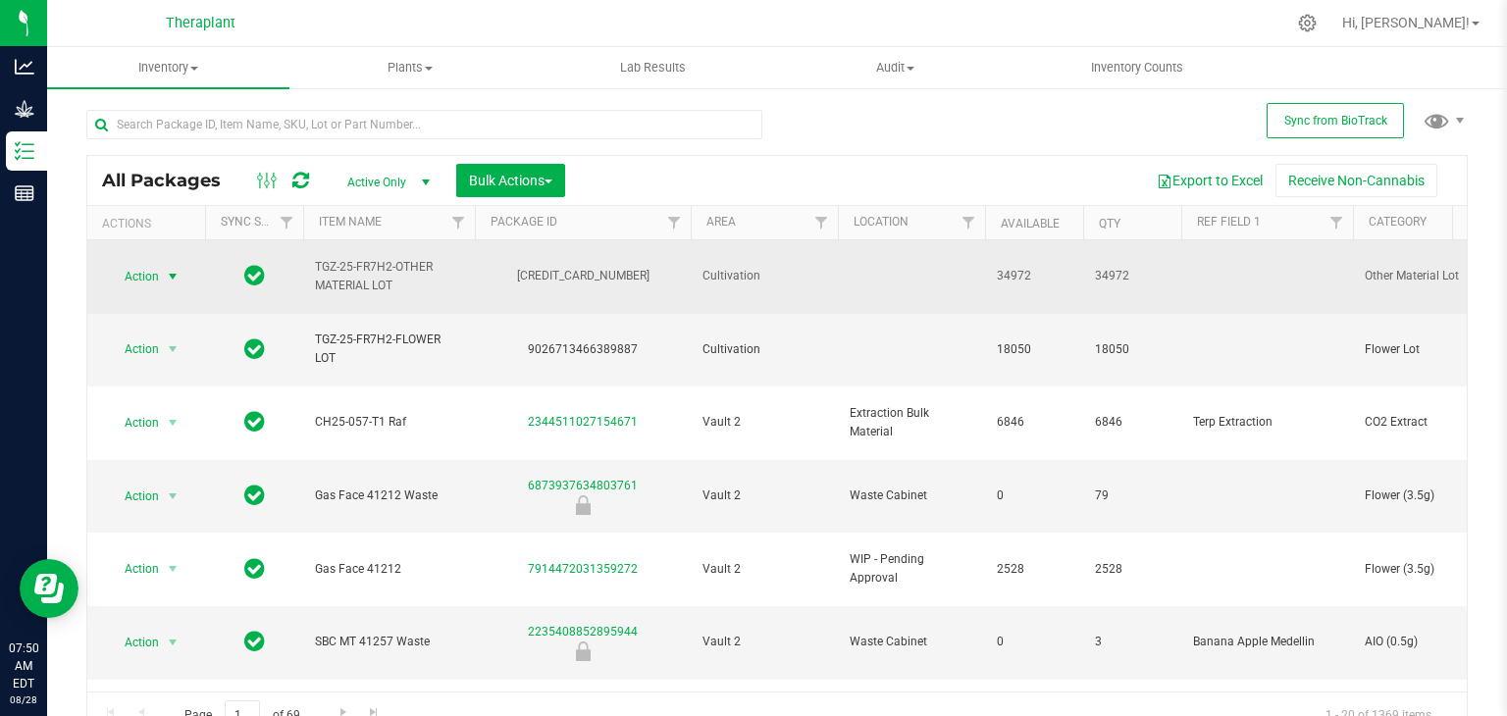
click at [171, 269] on span "select" at bounding box center [173, 277] width 16 height 16
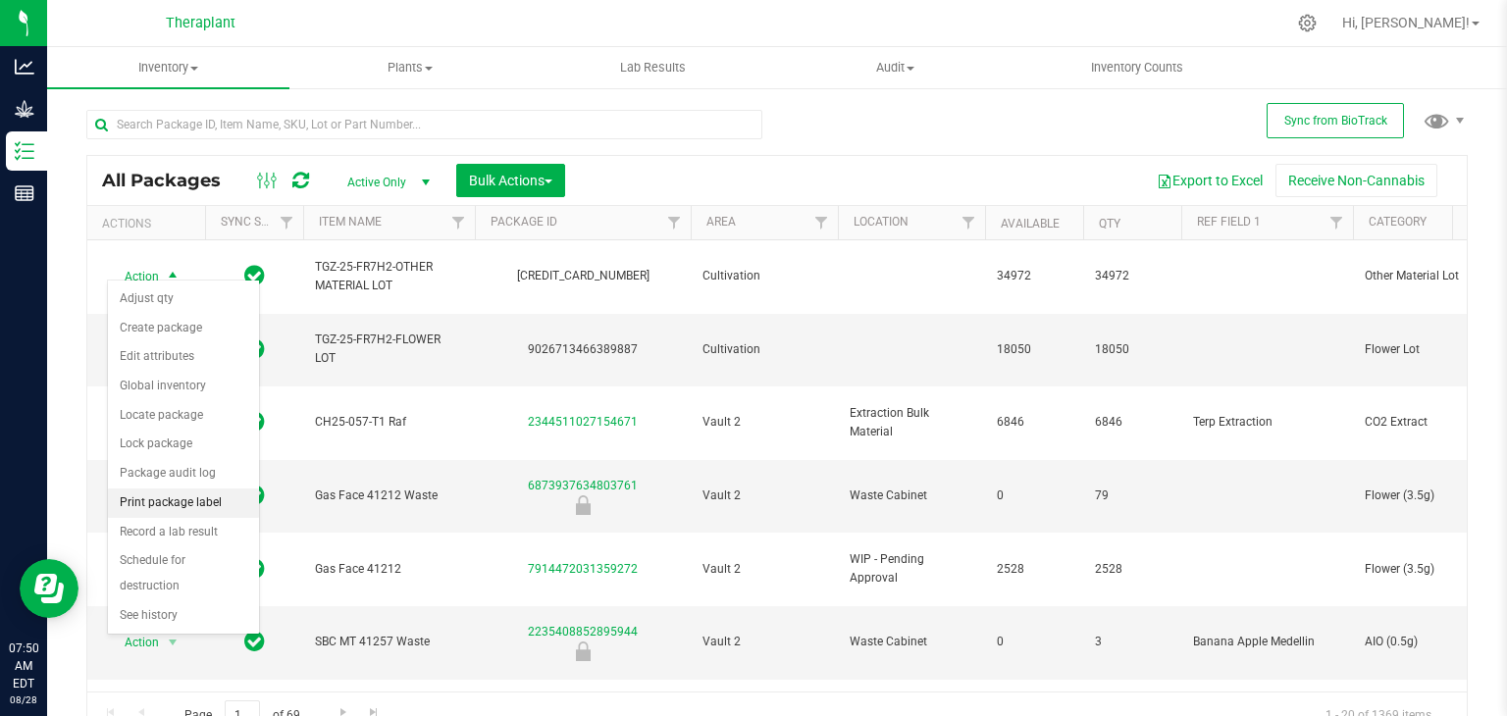
click at [201, 505] on li "Print package label" at bounding box center [183, 503] width 151 height 29
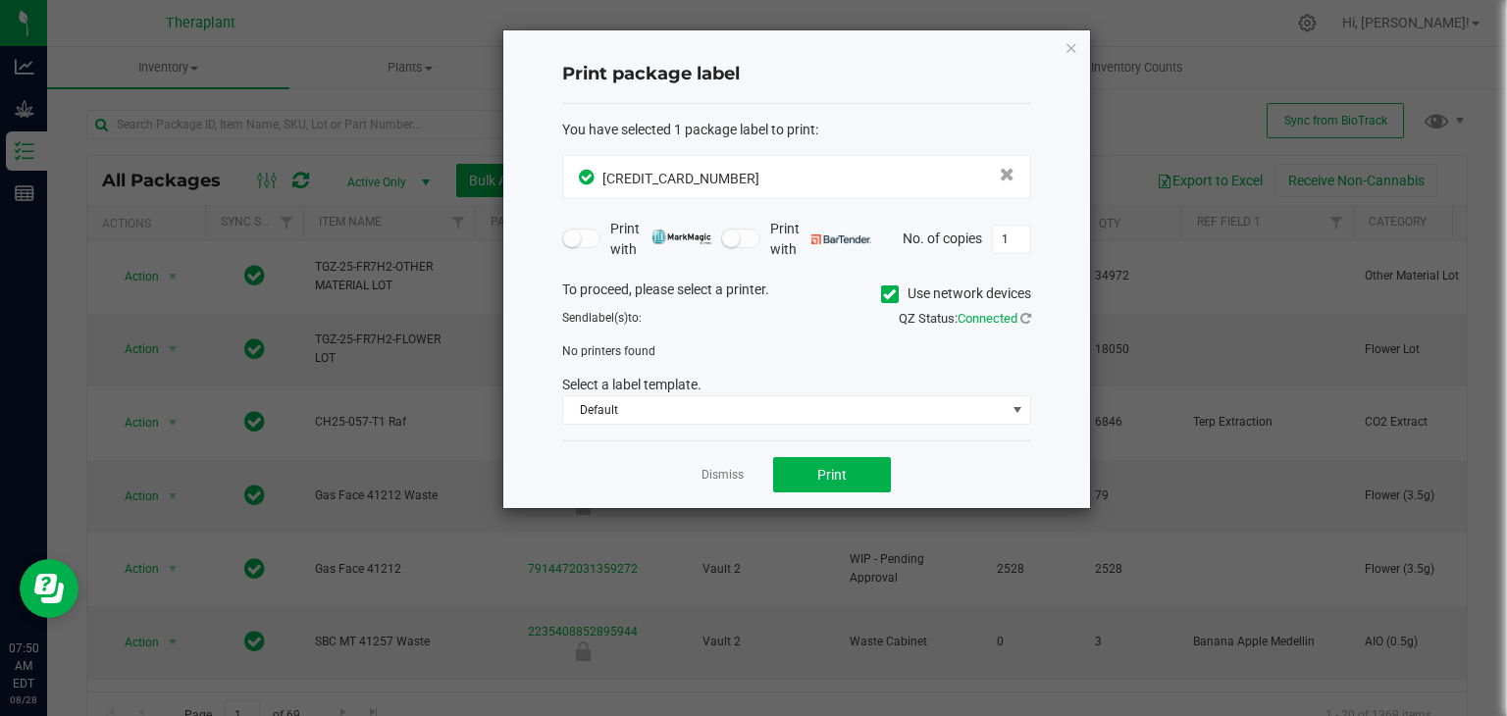
click at [887, 294] on icon at bounding box center [889, 294] width 13 height 0
click at [0, 0] on input "Use network devices" at bounding box center [0, 0] width 0 height 0
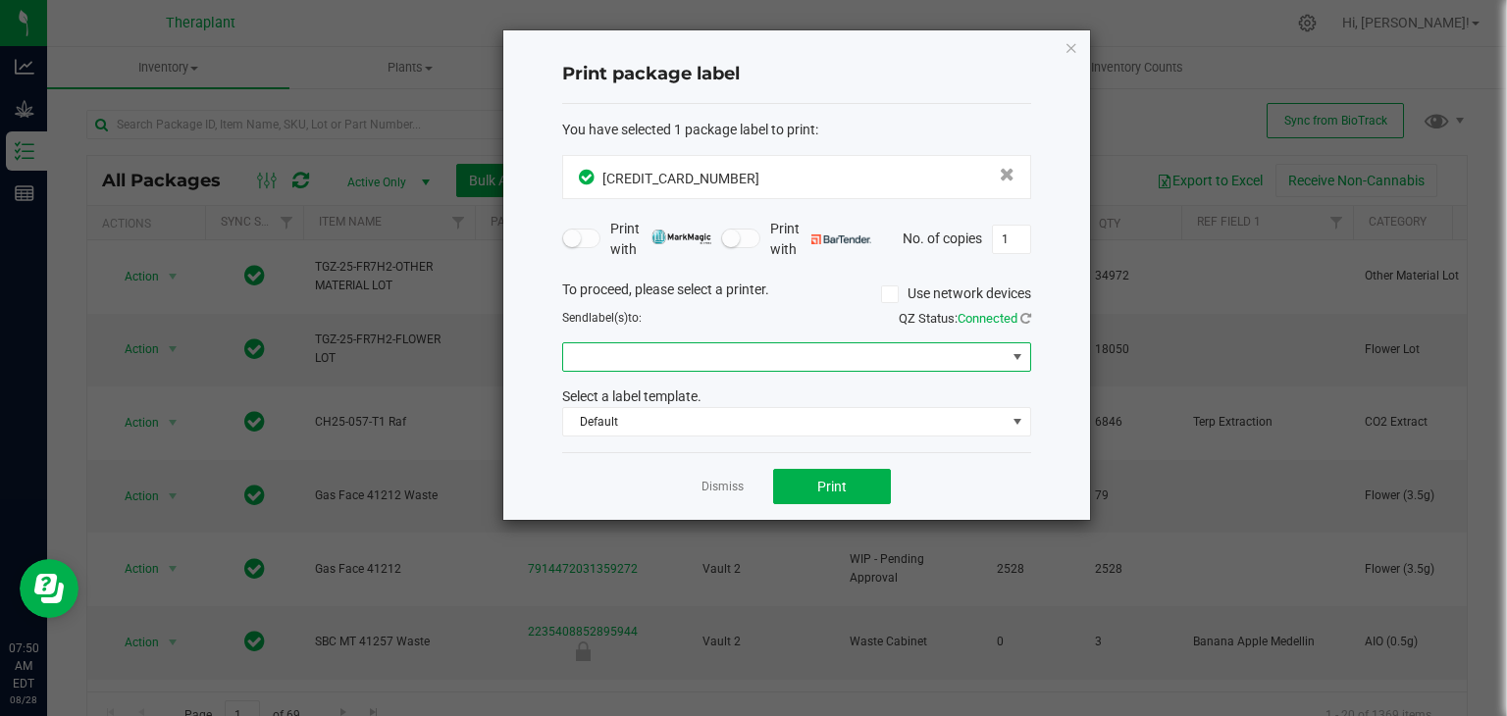
click at [788, 354] on span at bounding box center [784, 356] width 442 height 27
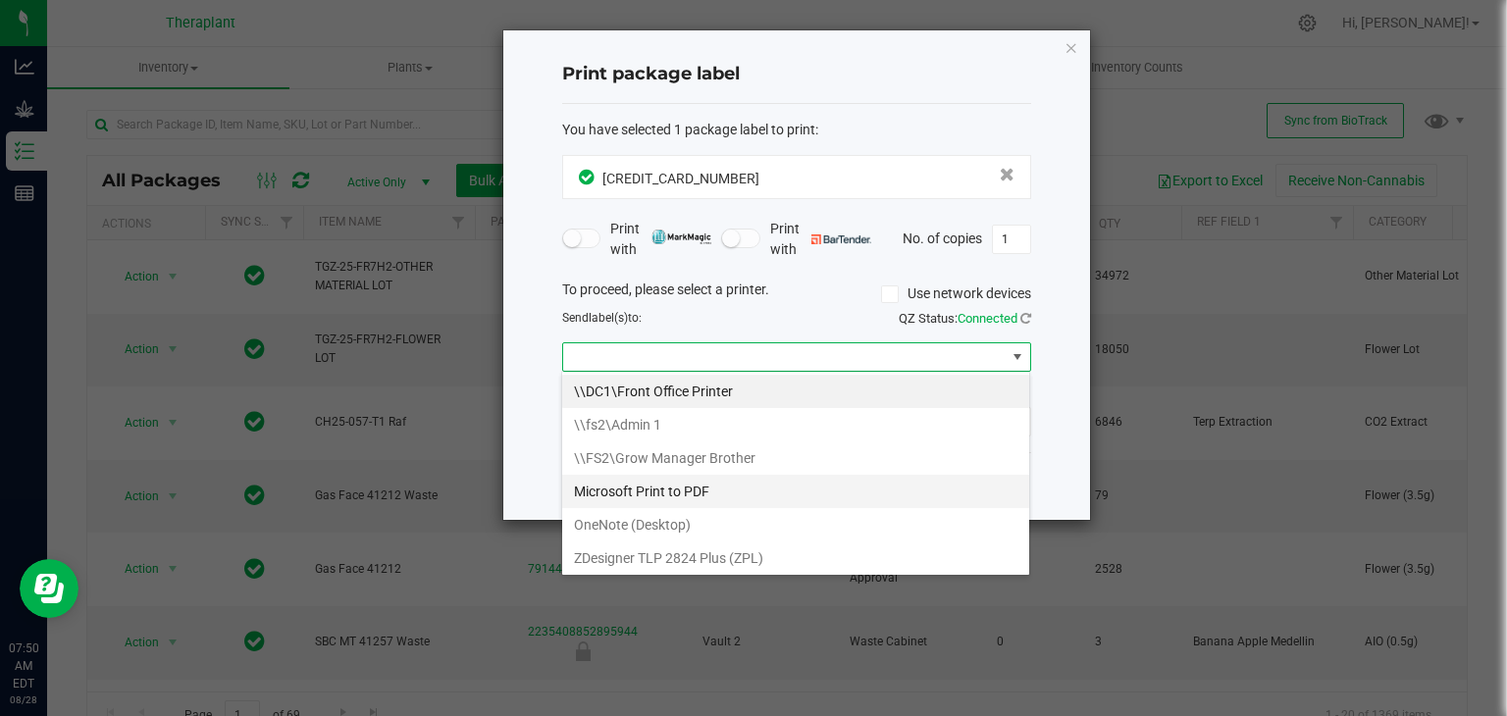
scroll to position [28, 469]
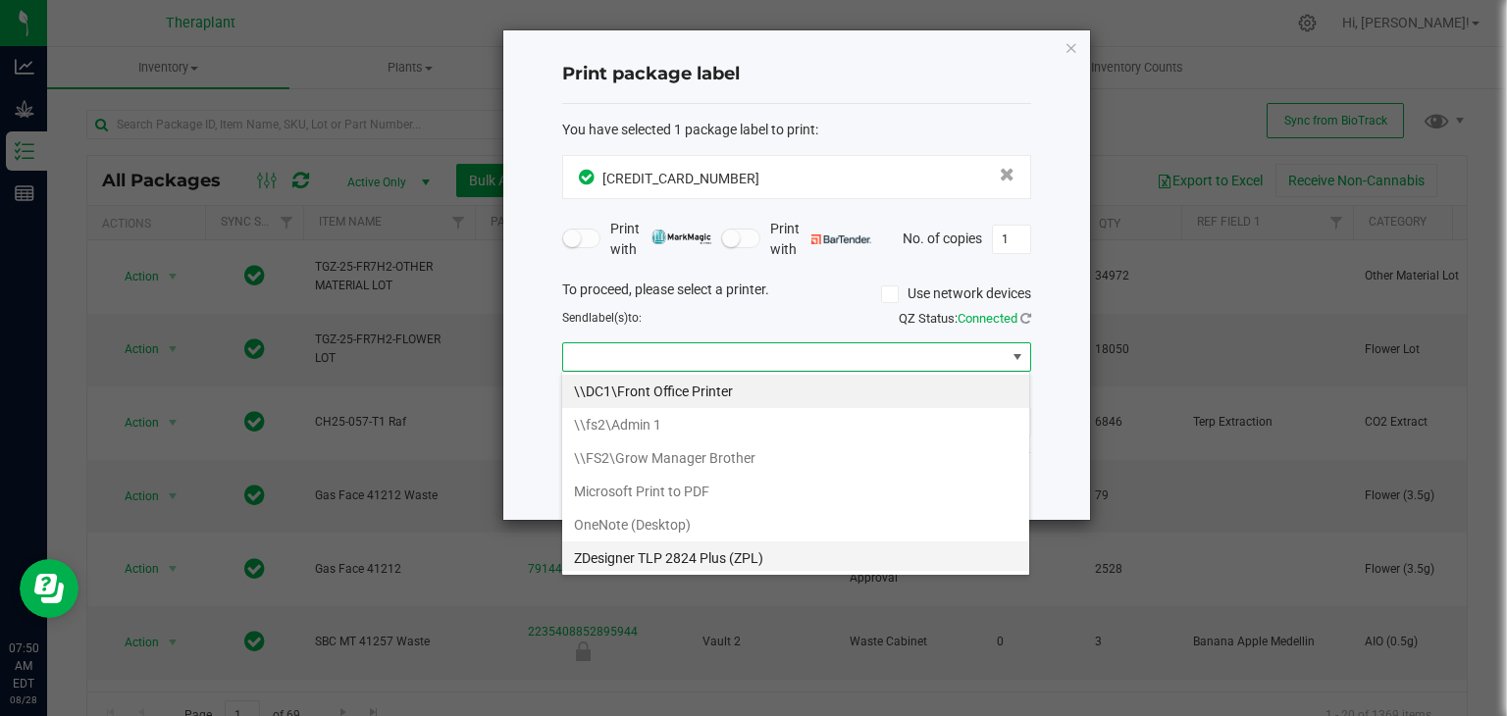
click at [653, 549] on \(ZPL\) "ZDesigner TLP 2824 Plus (ZPL)" at bounding box center [795, 558] width 467 height 33
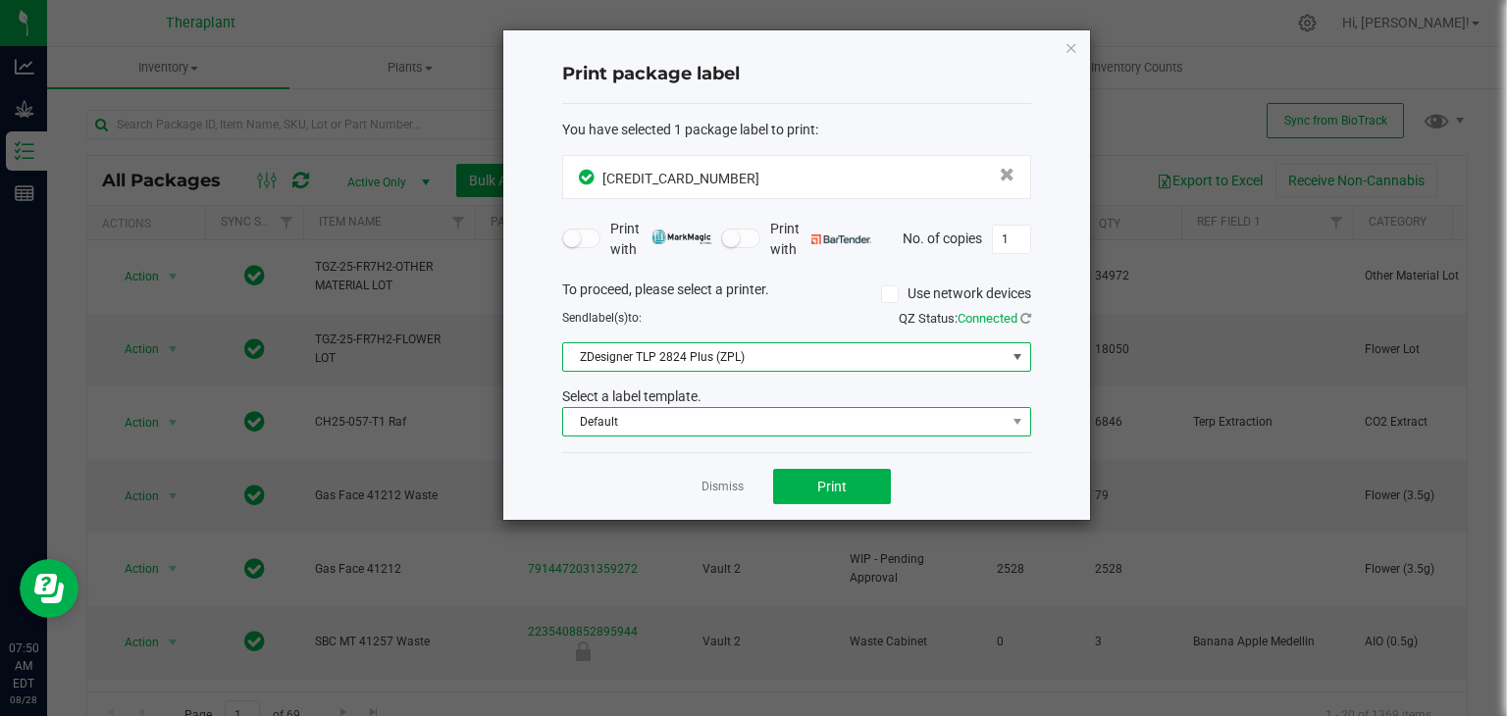
click at [733, 413] on span "Default" at bounding box center [784, 421] width 442 height 27
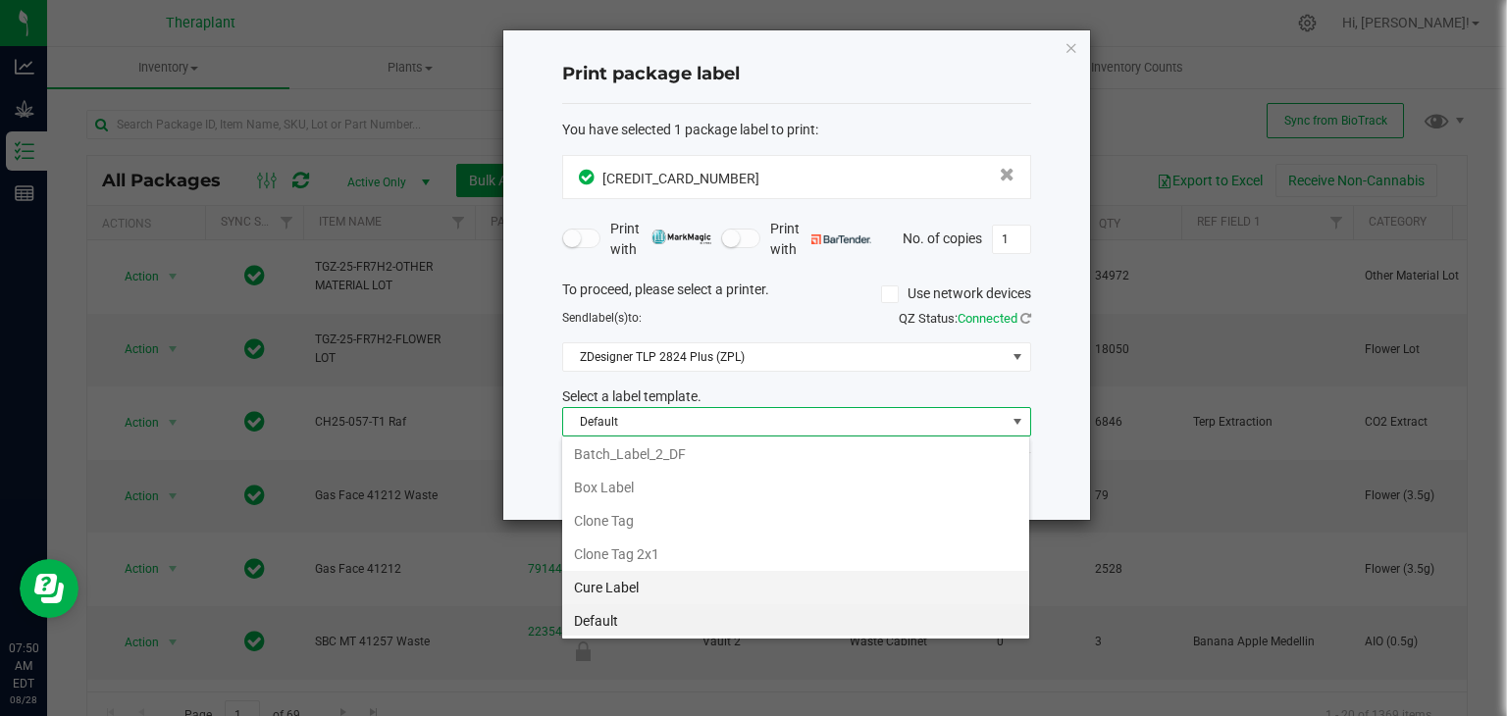
click at [628, 583] on li "Cure Label" at bounding box center [795, 587] width 467 height 33
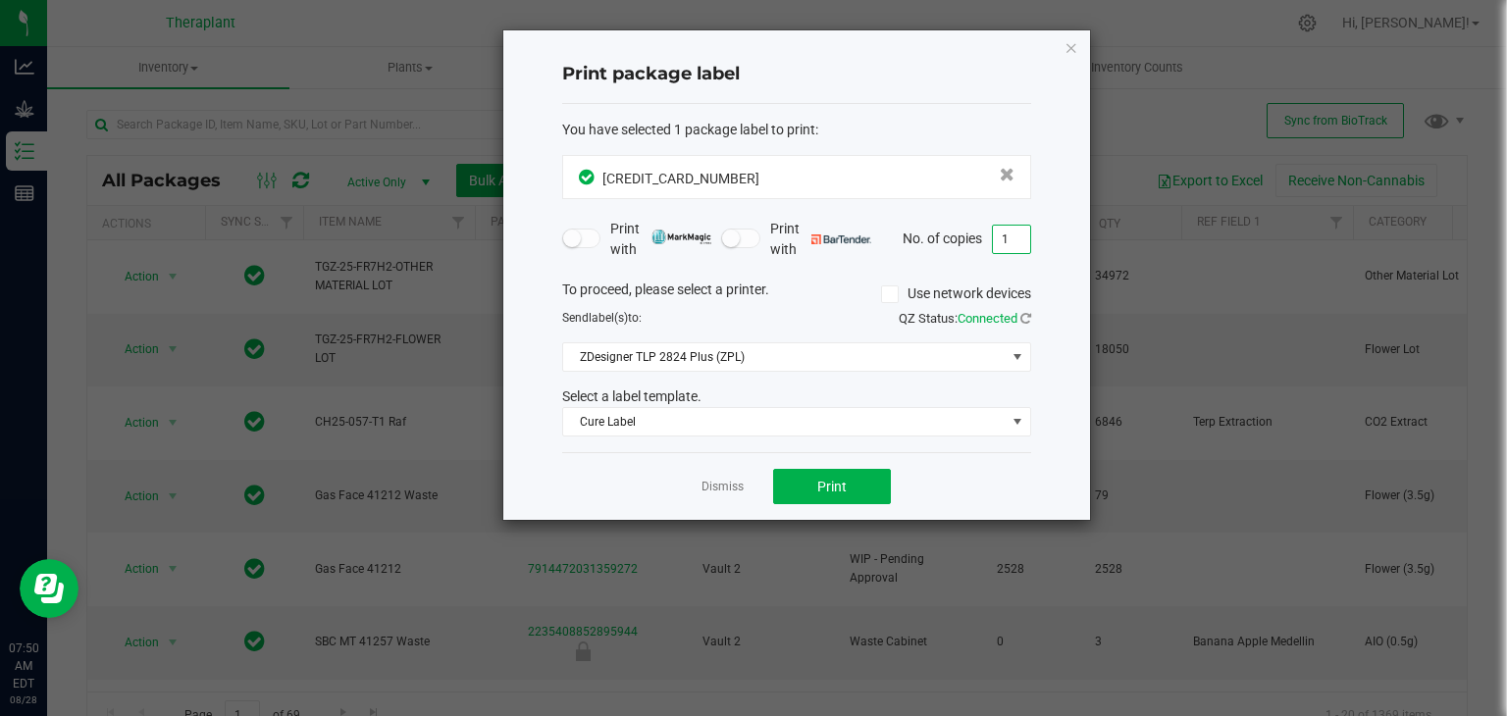
click at [1018, 245] on input "1" at bounding box center [1011, 239] width 37 height 27
type input "6"
click at [848, 484] on button "Print" at bounding box center [832, 486] width 118 height 35
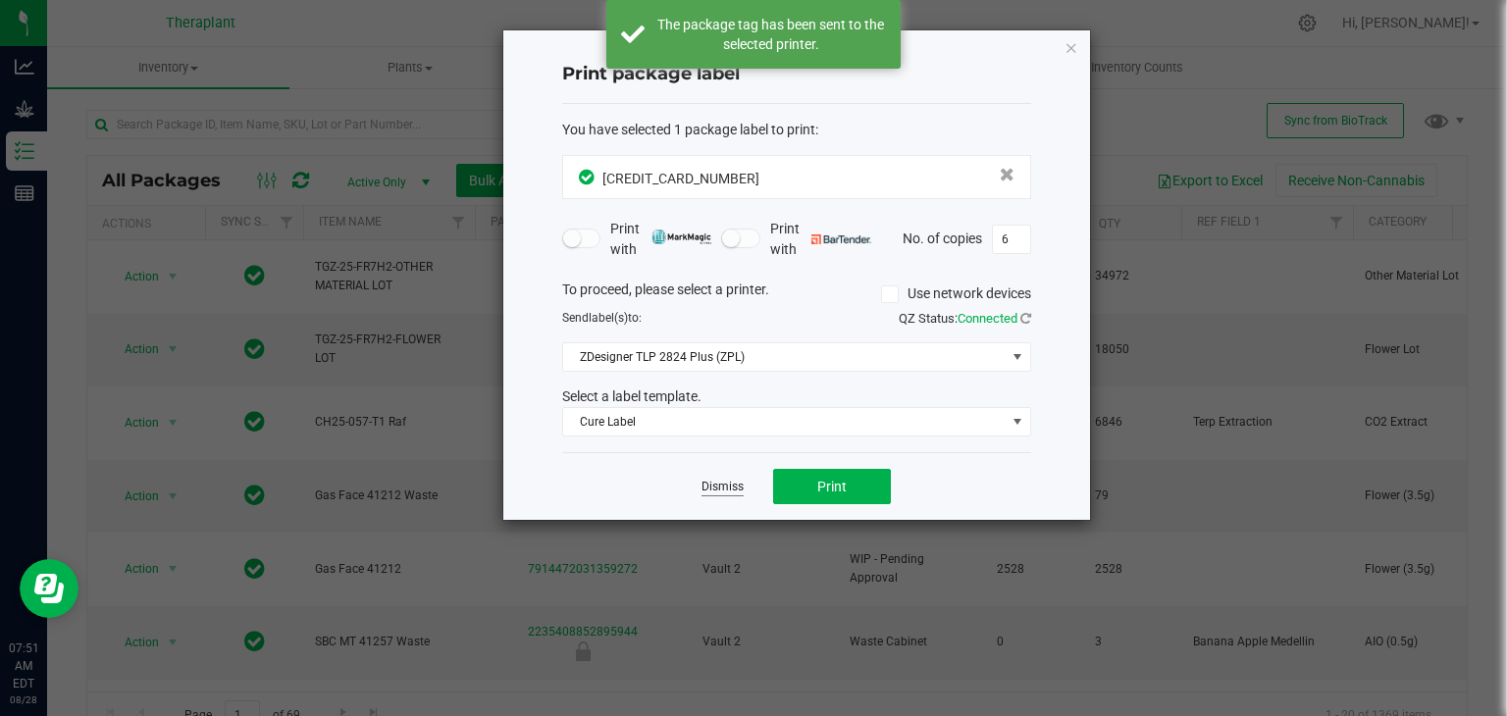
click at [724, 490] on link "Dismiss" at bounding box center [722, 487] width 42 height 17
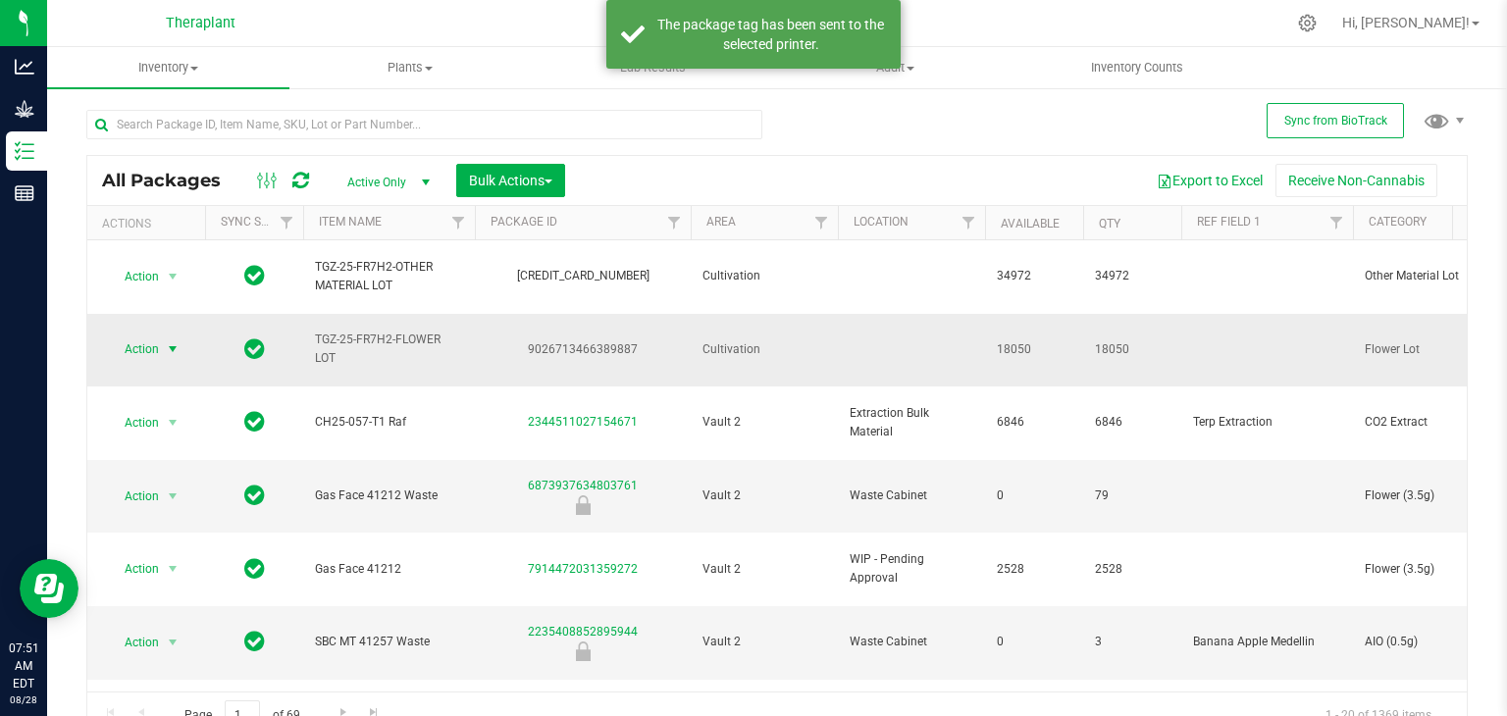
click at [174, 341] on span "select" at bounding box center [173, 349] width 16 height 16
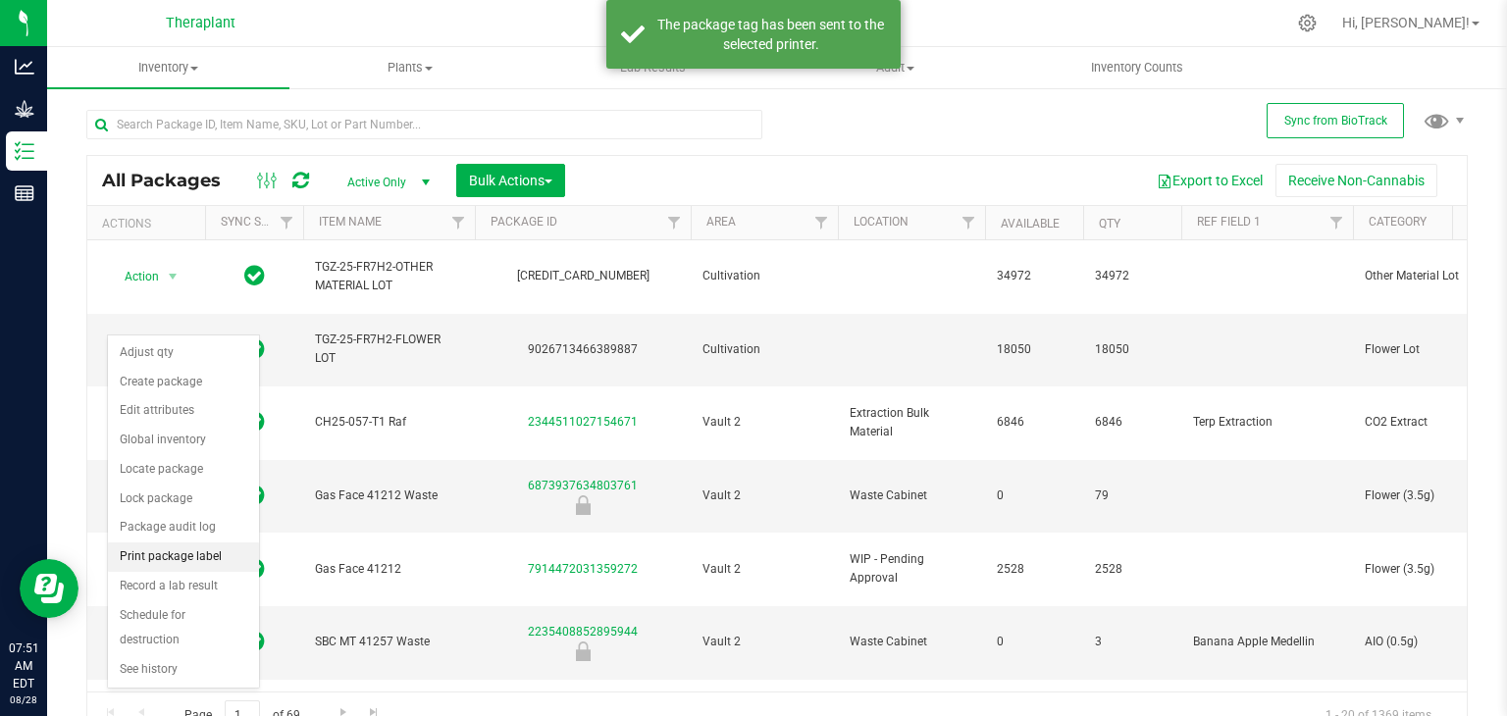
click at [218, 551] on li "Print package label" at bounding box center [183, 557] width 151 height 29
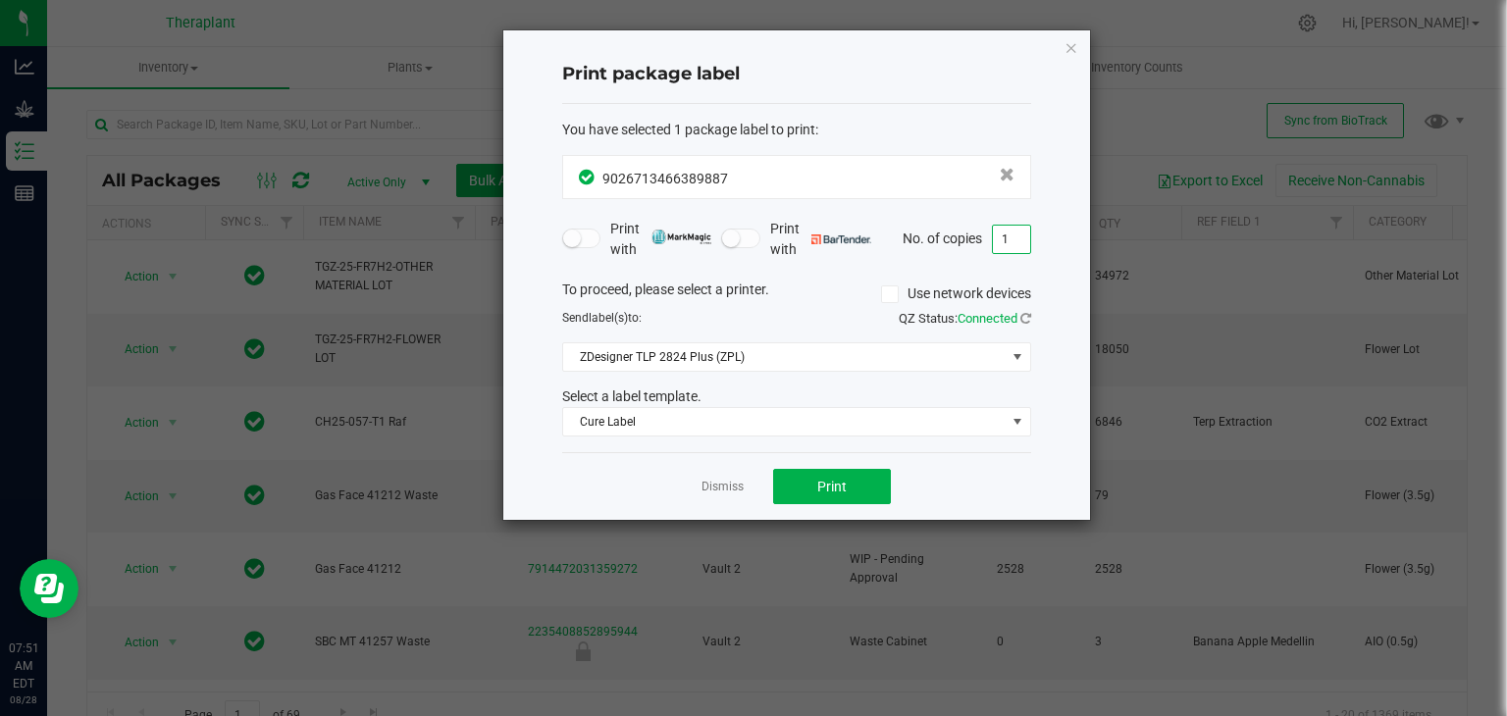
click at [1012, 232] on input "1" at bounding box center [1011, 239] width 37 height 27
type input "7"
click at [846, 491] on span "Print" at bounding box center [831, 487] width 29 height 16
click at [735, 481] on link "Dismiss" at bounding box center [722, 487] width 42 height 17
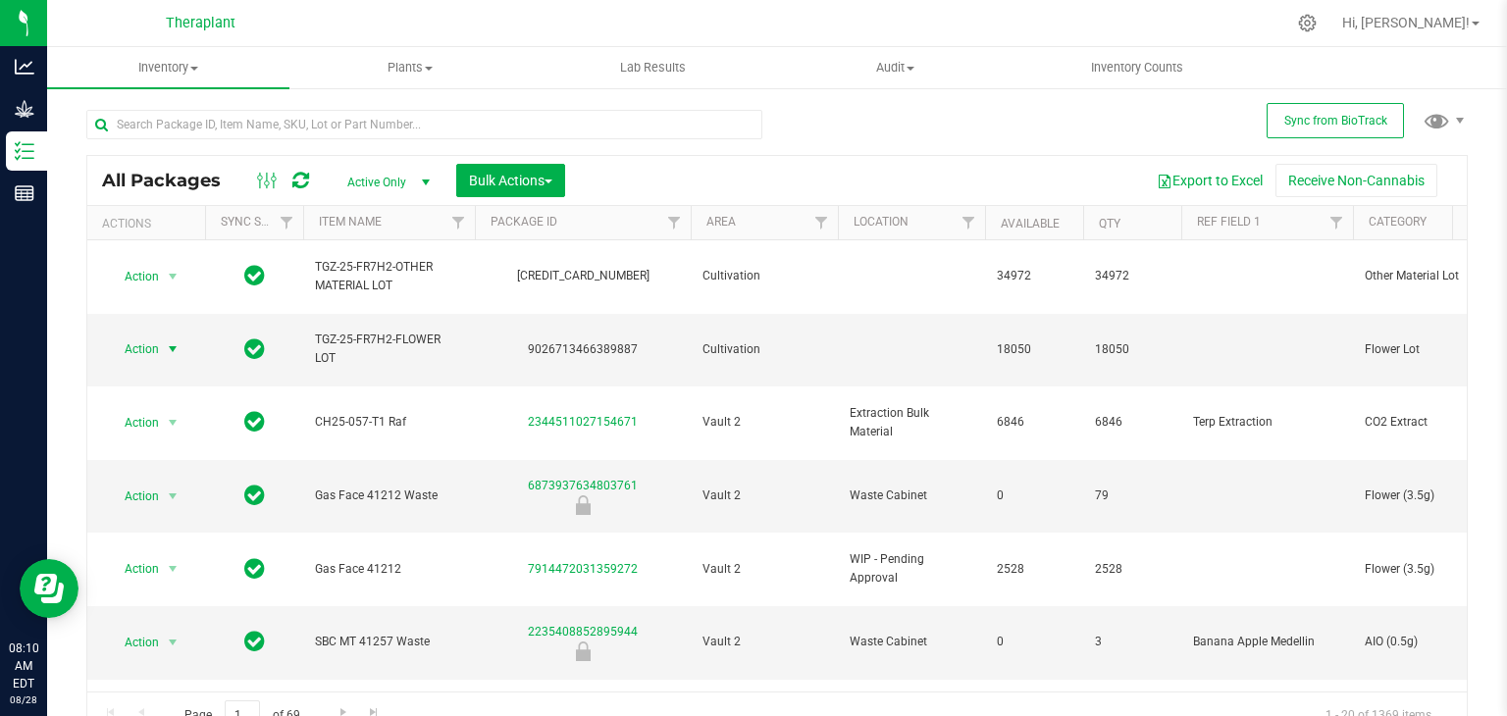
click at [1462, 33] on div "Hi, [PERSON_NAME]!" at bounding box center [1410, 23] width 153 height 34
click at [1460, 17] on span "Hi, [PERSON_NAME]!" at bounding box center [1406, 23] width 128 height 16
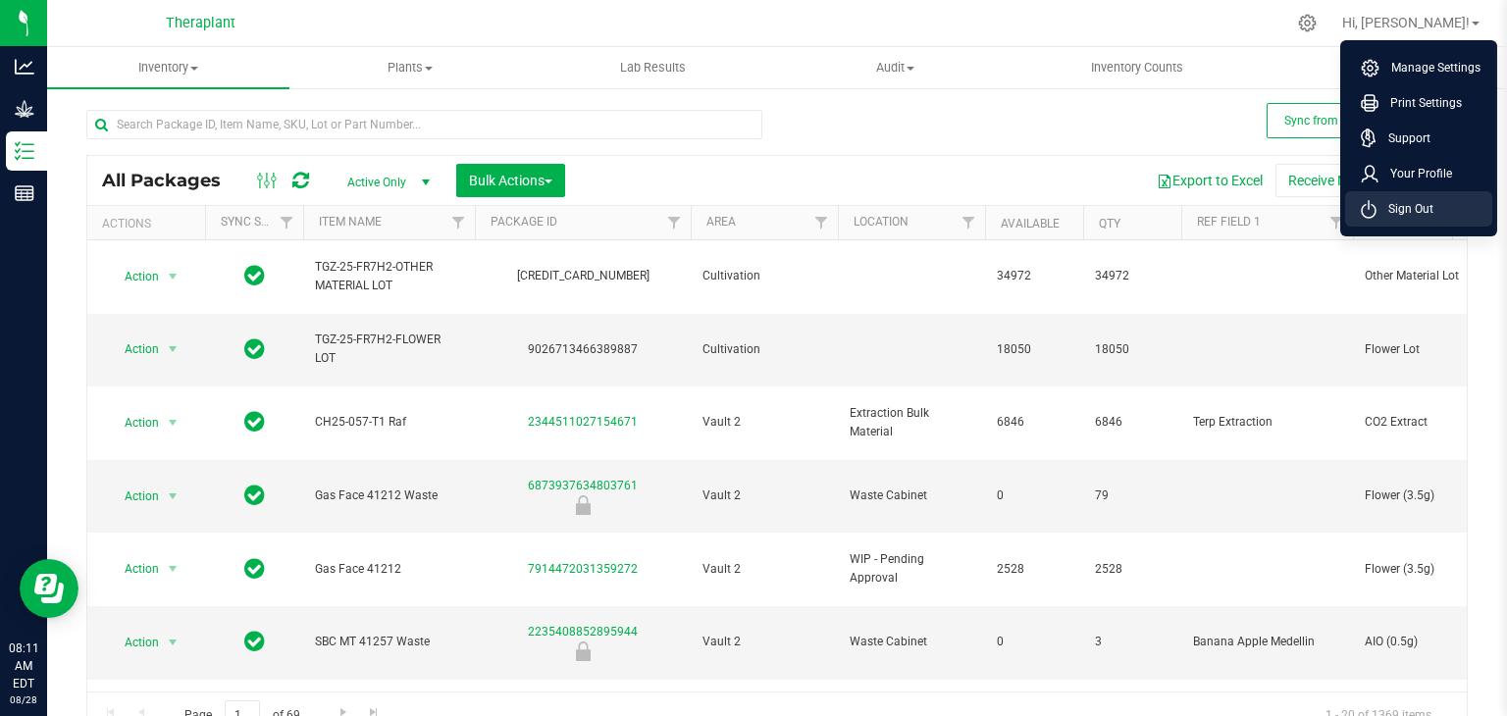
click at [1406, 200] on span "Sign Out" at bounding box center [1404, 209] width 57 height 20
